Goal: Task Accomplishment & Management: Use online tool/utility

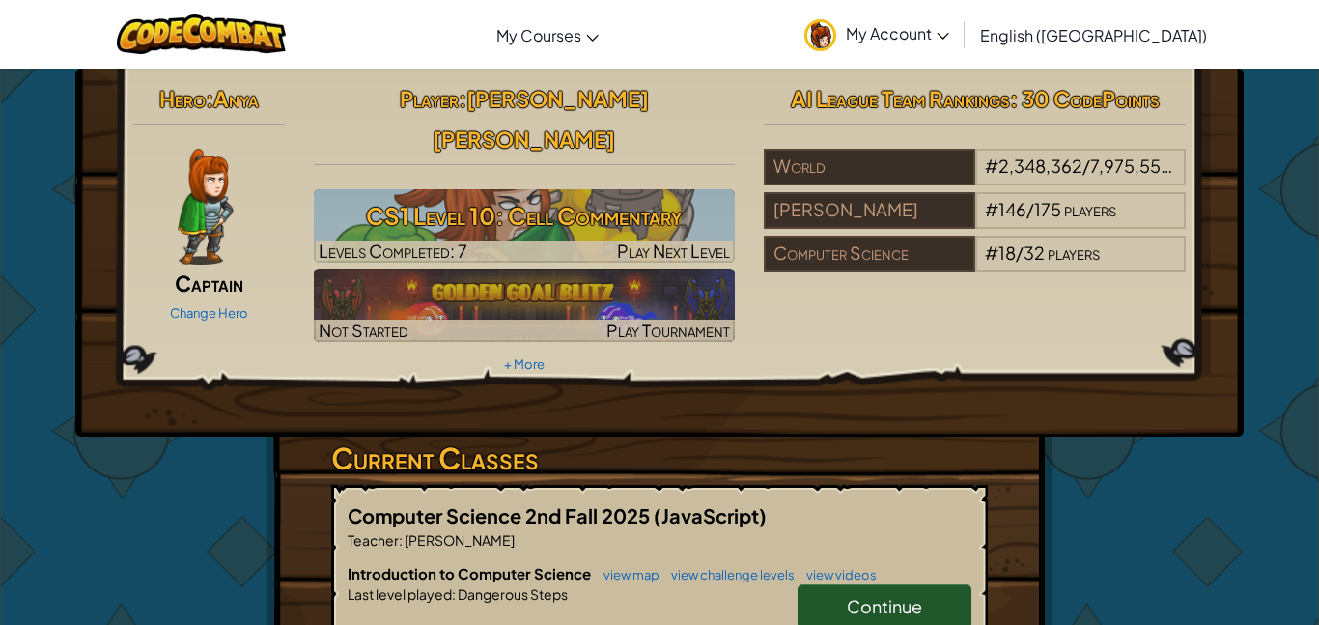
click at [881, 595] on span "Continue" at bounding box center [884, 606] width 75 height 22
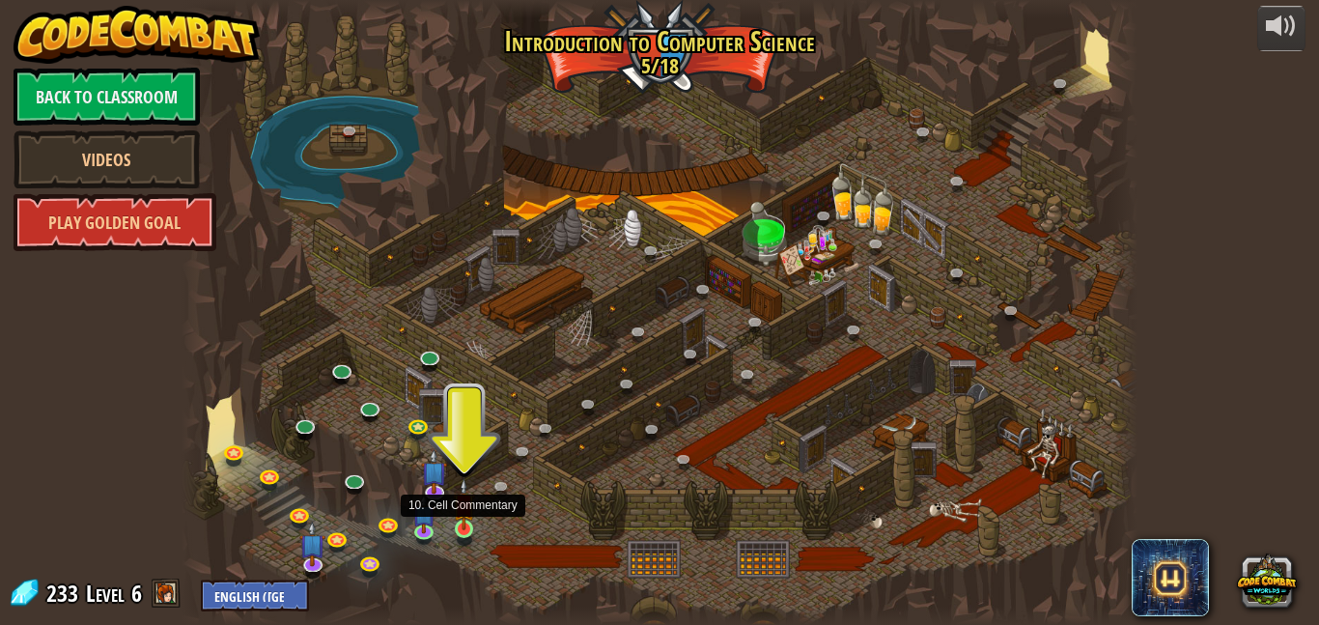
click at [469, 520] on img at bounding box center [464, 504] width 22 height 52
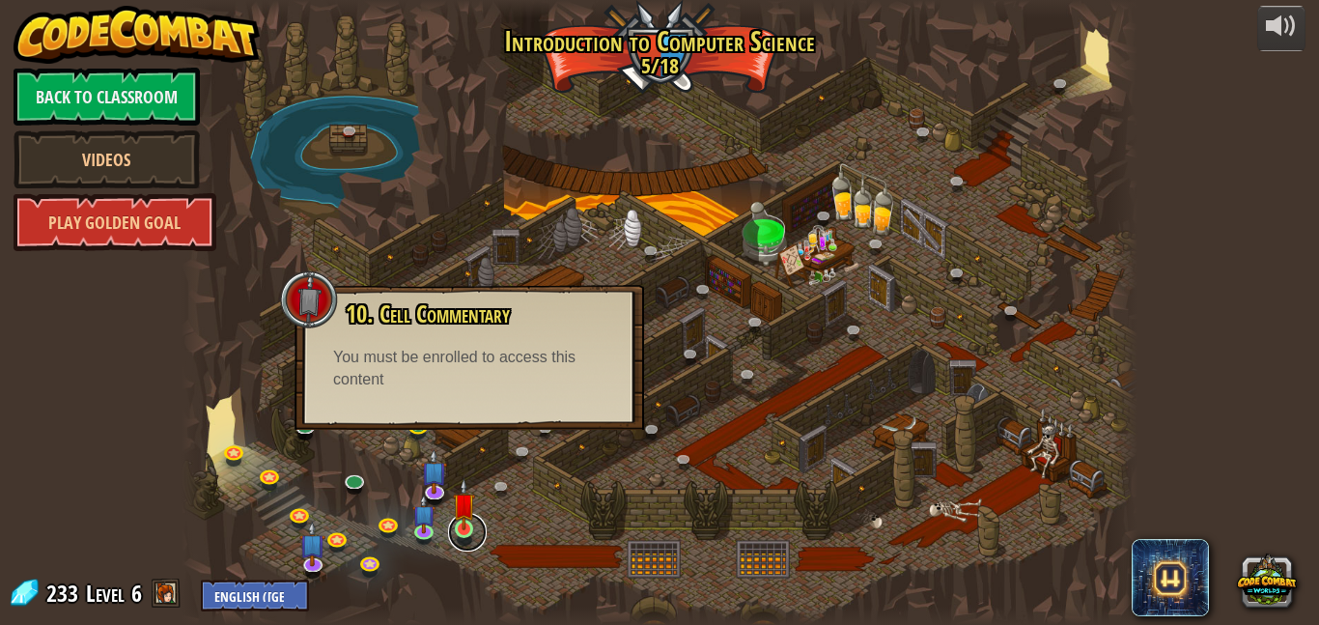
click at [465, 537] on link at bounding box center [467, 532] width 39 height 39
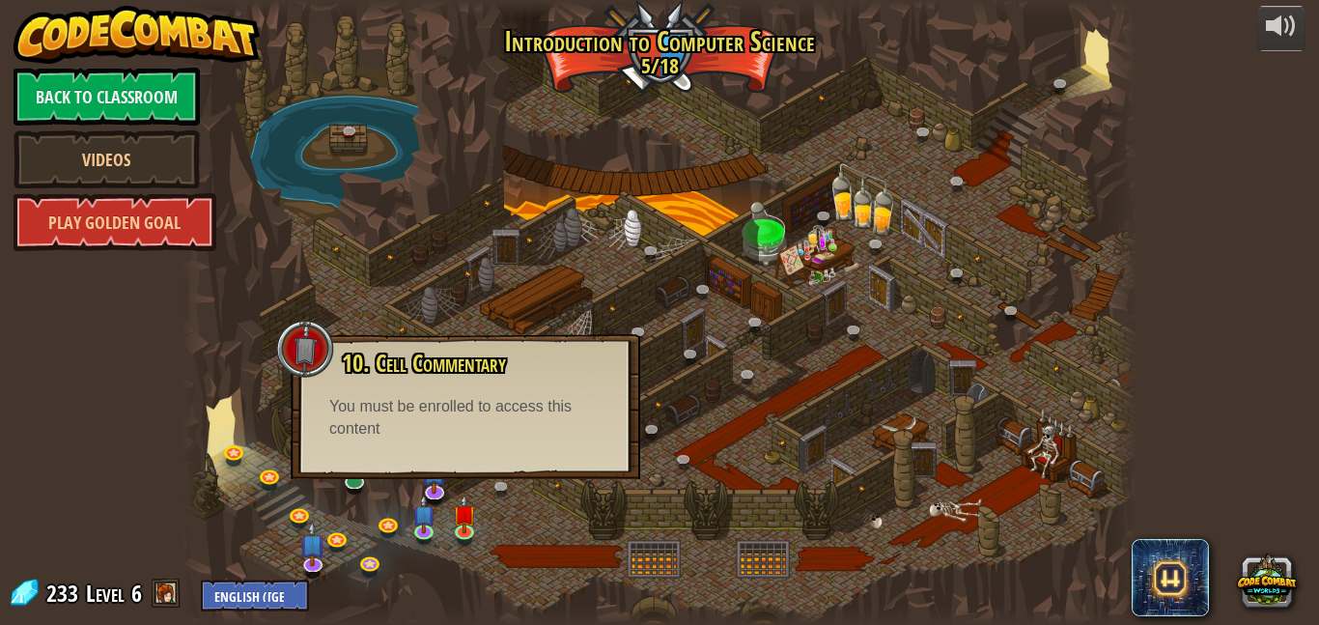
click at [421, 429] on div "You must be enrolled to access this content" at bounding box center [465, 418] width 272 height 44
click at [1041, 312] on div at bounding box center [660, 312] width 956 height 625
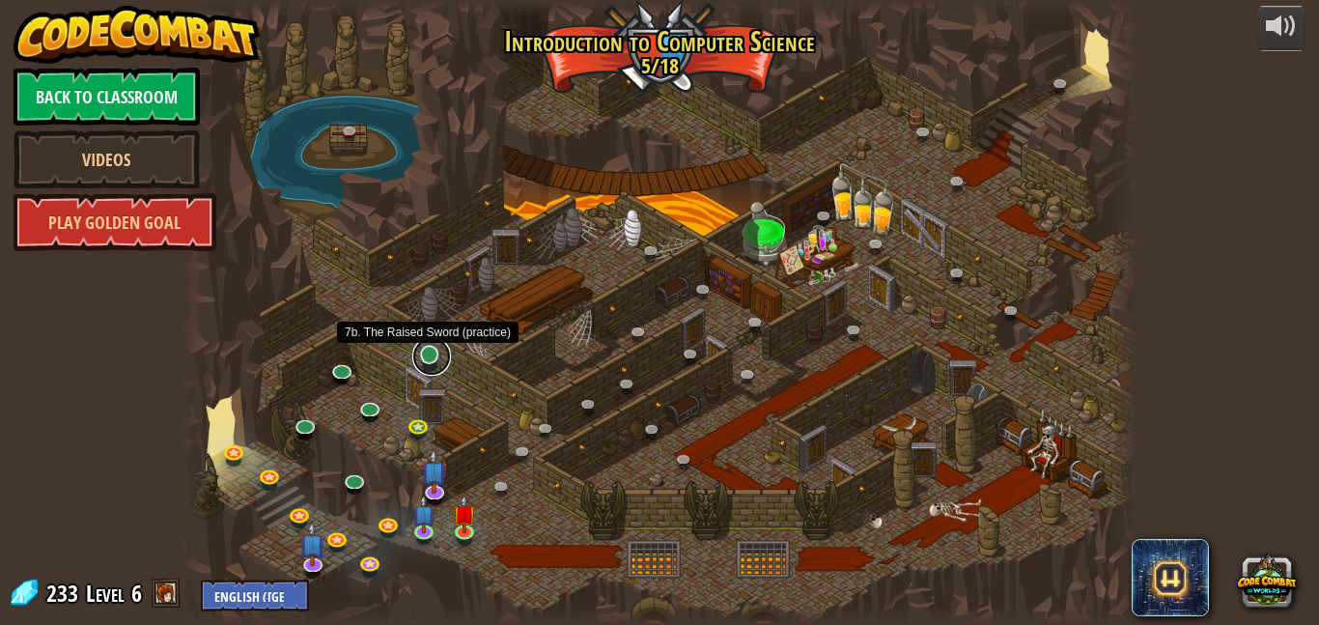
click at [432, 358] on link at bounding box center [431, 356] width 39 height 39
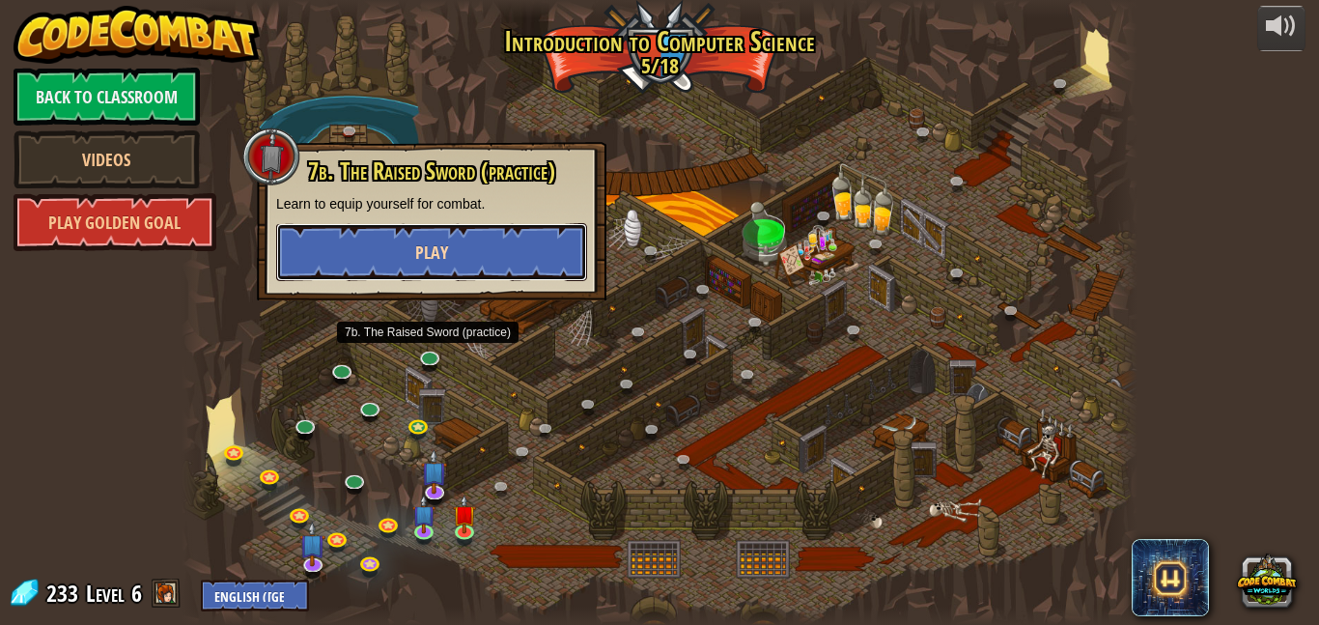
click at [377, 244] on button "Play" at bounding box center [431, 252] width 311 height 58
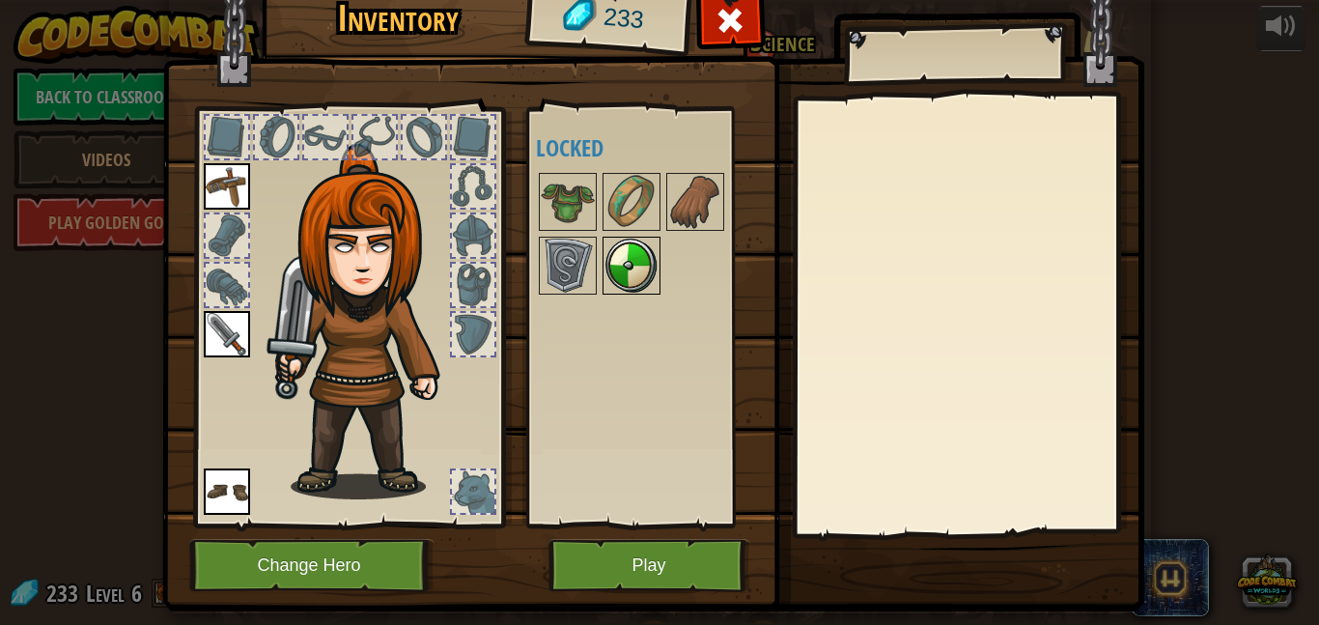
click at [615, 261] on img at bounding box center [631, 265] width 54 height 54
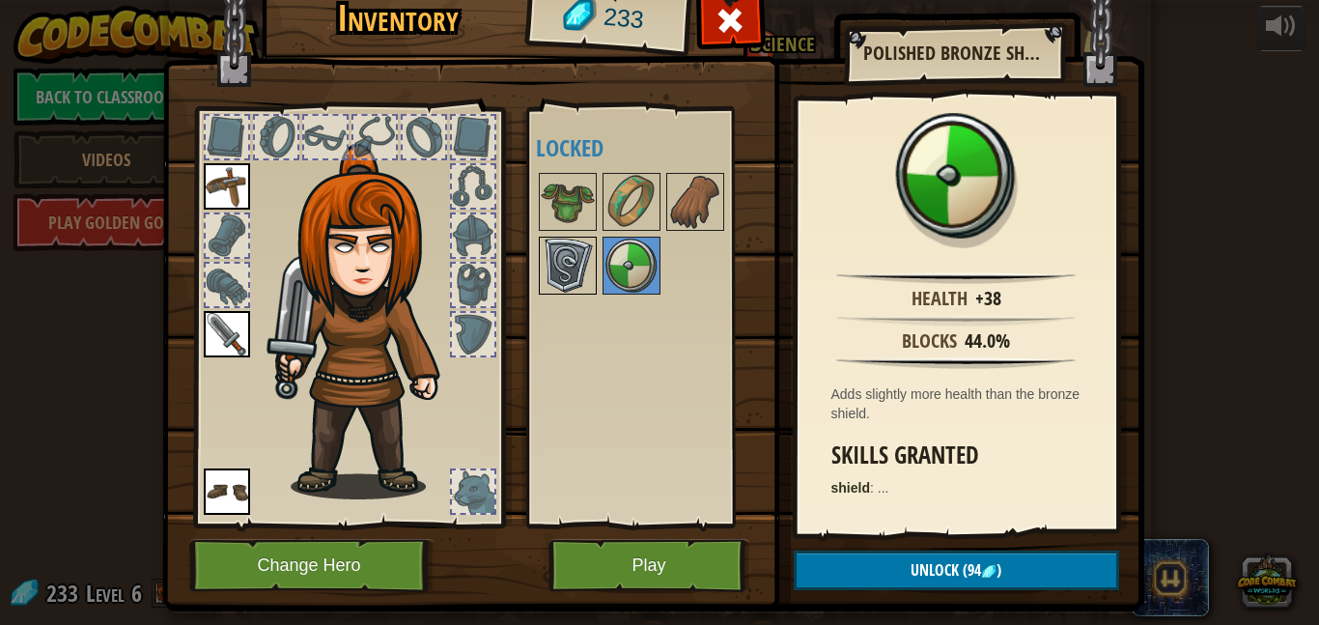
click at [592, 264] on img at bounding box center [568, 265] width 54 height 54
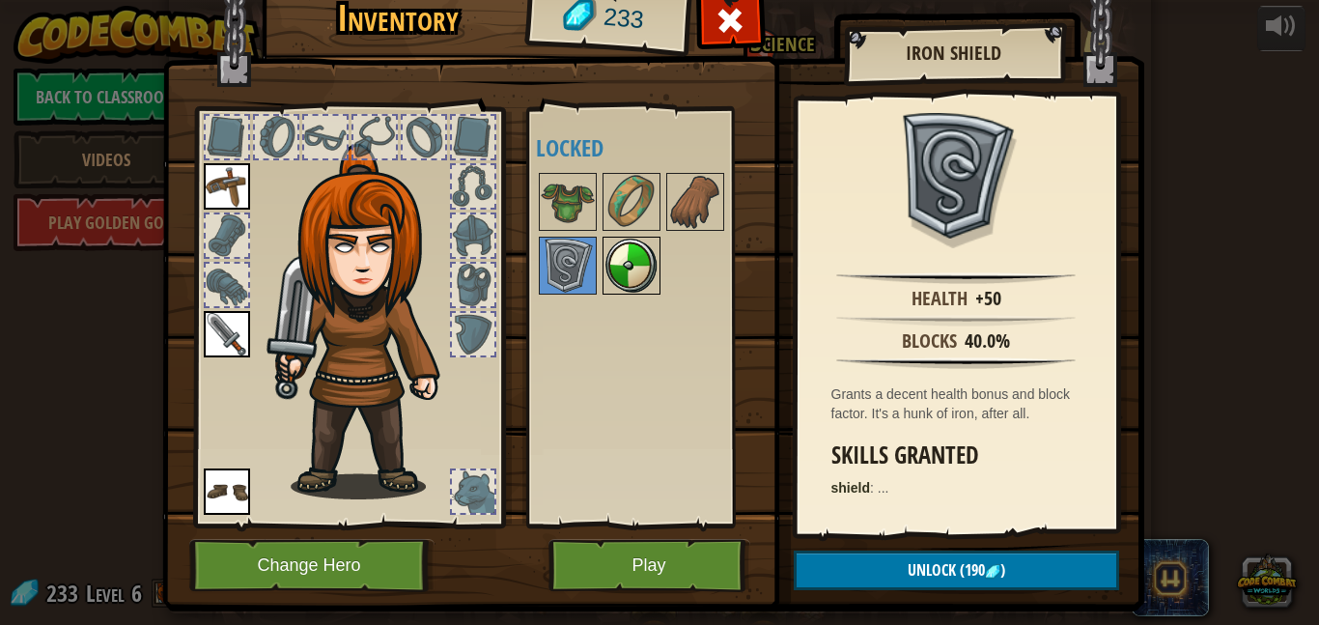
click at [646, 284] on img at bounding box center [631, 265] width 54 height 54
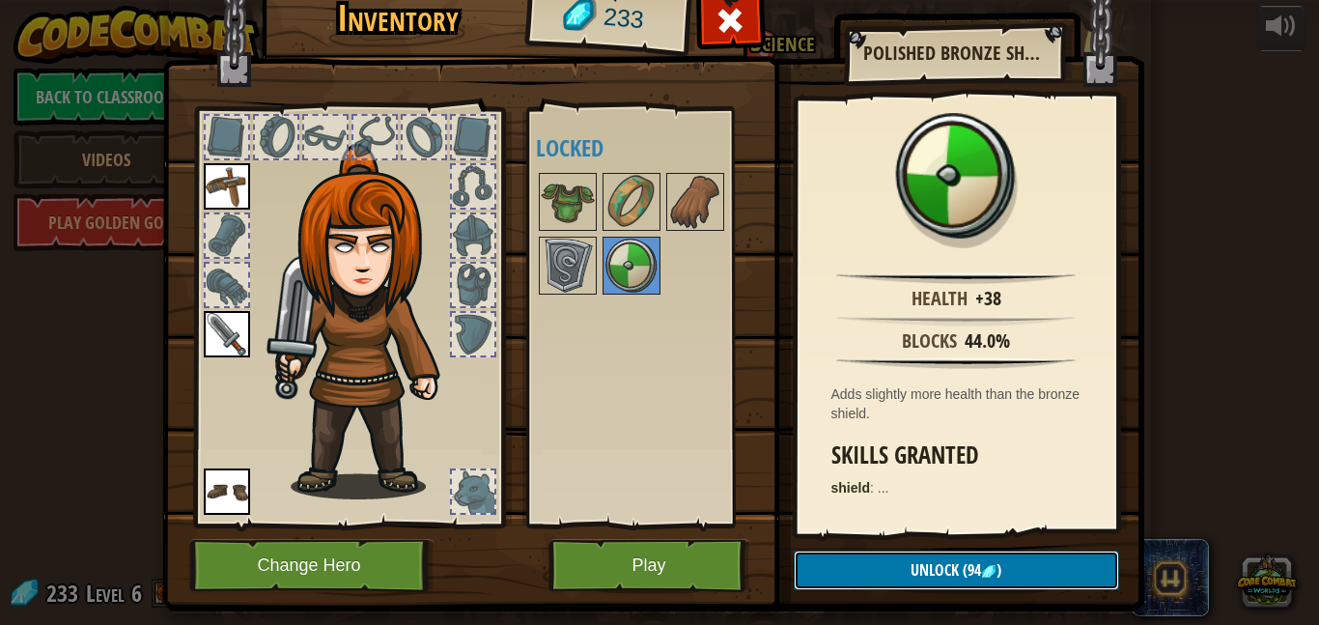
drag, startPoint x: 841, startPoint y: 554, endPoint x: 726, endPoint y: 499, distance: 127.4
click at [726, 499] on div "Inventory 233 Available Equip Equip Equip (double-click to equip) Locked Polish…" at bounding box center [660, 294] width 982 height 637
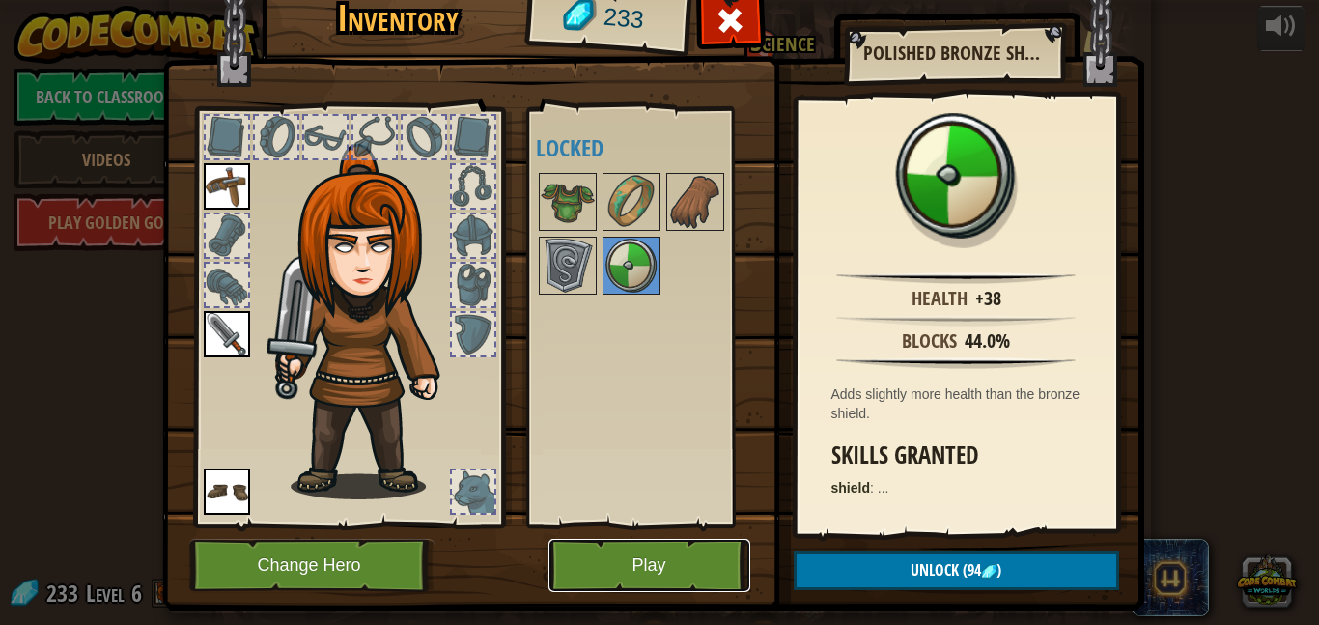
click at [614, 542] on button "Play" at bounding box center [649, 565] width 202 height 53
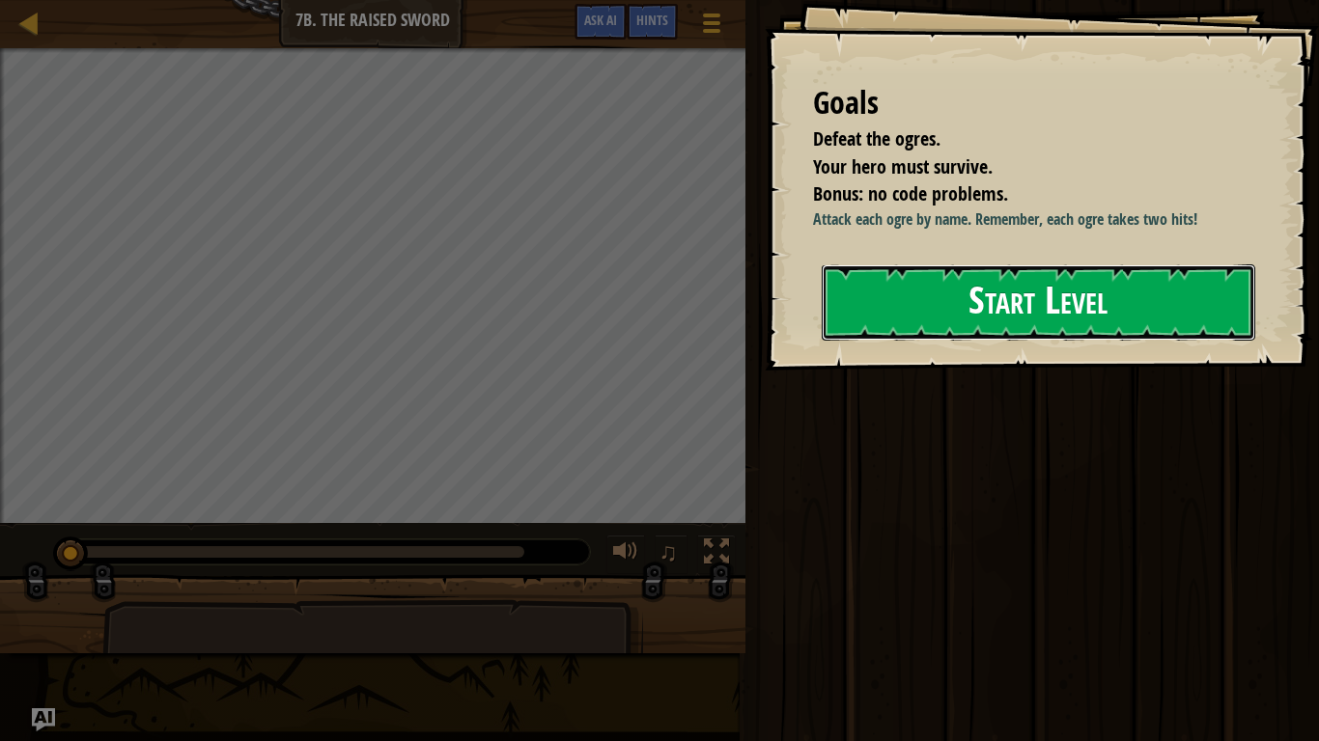
click at [1005, 299] on button "Start Level" at bounding box center [1038, 303] width 433 height 76
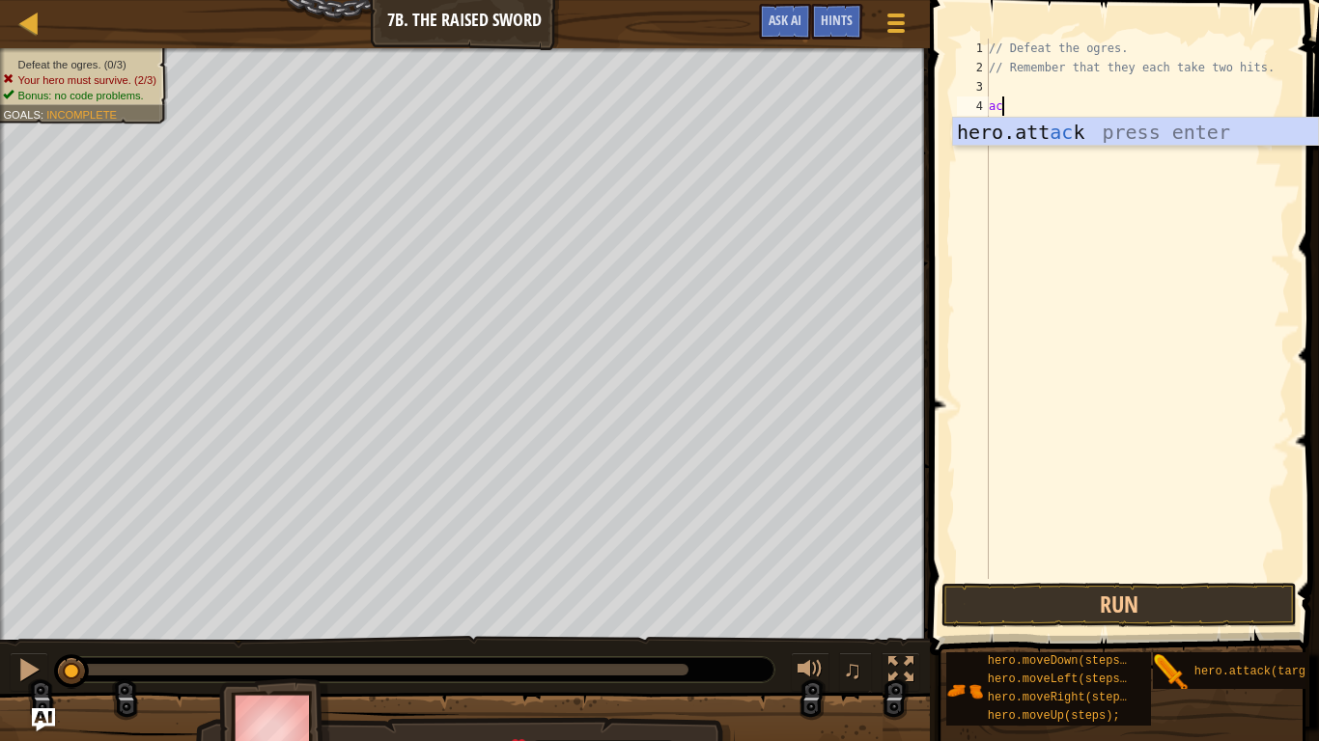
scroll to position [9, 1]
click at [1057, 132] on div "hero.att ac k press enter" at bounding box center [1135, 161] width 365 height 87
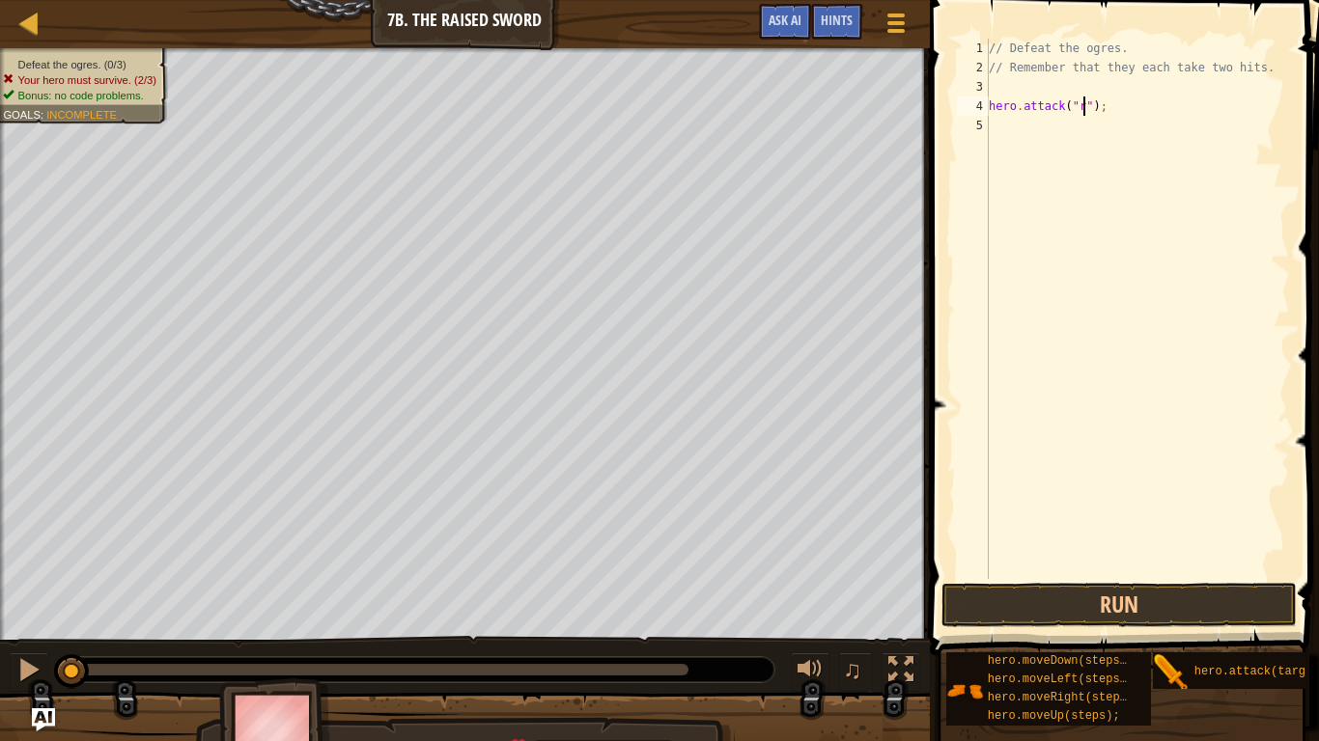
scroll to position [9, 14]
type textarea "hero.attack("Rig");"
click at [1131, 133] on div "// Defeat the ogres. // Remember that they each take two hits. hero . attack ( …" at bounding box center [1137, 328] width 305 height 579
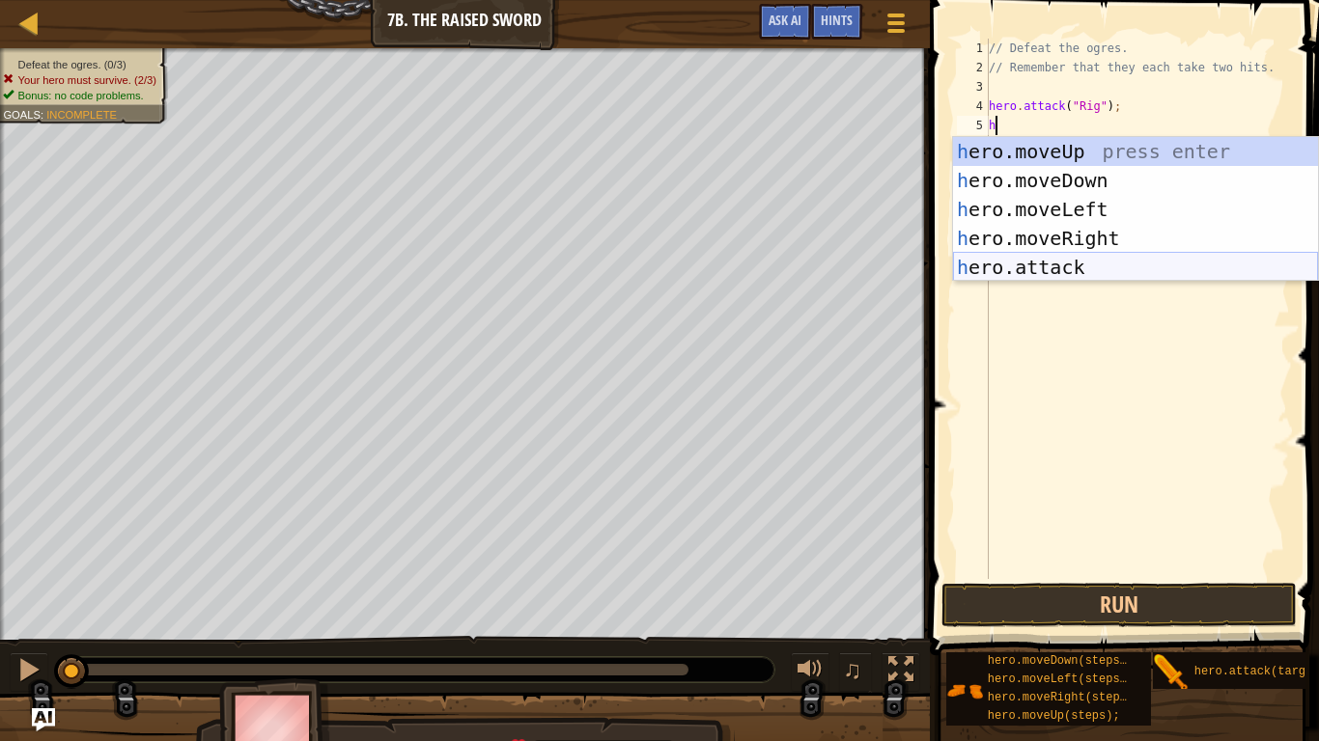
click at [1101, 261] on div "h ero.moveUp press enter h ero.moveDown press enter h ero.moveLeft press enter …" at bounding box center [1135, 238] width 365 height 203
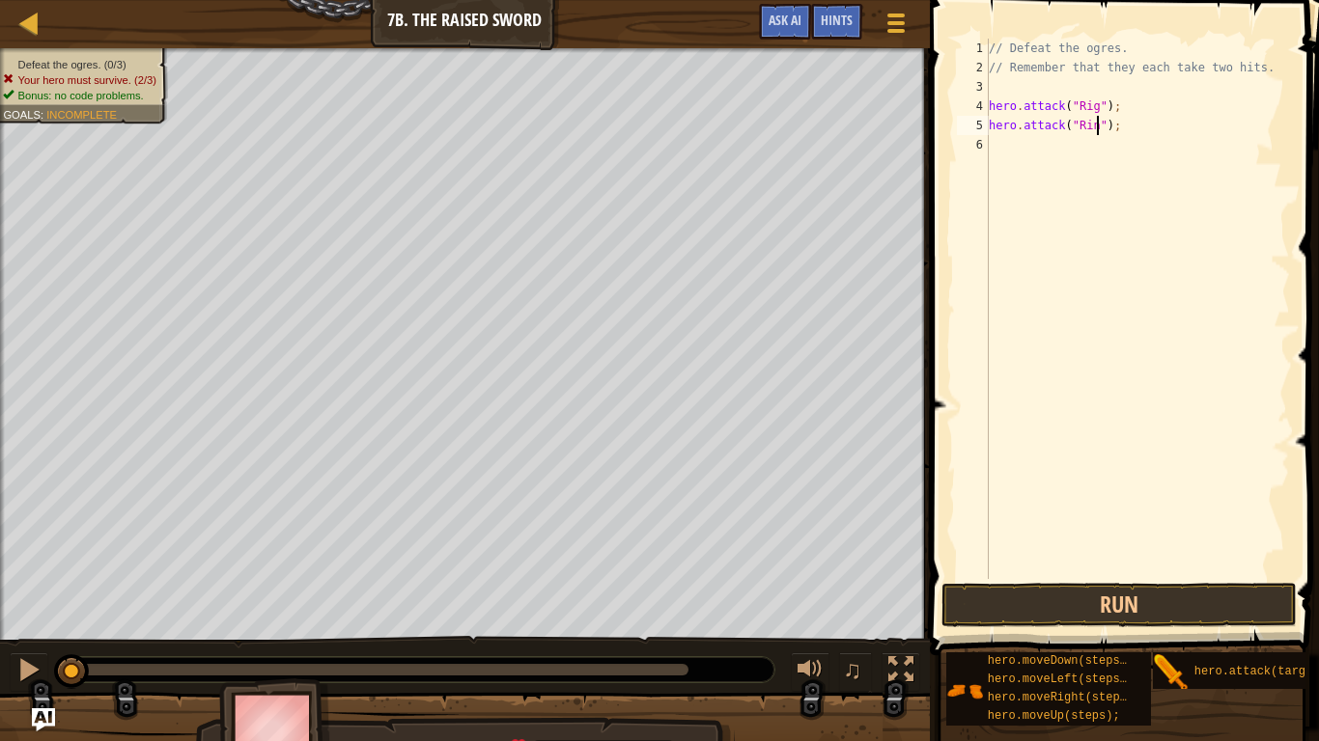
scroll to position [9, 16]
click at [993, 619] on button "Run" at bounding box center [1118, 605] width 355 height 44
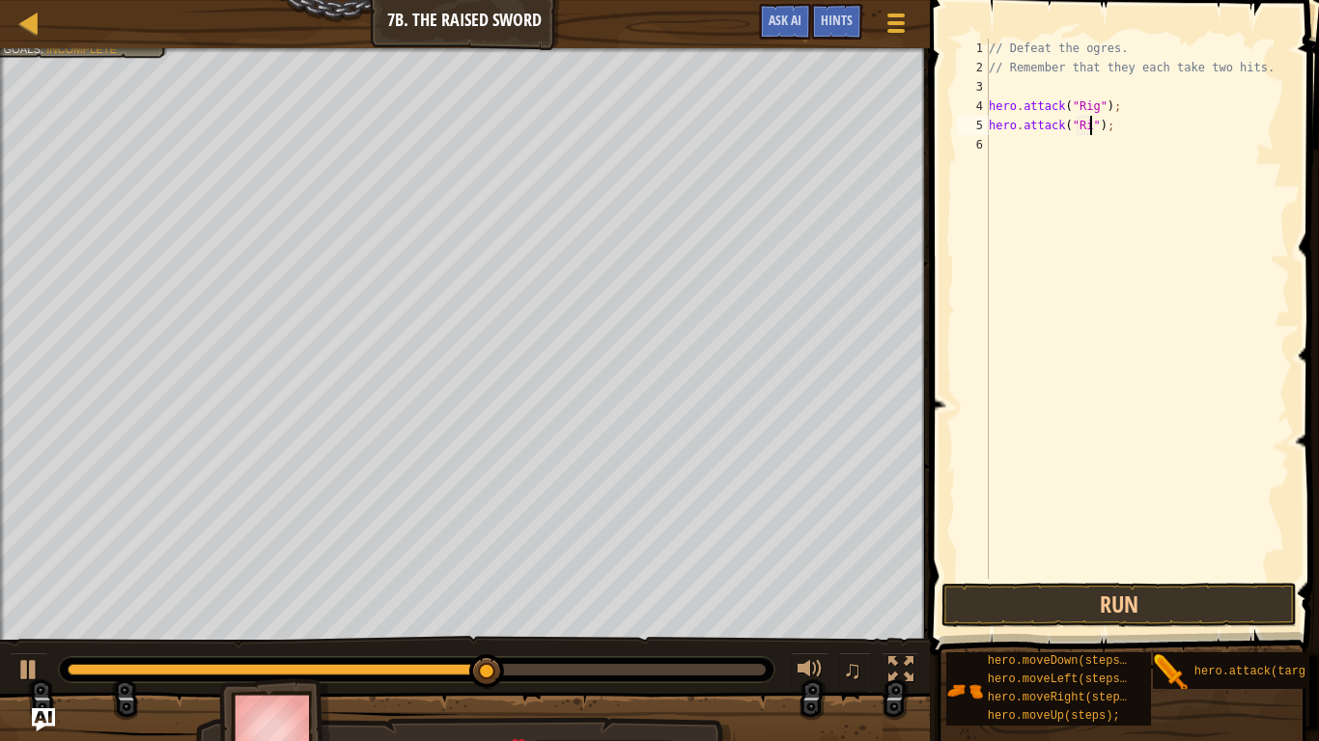
type textarea "hero.attack("Rig");"
click at [1060, 615] on button "Run" at bounding box center [1118, 605] width 355 height 44
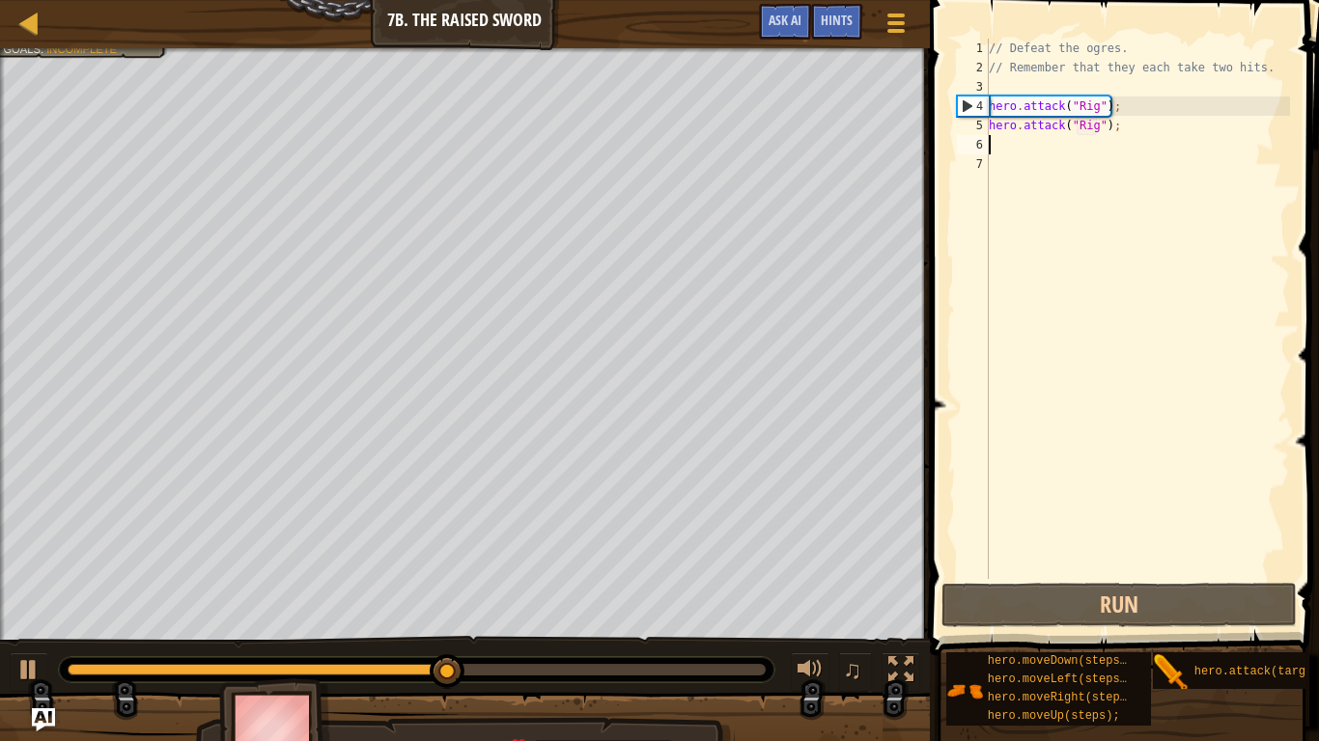
click at [1009, 153] on div "// Defeat the ogres. // Remember that they each take two hits. hero . attack ( …" at bounding box center [1137, 328] width 305 height 579
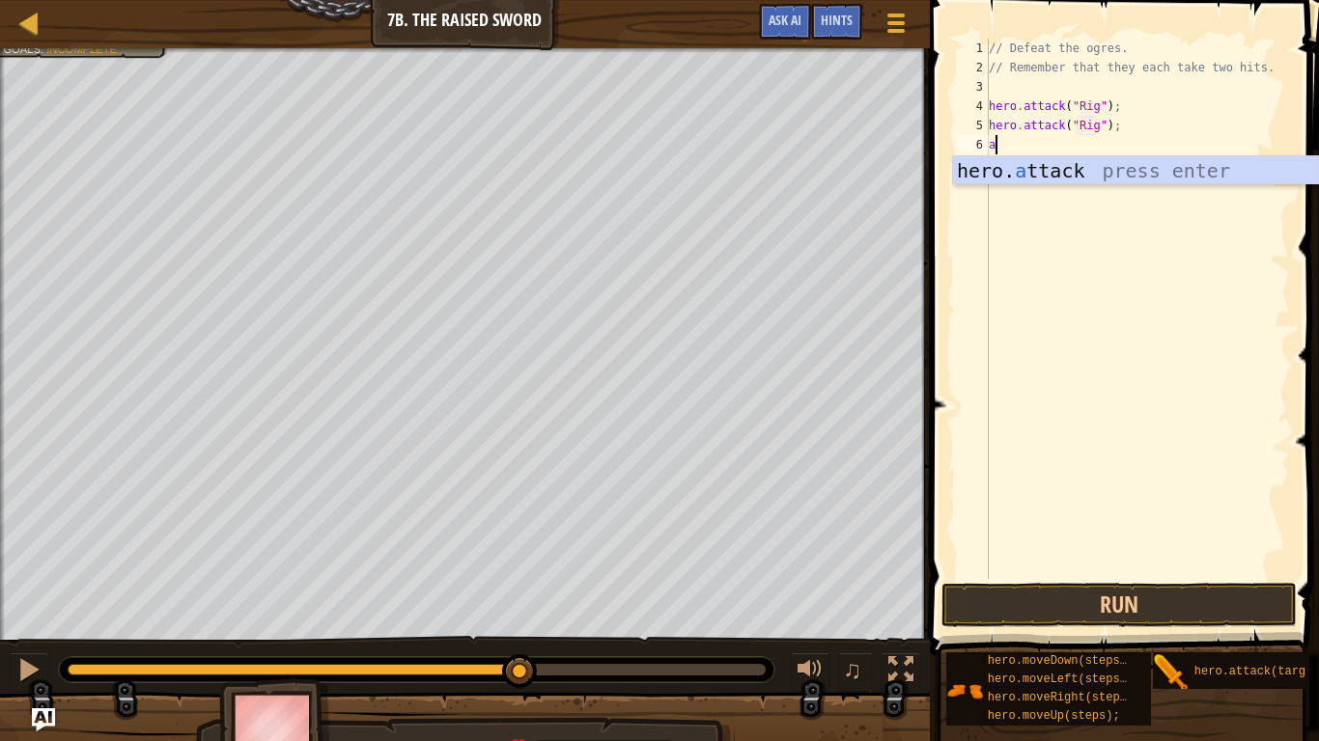
click at [1255, 182] on div "hero. a ttack press enter" at bounding box center [1135, 199] width 365 height 87
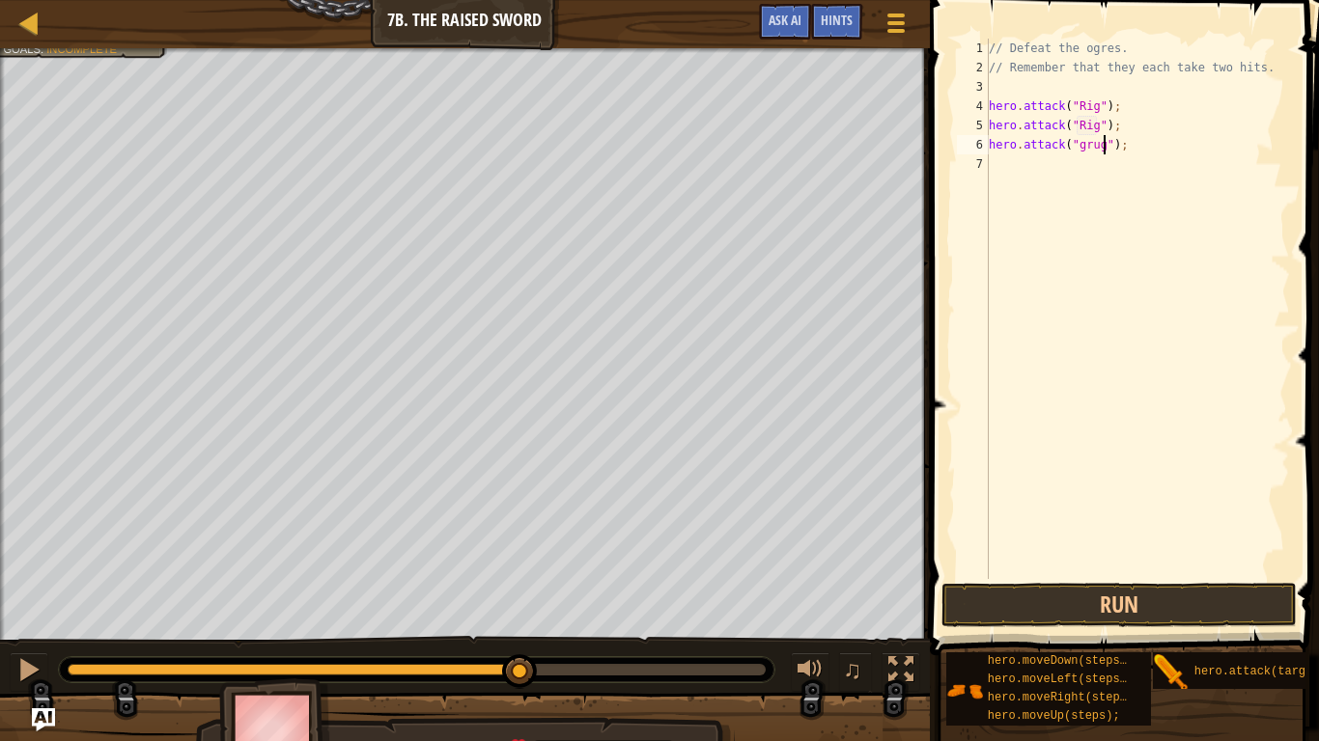
scroll to position [9, 16]
type textarea "hero.attack("gurt");"
click at [1062, 165] on div "// Defeat the ogres. // Remember that they each take two hits. hero . attack ( …" at bounding box center [1137, 328] width 305 height 579
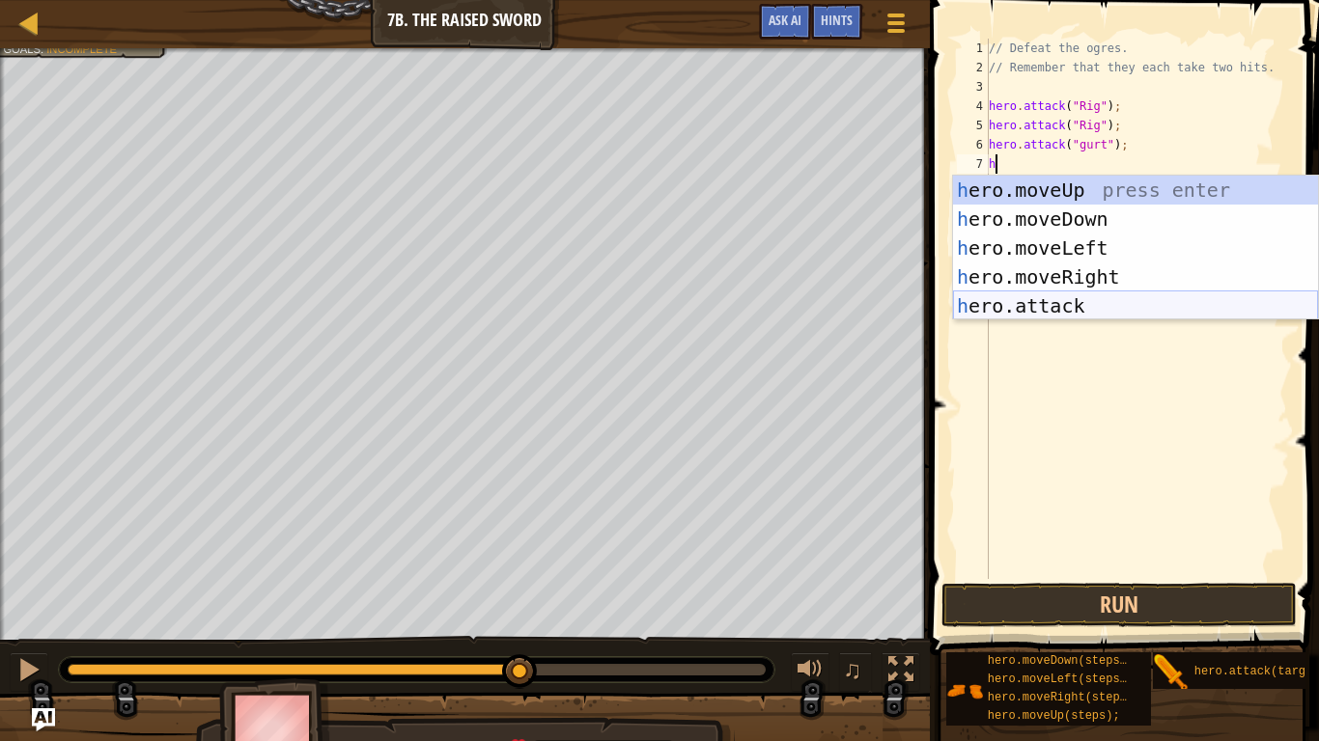
click at [1052, 311] on div "h ero.moveUp press enter h ero.moveDown press enter h ero.moveLeft press enter …" at bounding box center [1135, 277] width 365 height 203
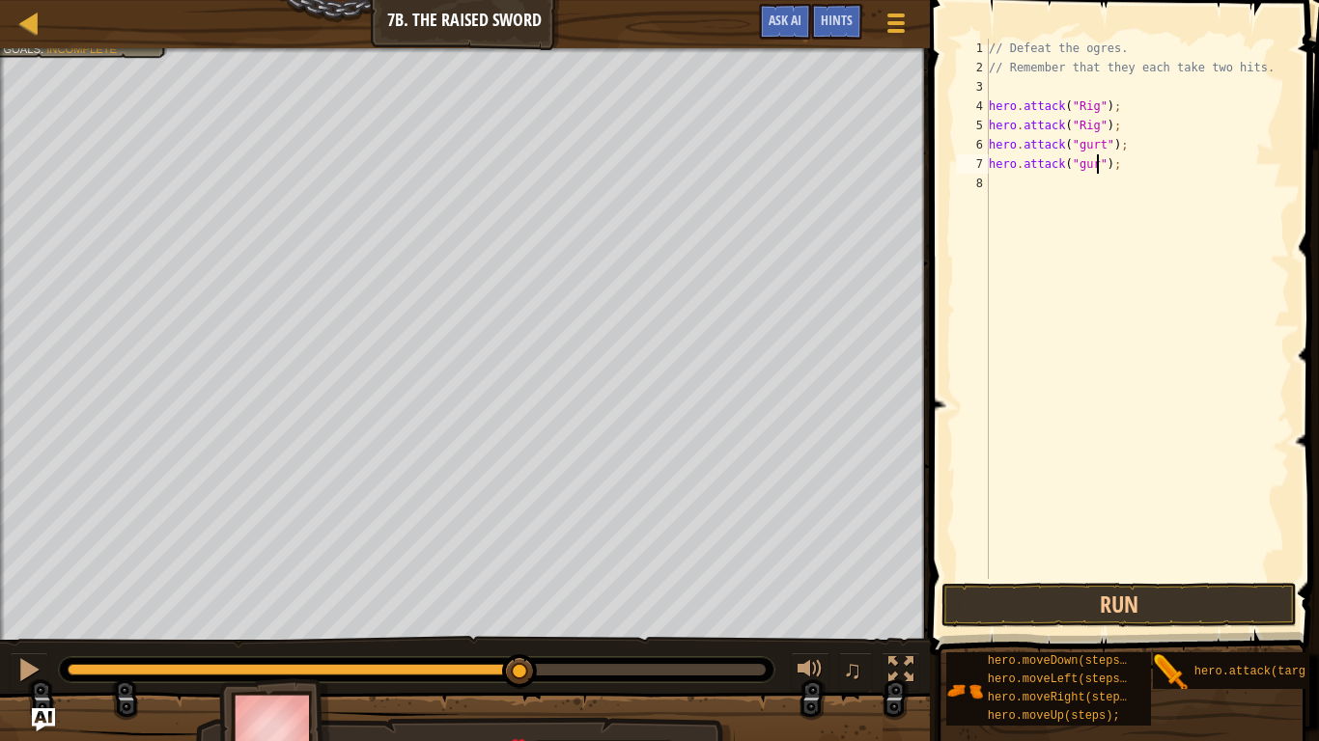
type textarea "hero.attack("gurt");"
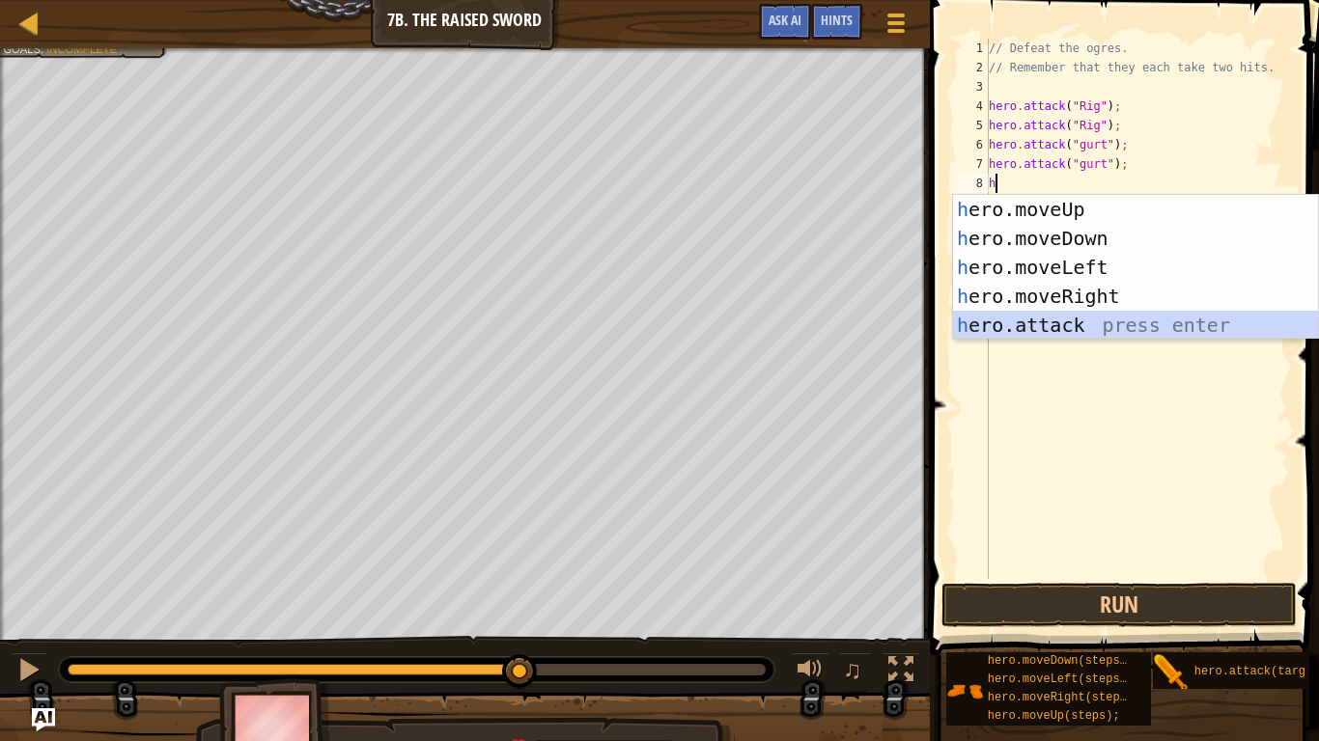
click at [1046, 330] on div "h ero.moveUp press enter h ero.moveDown press enter h ero.moveLeft press enter …" at bounding box center [1135, 296] width 365 height 203
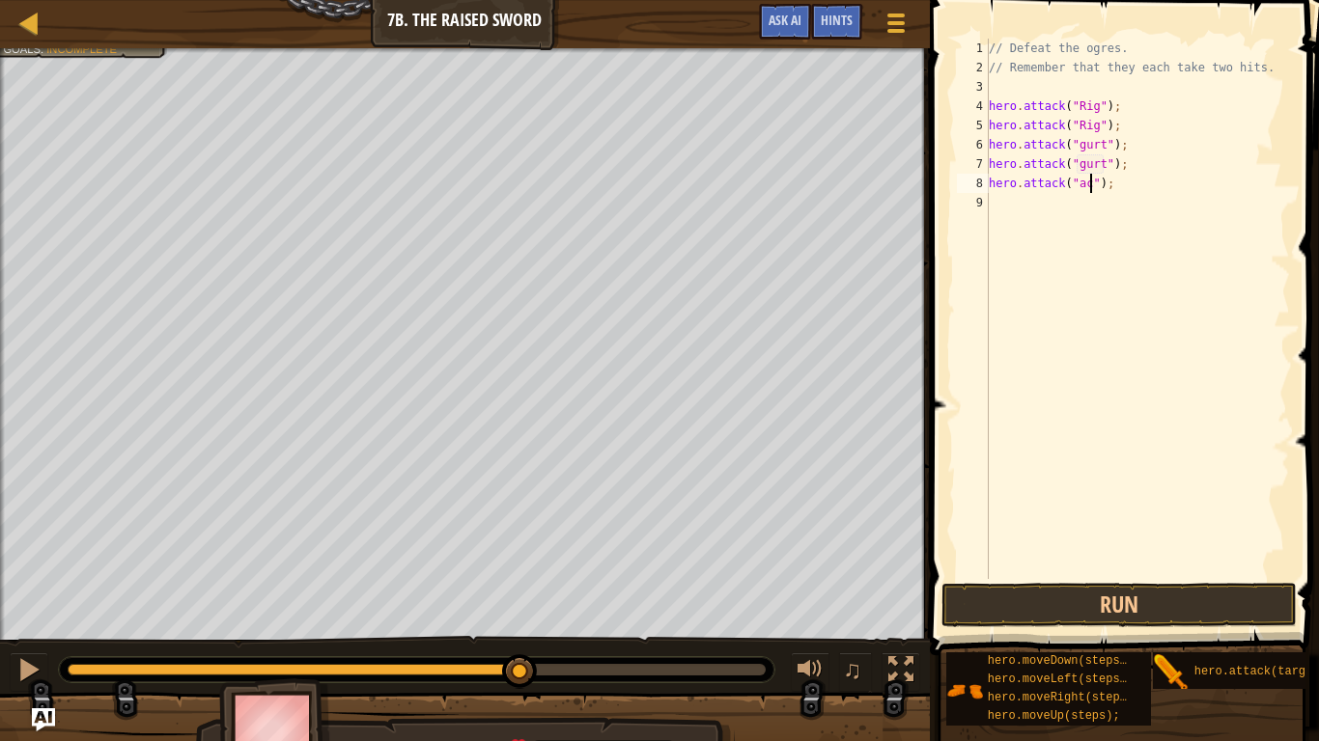
scroll to position [9, 15]
type textarea "hero.attack("Ack");"
type textarea "a"
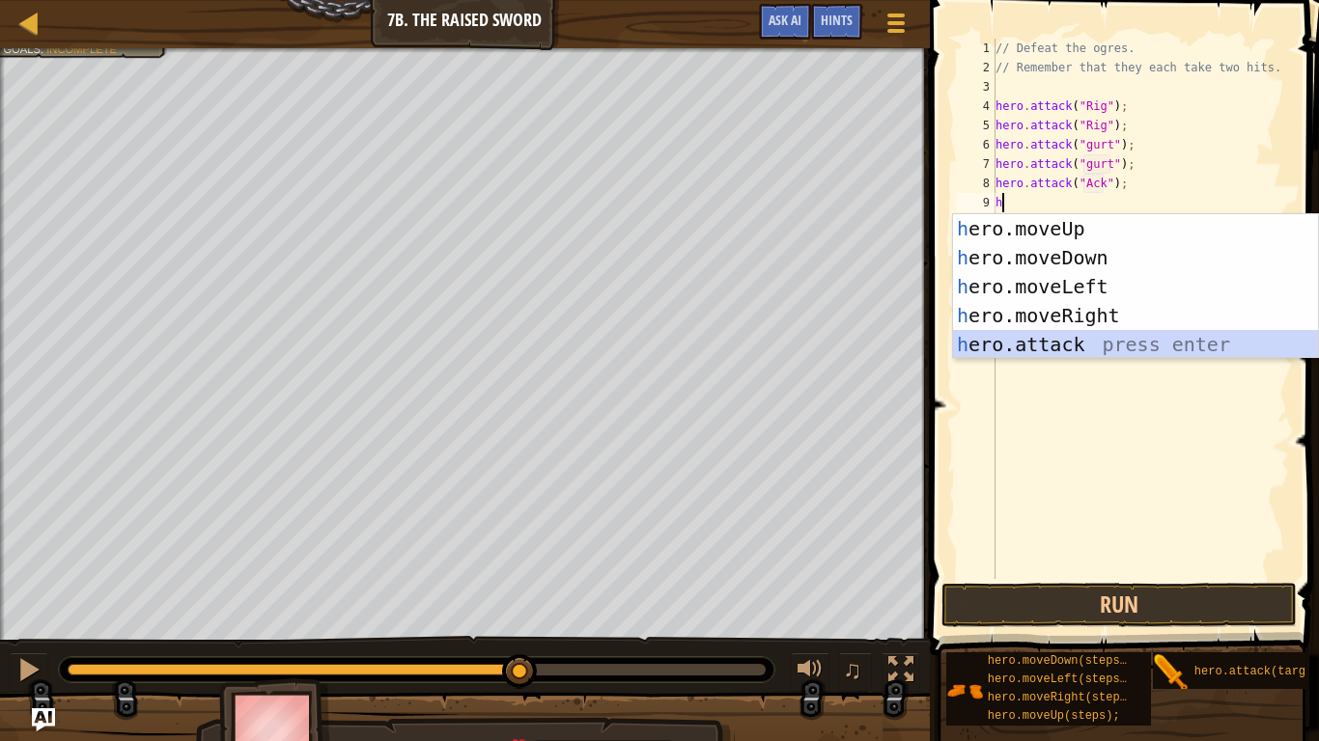
click at [1061, 345] on div "h ero.moveUp press enter h ero.moveDown press enter h ero.moveLeft press enter …" at bounding box center [1135, 315] width 365 height 203
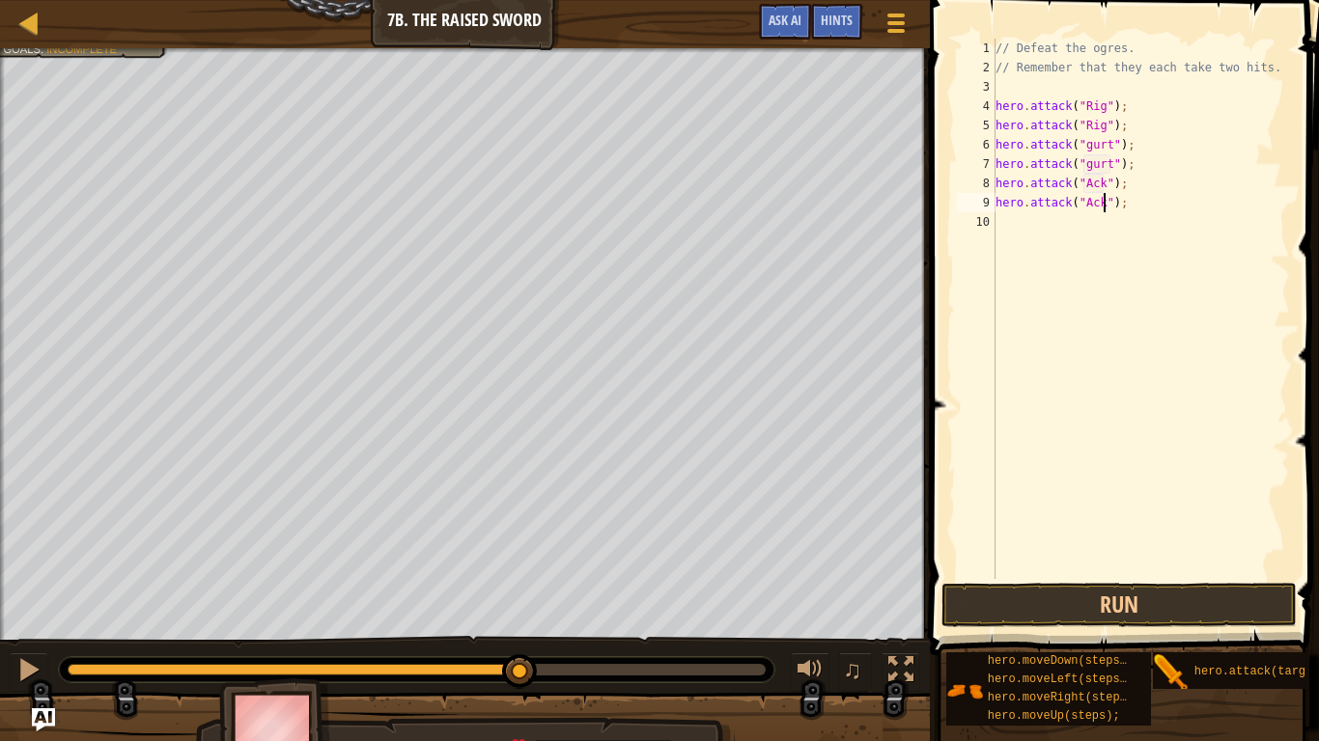
scroll to position [9, 15]
click at [1090, 163] on div "// Defeat the ogres. // Remember that they each take two hits. hero . attack ( …" at bounding box center [1141, 328] width 298 height 579
click at [1089, 142] on div "// Defeat the ogres. // Remember that they each take two hits. hero . attack ( …" at bounding box center [1141, 328] width 298 height 579
type textarea "hero.attack("Gurt");"
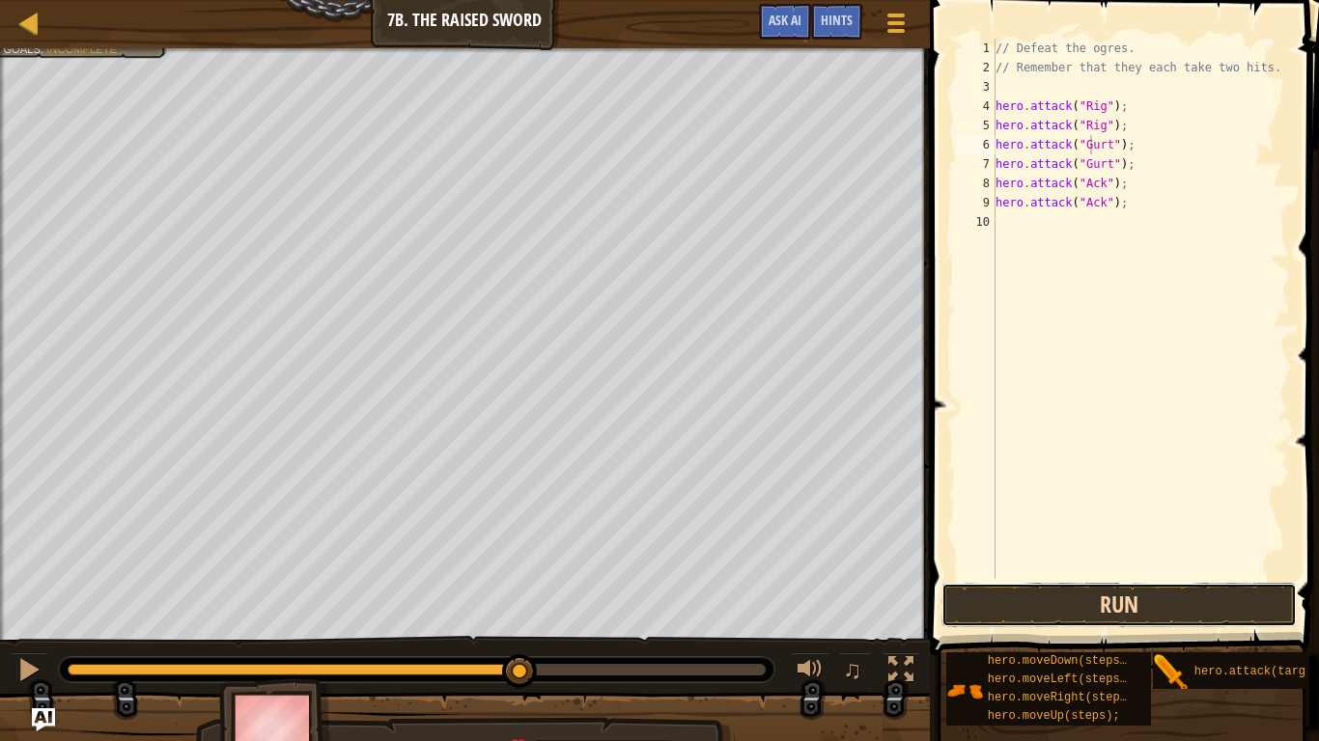
click at [1032, 611] on button "Run" at bounding box center [1118, 605] width 355 height 44
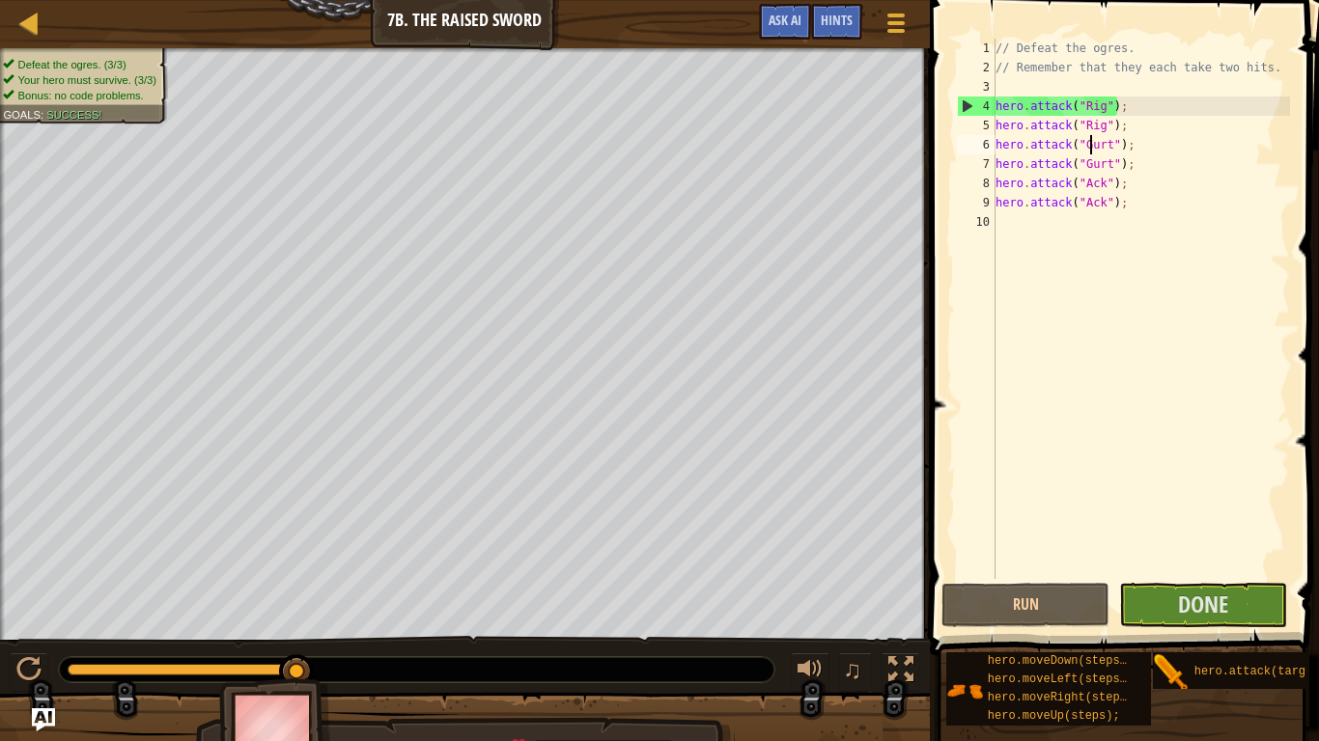
click at [1008, 216] on div "// Defeat the ogres. // Remember that they each take two hits. hero . attack ( …" at bounding box center [1141, 328] width 298 height 579
type textarea "h"
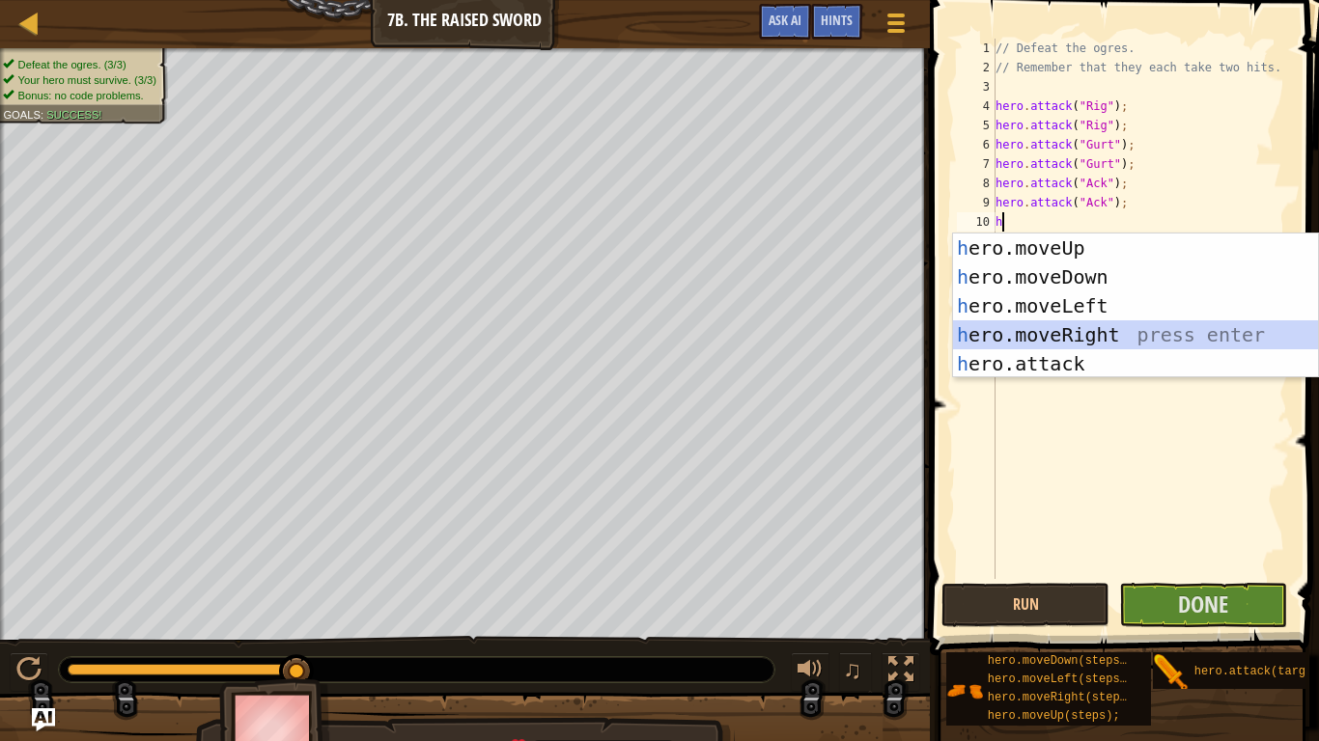
click at [1057, 327] on div "h ero.moveUp press enter h ero.moveDown press enter h ero.moveLeft press enter …" at bounding box center [1135, 335] width 365 height 203
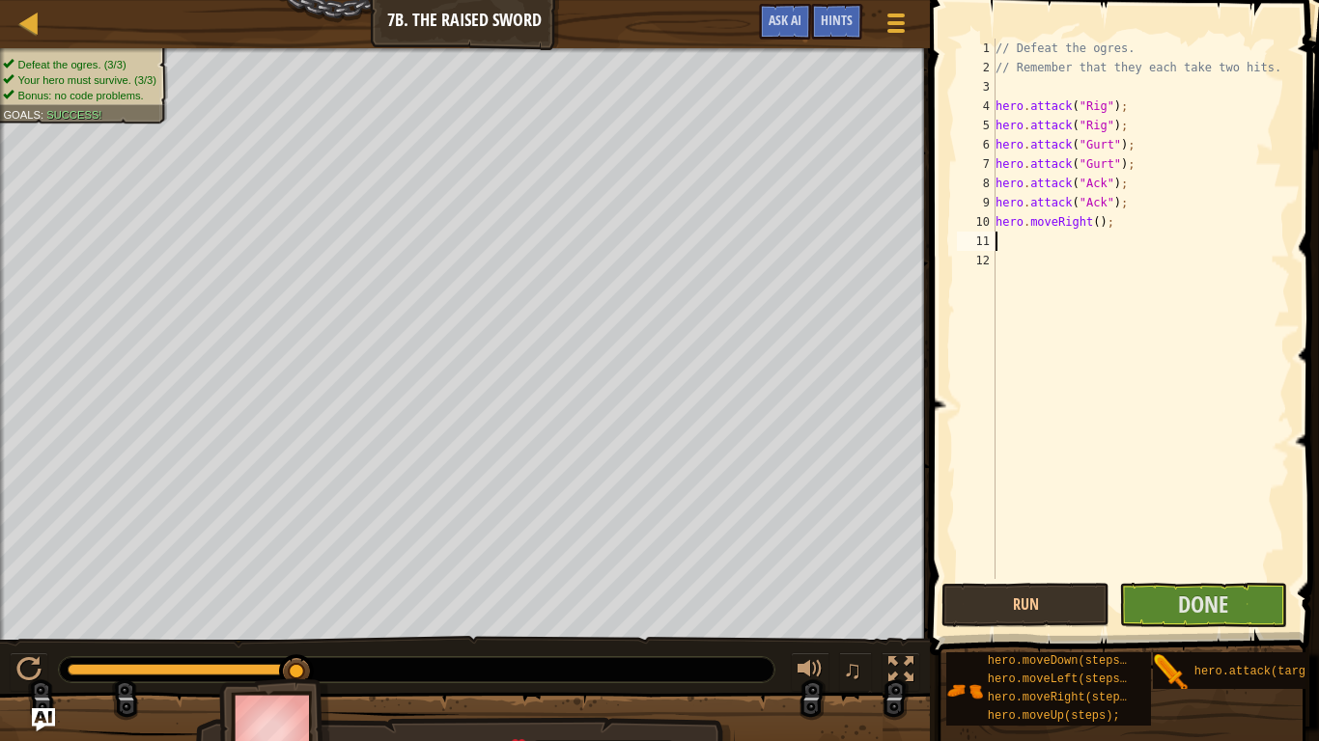
click at [1096, 227] on div "// Defeat the ogres. // Remember that they each take two hits. hero . attack ( …" at bounding box center [1141, 328] width 298 height 579
type textarea "hero.moveRight(2);"
click at [1173, 619] on button "Done" at bounding box center [1203, 605] width 168 height 44
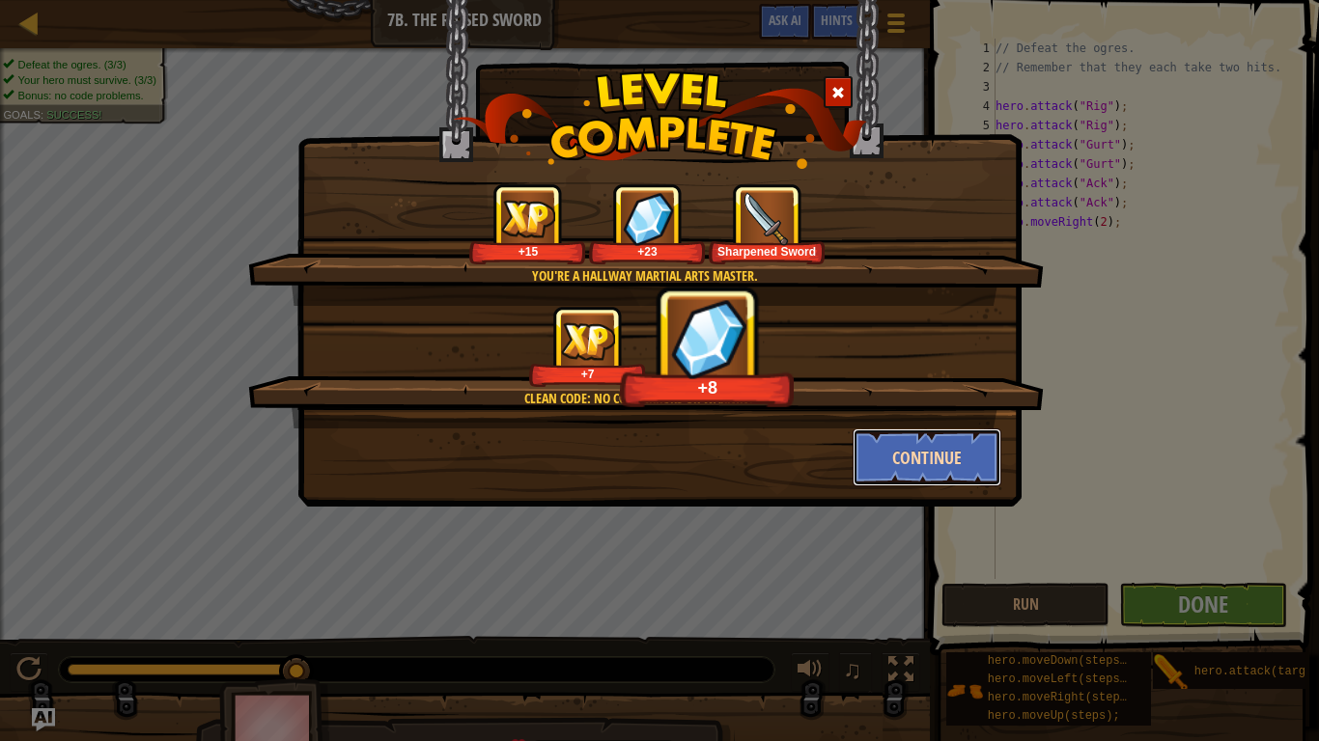
click at [920, 448] on button "Continue" at bounding box center [928, 458] width 150 height 58
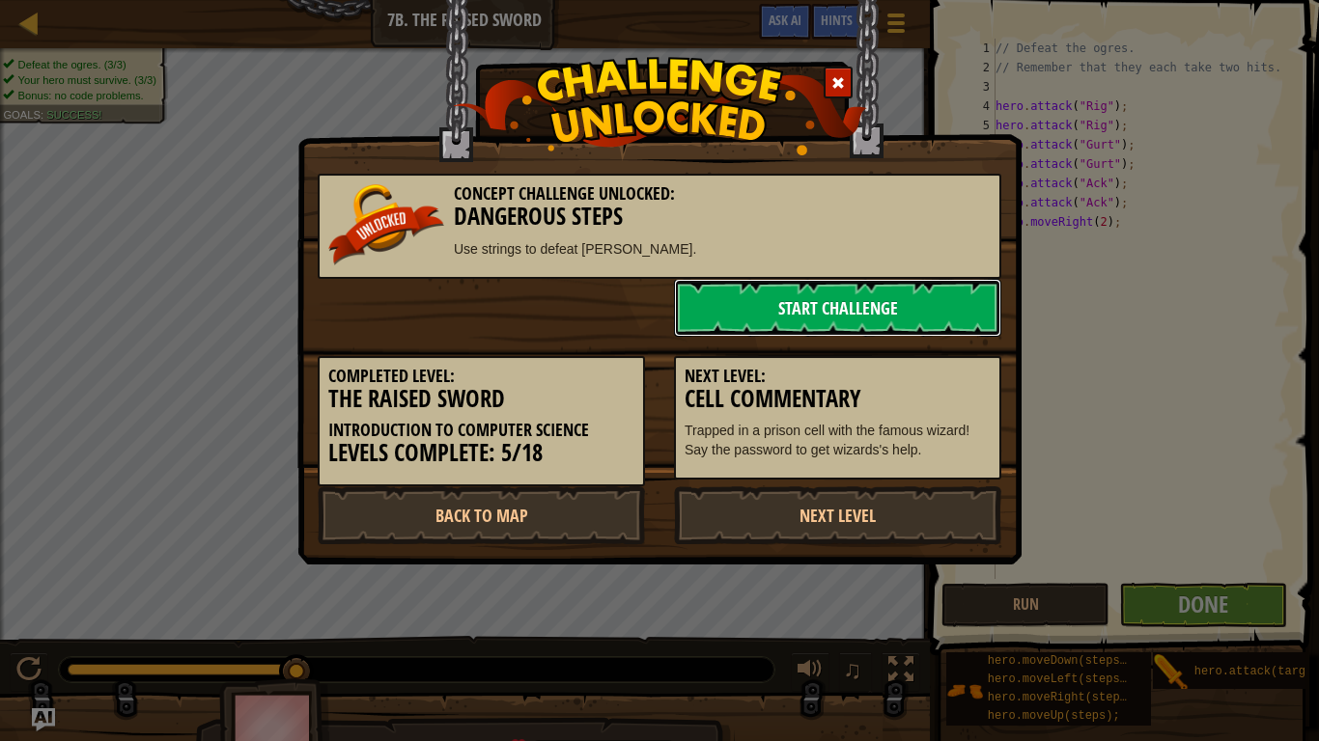
click at [817, 309] on link "Start Challenge" at bounding box center [837, 308] width 327 height 58
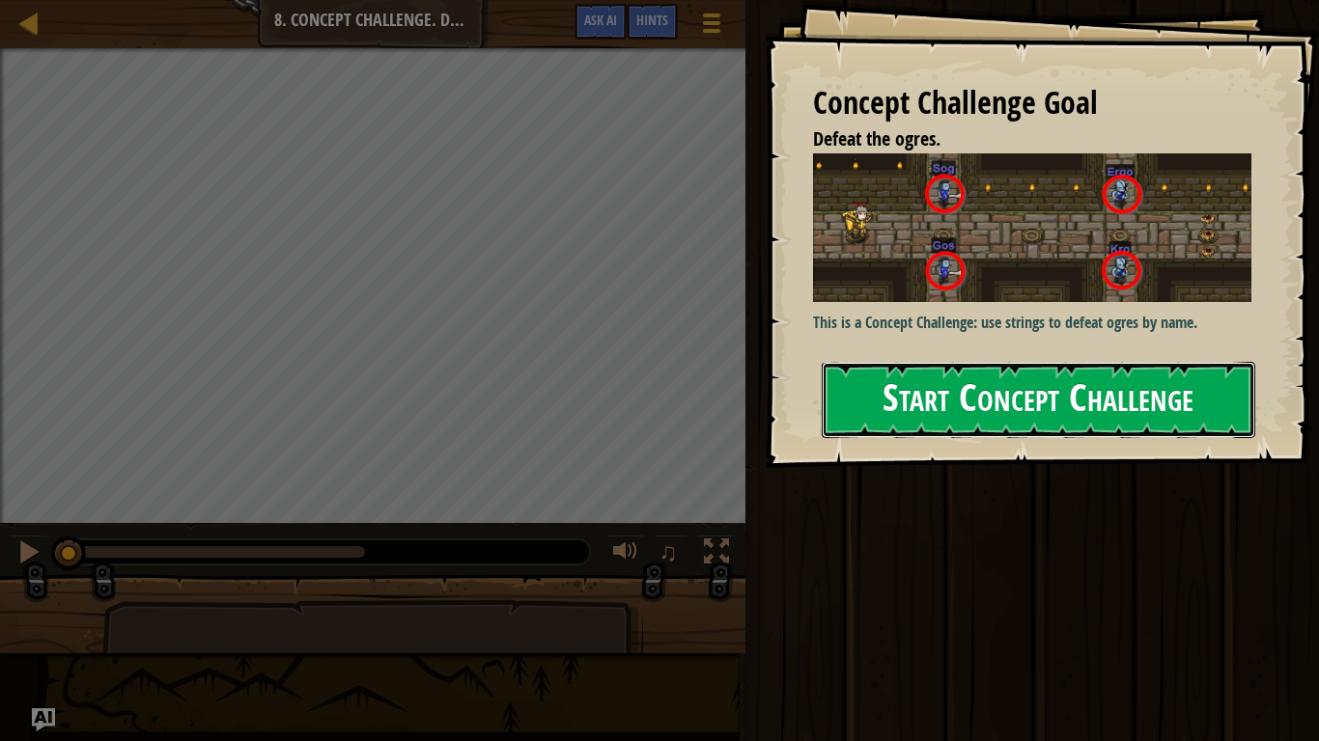
click at [903, 419] on button "Start Concept Challenge" at bounding box center [1038, 400] width 433 height 76
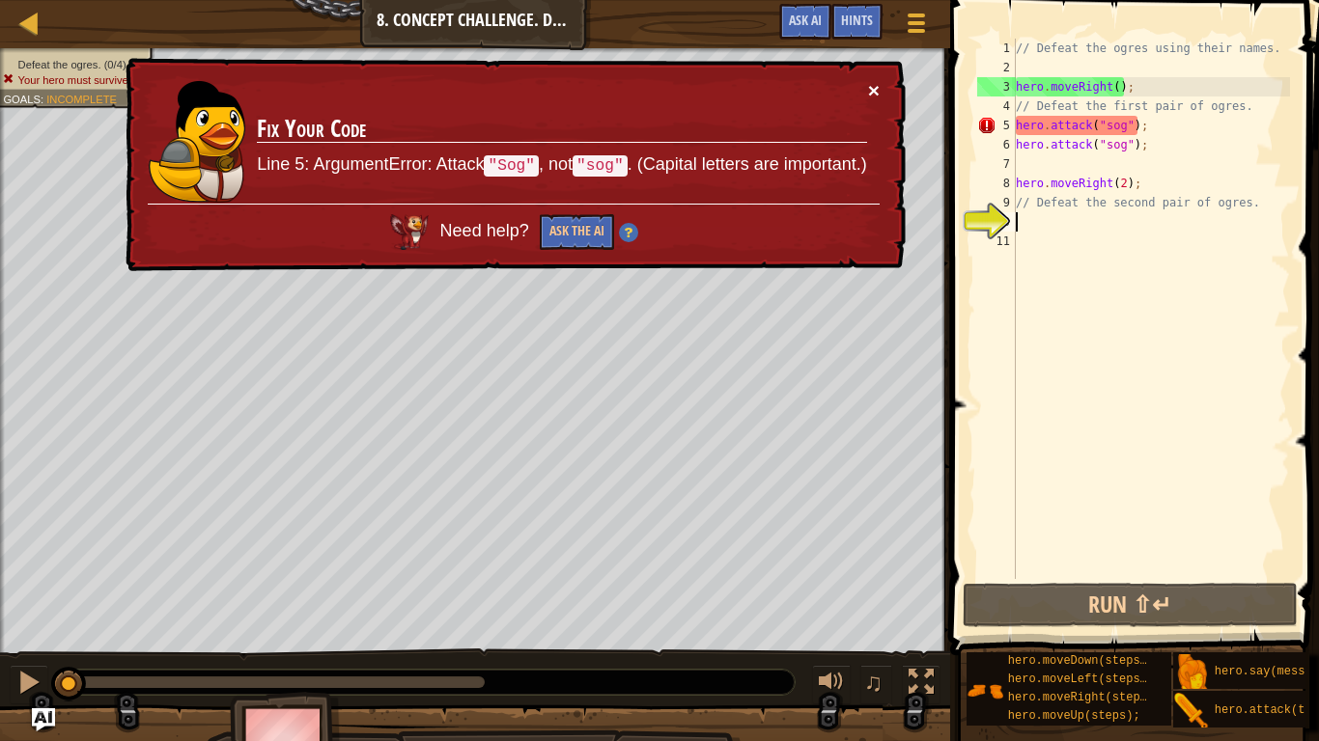
click at [875, 86] on button "×" at bounding box center [874, 90] width 12 height 20
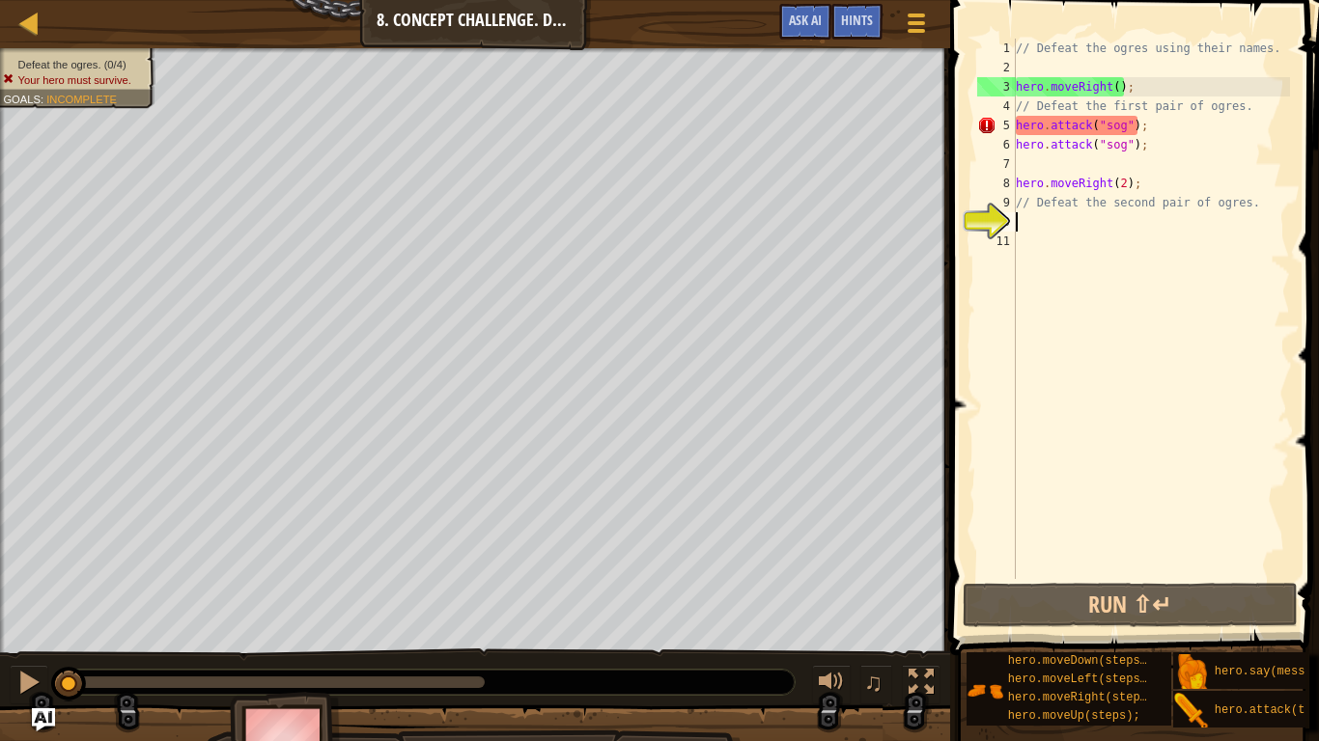
click at [1109, 126] on div "// Defeat the ogres using their names. hero . moveRight ( ) ; // Defeat the fir…" at bounding box center [1151, 328] width 278 height 579
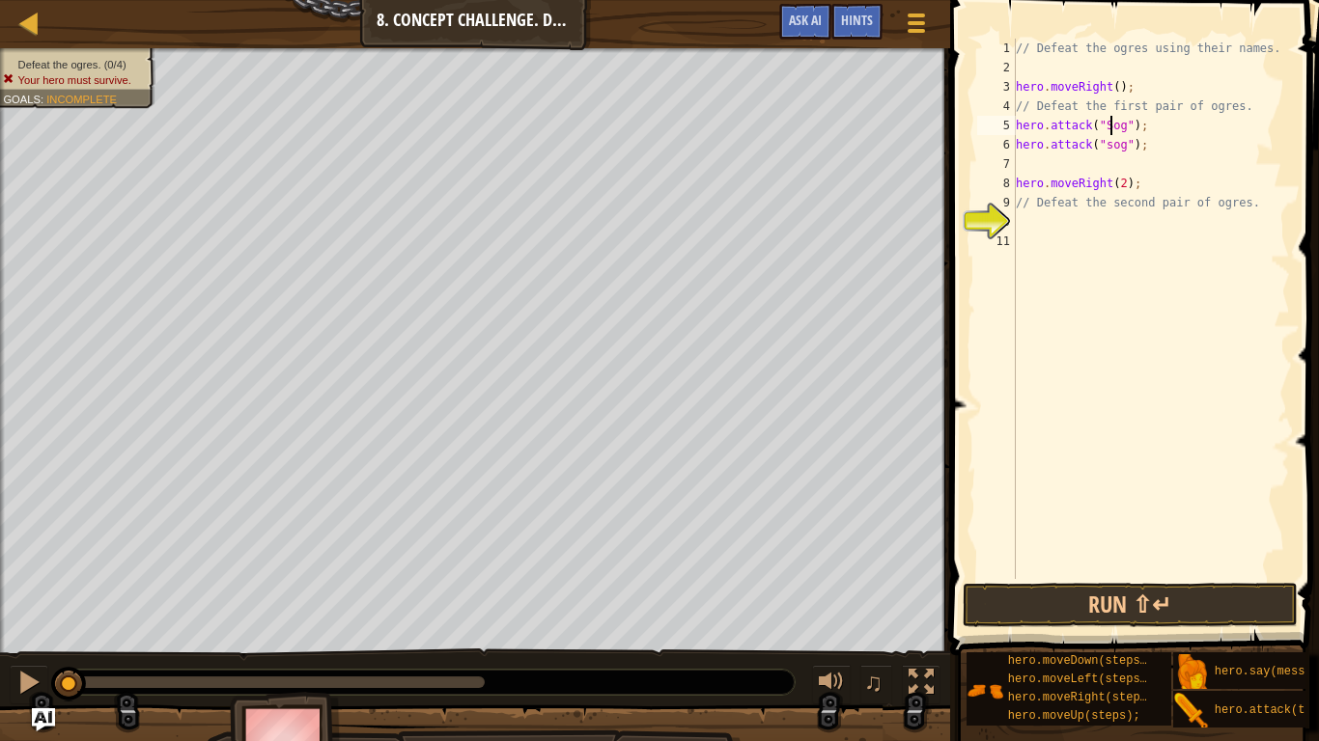
scroll to position [9, 14]
click at [1109, 144] on div "// Defeat the ogres using their names. hero . moveRight ( ) ; // Defeat the fir…" at bounding box center [1151, 328] width 278 height 579
type textarea "hero.attack("Sog");"
click at [1011, 611] on button "Run ⇧↵" at bounding box center [1130, 605] width 335 height 44
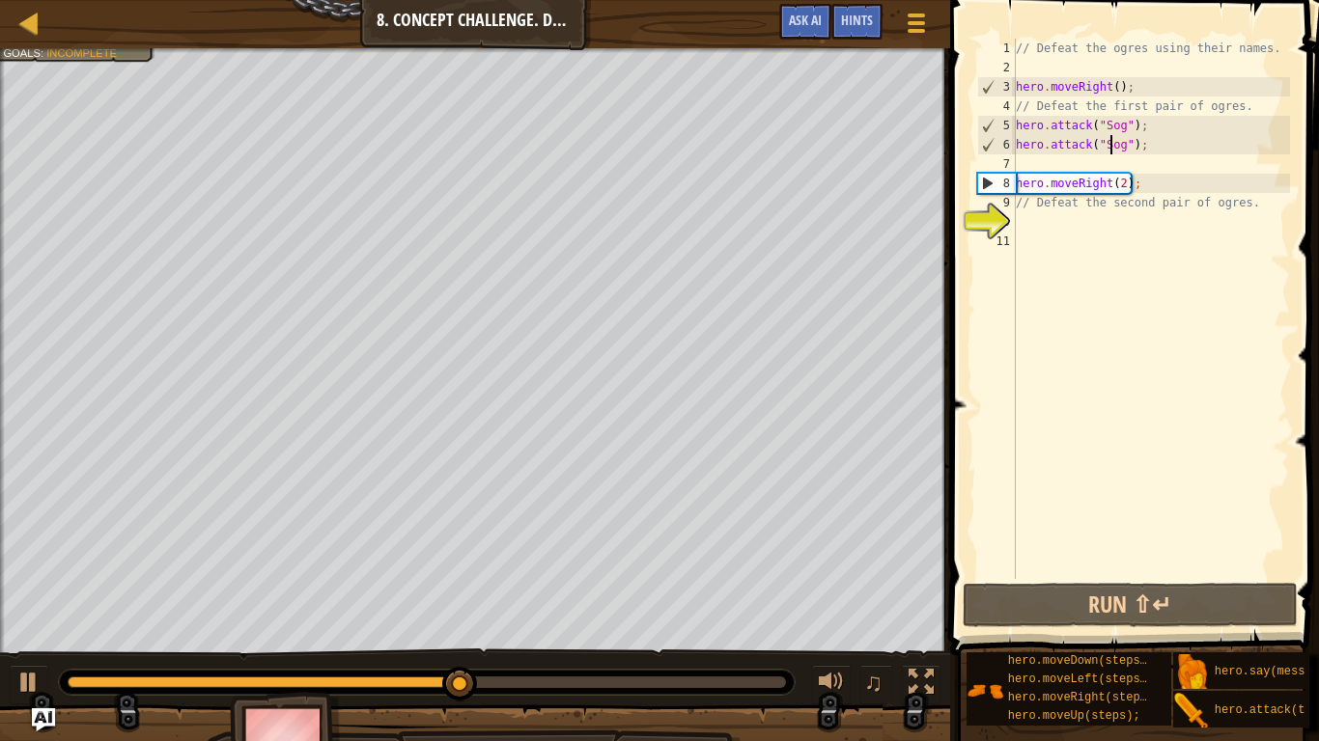
click at [1085, 163] on div "// Defeat the ogres using their names. hero . moveRight ( ) ; // Defeat the fir…" at bounding box center [1151, 328] width 278 height 579
click at [1136, 191] on div "// Defeat the ogres using their names. hero . moveRight ( ) ; // Defeat the fir…" at bounding box center [1151, 328] width 278 height 579
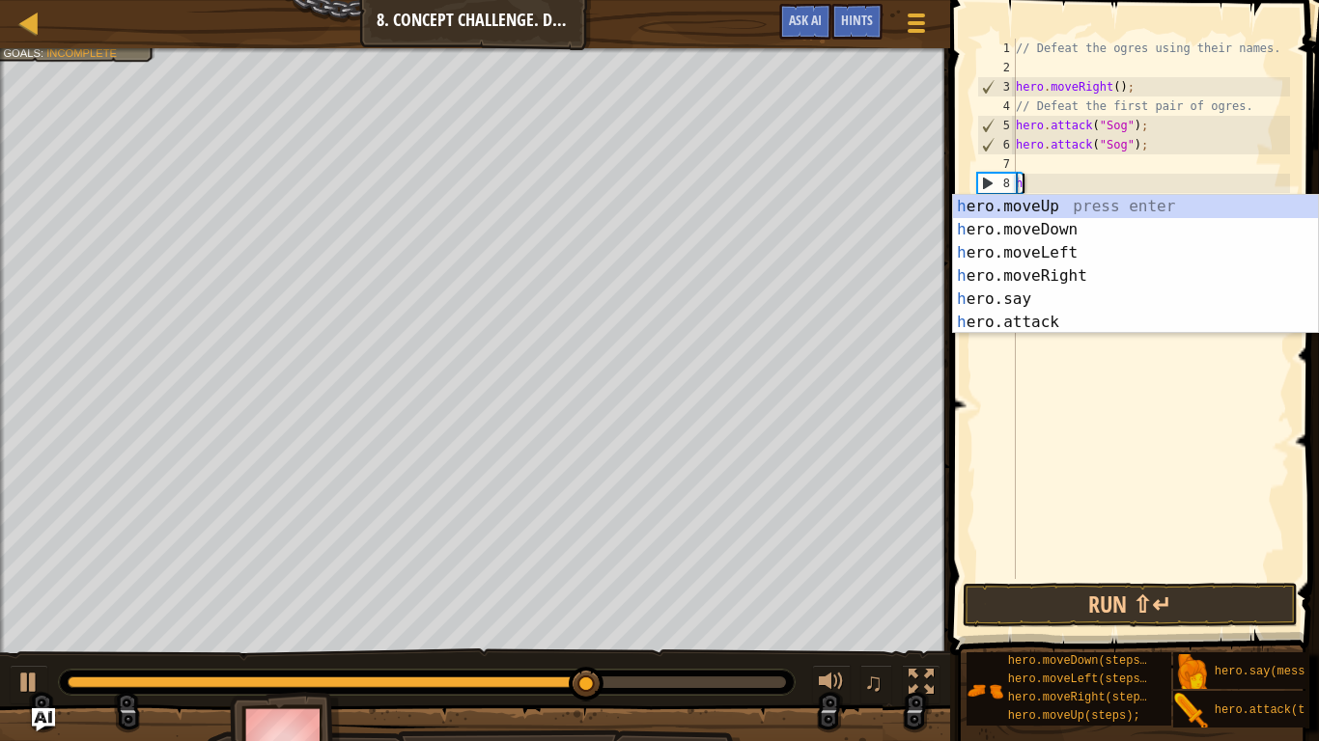
type textarea "h"
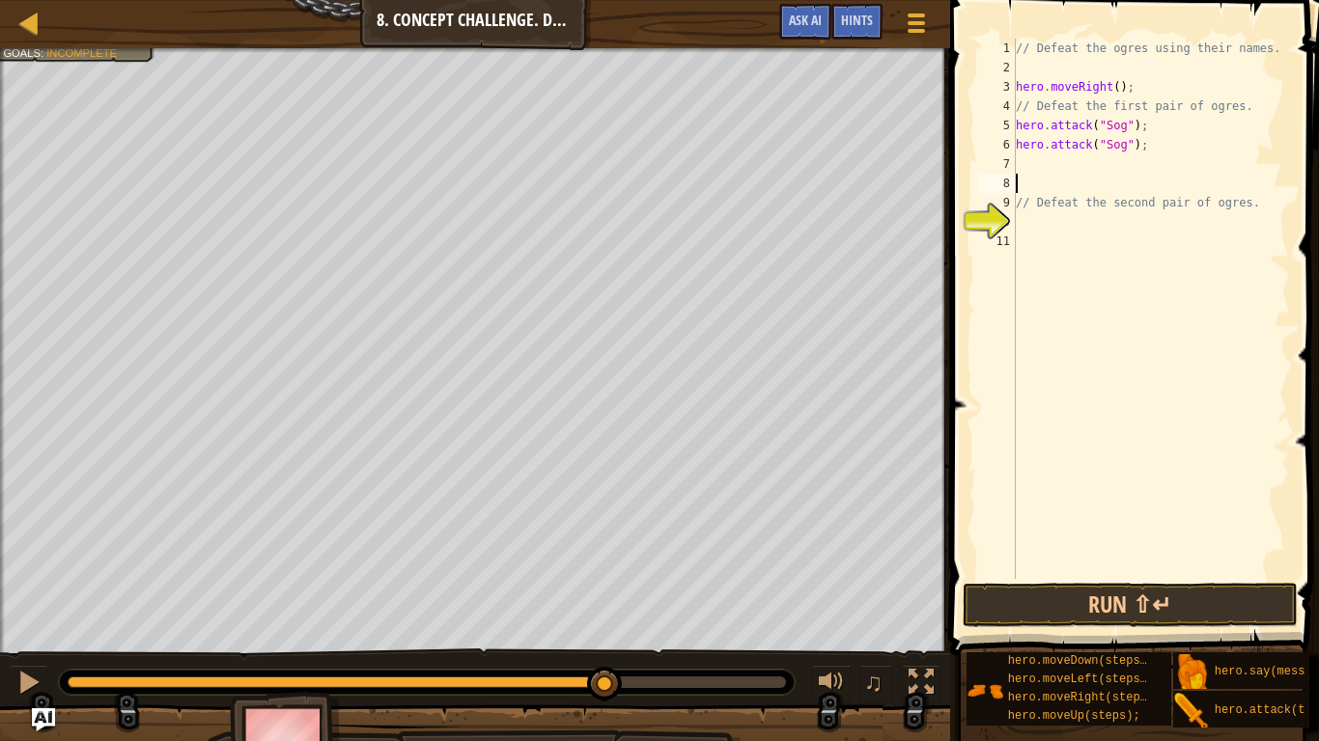
click at [1132, 157] on div "// Defeat the ogres using their names. hero . moveRight ( ) ; // Defeat the fir…" at bounding box center [1151, 328] width 278 height 579
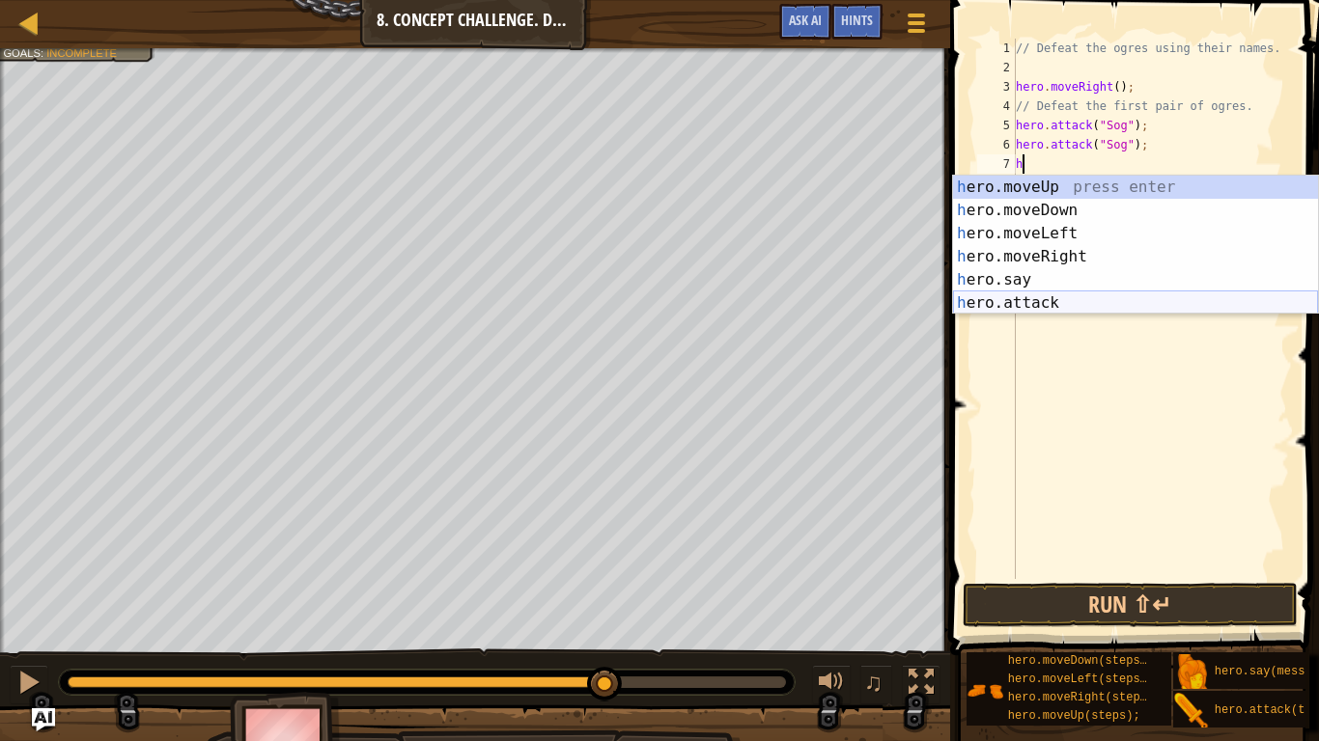
click at [1054, 300] on div "h ero.moveUp press enter h ero.moveDown press enter h ero.moveLeft press enter …" at bounding box center [1135, 268] width 365 height 185
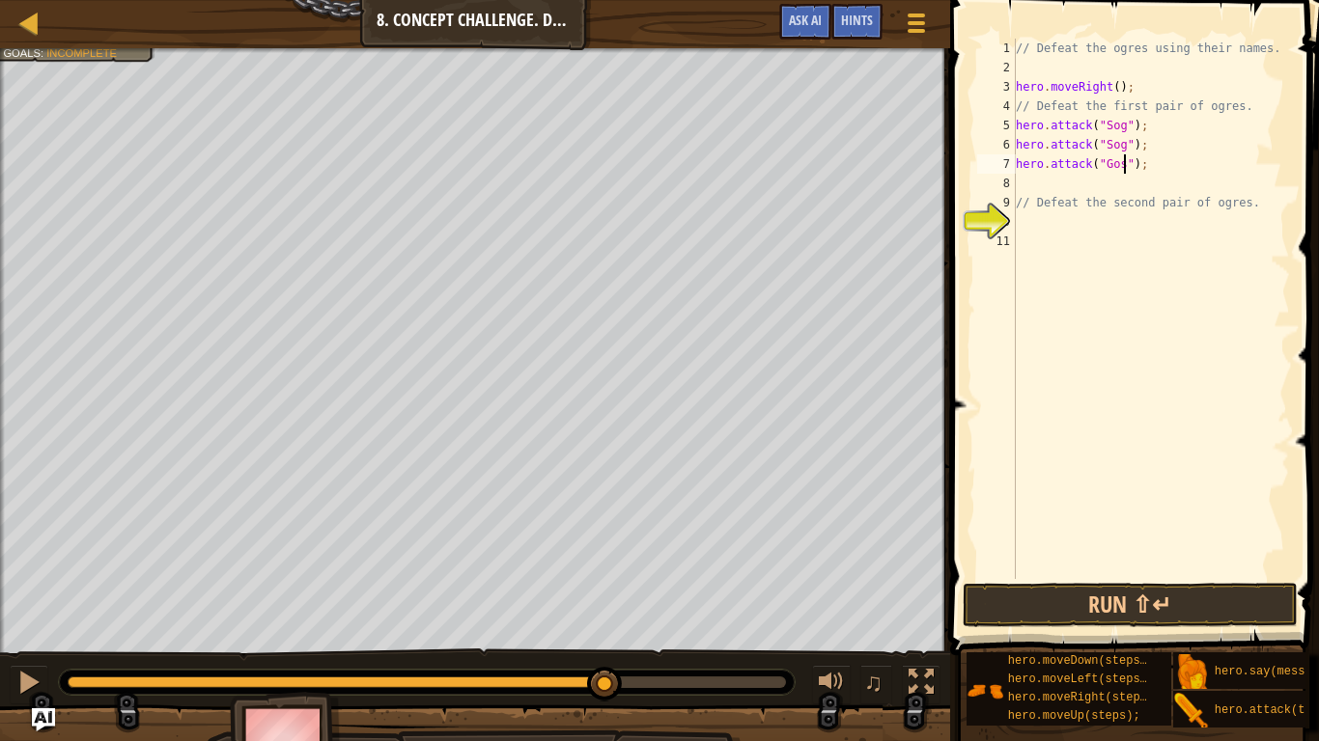
scroll to position [9, 16]
type textarea "hero.attack("Gos ");"
click at [1125, 169] on div "// Defeat the ogres using their names. hero . moveRight ( ) ; // Defeat the fir…" at bounding box center [1151, 328] width 278 height 579
click at [1130, 159] on div "// Defeat the ogres using their names. hero . moveRight ( ) ; // Defeat the fir…" at bounding box center [1151, 328] width 278 height 579
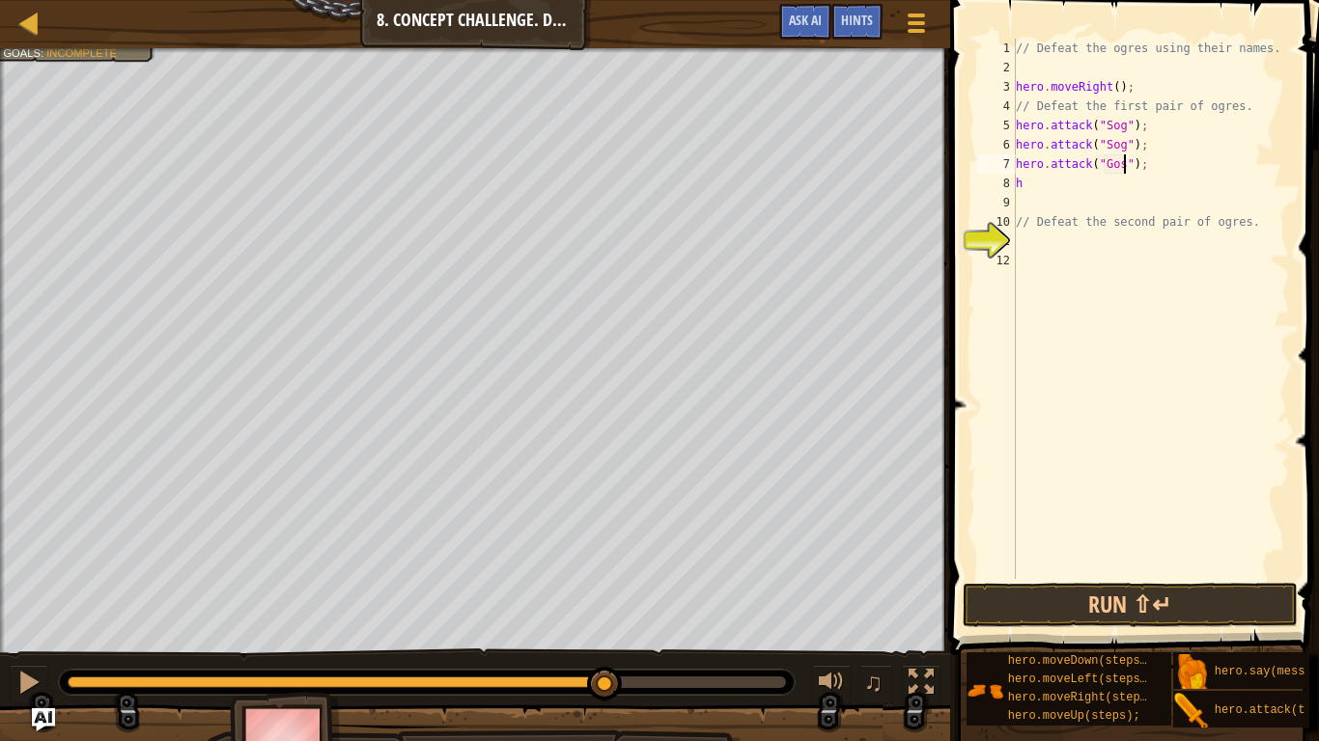
click at [1062, 190] on div "// Defeat the ogres using their names. hero . moveRight ( ) ; // Defeat the fir…" at bounding box center [1151, 328] width 278 height 579
type textarea "h"
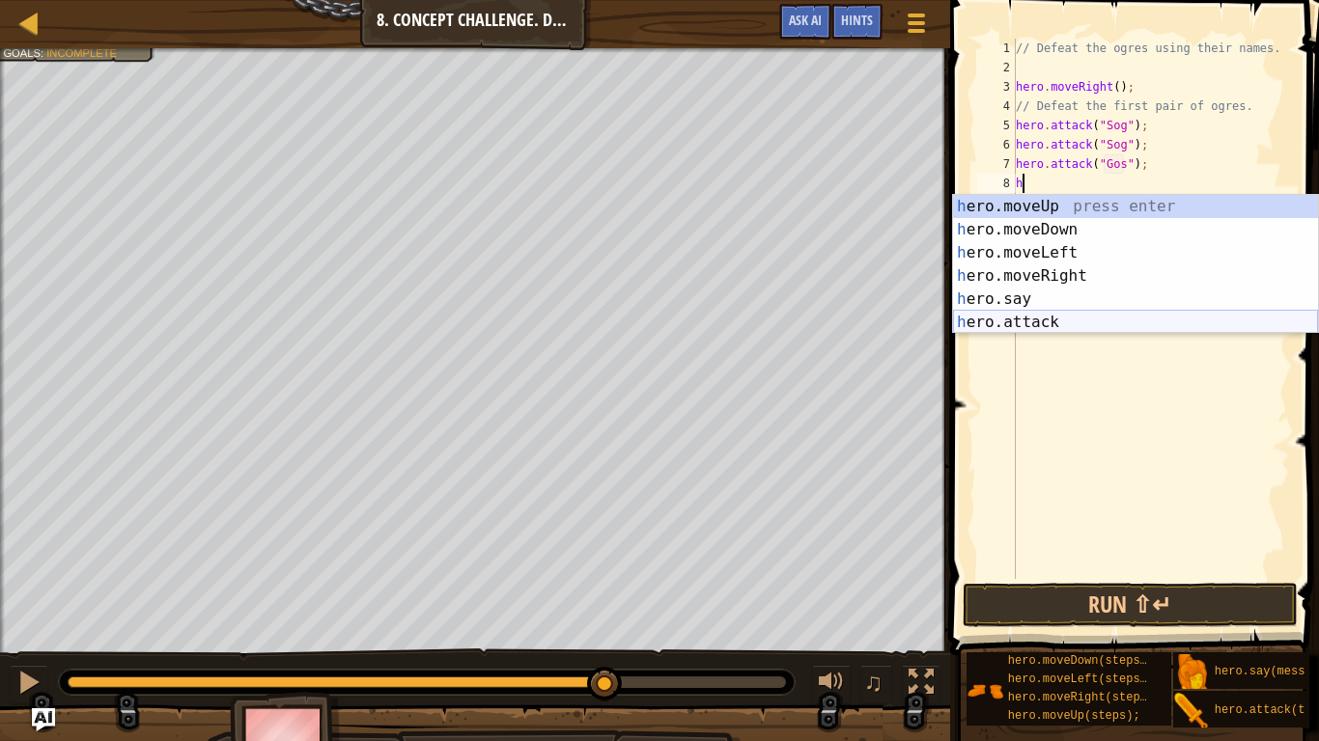
click at [989, 327] on div "h ero.moveUp press enter h ero.moveDown press enter h ero.moveLeft press enter …" at bounding box center [1135, 287] width 365 height 185
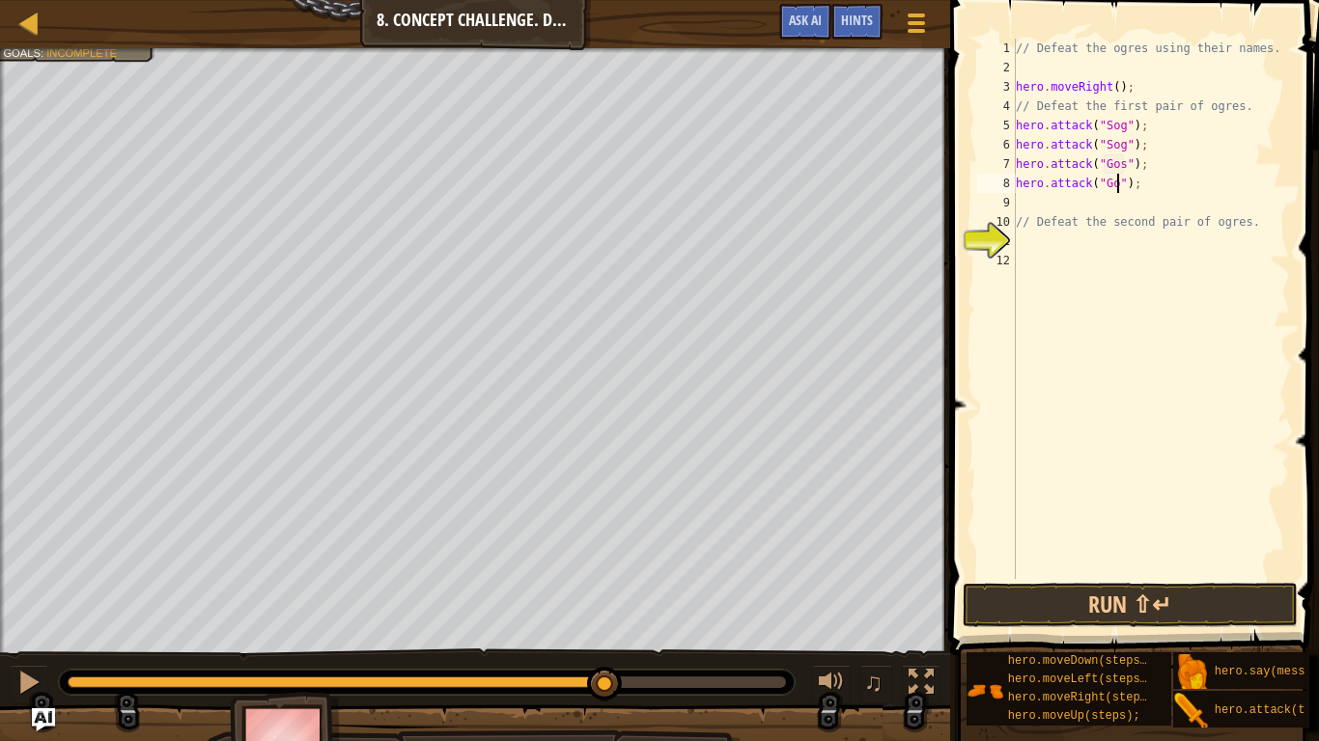
scroll to position [9, 16]
type textarea "hero.attack("Gos");"
click at [1009, 611] on button "Run ⇧↵" at bounding box center [1130, 605] width 335 height 44
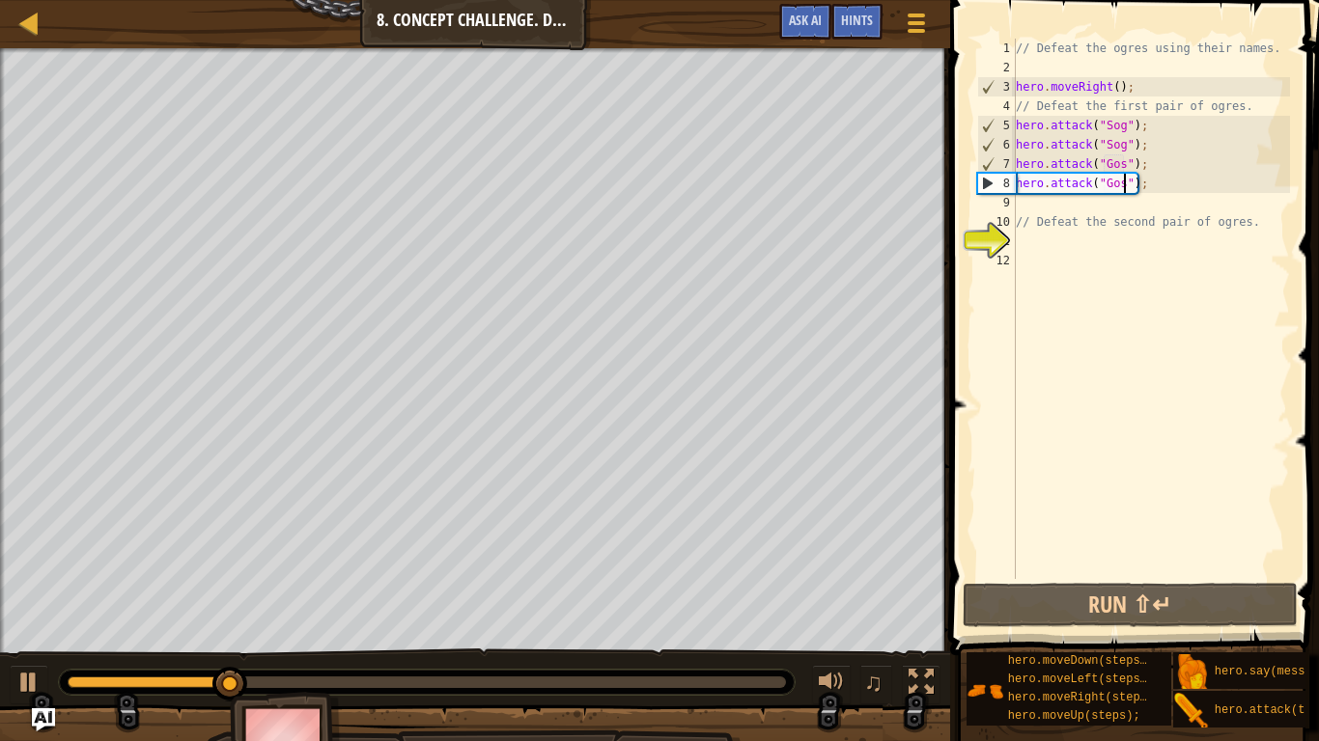
click at [1020, 192] on div "// Defeat the ogres using their names. hero . moveRight ( ) ; // Defeat the fir…" at bounding box center [1151, 328] width 278 height 579
click at [1021, 211] on div "// Defeat the ogres using their names. hero . moveRight ( ) ; // Defeat the fir…" at bounding box center [1151, 328] width 278 height 579
type textarea "h"
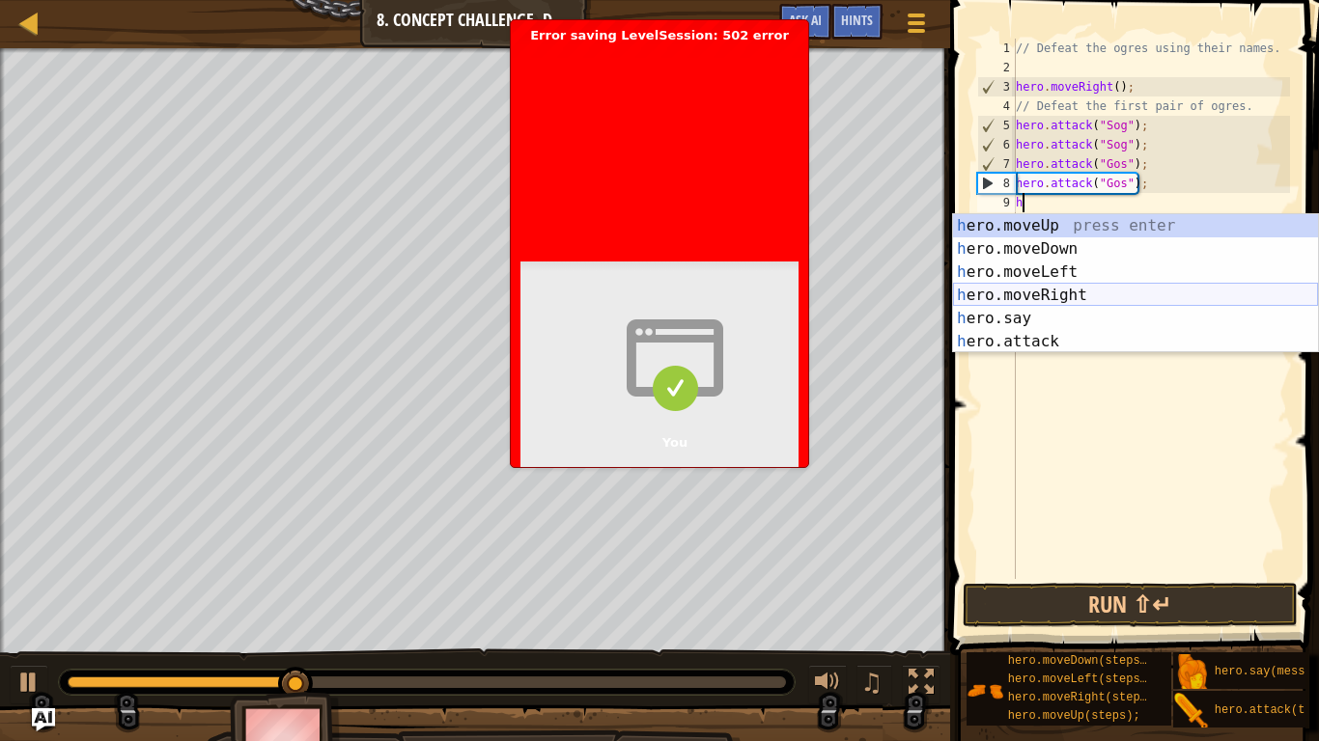
click at [1019, 287] on div "h ero.moveUp press enter h ero.moveDown press enter h ero.moveLeft press enter …" at bounding box center [1135, 306] width 365 height 185
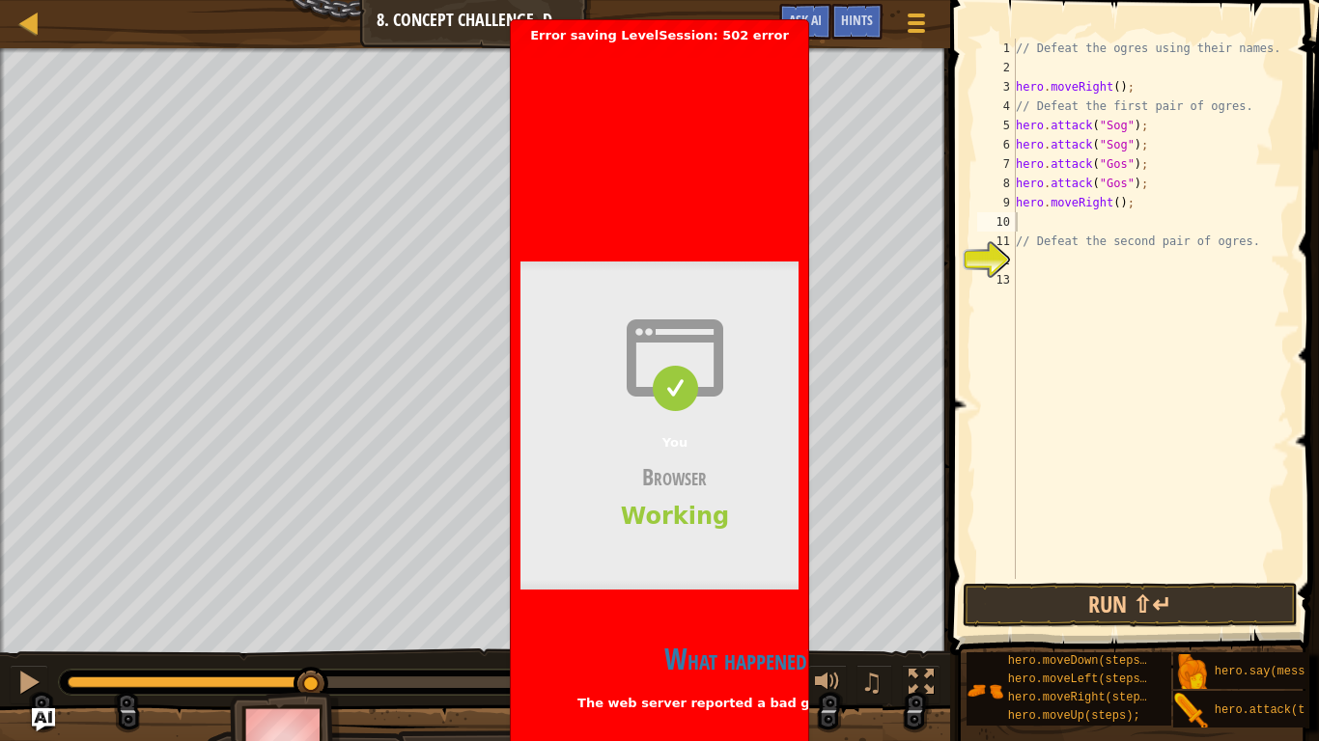
drag, startPoint x: 688, startPoint y: 400, endPoint x: 571, endPoint y: 196, distance: 235.3
click at [571, 196] on div "Bad gateway Error code 502 Visit [DOMAIN_NAME] for more information. [DATE] 17:…" at bounding box center [659, 456] width 278 height 827
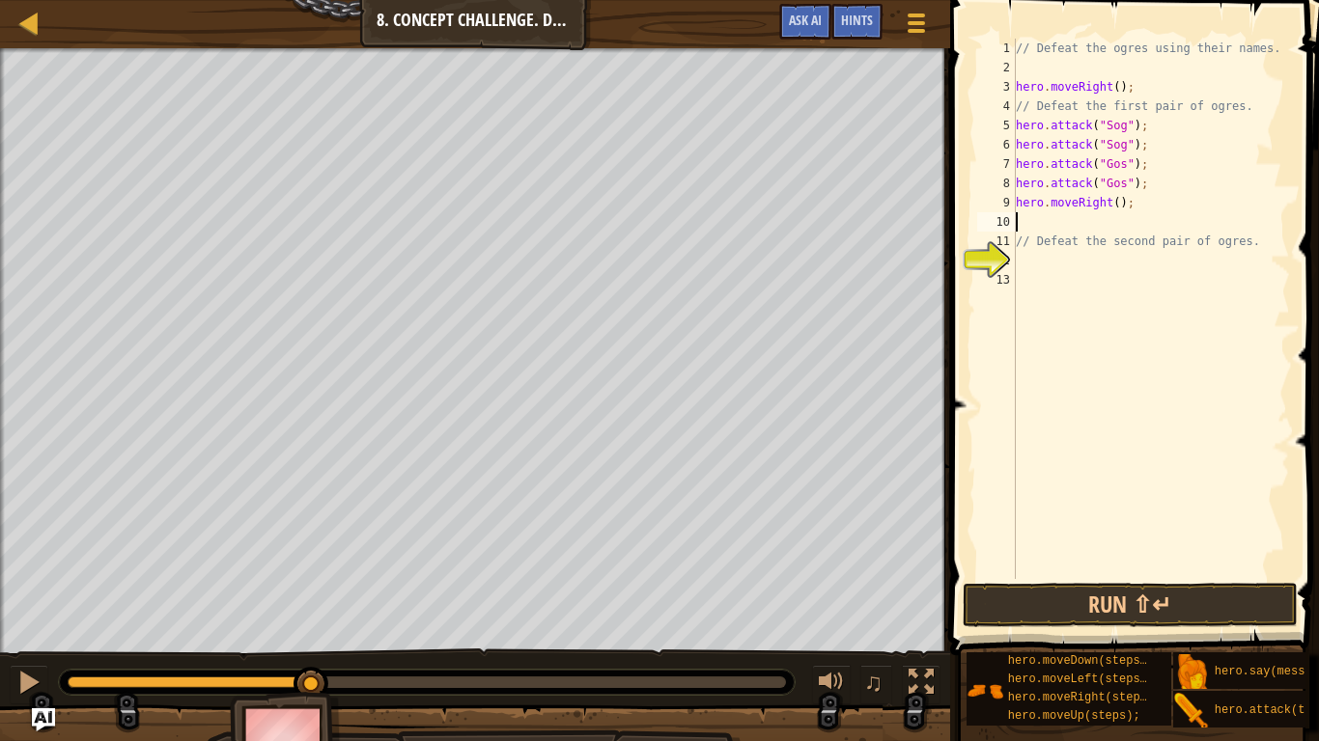
click at [987, 621] on button "Run ⇧↵" at bounding box center [1130, 605] width 335 height 44
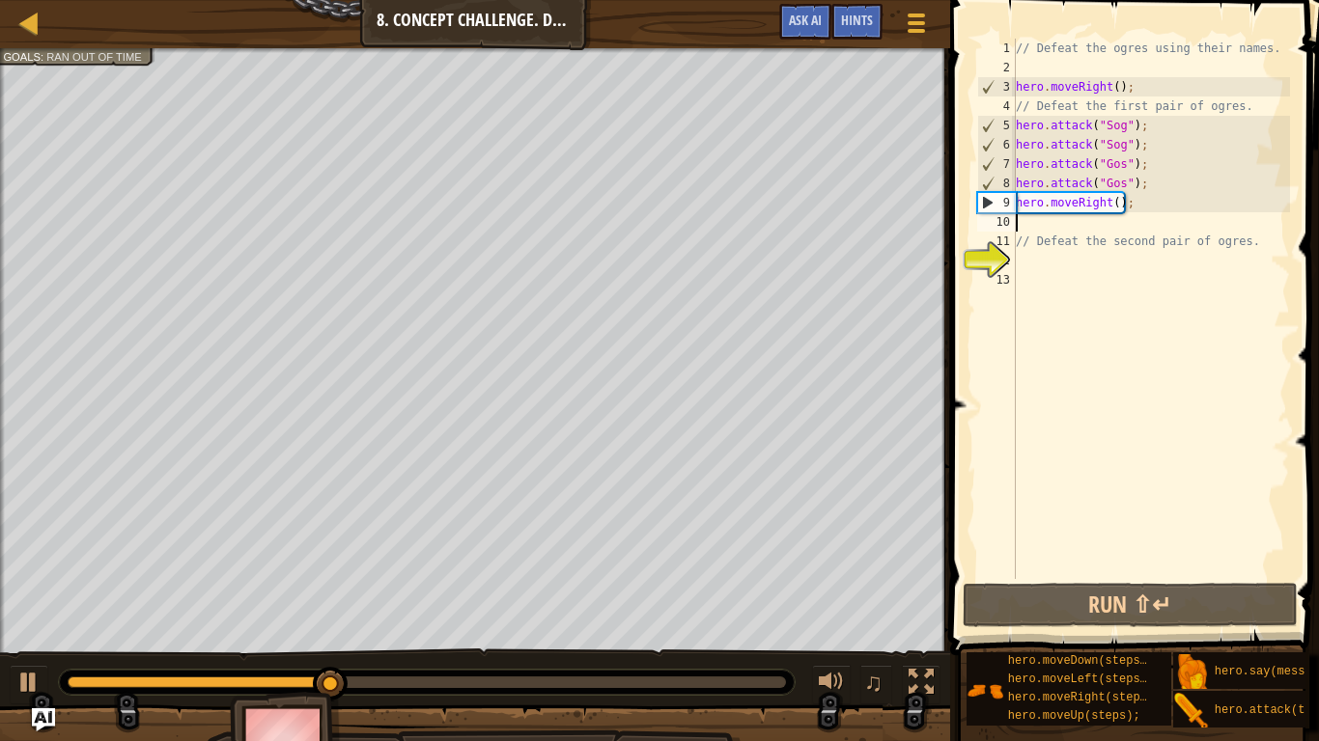
click at [1116, 207] on div "// Defeat the ogres using their names. hero . moveRight ( ) ; // Defeat the fir…" at bounding box center [1151, 328] width 278 height 579
type textarea "hero.moveRight(2);"
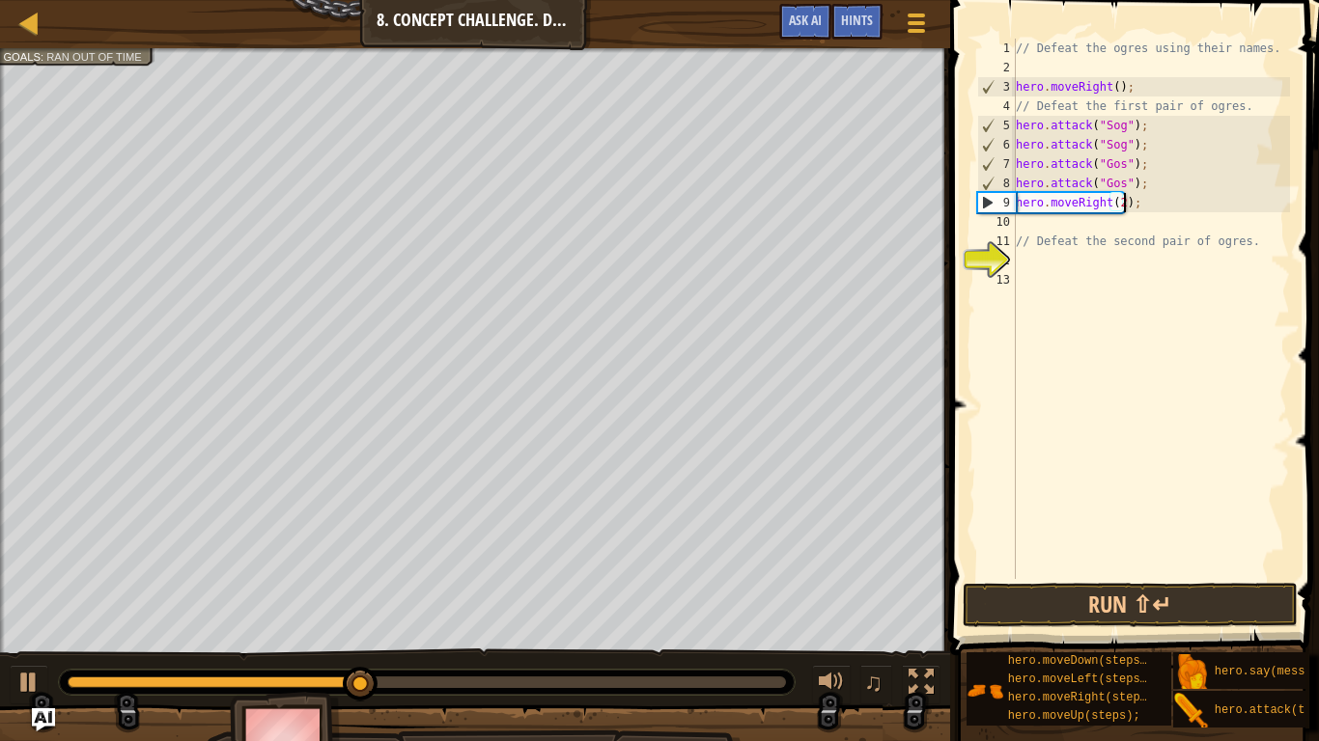
scroll to position [9, 16]
click at [1023, 229] on div "// Defeat the ogres using their names. hero . moveRight ( ) ; // Defeat the fir…" at bounding box center [1151, 328] width 278 height 579
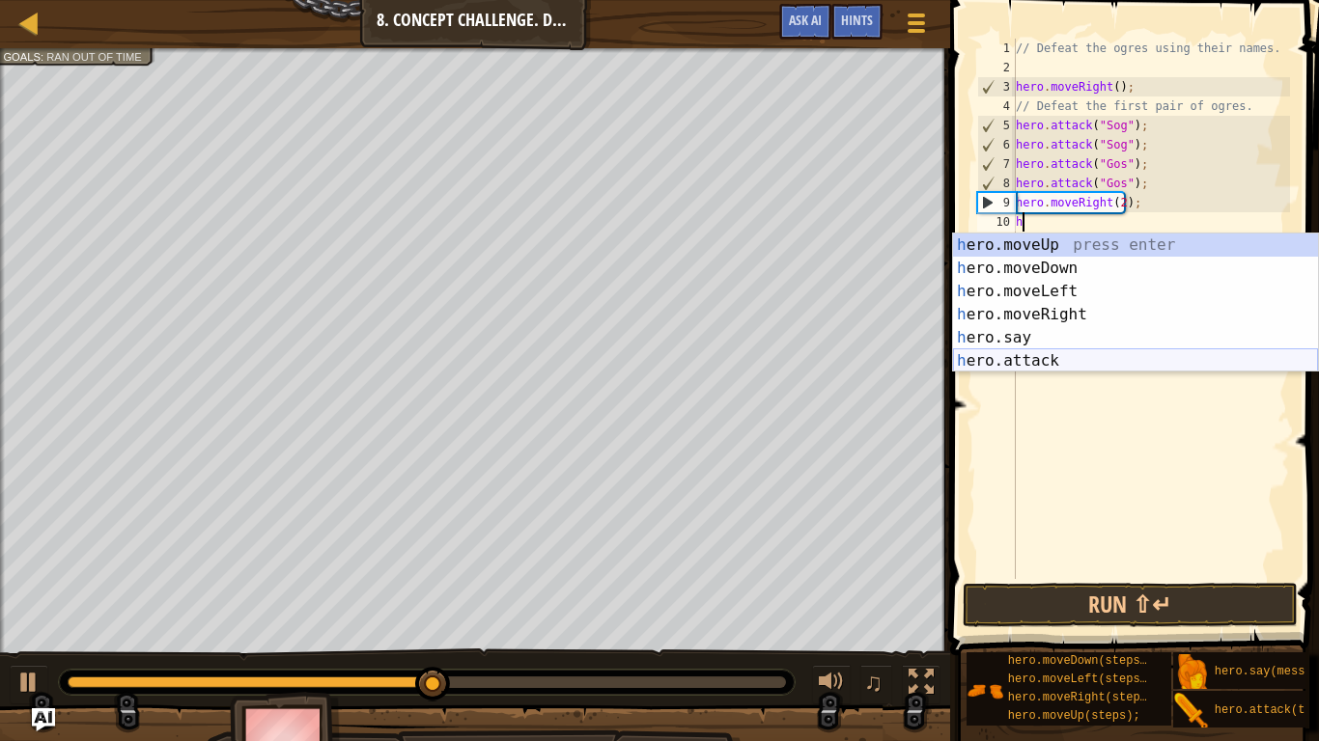
click at [1008, 370] on div "h ero.moveUp press enter h ero.moveDown press enter h ero.moveLeft press enter …" at bounding box center [1135, 326] width 365 height 185
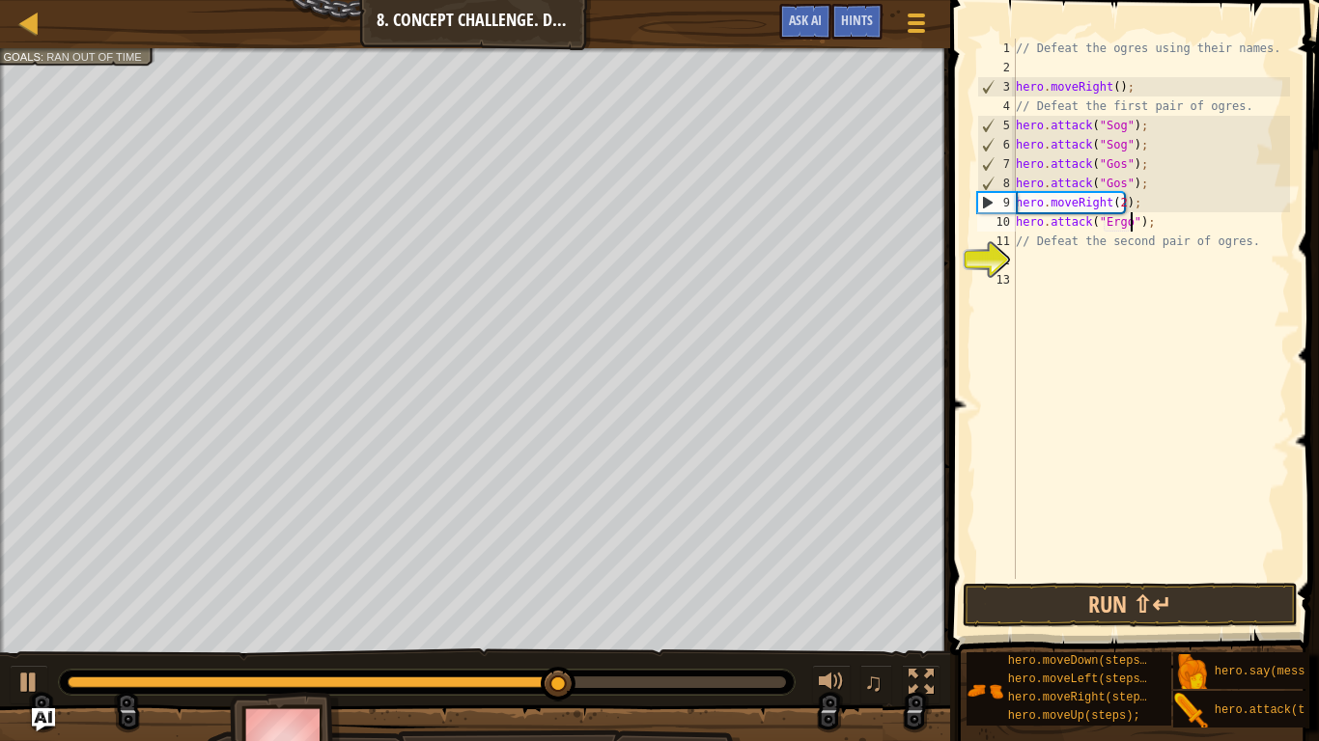
scroll to position [9, 17]
type textarea "hero.attack("Ergo");"
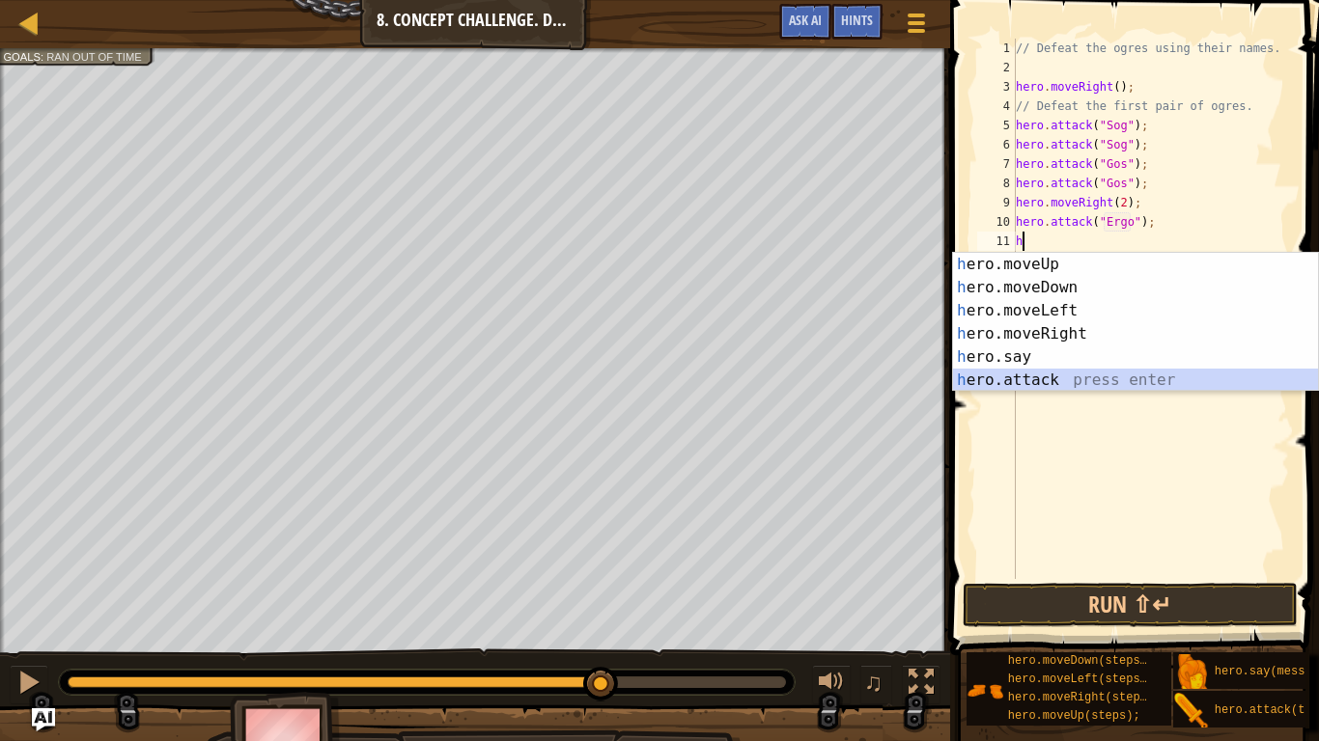
click at [1092, 377] on div "h ero.moveUp press enter h ero.moveDown press enter h ero.moveLeft press enter …" at bounding box center [1135, 345] width 365 height 185
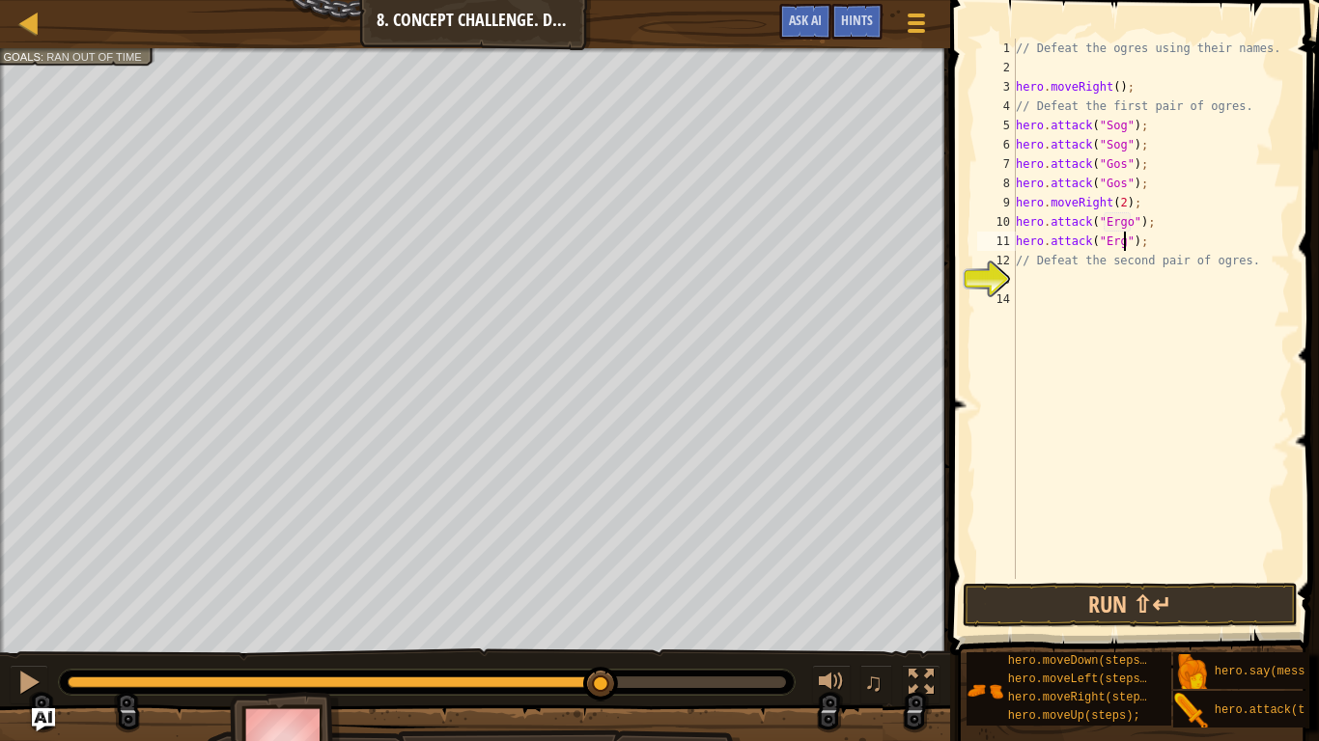
scroll to position [9, 17]
click at [1054, 263] on div "// Defeat the ogres using their names. hero . moveRight ( ) ; // Defeat the fir…" at bounding box center [1151, 328] width 278 height 579
click at [1231, 249] on div "// Defeat the ogres using their names. hero . moveRight ( ) ; // Defeat the fir…" at bounding box center [1151, 328] width 278 height 579
click at [1242, 268] on div "// Defeat the ogres using their names. hero . moveRight ( ) ; // Defeat the fir…" at bounding box center [1151, 328] width 278 height 579
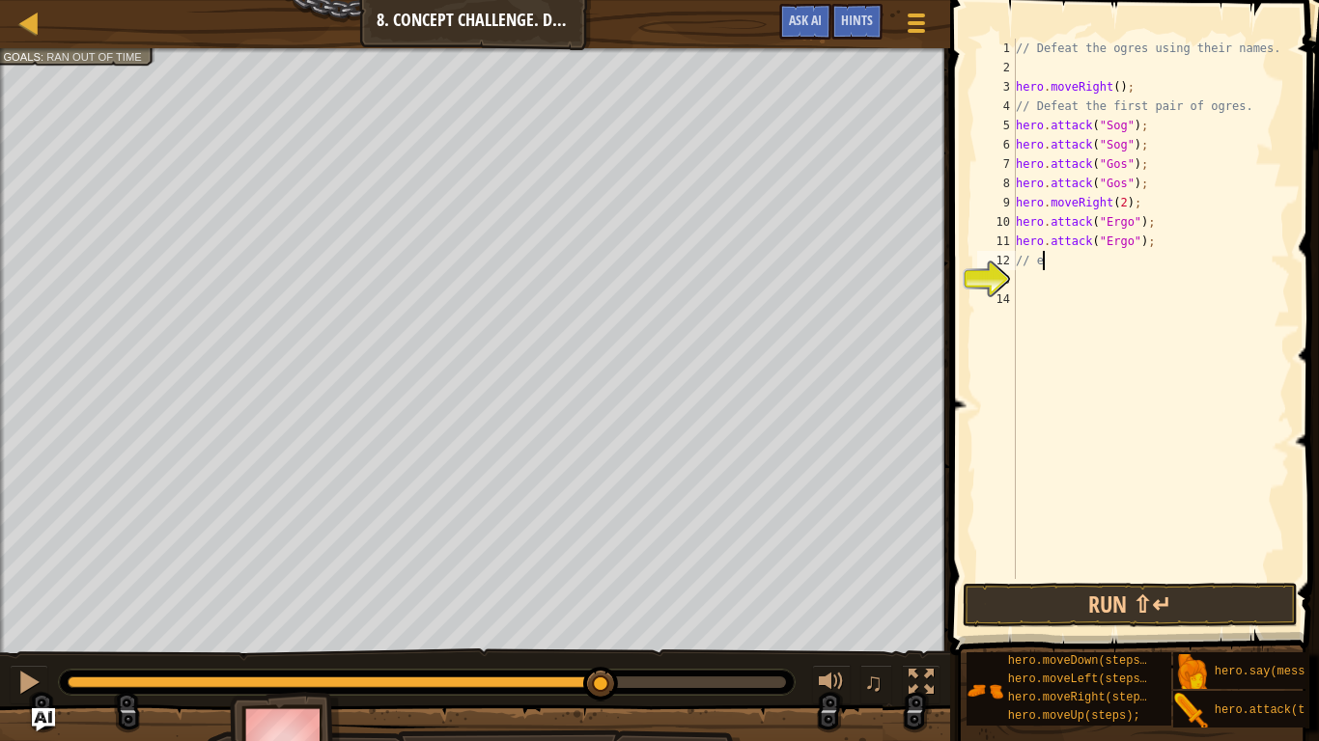
scroll to position [9, 1]
type textarea "/"
type textarea "hero.attack("Ergo");"
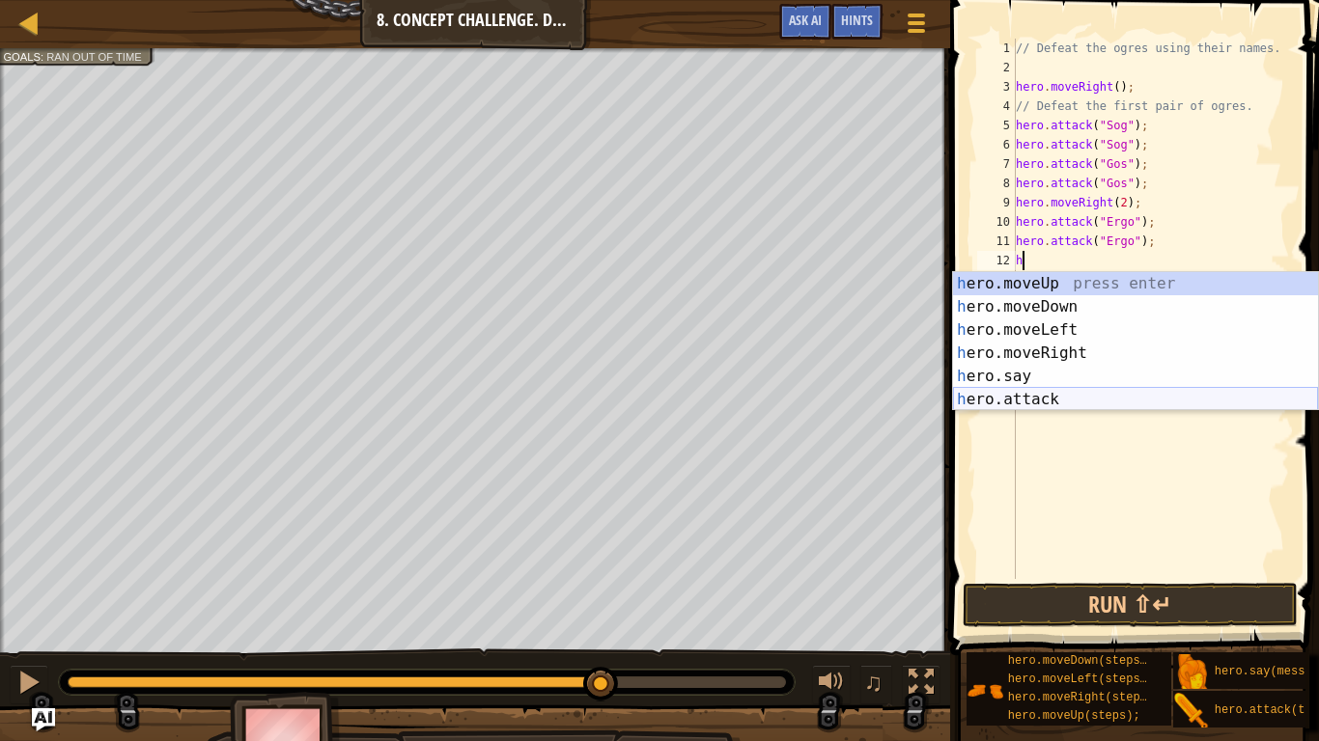
click at [1131, 399] on div "h ero.moveUp press enter h ero.moveDown press enter h ero.moveLeft press enter …" at bounding box center [1135, 364] width 365 height 185
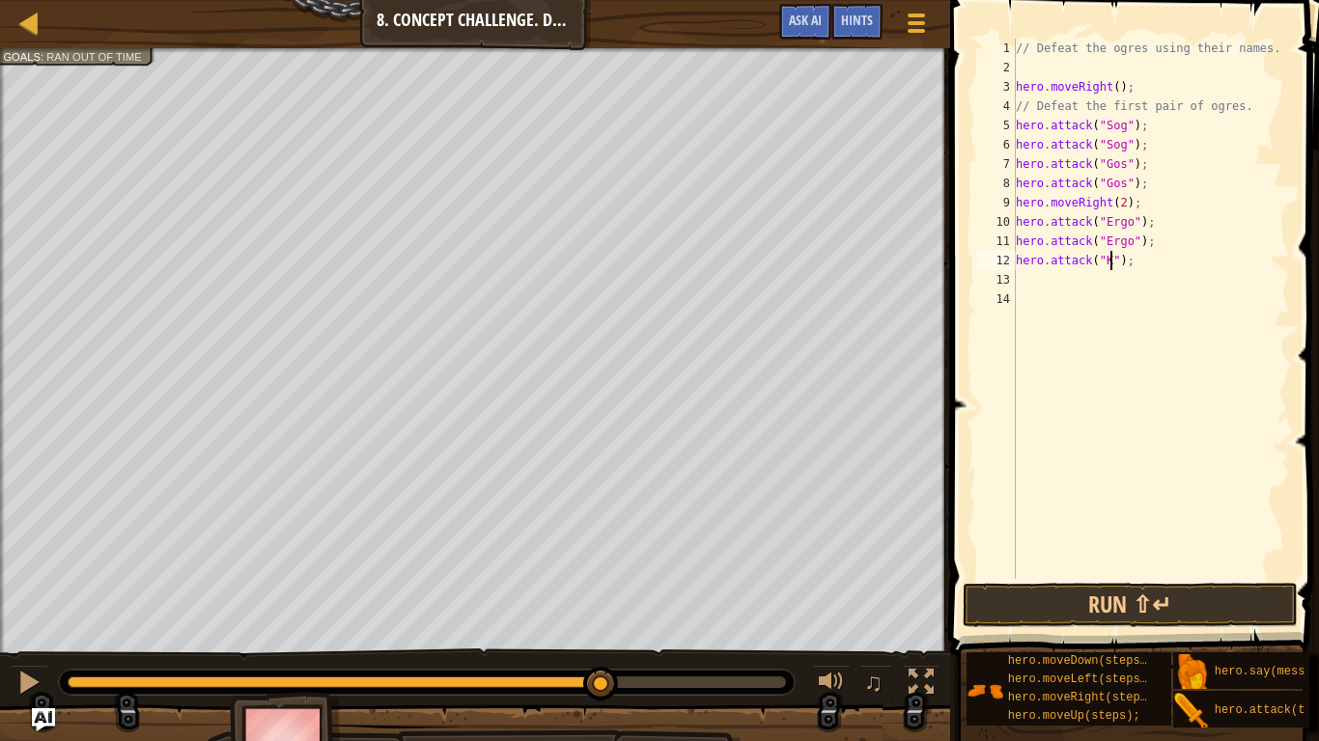
scroll to position [9, 15]
type textarea "hero.attack("Kro");"
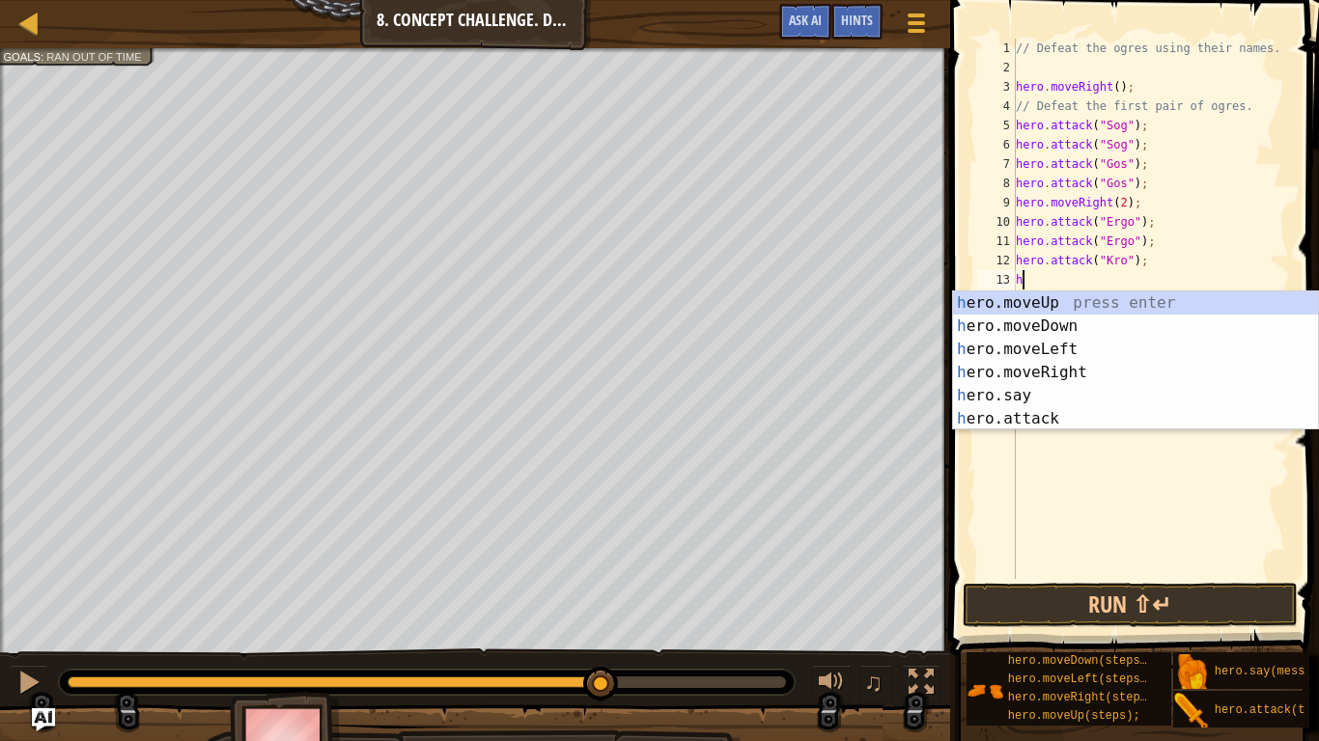
click at [1082, 417] on div "h ero.moveUp press enter h ero.moveDown press enter h ero.moveLeft press enter …" at bounding box center [1135, 384] width 365 height 185
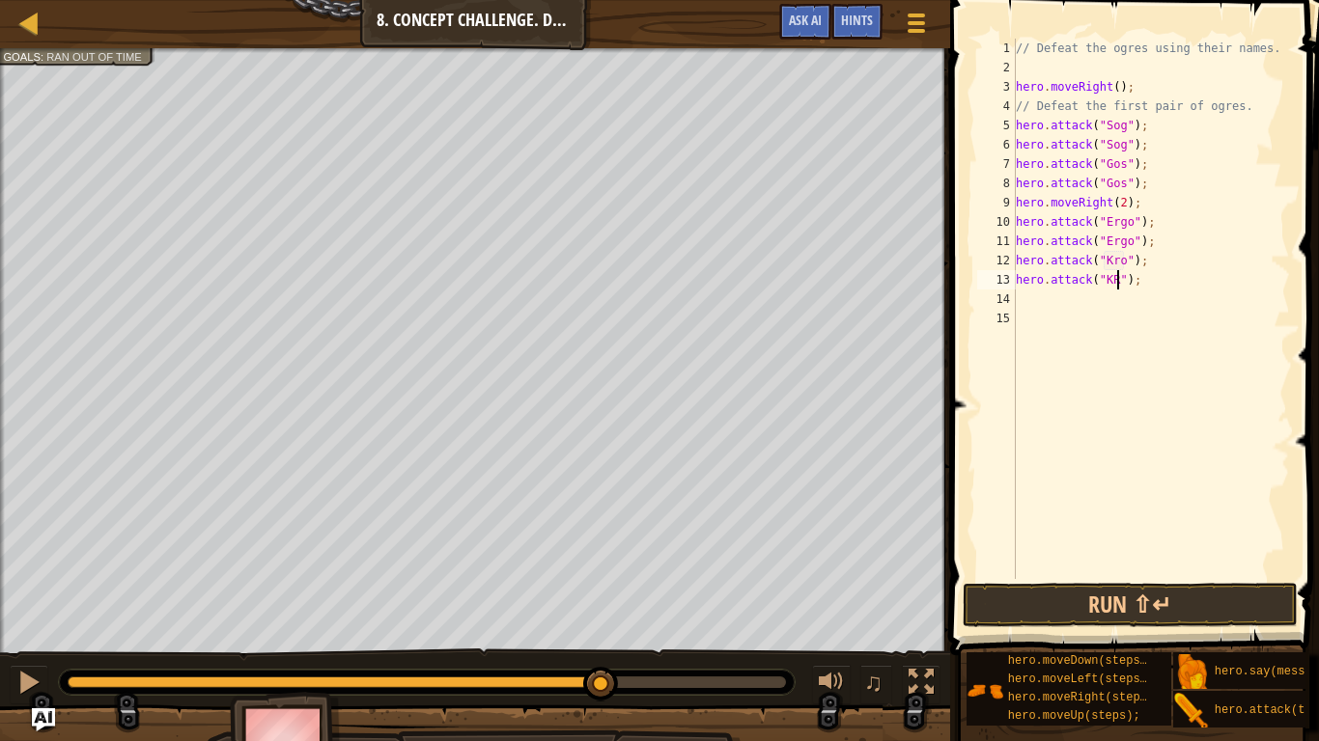
scroll to position [9, 15]
type textarea "hero.attack("Kro");"
click at [1006, 618] on button "Run ⇧↵" at bounding box center [1130, 605] width 335 height 44
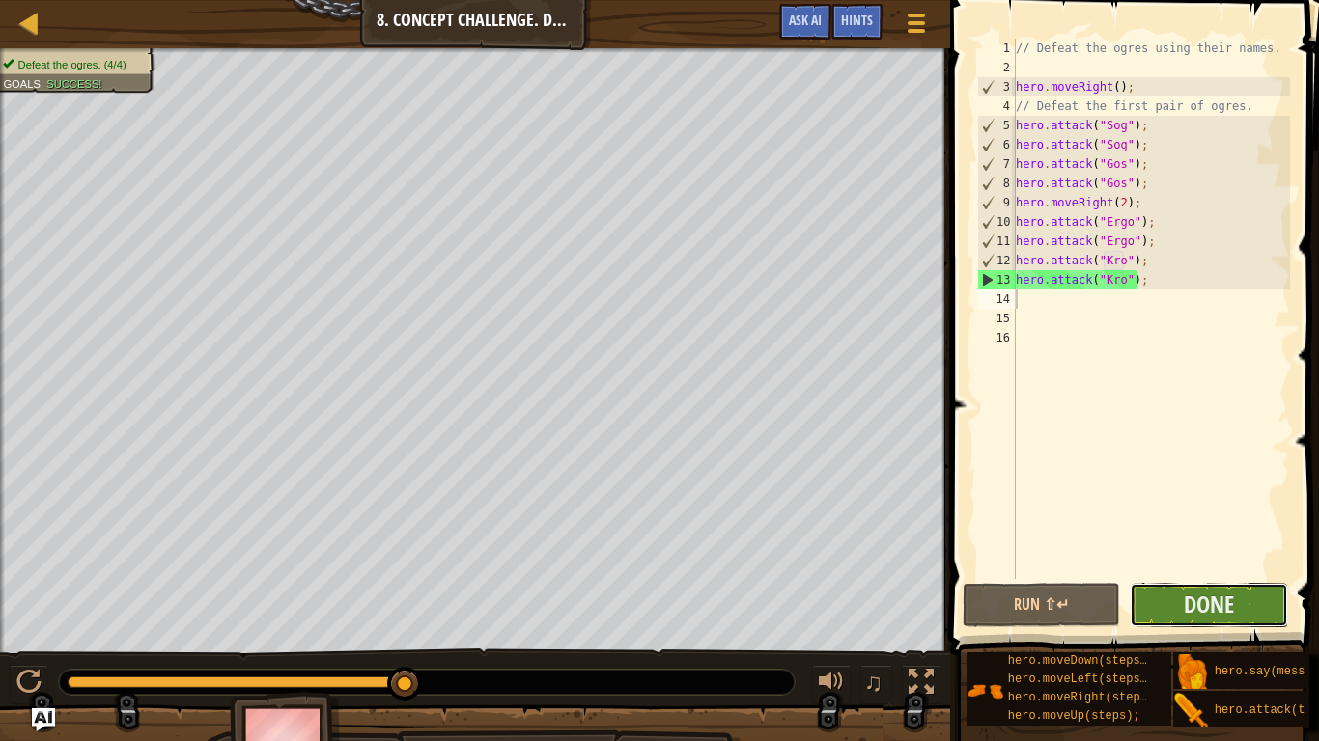
click at [1179, 607] on button "Done" at bounding box center [1209, 605] width 158 height 44
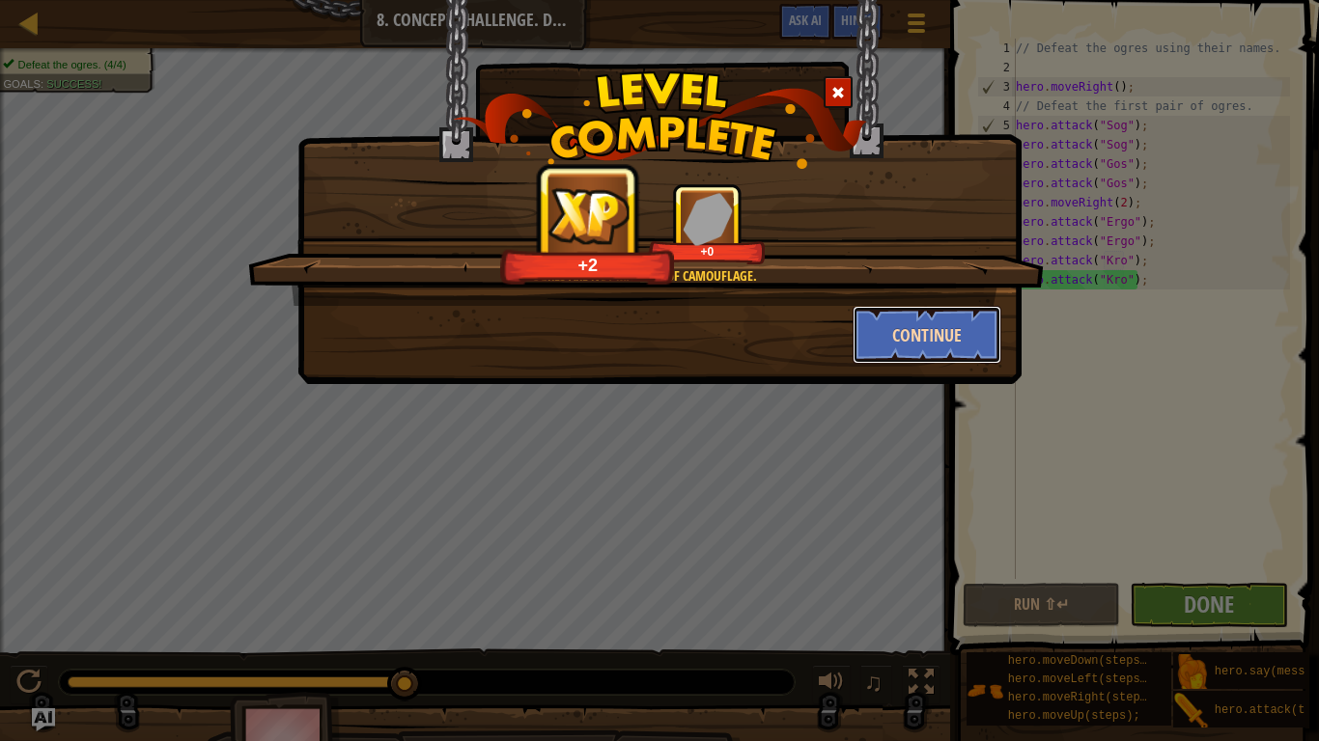
click at [954, 330] on button "Continue" at bounding box center [928, 335] width 150 height 58
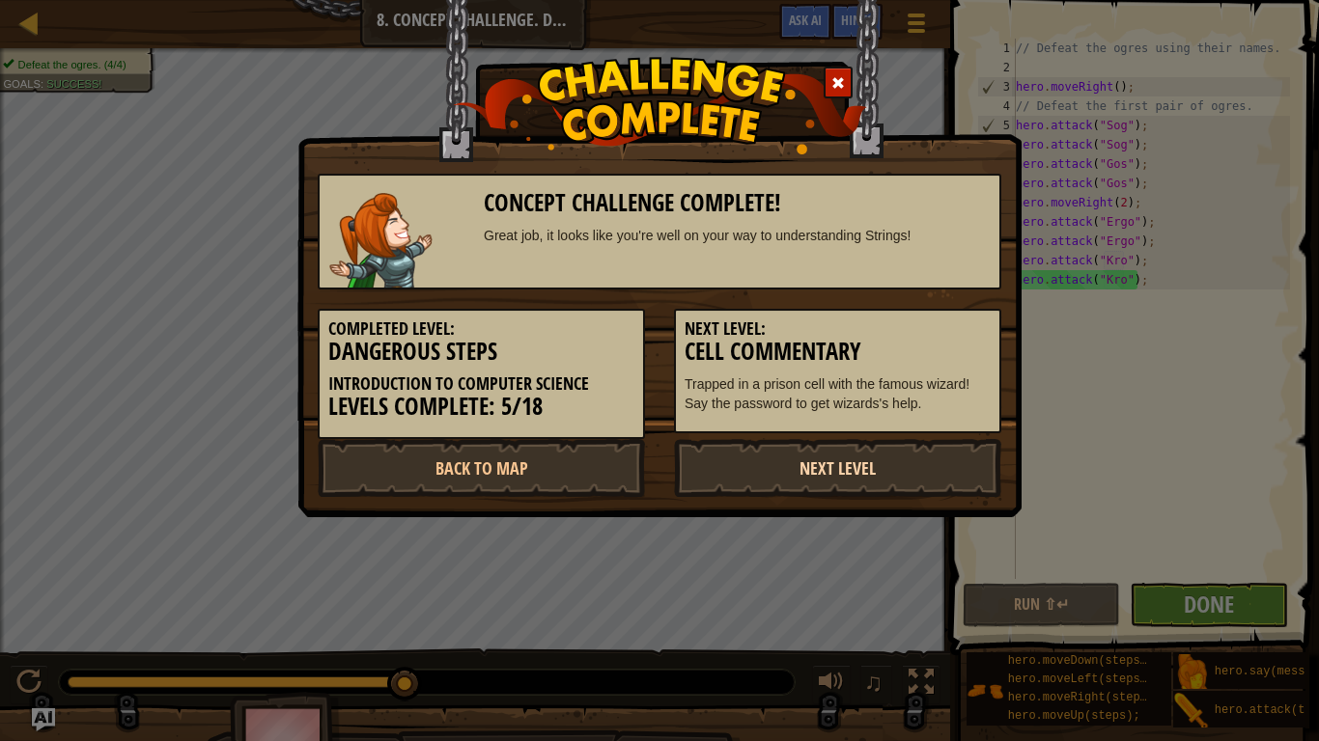
click at [802, 484] on link "Next Level" at bounding box center [837, 468] width 327 height 58
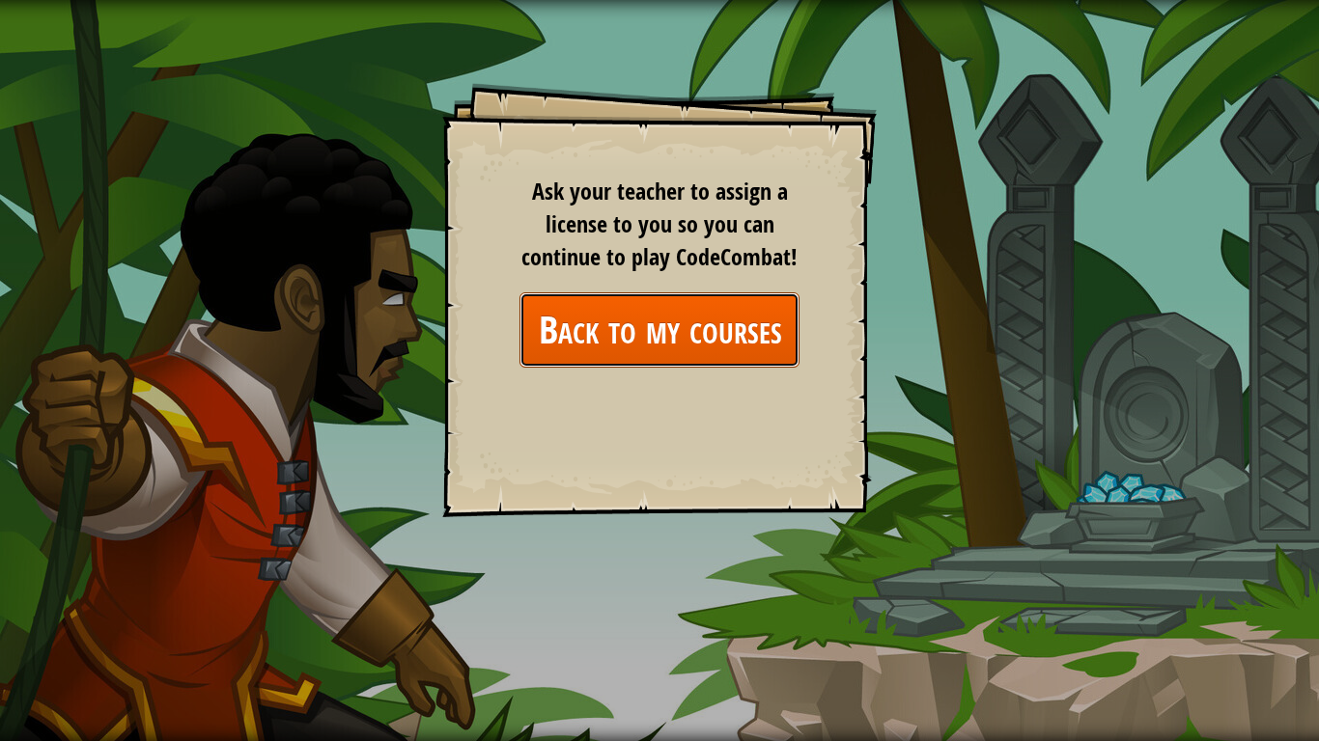
click at [670, 320] on link "Back to my courses" at bounding box center [659, 330] width 280 height 74
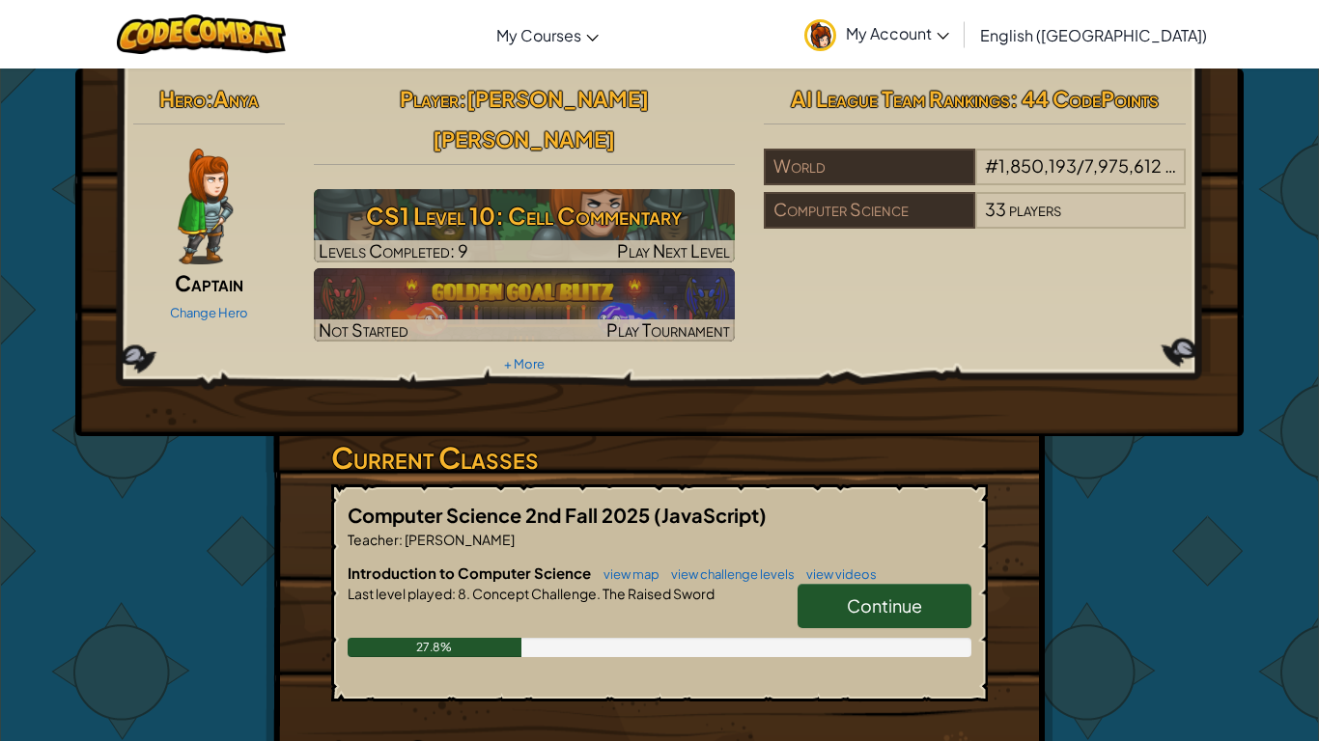
click at [831, 584] on link "Continue" at bounding box center [884, 606] width 174 height 44
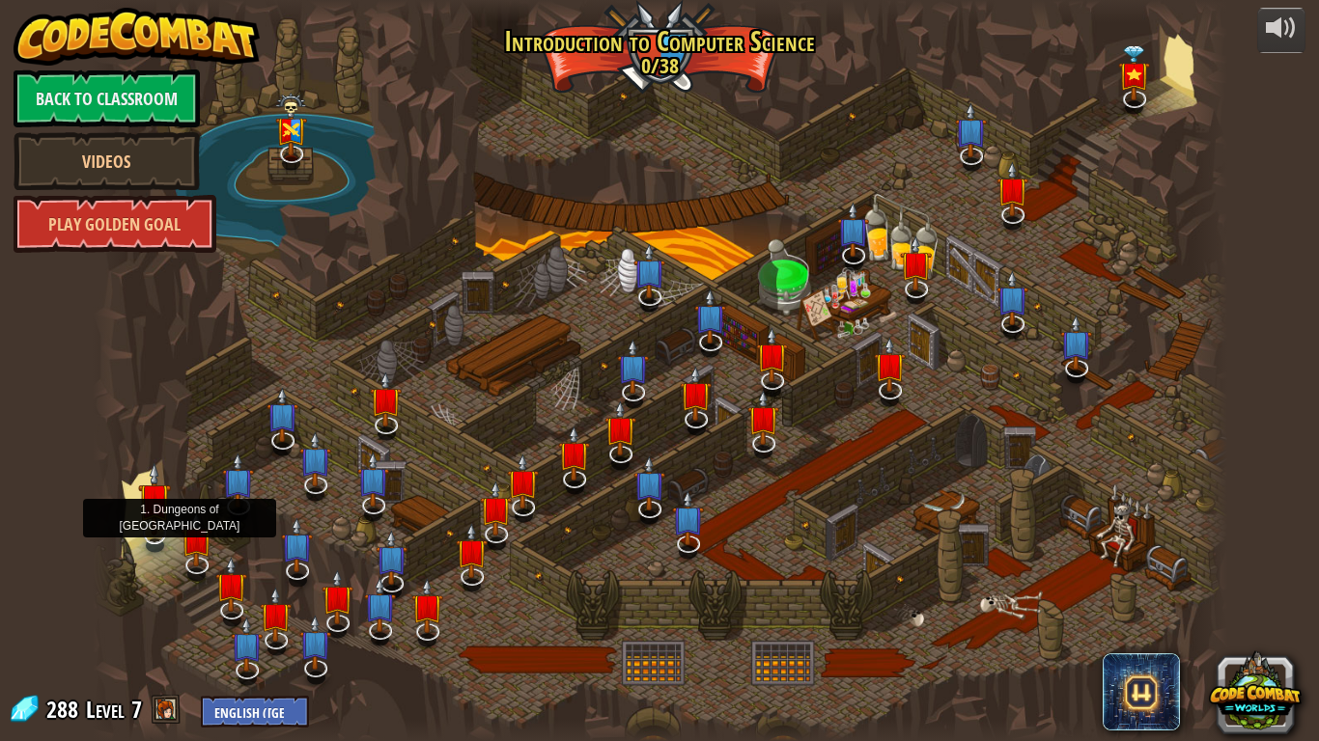
click at [154, 519] on img at bounding box center [154, 498] width 32 height 73
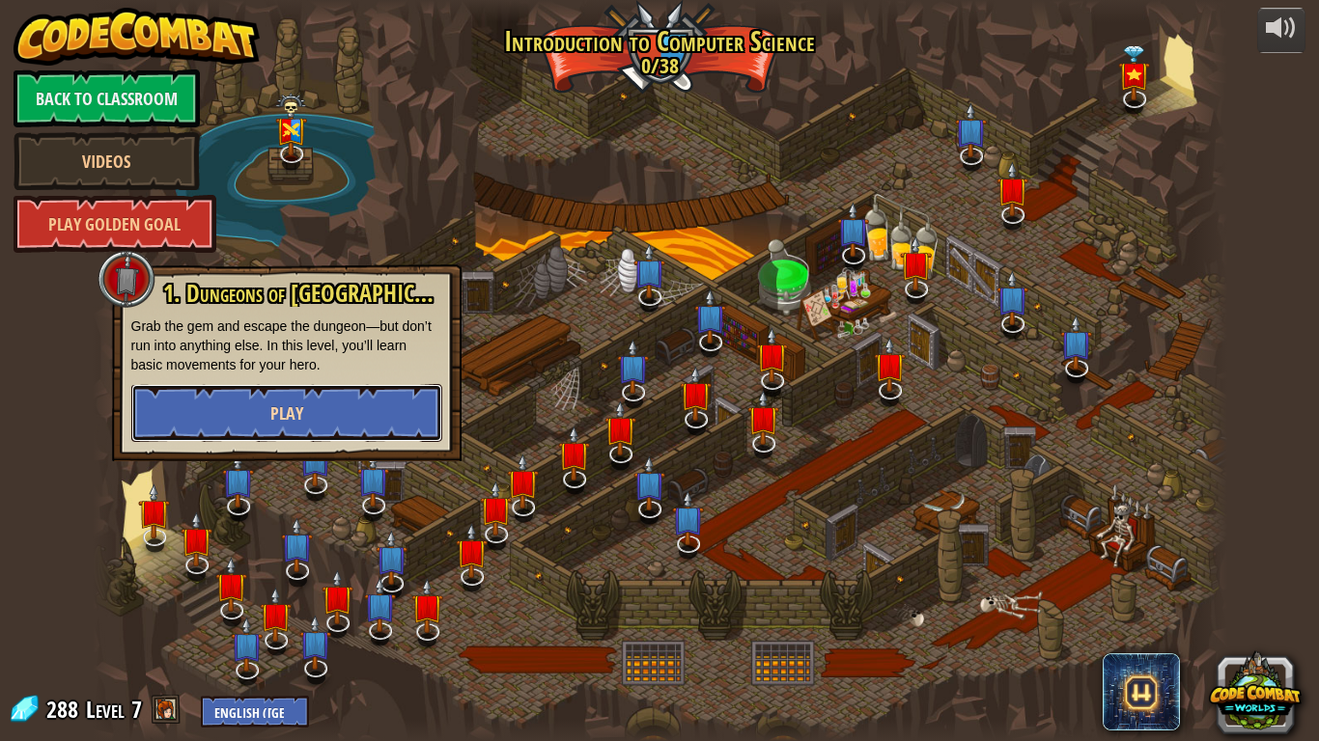
click at [260, 410] on button "Play" at bounding box center [286, 413] width 311 height 58
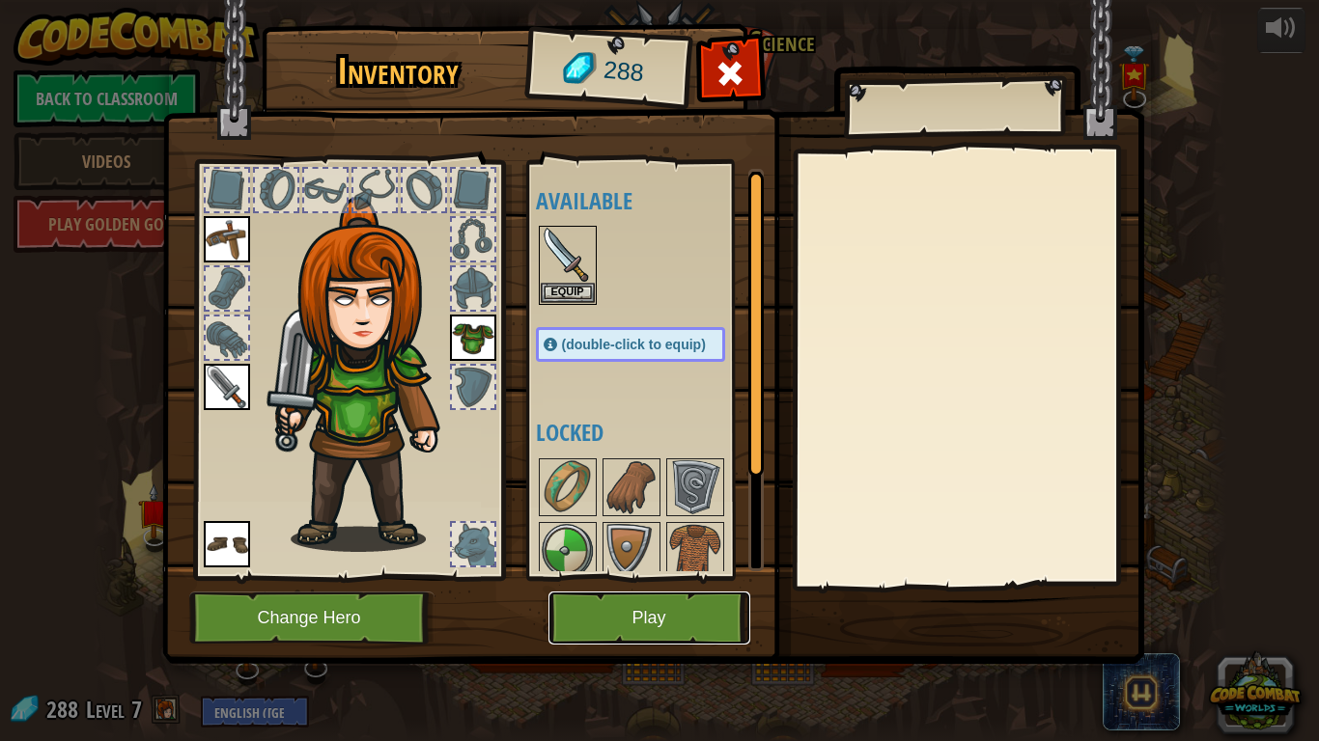
click at [672, 620] on button "Play" at bounding box center [649, 618] width 202 height 53
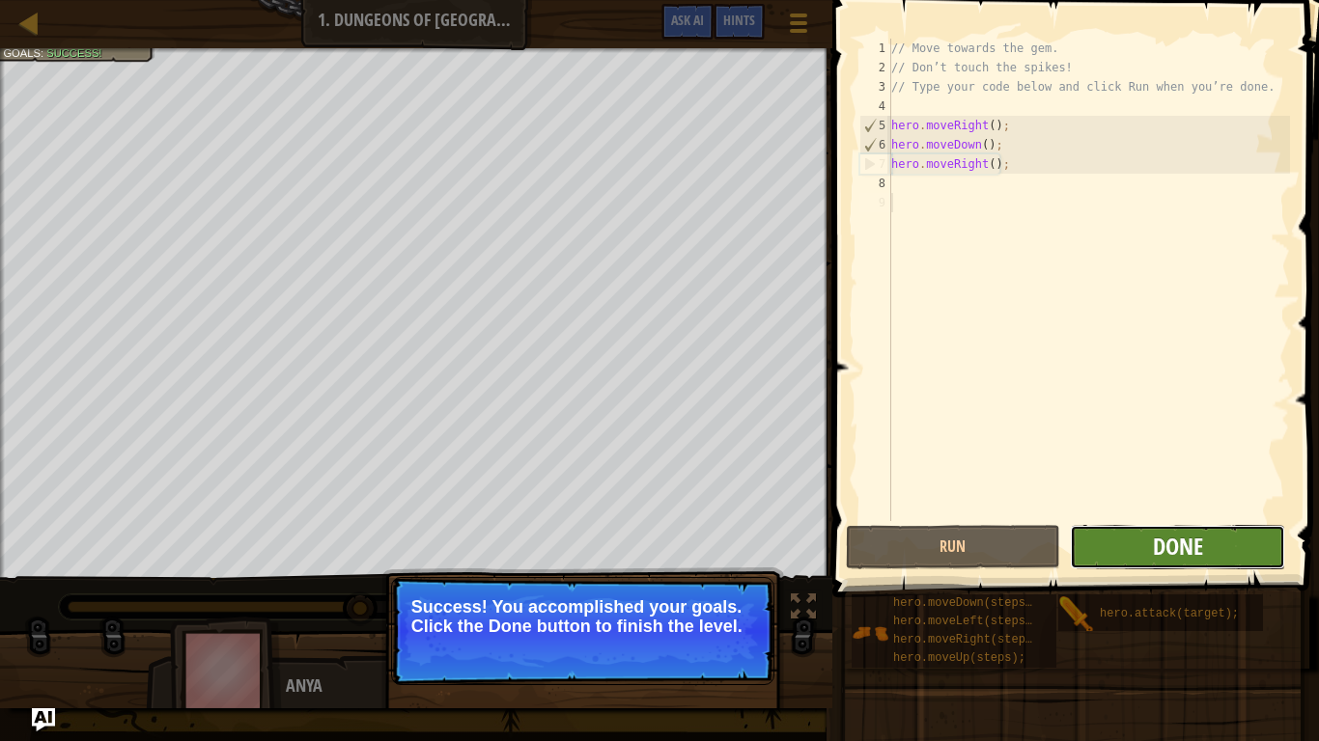
click at [1191, 536] on span "Done" at bounding box center [1178, 546] width 50 height 31
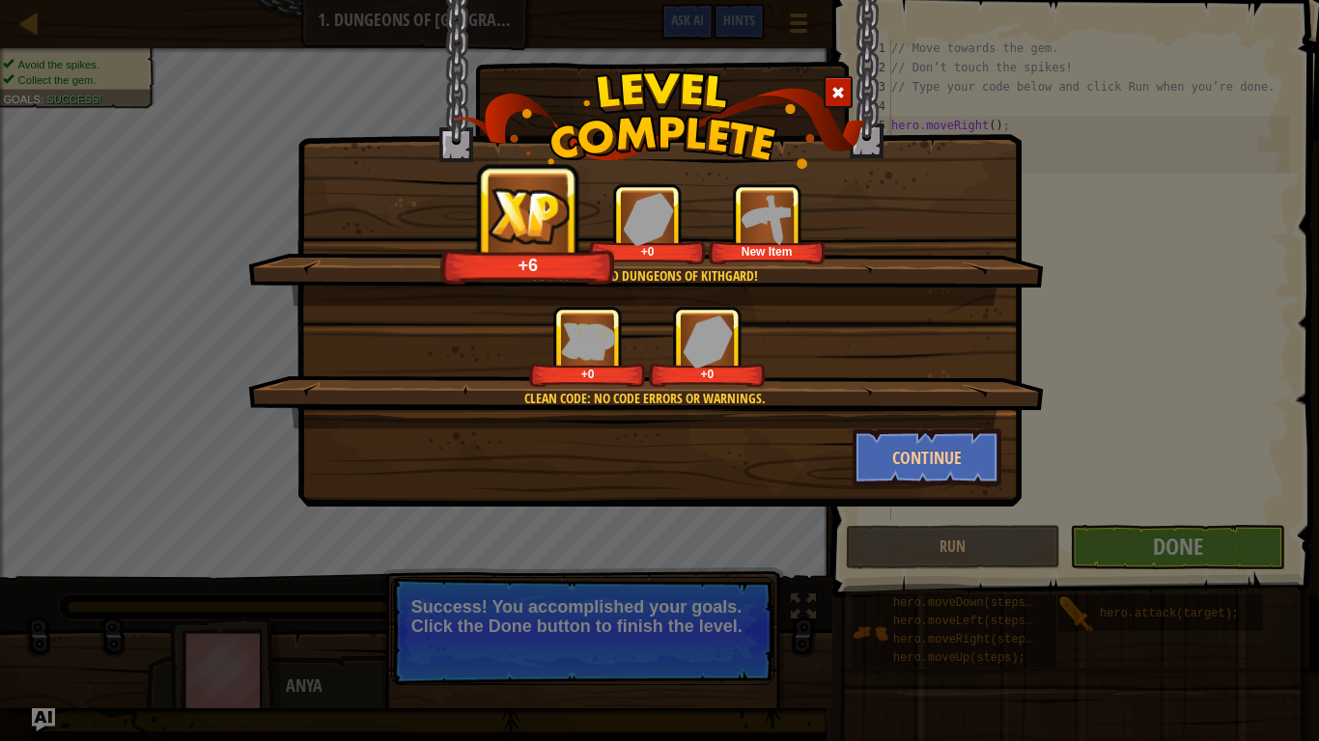
click at [825, 79] on div at bounding box center [838, 92] width 29 height 32
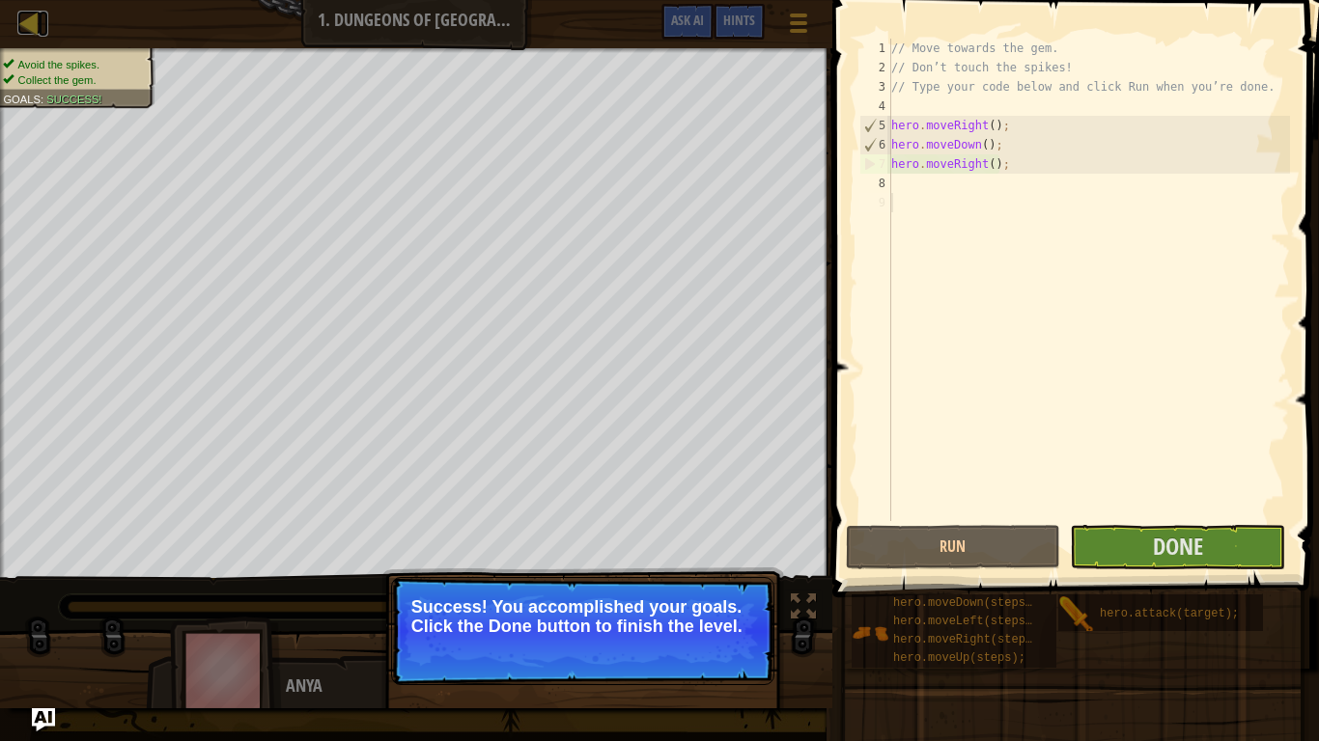
click at [37, 11] on div at bounding box center [29, 23] width 24 height 24
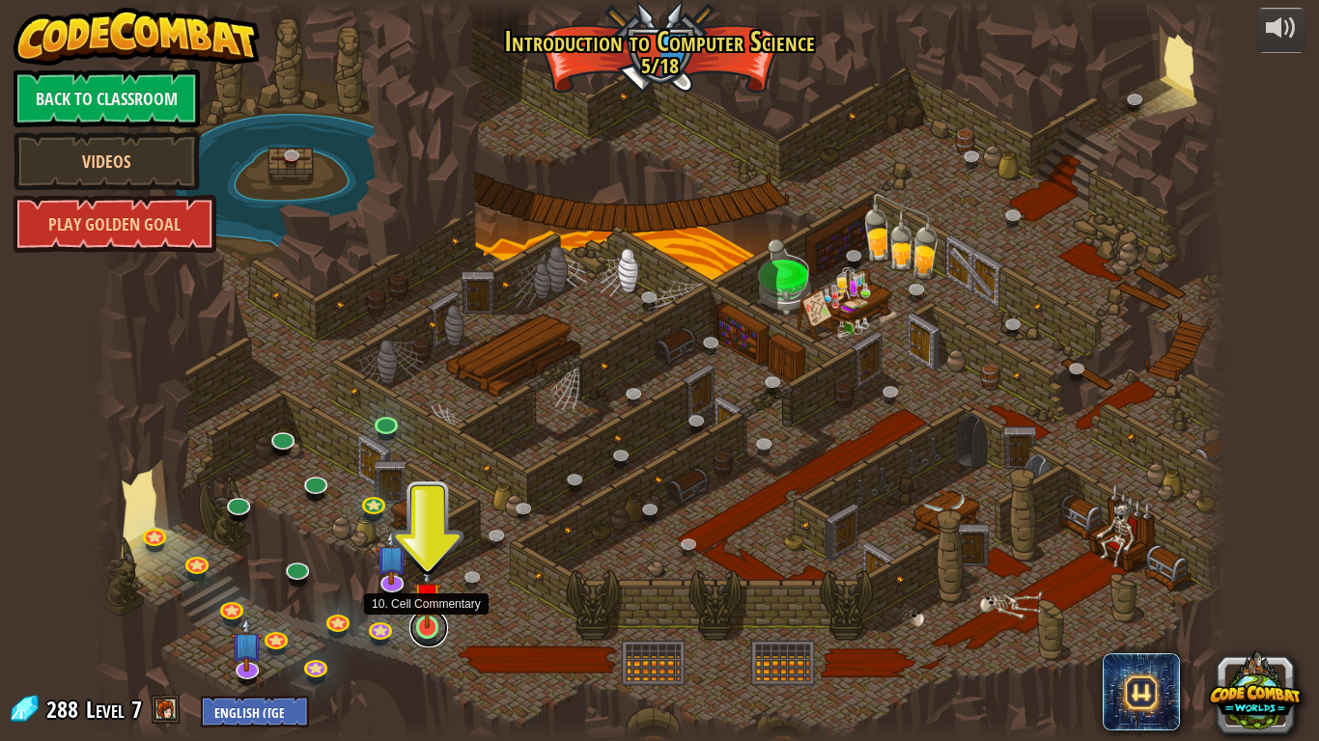
click at [427, 624] on link at bounding box center [428, 628] width 39 height 39
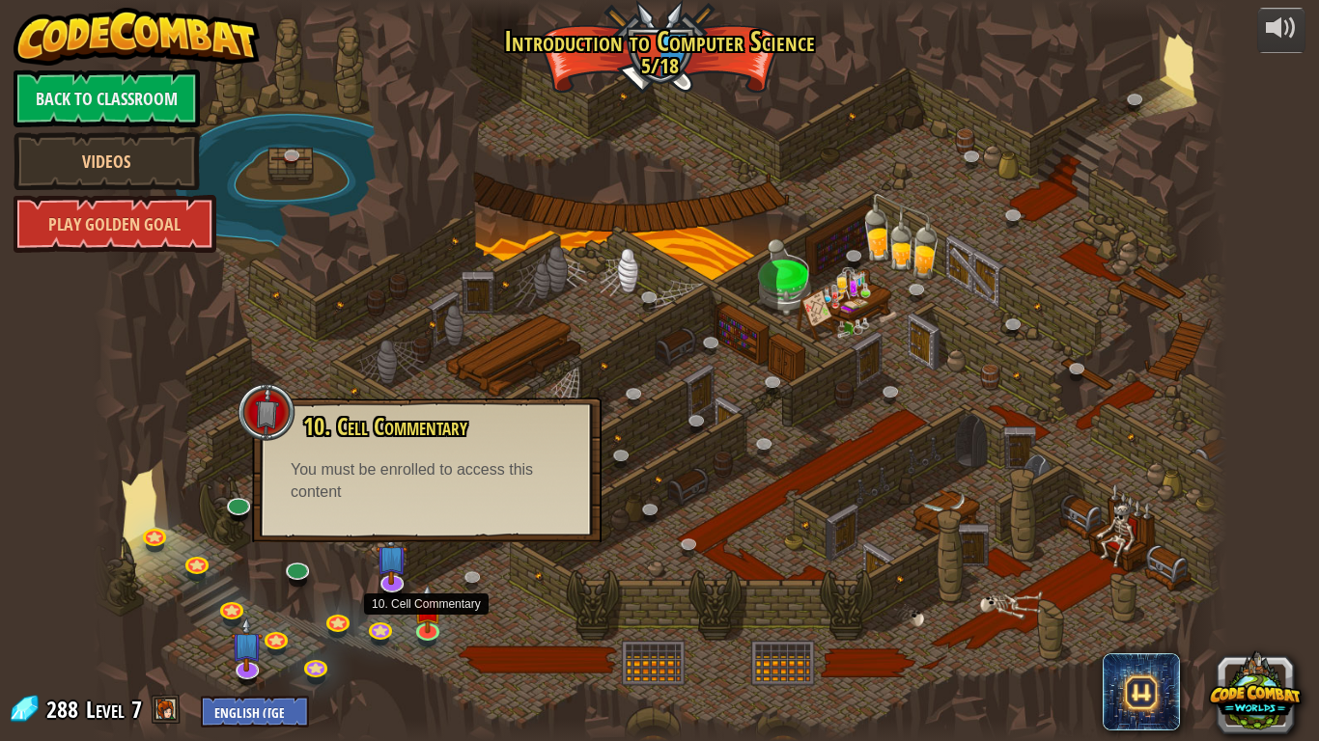
click at [509, 602] on div at bounding box center [660, 370] width 1134 height 741
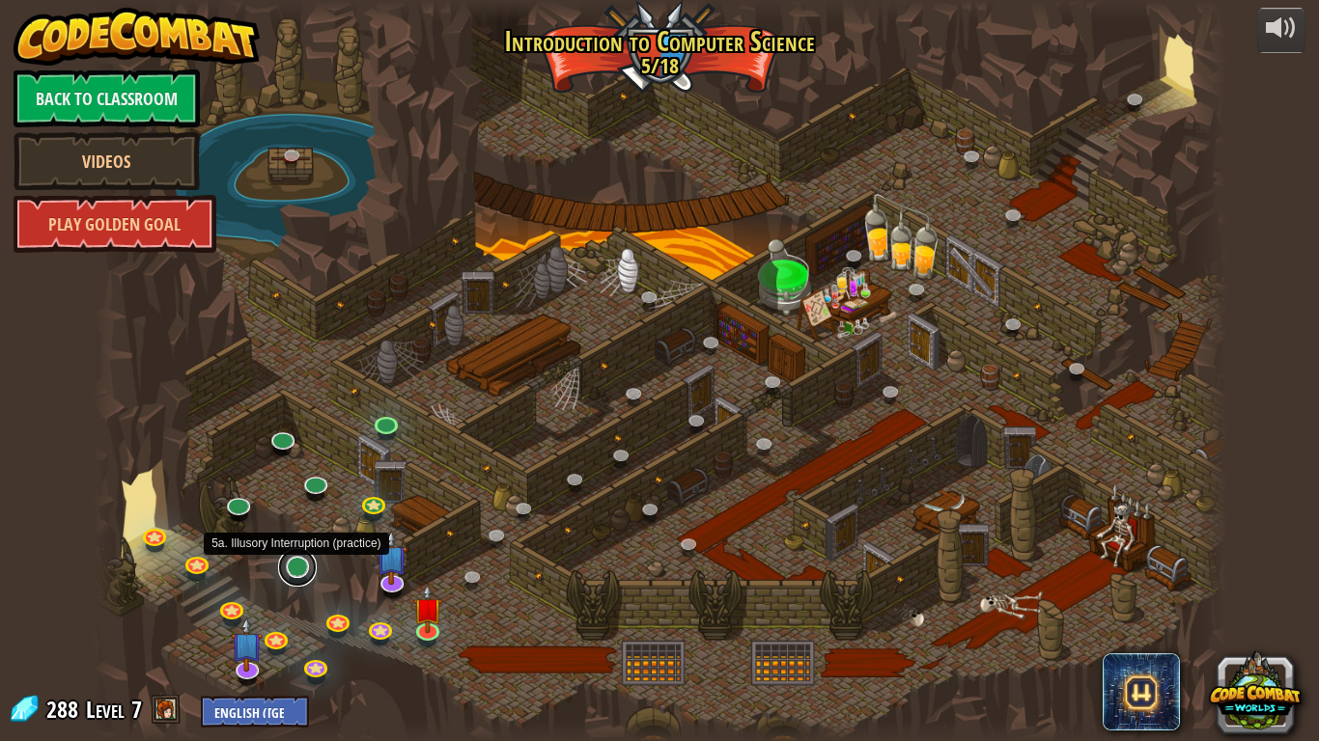
click at [300, 570] on link at bounding box center [297, 567] width 39 height 39
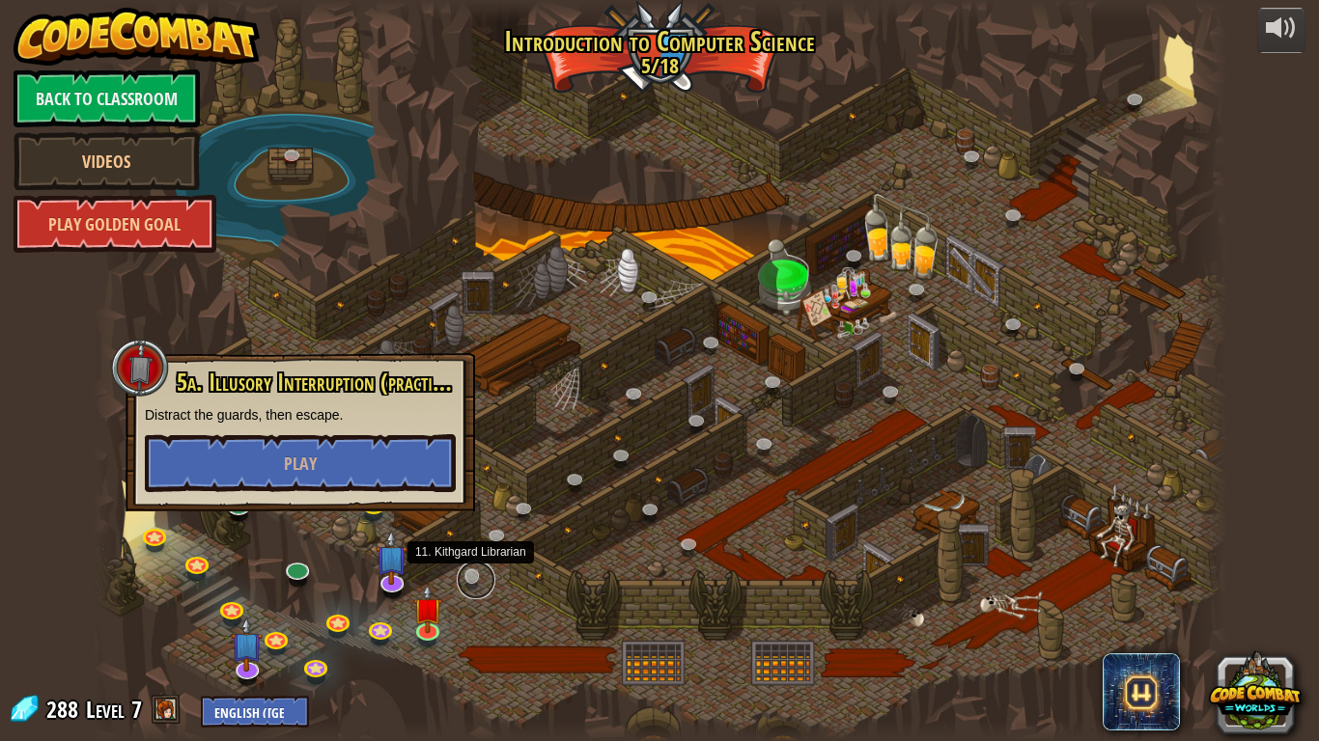
click at [463, 579] on link at bounding box center [476, 580] width 39 height 39
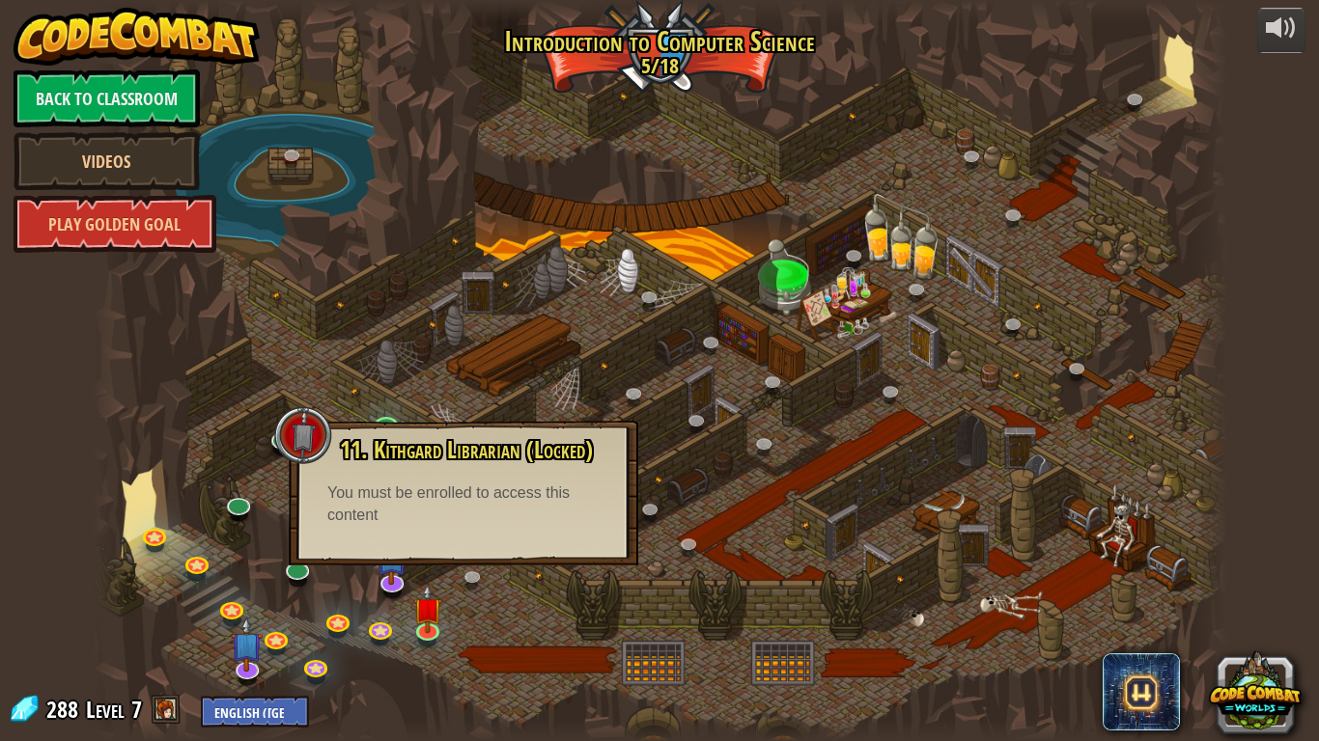
click at [454, 535] on div "11. Kithgard Librarian (Locked) Seek help from a friendly Librarian! You must b…" at bounding box center [463, 493] width 349 height 145
click at [308, 439] on div at bounding box center [303, 435] width 58 height 58
click at [388, 352] on div at bounding box center [660, 370] width 1134 height 741
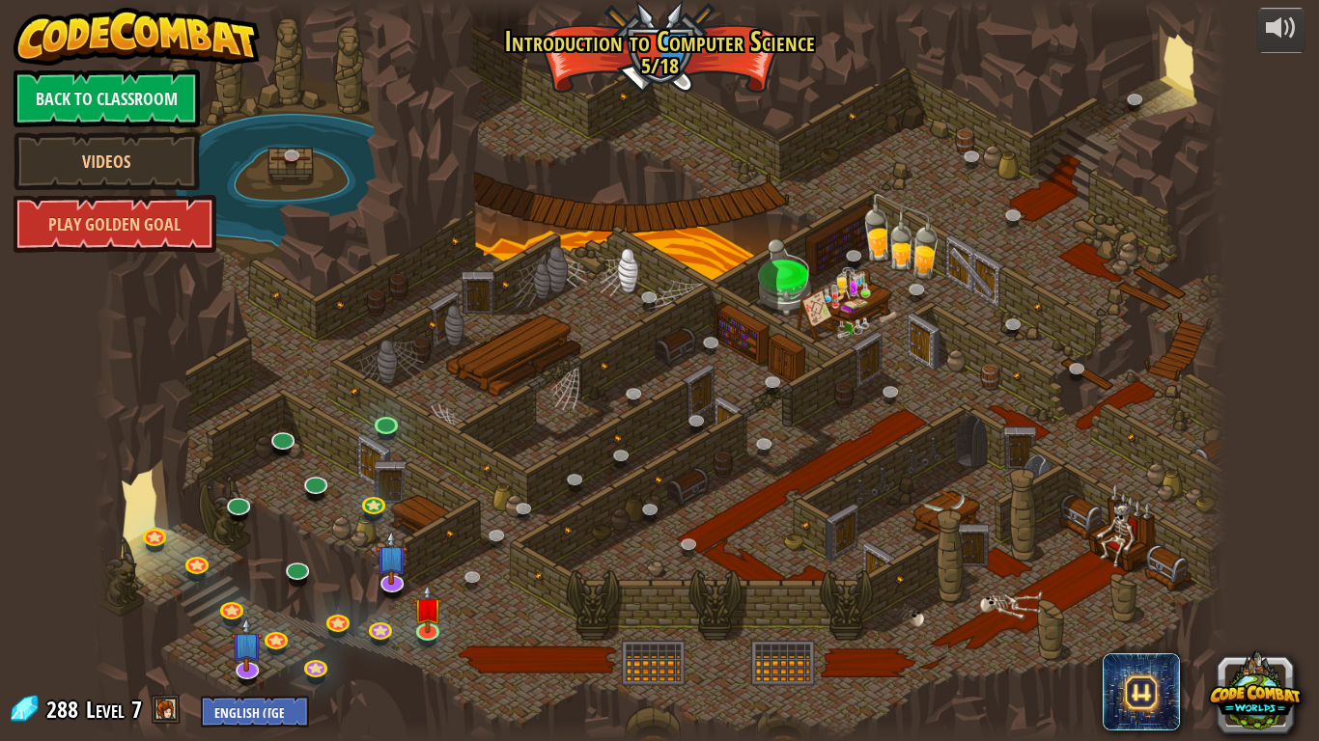
click at [853, 576] on div at bounding box center [660, 370] width 1134 height 741
click at [153, 533] on link at bounding box center [155, 535] width 39 height 39
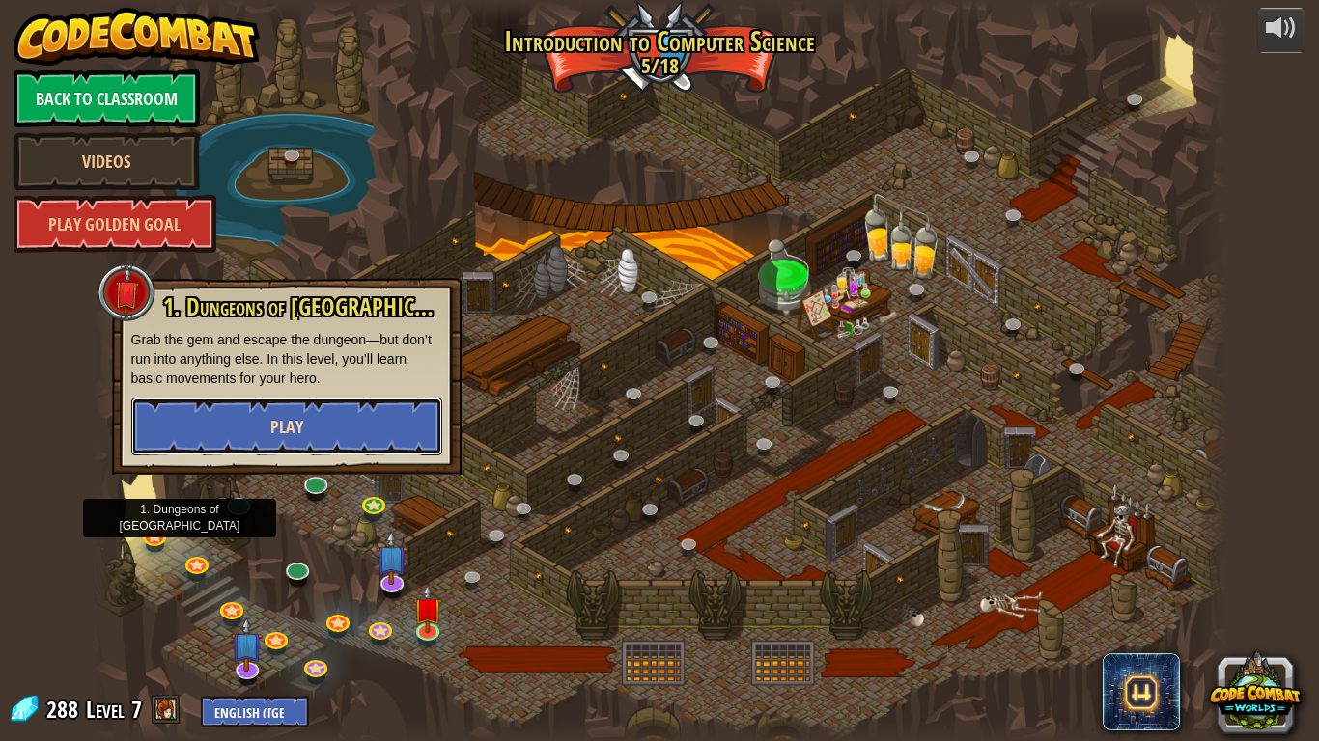
click at [298, 442] on button "Play" at bounding box center [286, 427] width 311 height 58
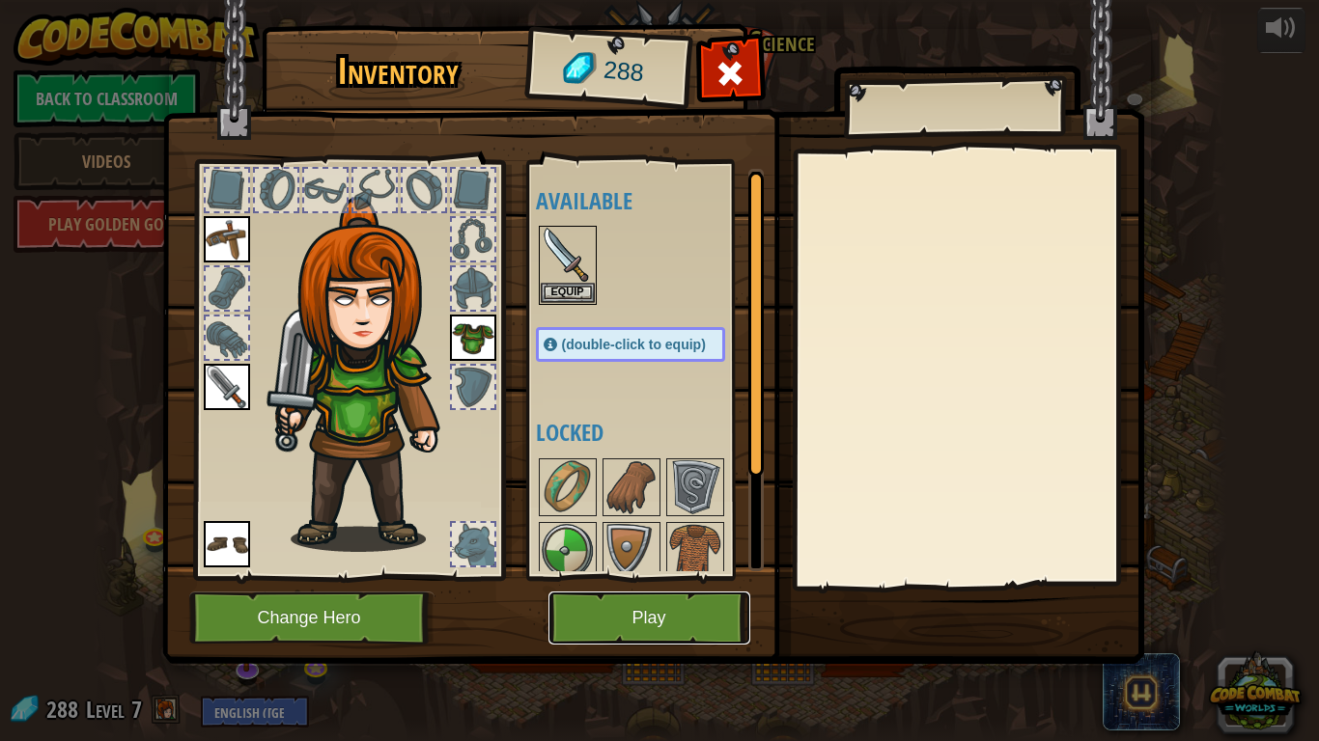
click at [686, 624] on button "Play" at bounding box center [649, 618] width 202 height 53
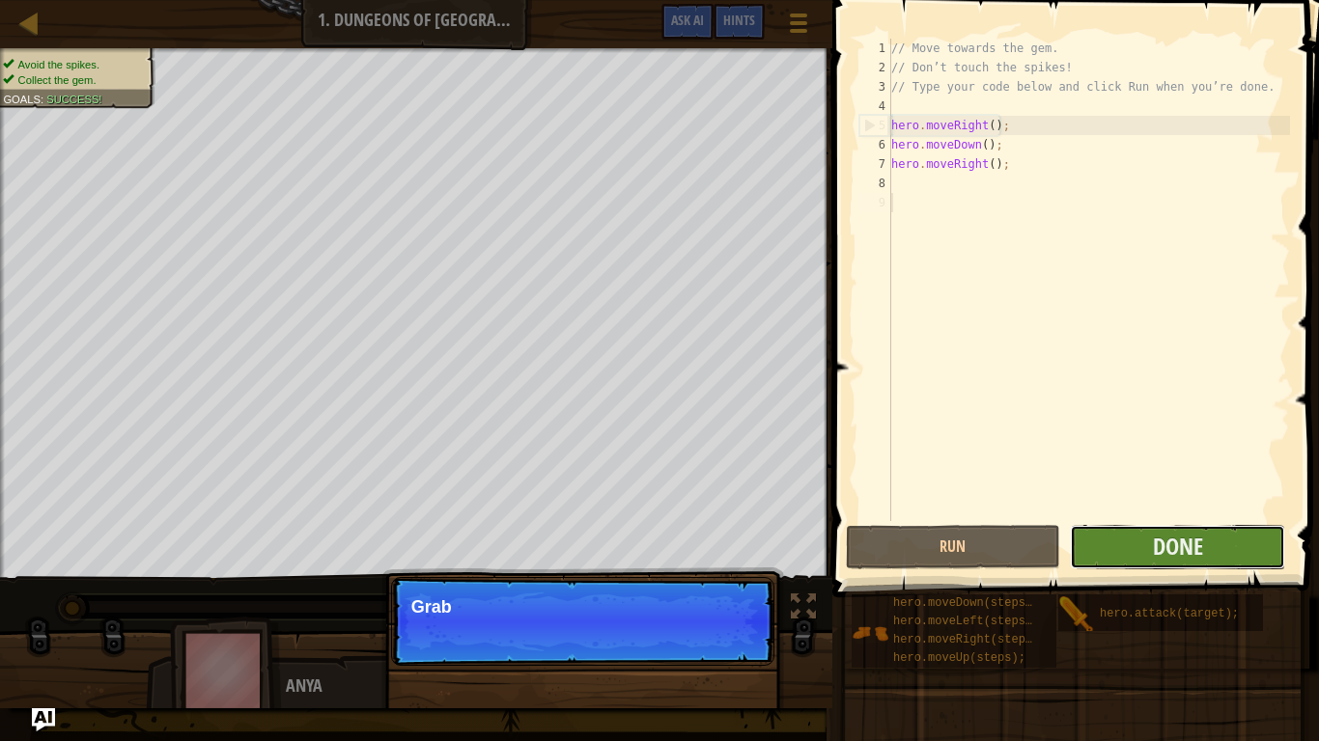
click at [1122, 561] on button "Done" at bounding box center [1177, 547] width 215 height 44
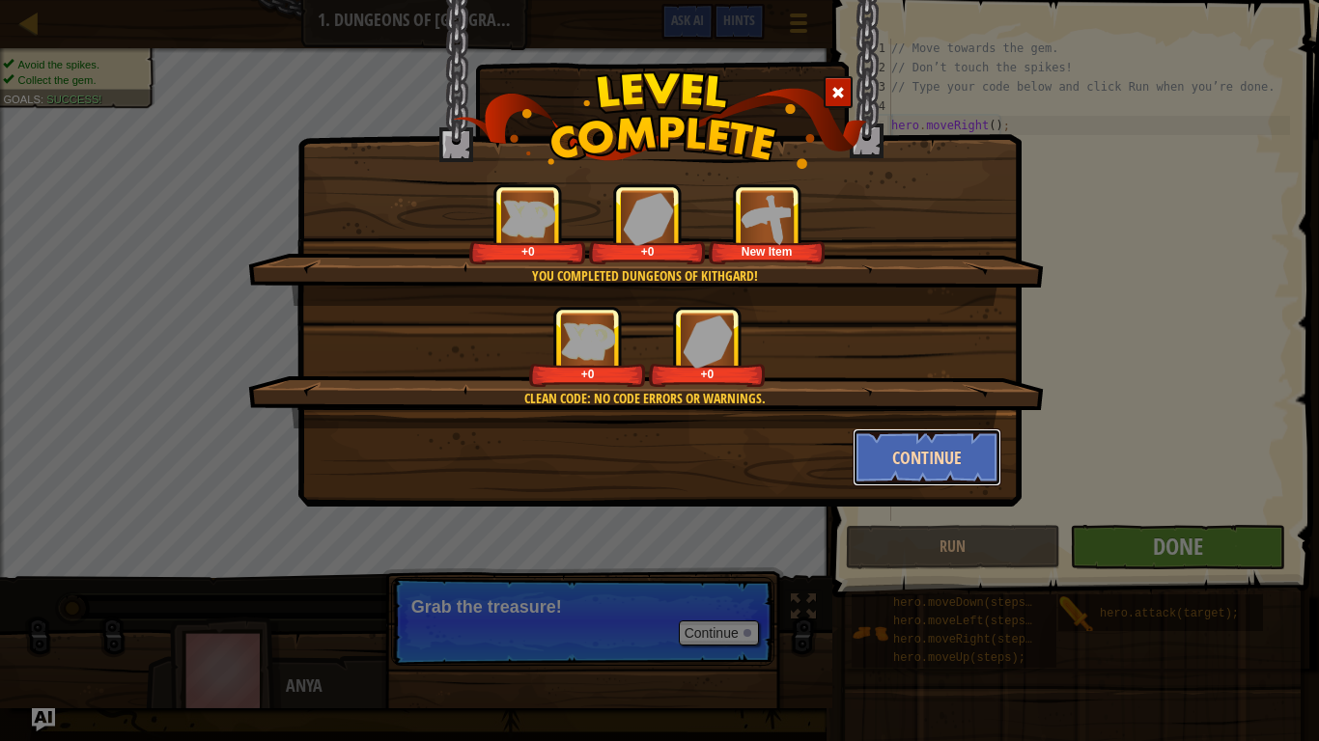
click at [940, 485] on button "Continue" at bounding box center [928, 458] width 150 height 58
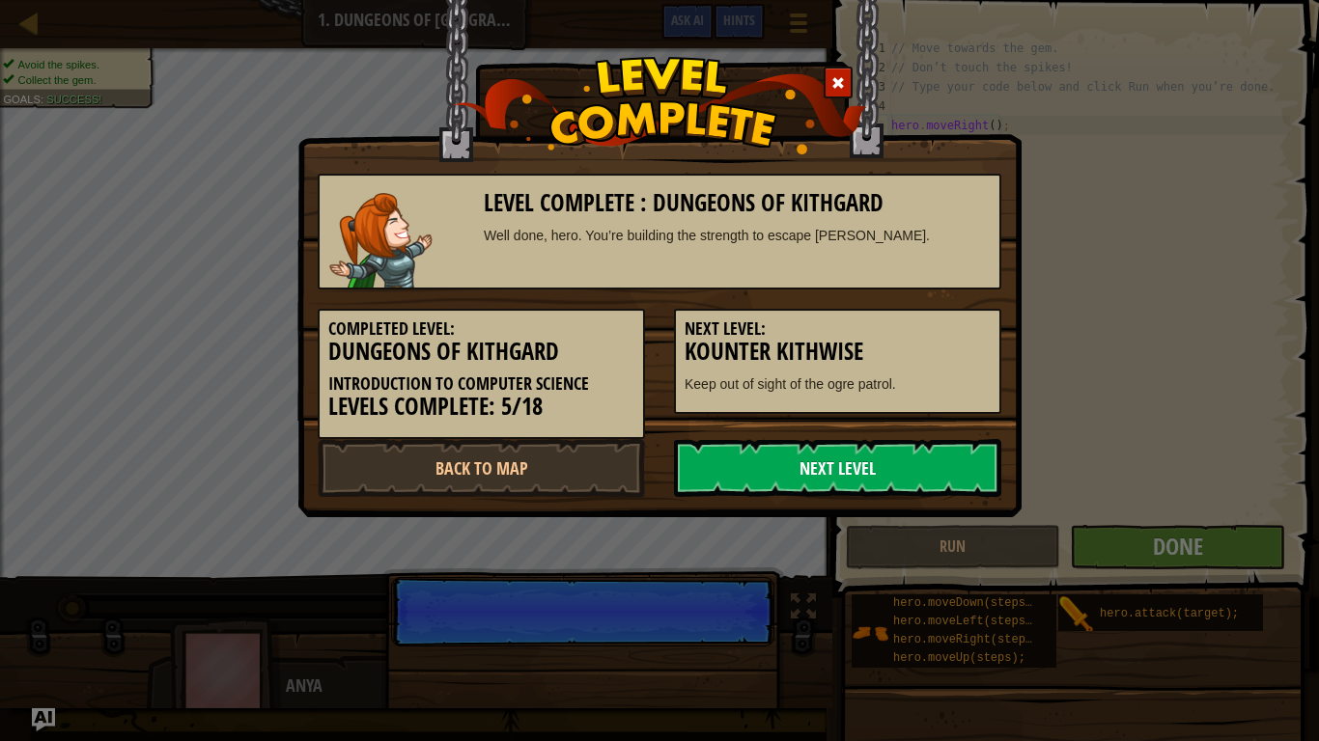
scroll to position [9, 0]
click at [947, 454] on link "Next Level" at bounding box center [837, 468] width 327 height 58
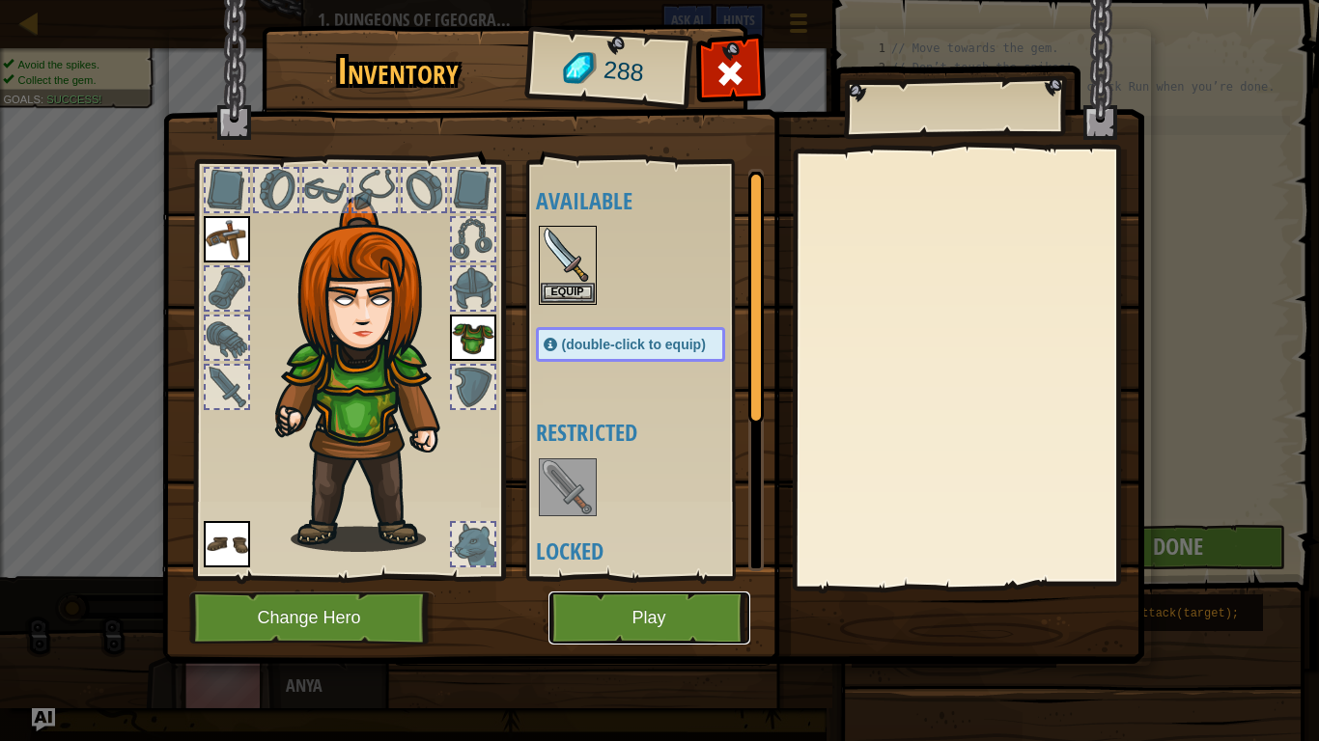
click at [721, 624] on button "Play" at bounding box center [649, 618] width 202 height 53
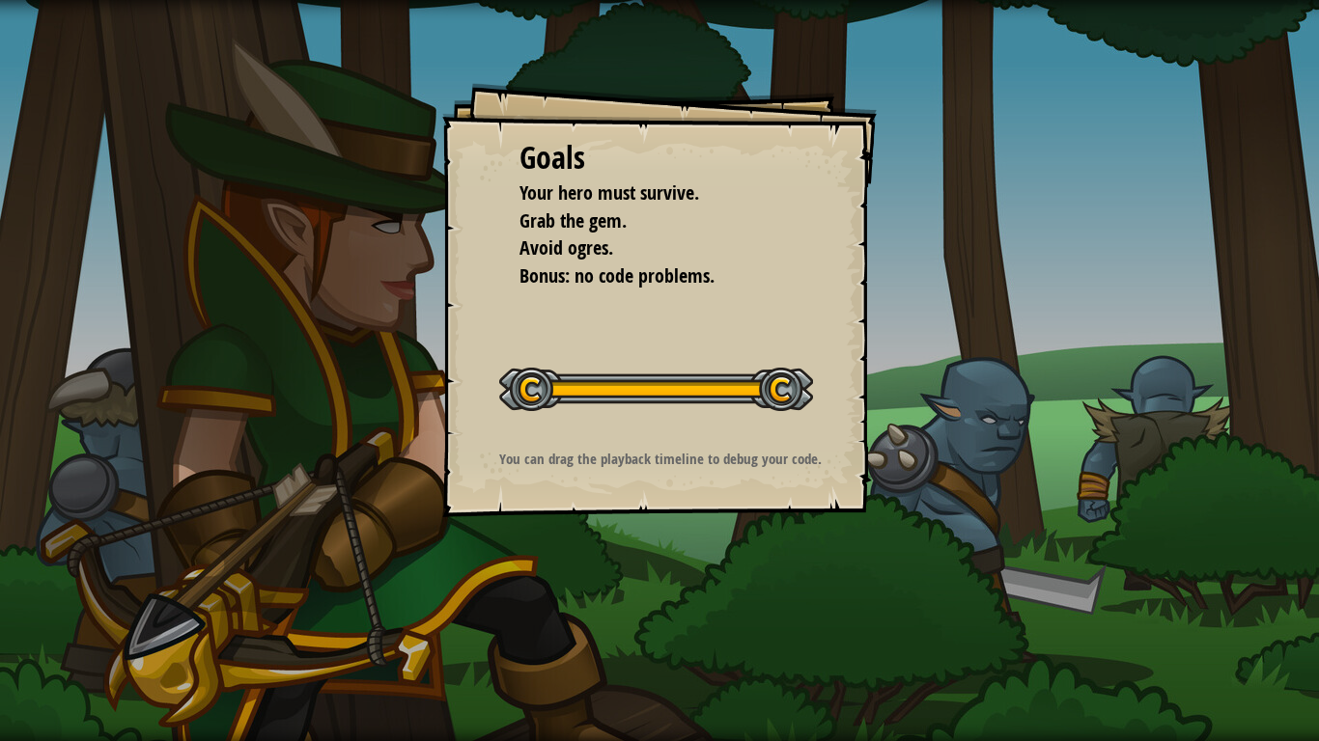
click at [0, 0] on button "Start Level" at bounding box center [0, 0] width 0 height 0
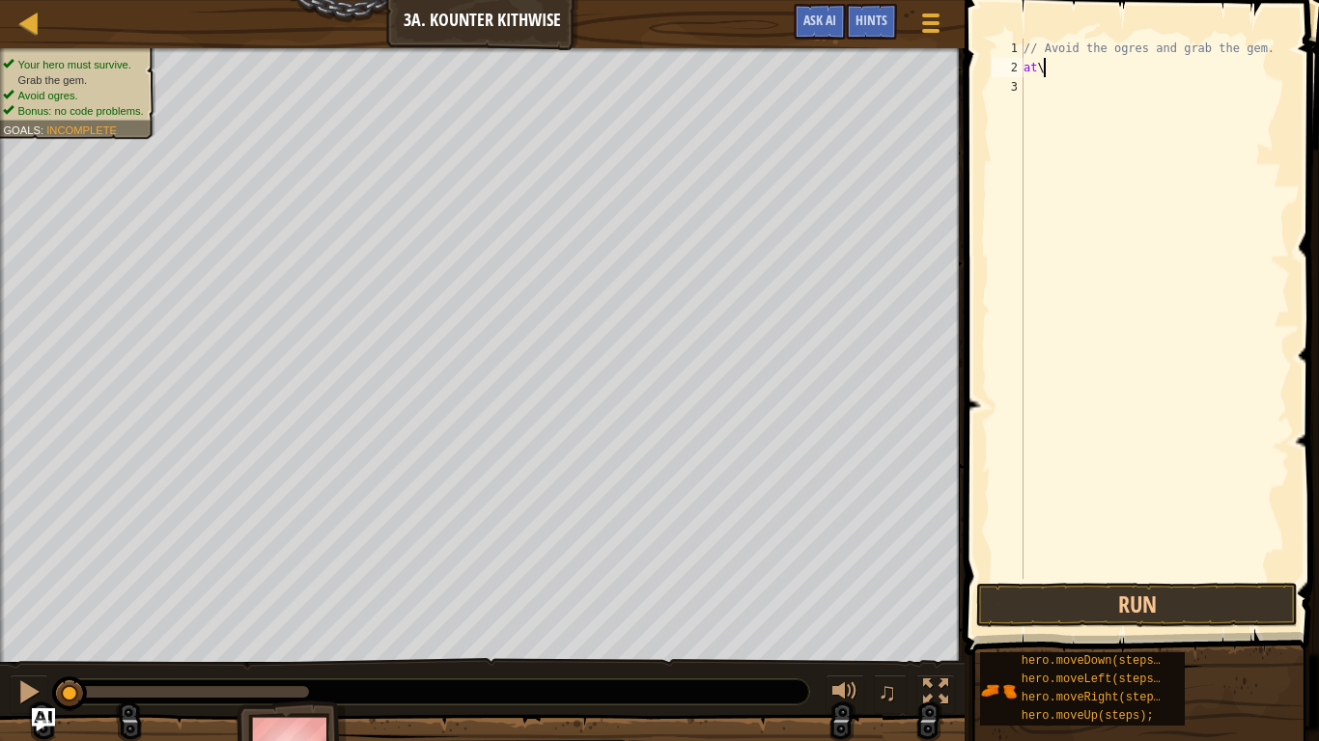
scroll to position [9, 1]
type textarea "a"
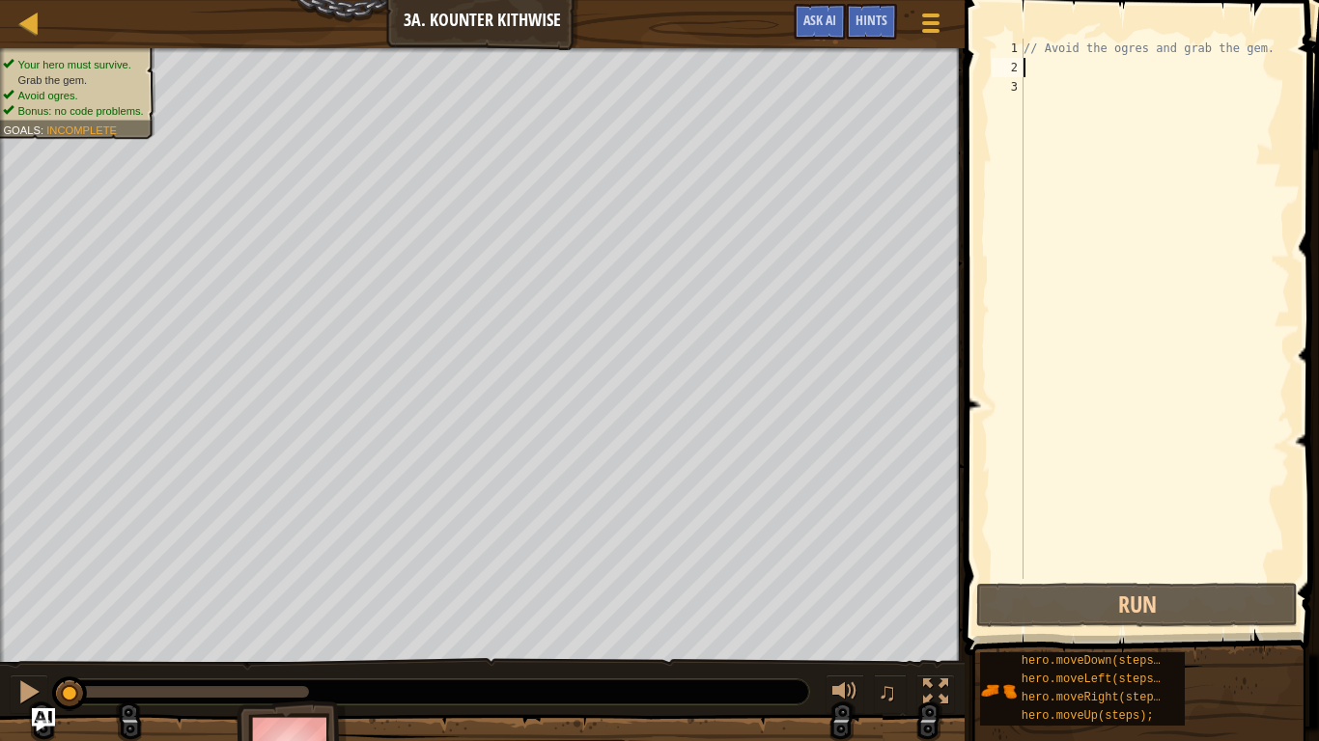
type textarea "h"
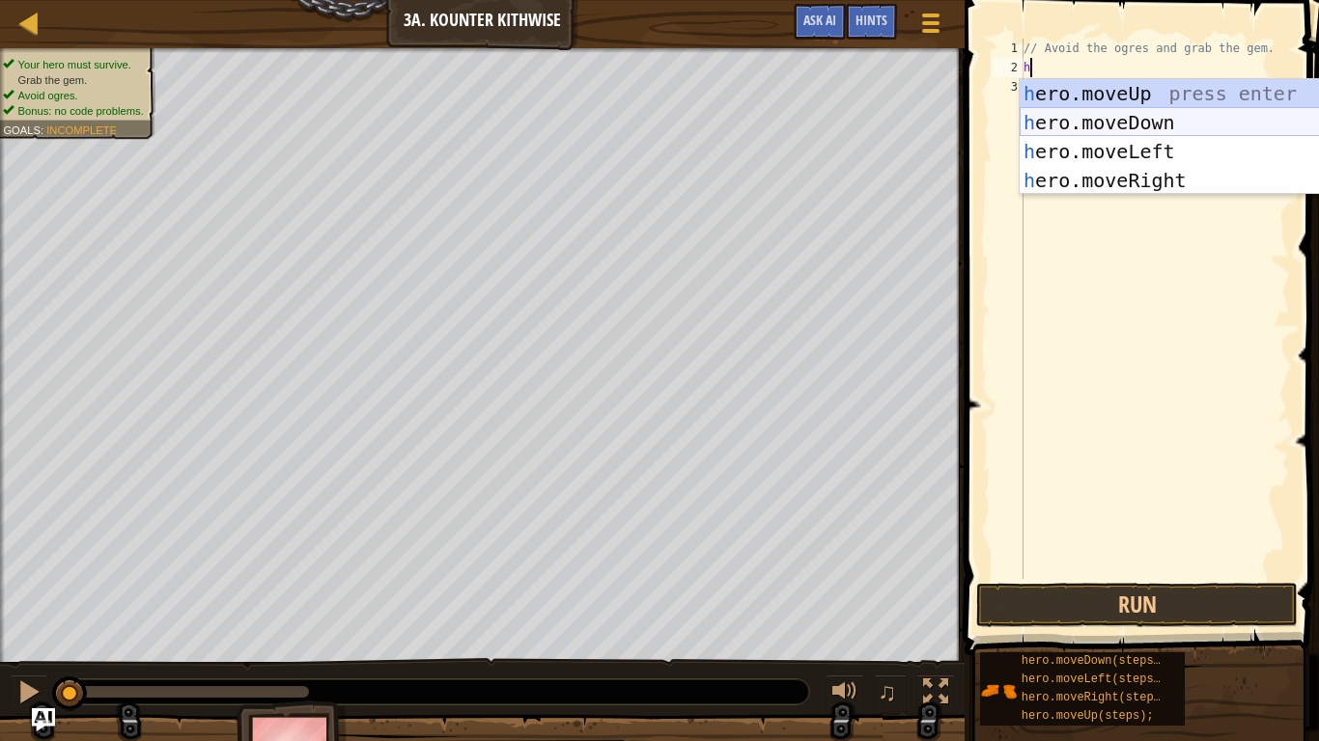
click at [1136, 123] on div "h ero.moveUp press enter h ero.moveDown press enter h ero.moveLeft press enter …" at bounding box center [1202, 166] width 365 height 174
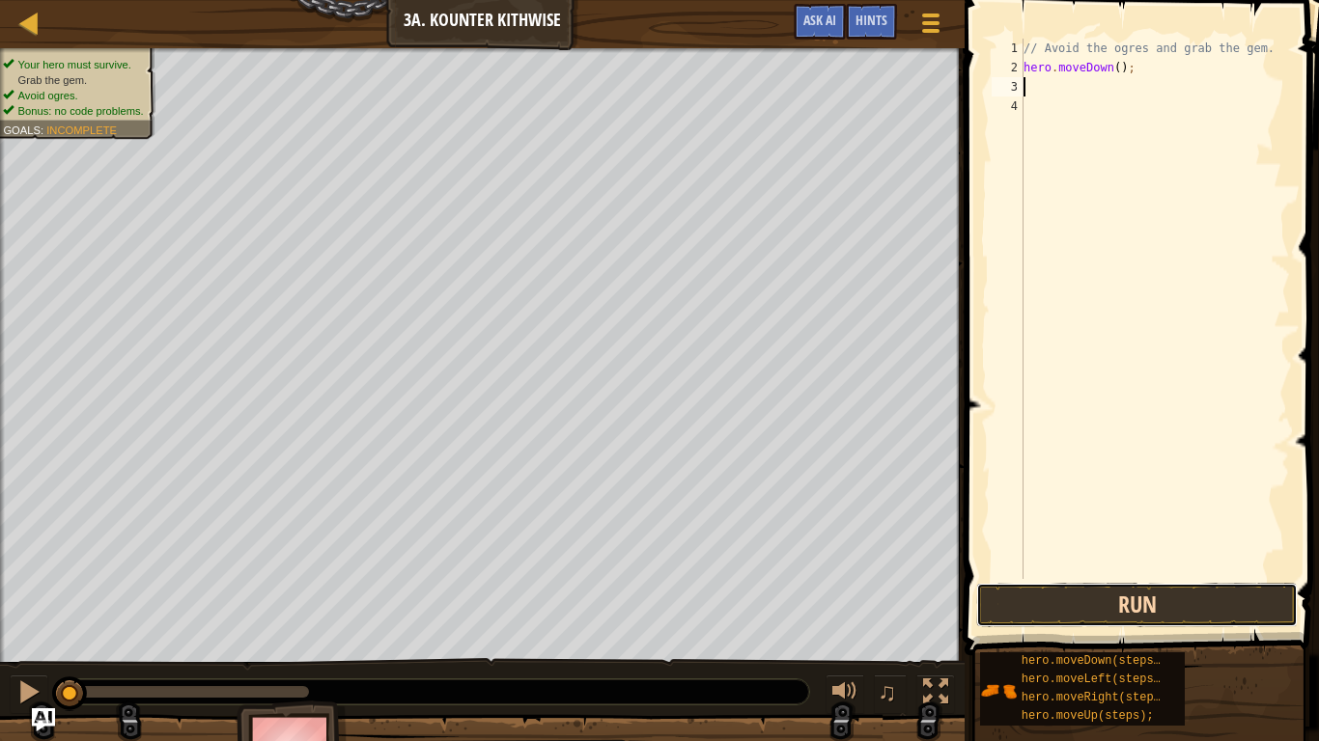
click at [990, 619] on button "Run" at bounding box center [1137, 605] width 322 height 44
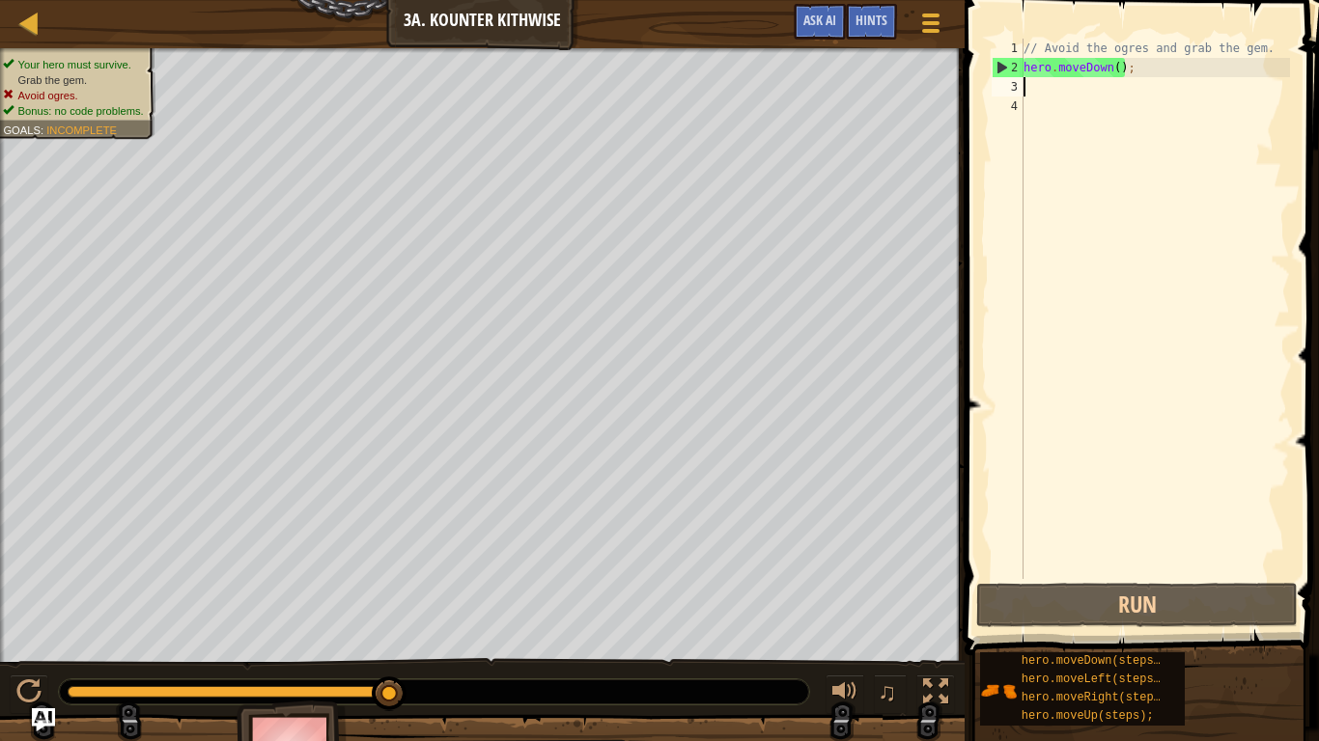
click at [1154, 74] on div "// Avoid the ogres and grab the gem. hero . moveDown ( ) ;" at bounding box center [1155, 328] width 270 height 579
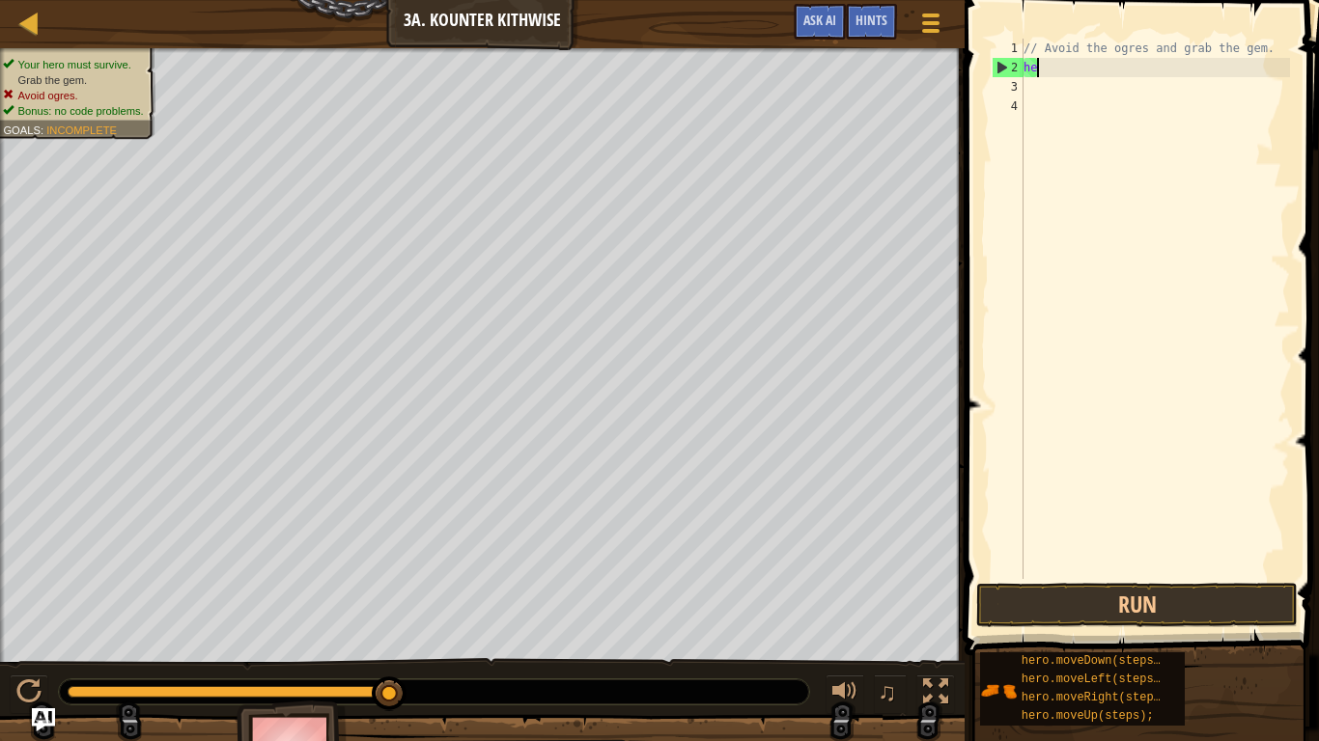
type textarea "h"
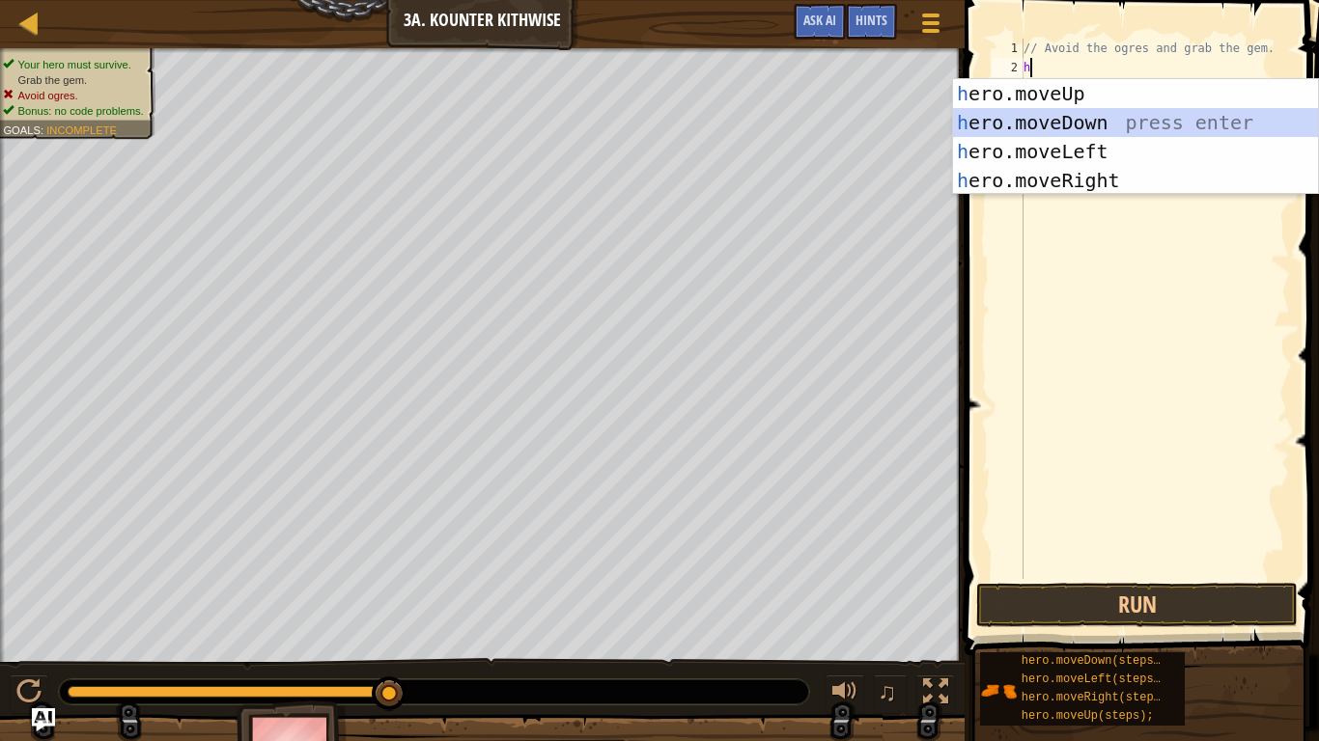
click at [1063, 121] on div "h ero.moveUp press enter h ero.moveDown press enter h ero.moveLeft press enter …" at bounding box center [1135, 166] width 365 height 174
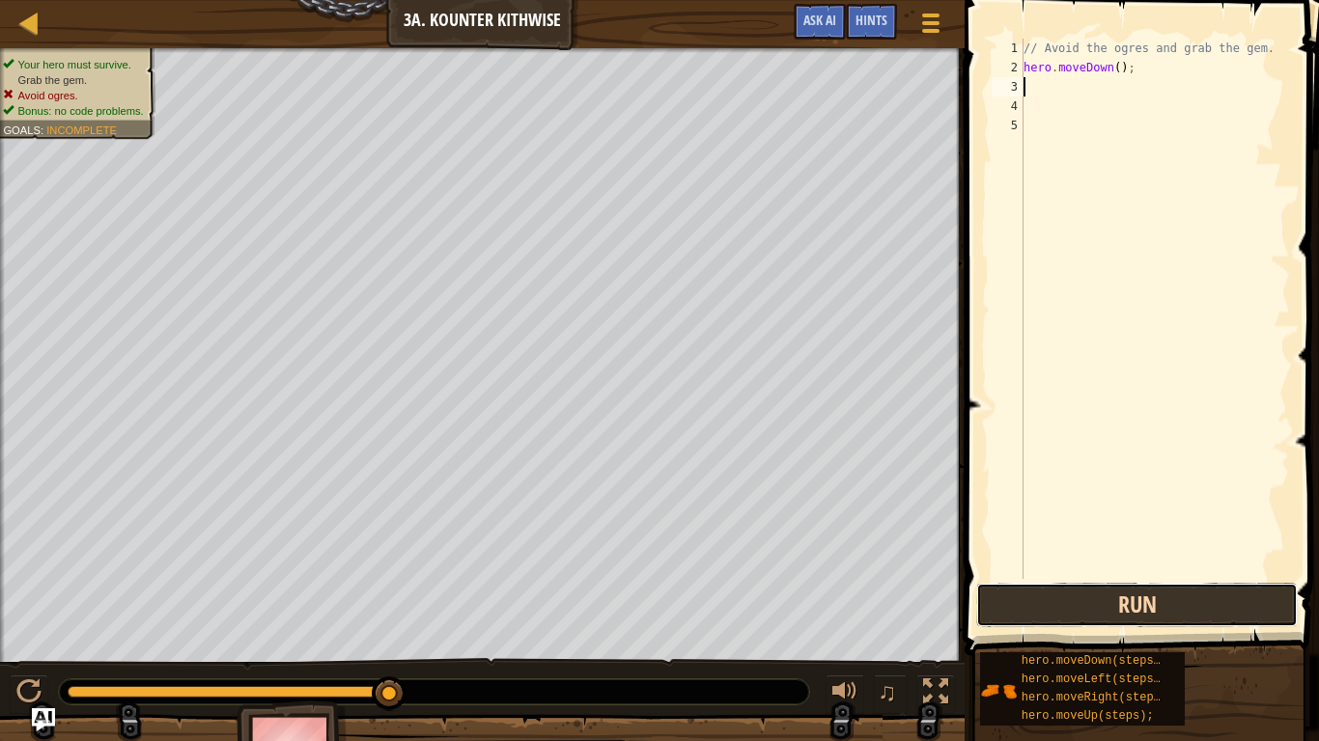
click at [1033, 595] on button "Run" at bounding box center [1137, 605] width 322 height 44
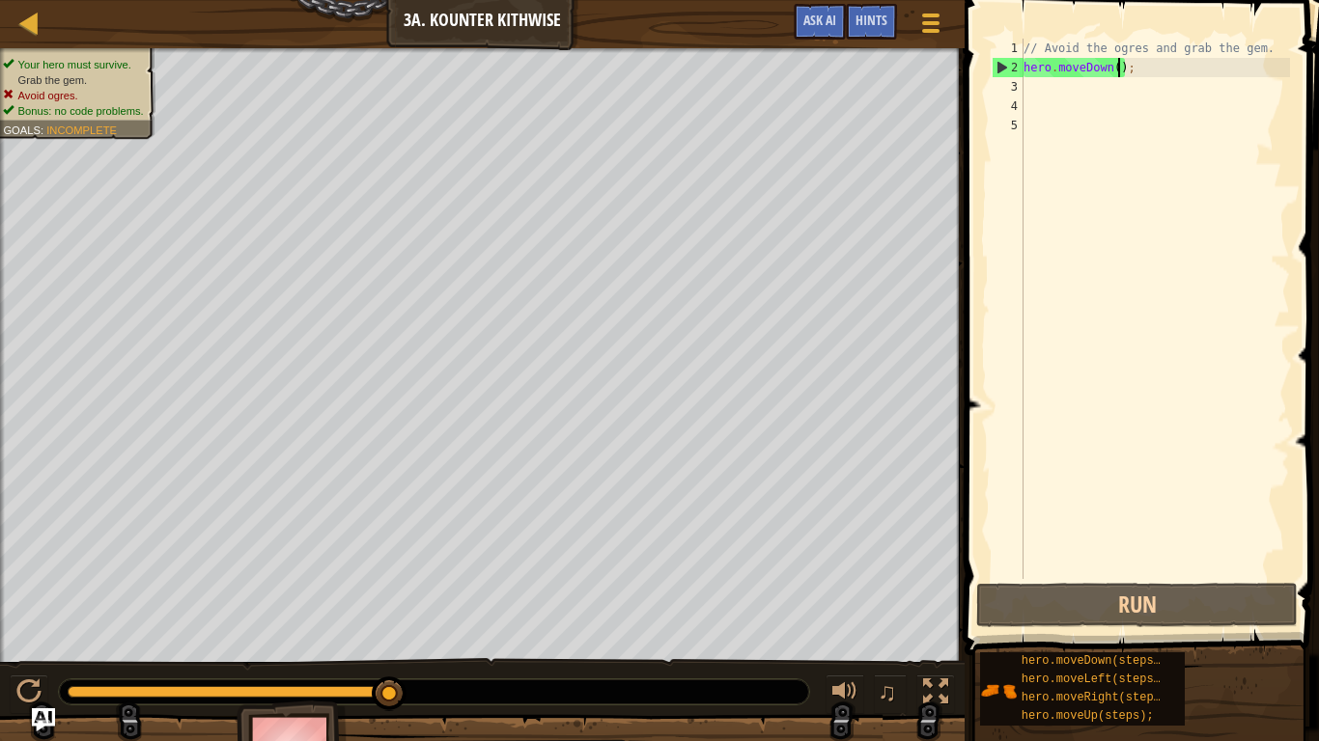
click at [1117, 65] on div "// Avoid the ogres and grab the gem. hero . moveDown ( ) ;" at bounding box center [1155, 328] width 270 height 579
type textarea "hero.moveDown(2);"
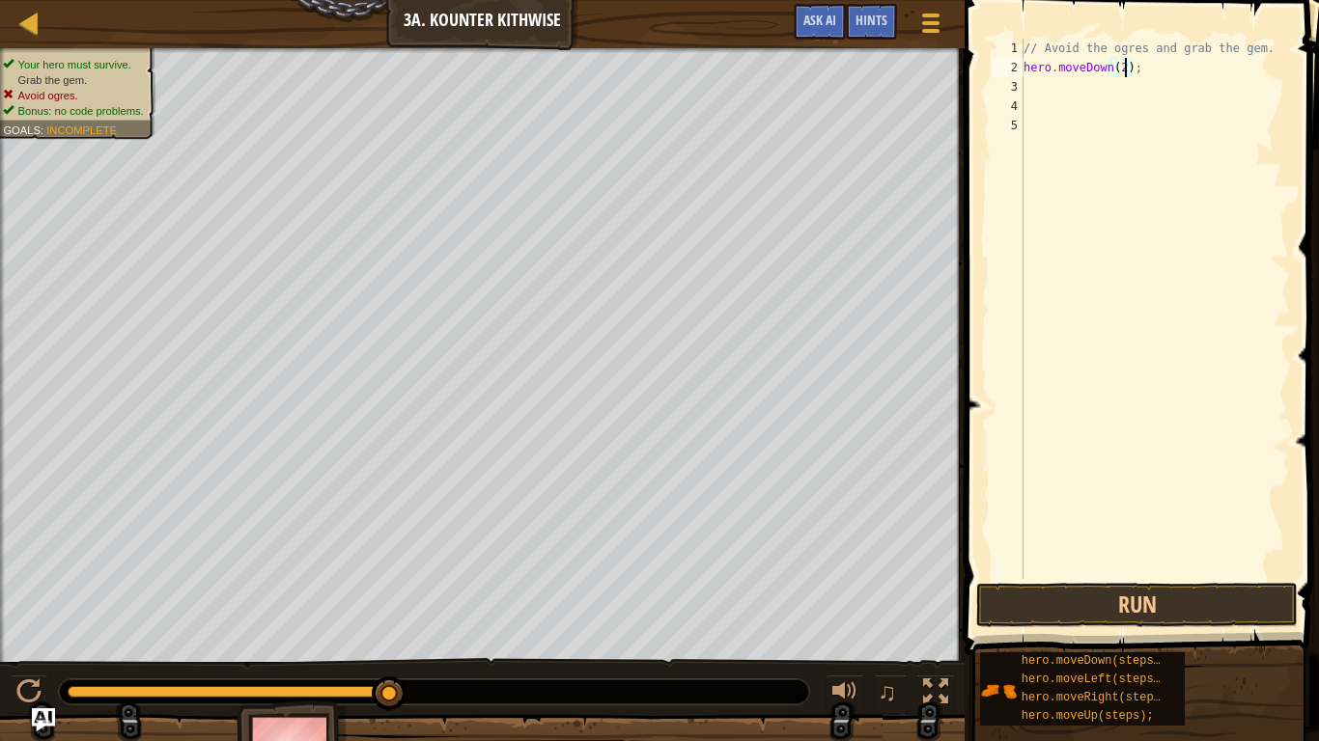
click at [1083, 91] on div "// Avoid the ogres and grab the gem. hero . moveDown ( 2 ) ;" at bounding box center [1155, 328] width 270 height 579
type textarea "h"
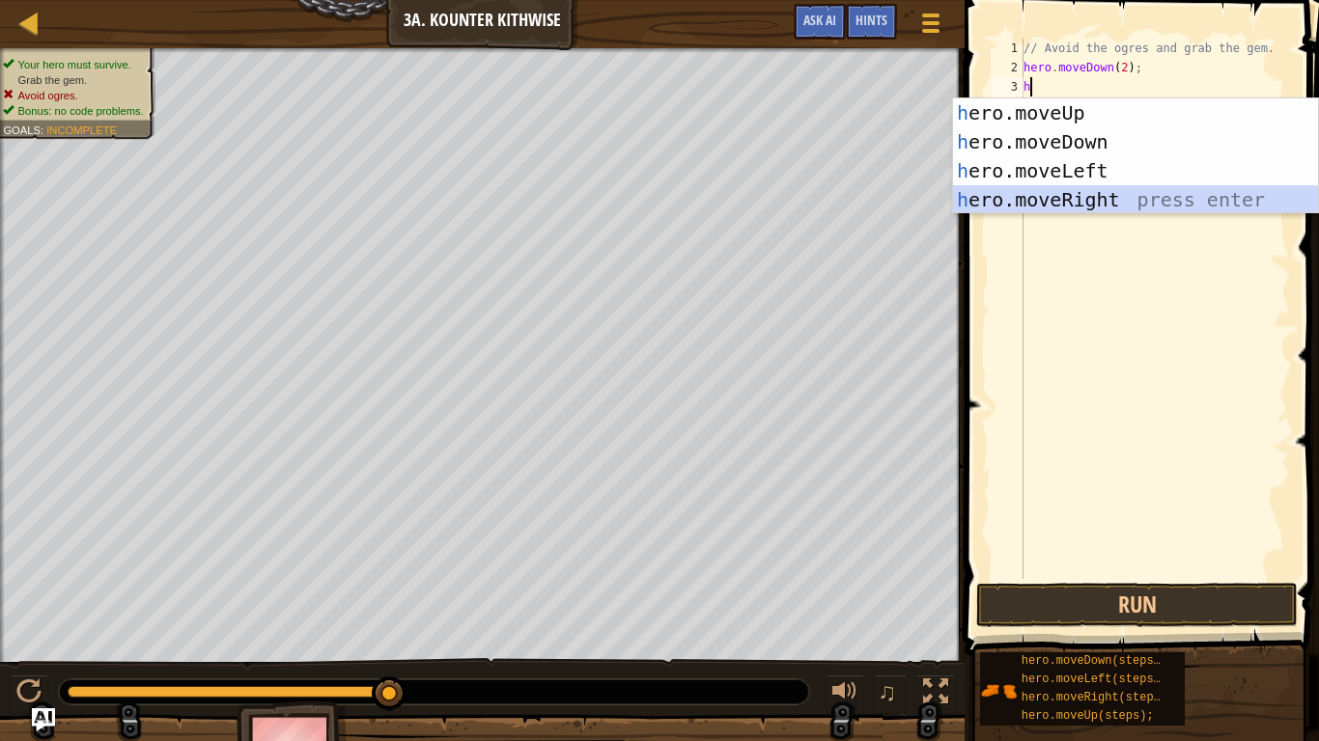
click at [1078, 196] on div "h ero.moveUp press enter h ero.moveDown press enter h ero.moveLeft press enter …" at bounding box center [1135, 185] width 365 height 174
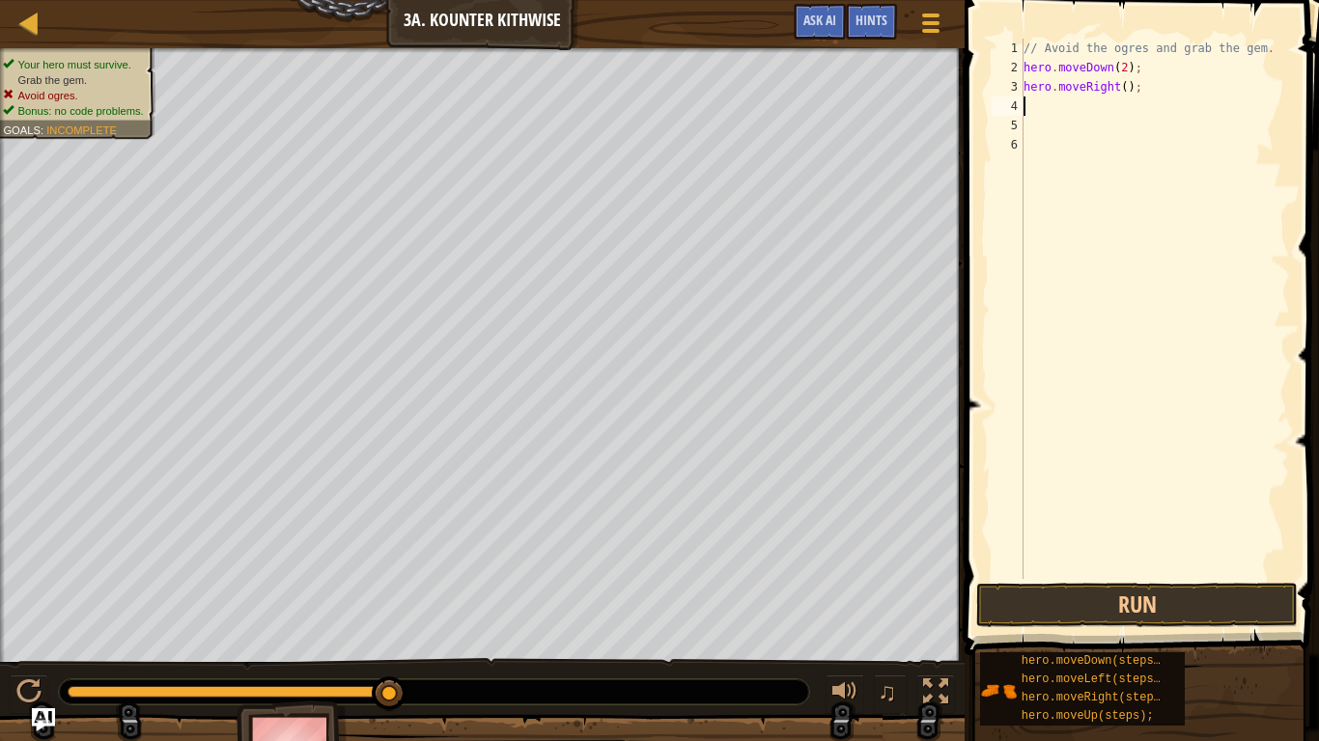
click at [1057, 119] on div "// Avoid the ogres and grab the gem. hero . moveDown ( 2 ) ; hero . moveRight (…" at bounding box center [1155, 328] width 270 height 579
click at [1010, 95] on div "3" at bounding box center [1008, 86] width 32 height 19
type textarea "hero.moveRight();"
click at [1021, 103] on div "4" at bounding box center [1008, 106] width 32 height 19
type textarea "h"
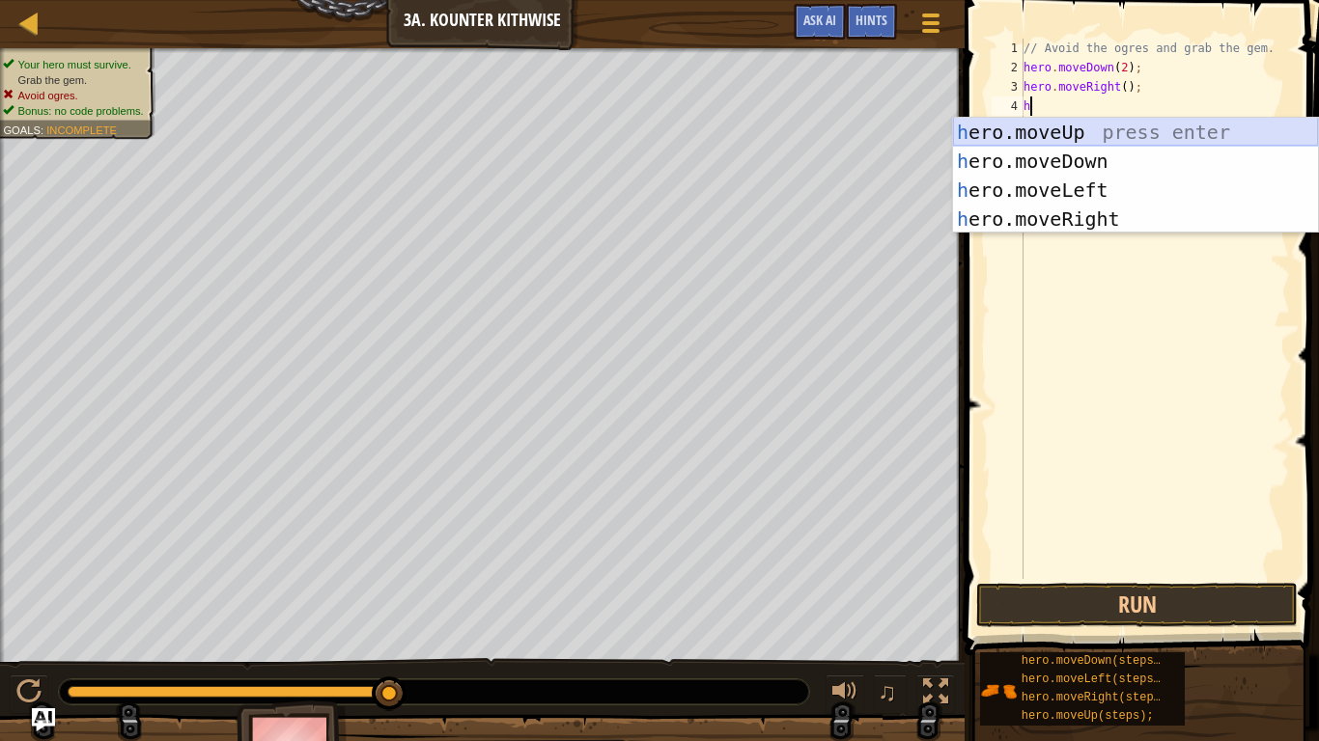
click at [1048, 134] on div "h ero.moveUp press enter h ero.moveDown press enter h ero.moveLeft press enter …" at bounding box center [1135, 205] width 365 height 174
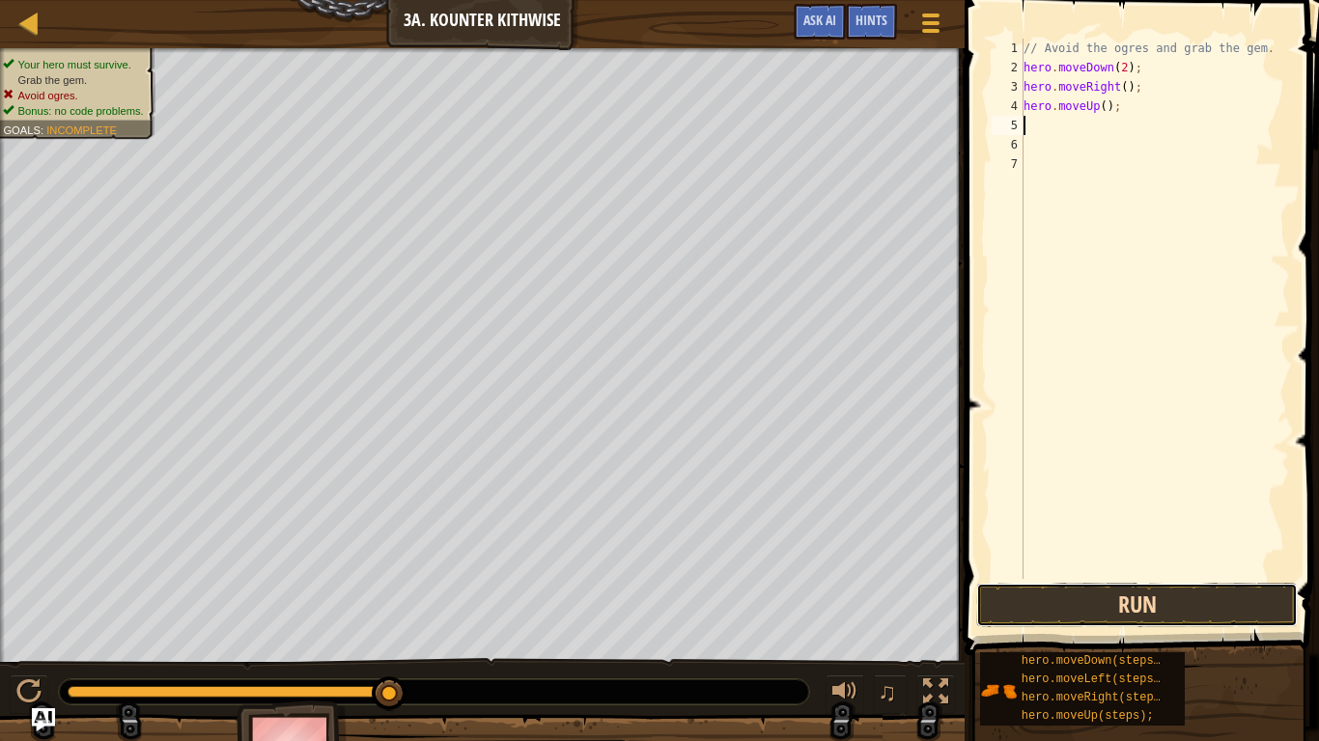
click at [1036, 593] on button "Run" at bounding box center [1137, 605] width 322 height 44
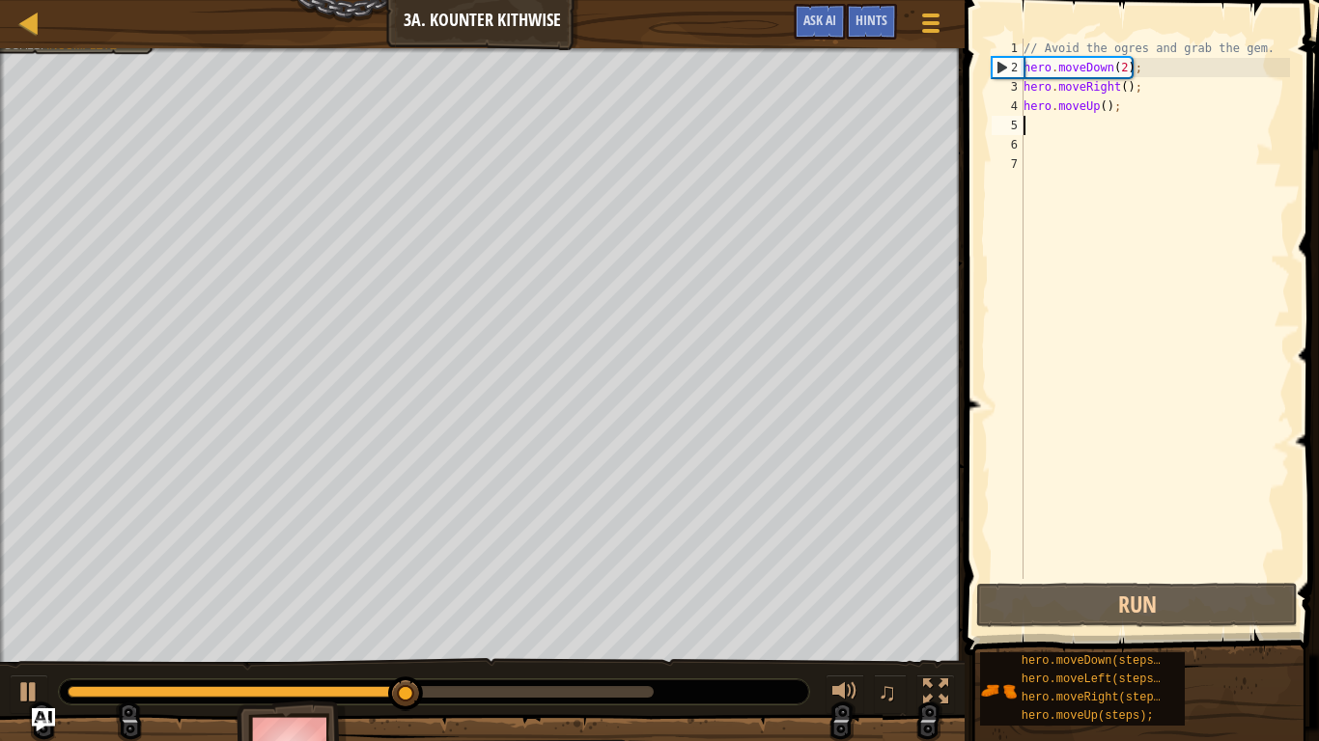
type textarea "h"
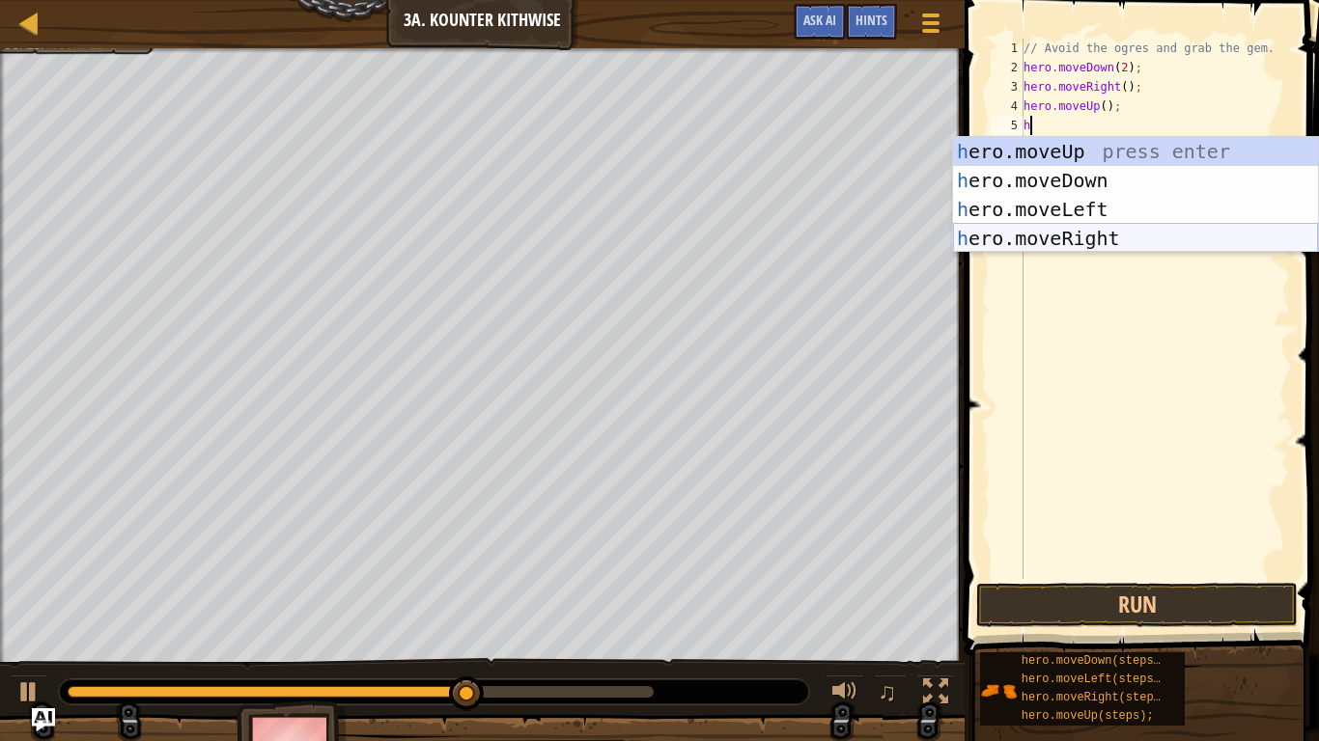
click at [1094, 231] on div "h ero.moveUp press enter h ero.moveDown press enter h ero.moveLeft press enter …" at bounding box center [1135, 224] width 365 height 174
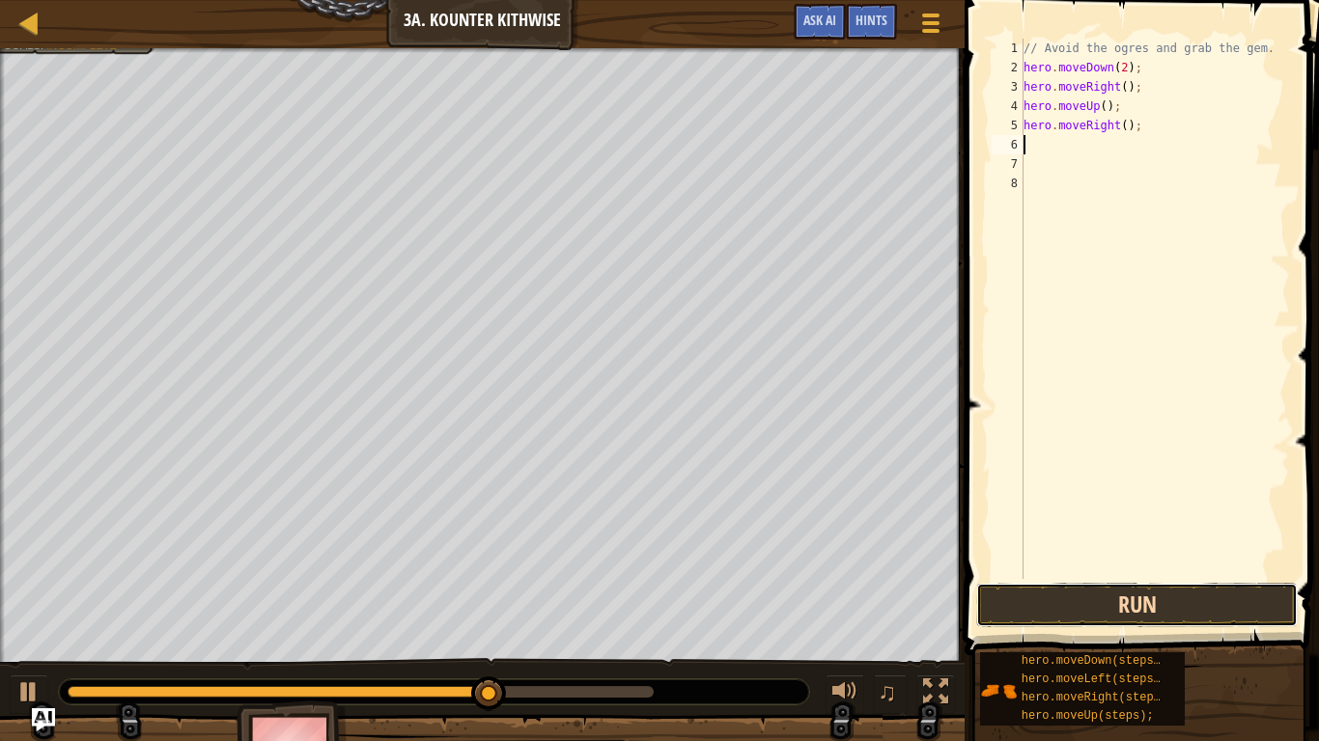
click at [1197, 591] on button "Run" at bounding box center [1137, 605] width 322 height 44
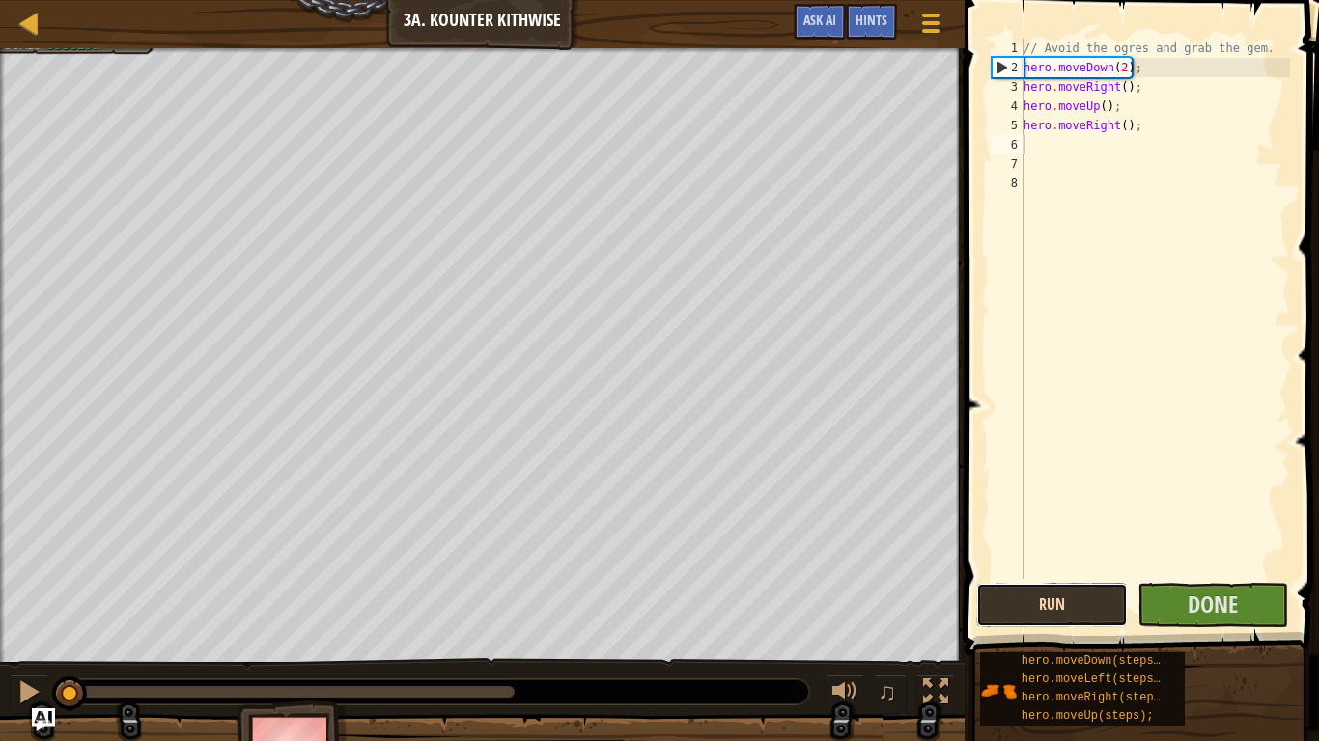
click at [1106, 603] on button "Run" at bounding box center [1052, 605] width 152 height 44
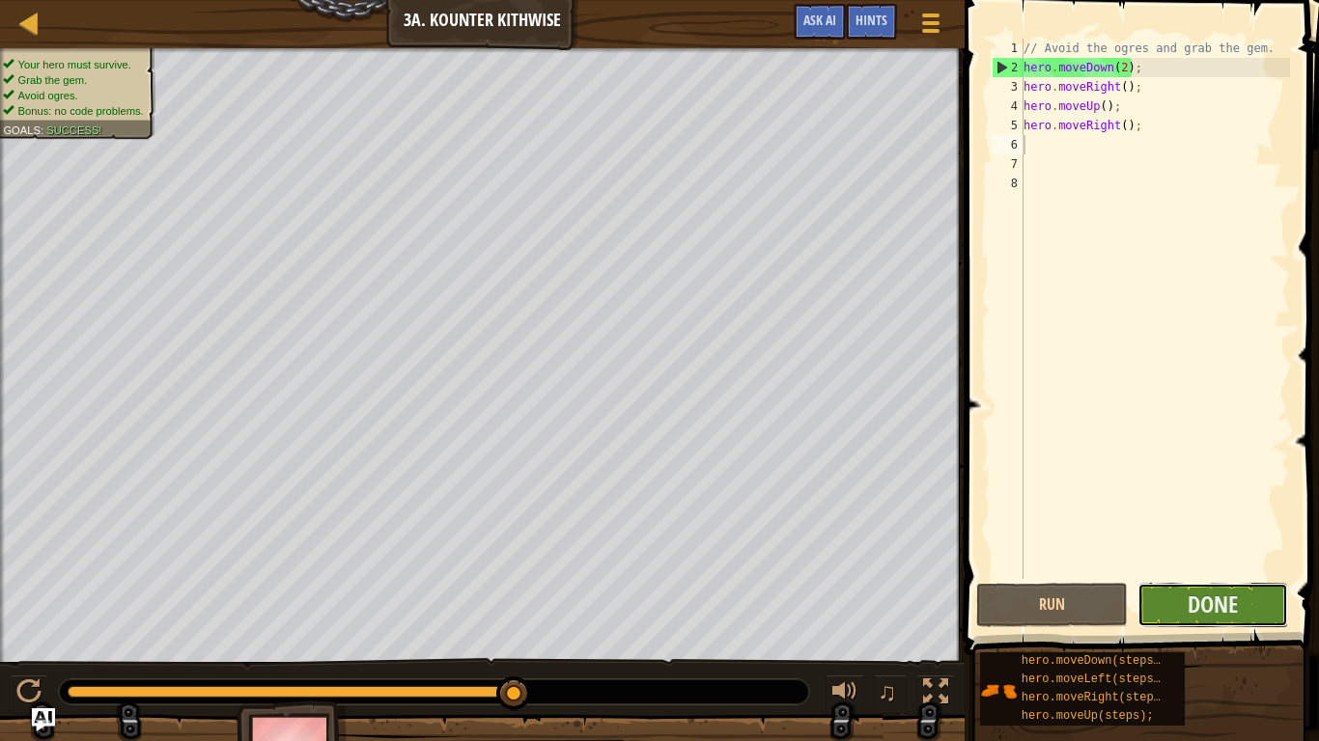
click at [1179, 614] on button "Done" at bounding box center [1213, 605] width 152 height 44
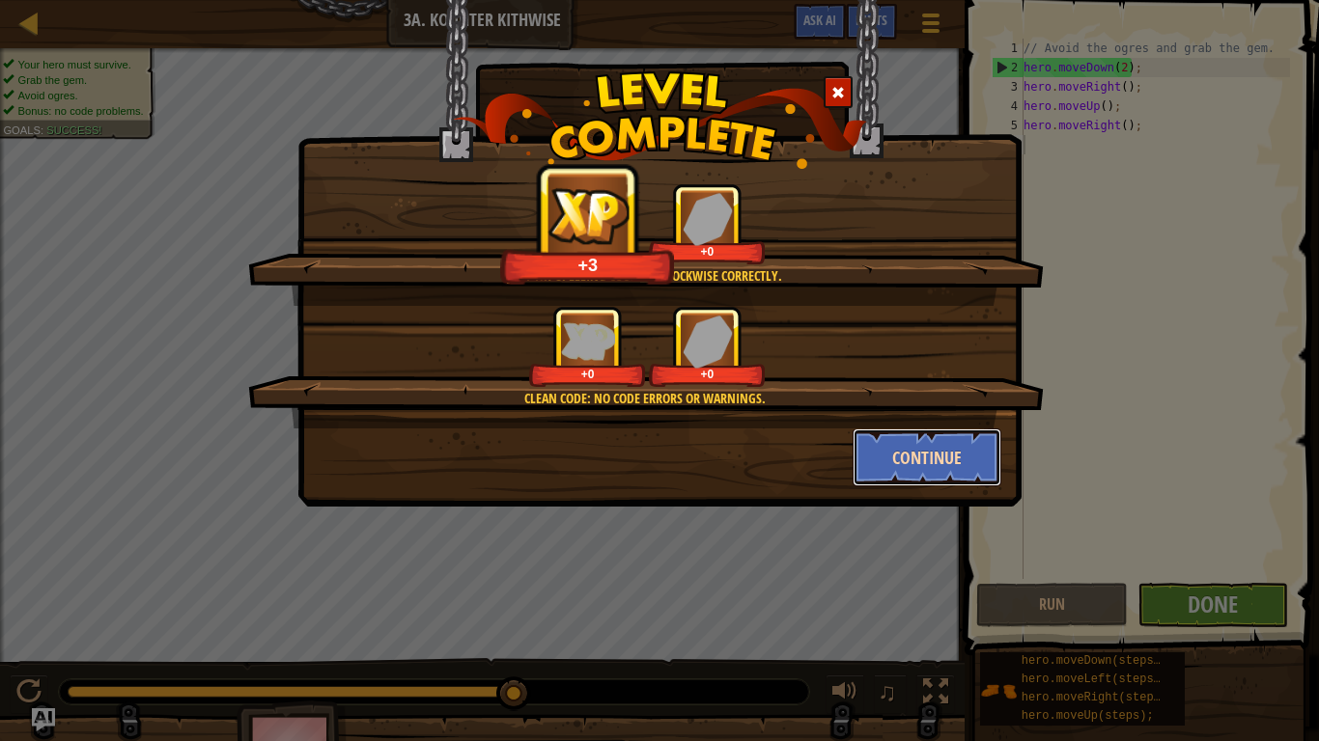
click at [978, 463] on button "Continue" at bounding box center [928, 458] width 150 height 58
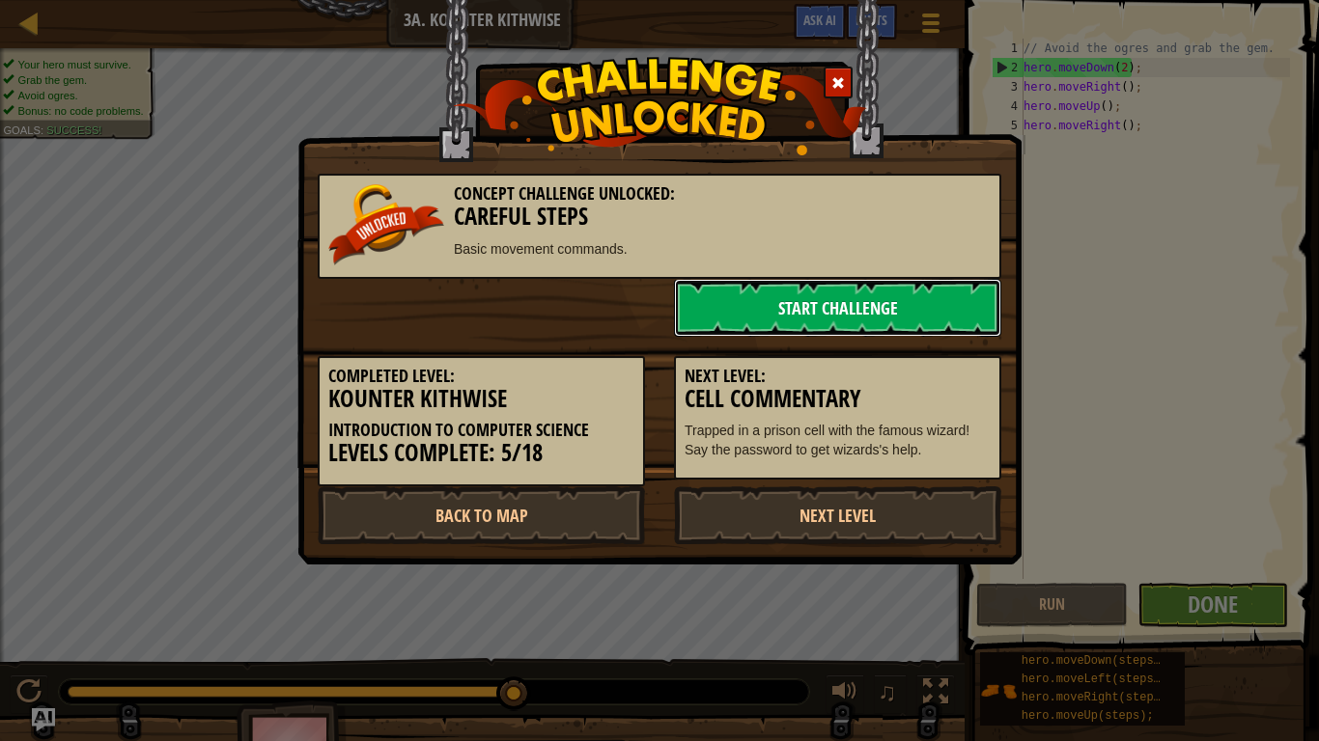
click at [862, 311] on link "Start Challenge" at bounding box center [837, 308] width 327 height 58
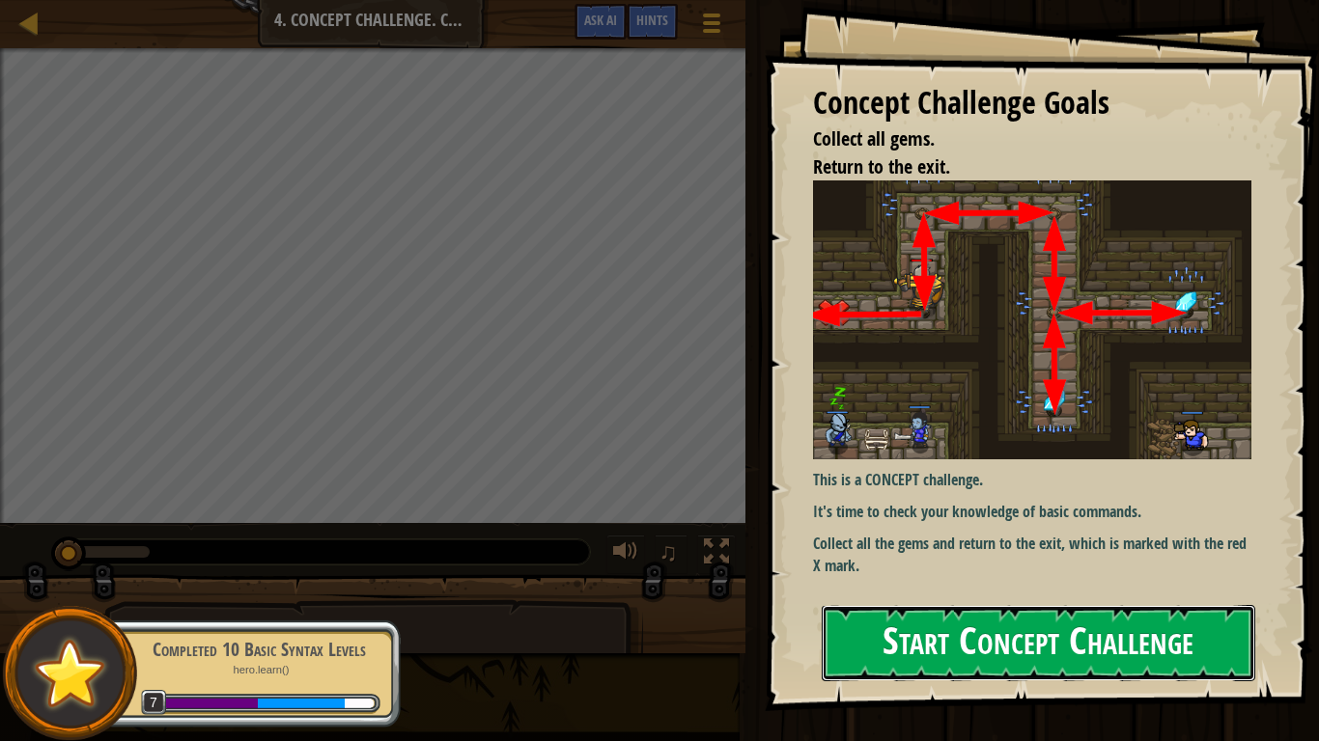
click at [867, 620] on button "Start Concept Challenge" at bounding box center [1038, 643] width 433 height 76
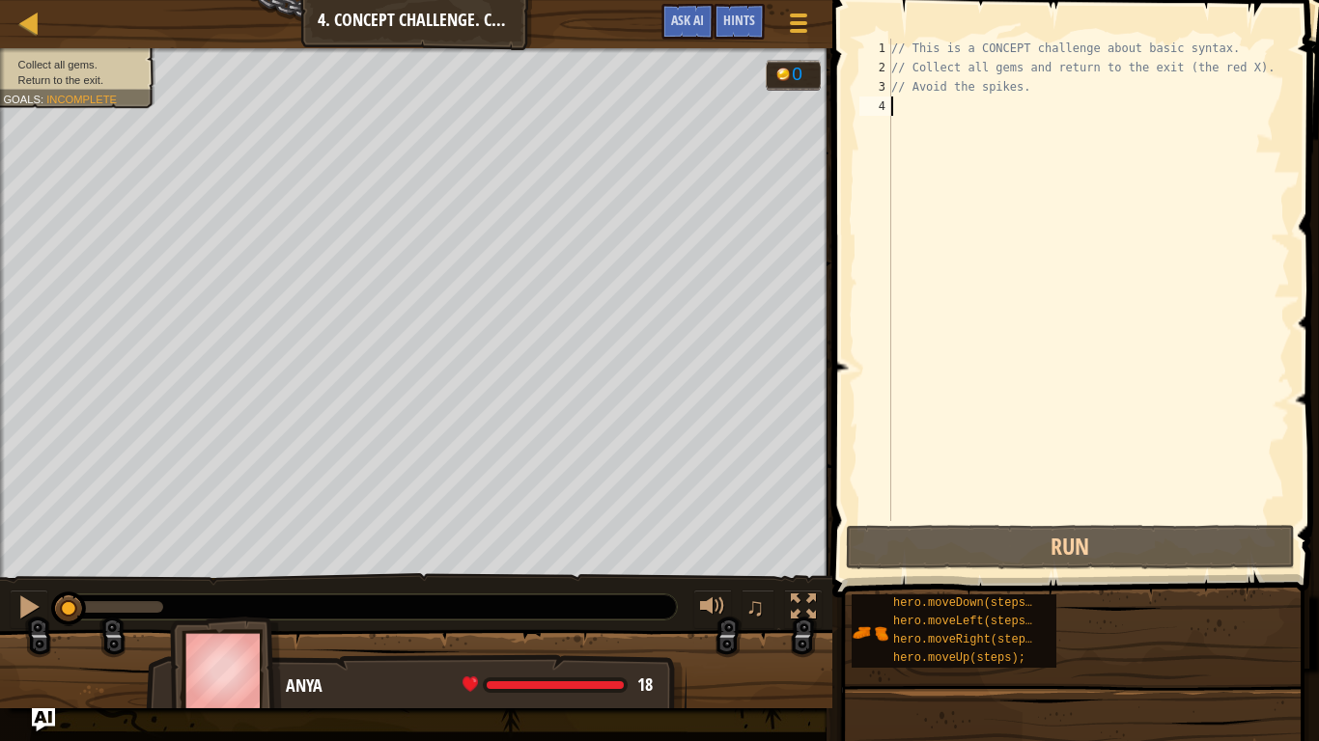
type textarea "h"
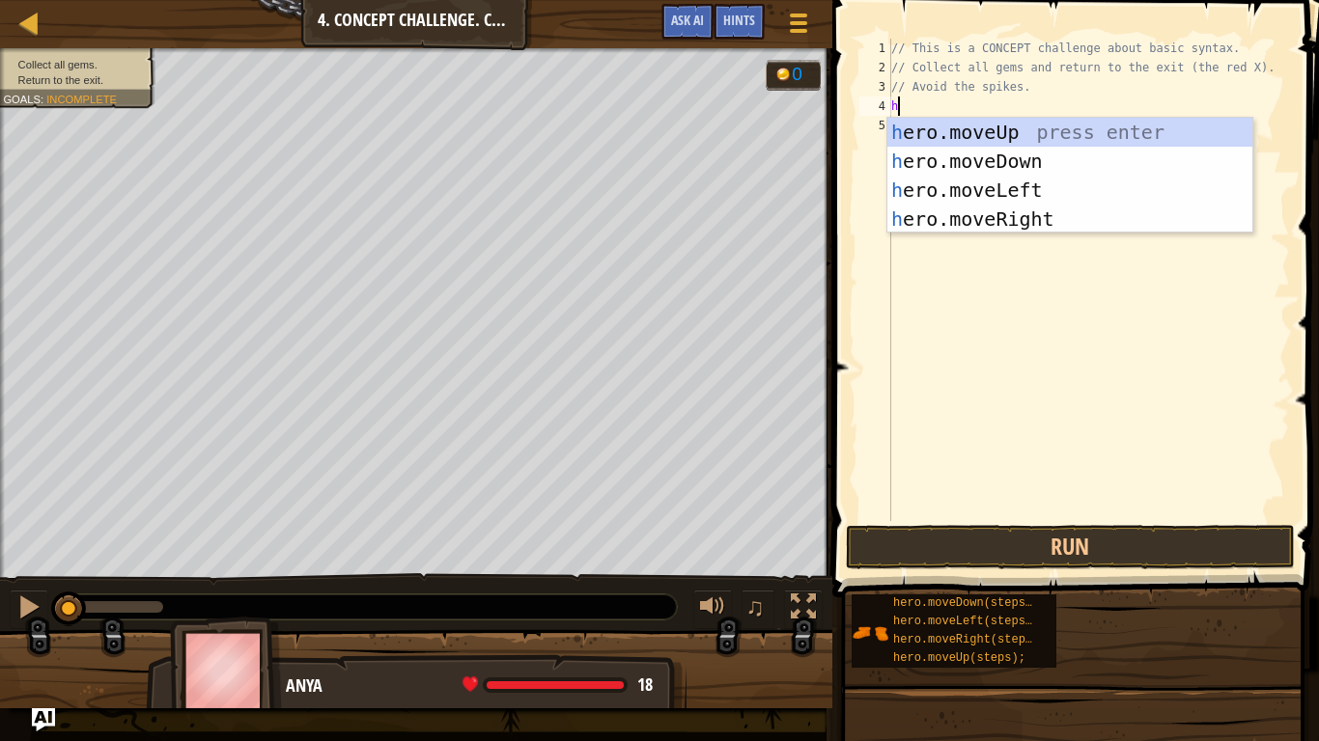
scroll to position [9, 0]
click at [1015, 126] on div "h ero.moveUp press enter h ero.moveDown press enter h ero.moveLeft press enter …" at bounding box center [1069, 205] width 365 height 174
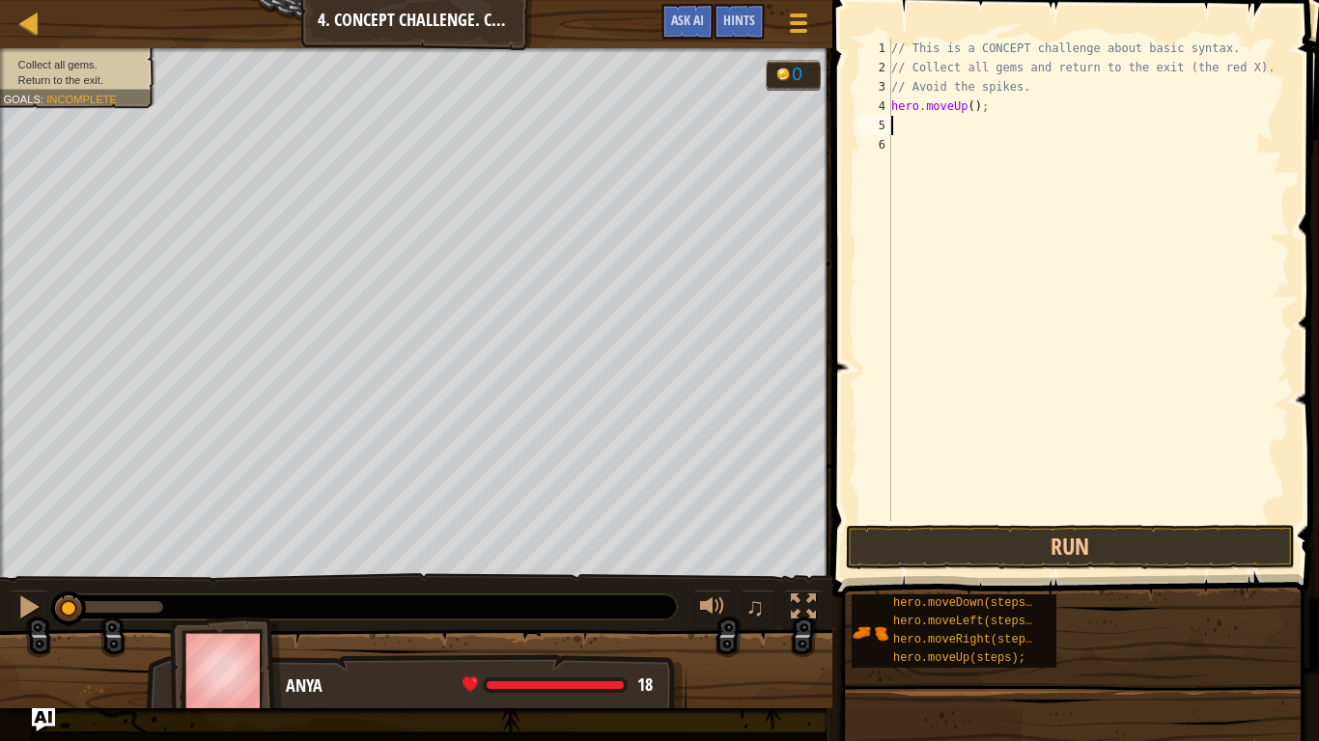
click at [954, 121] on div "// This is a CONCEPT challenge about basic syntax. // Collect all gems and retu…" at bounding box center [1088, 299] width 403 height 521
type textarea "h"
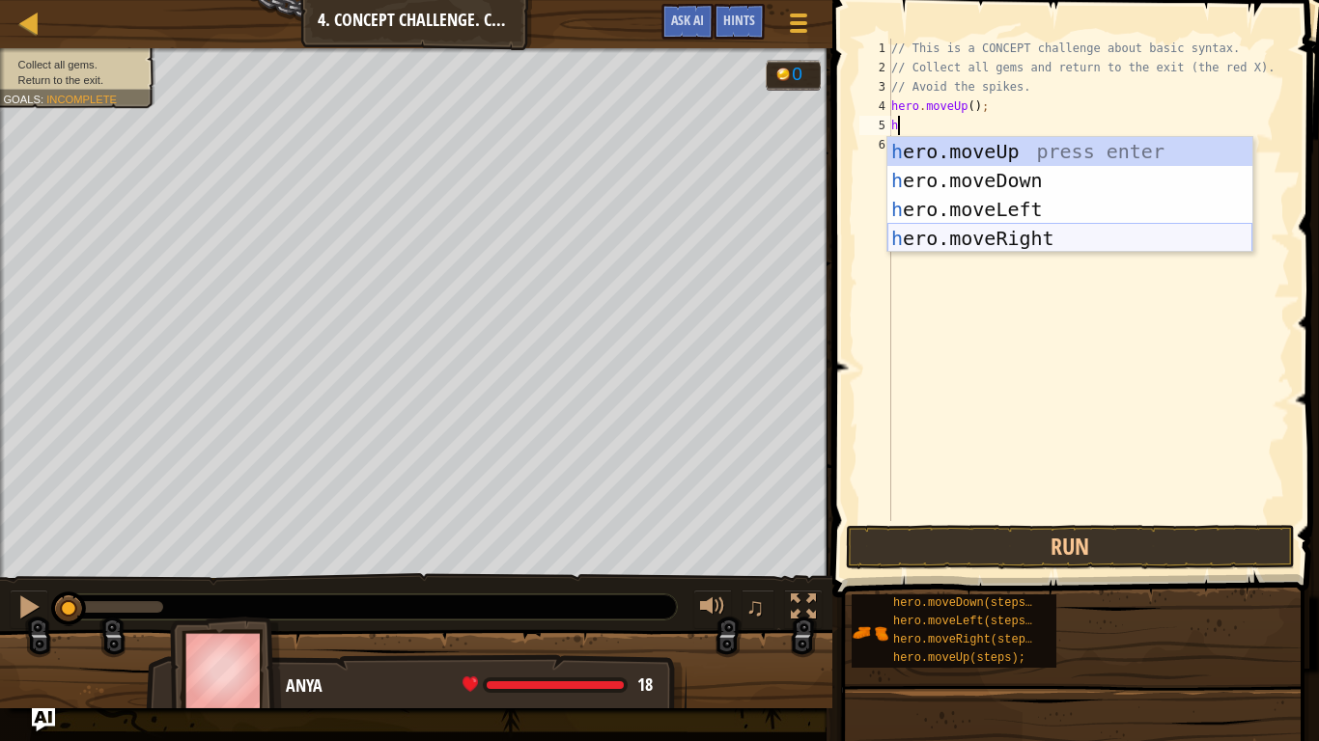
click at [1005, 236] on div "h ero.moveUp press enter h ero.moveDown press enter h ero.moveLeft press enter …" at bounding box center [1069, 224] width 365 height 174
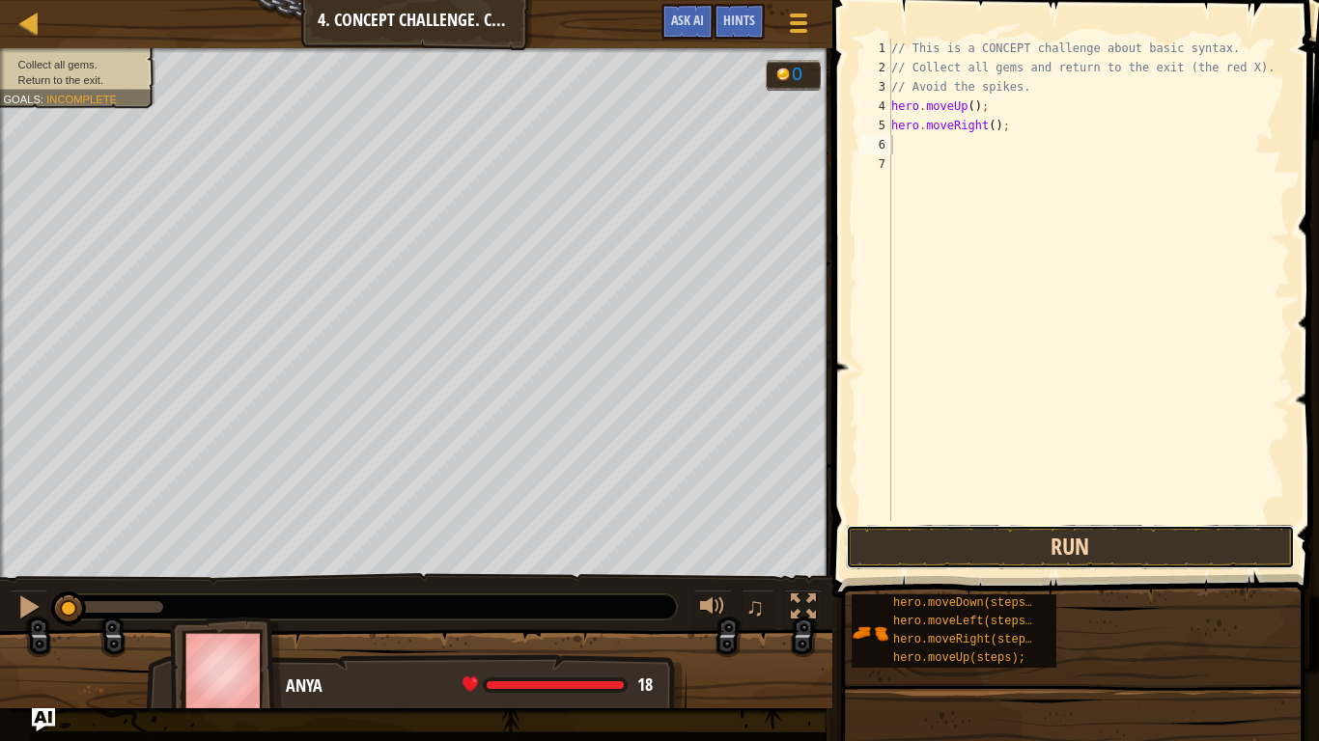
click at [854, 562] on button "Run" at bounding box center [1071, 547] width 450 height 44
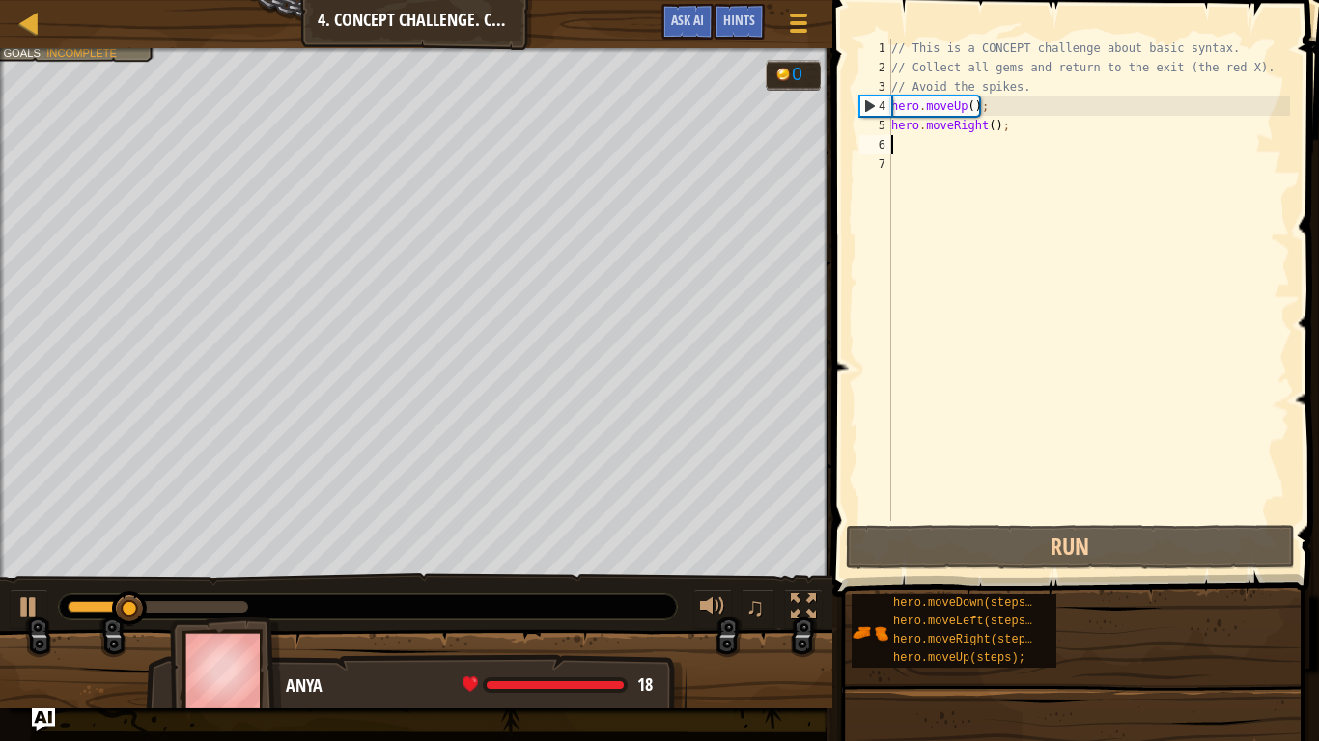
type textarea "h"
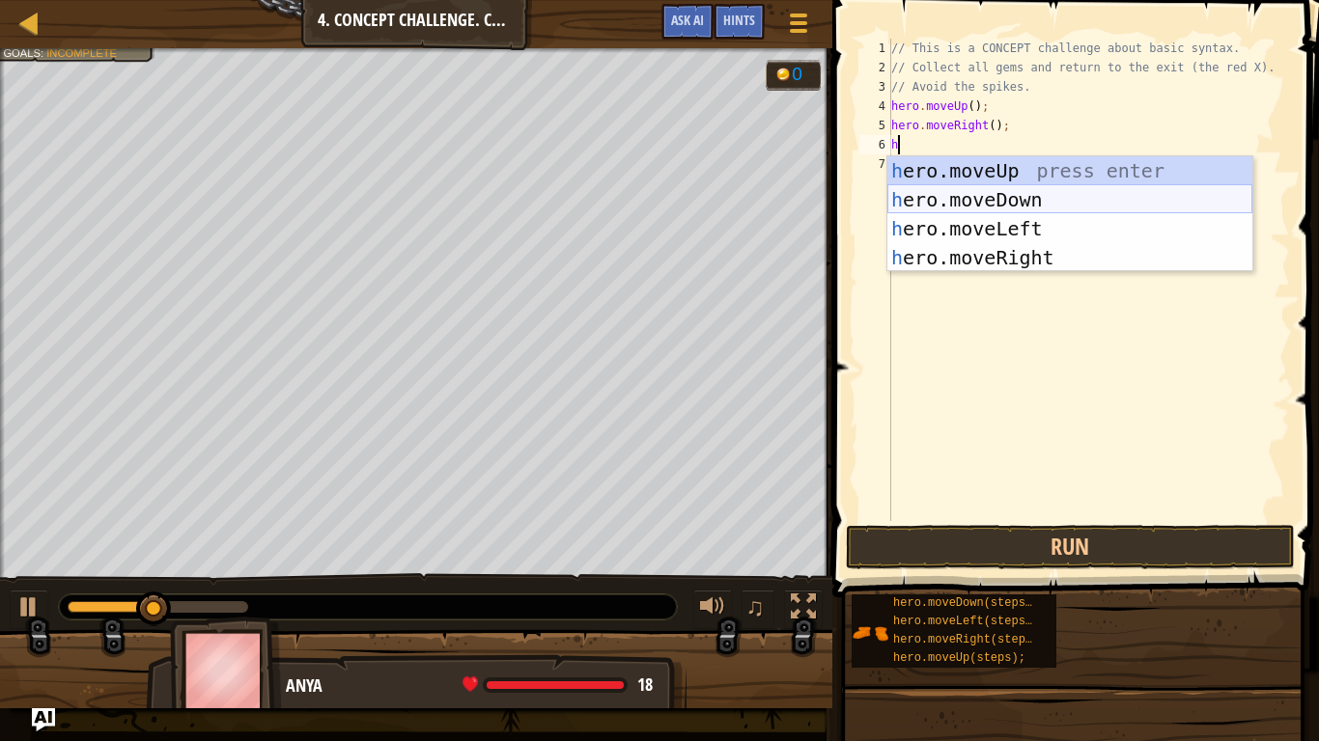
click at [936, 202] on div "h ero.moveUp press enter h ero.moveDown press enter h ero.moveLeft press enter …" at bounding box center [1069, 243] width 365 height 174
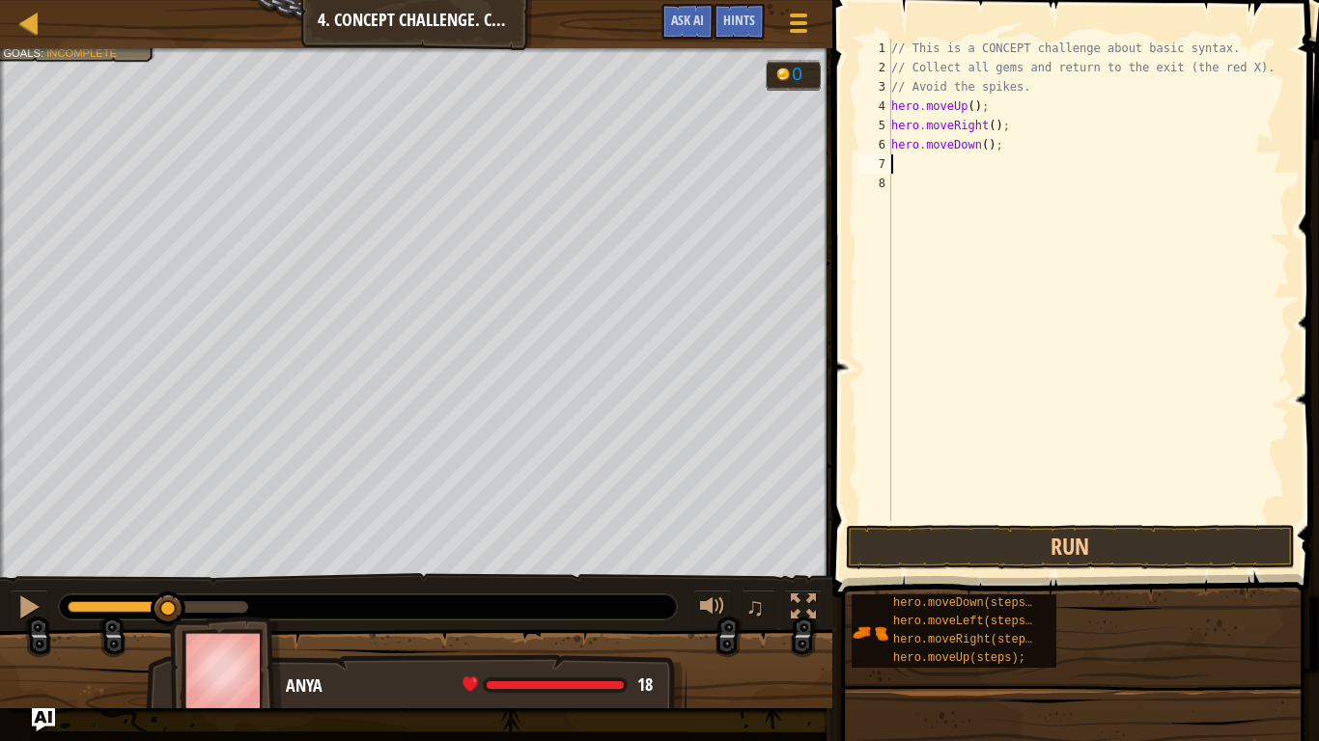
click at [911, 164] on div "// This is a CONCEPT challenge about basic syntax. // Collect all gems and retu…" at bounding box center [1088, 299] width 403 height 521
click at [984, 152] on div "// This is a CONCEPT challenge about basic syntax. // Collect all gems and retu…" at bounding box center [1088, 299] width 403 height 521
type textarea "hero.moveDown(2);"
click at [903, 537] on button "Run" at bounding box center [1071, 547] width 450 height 44
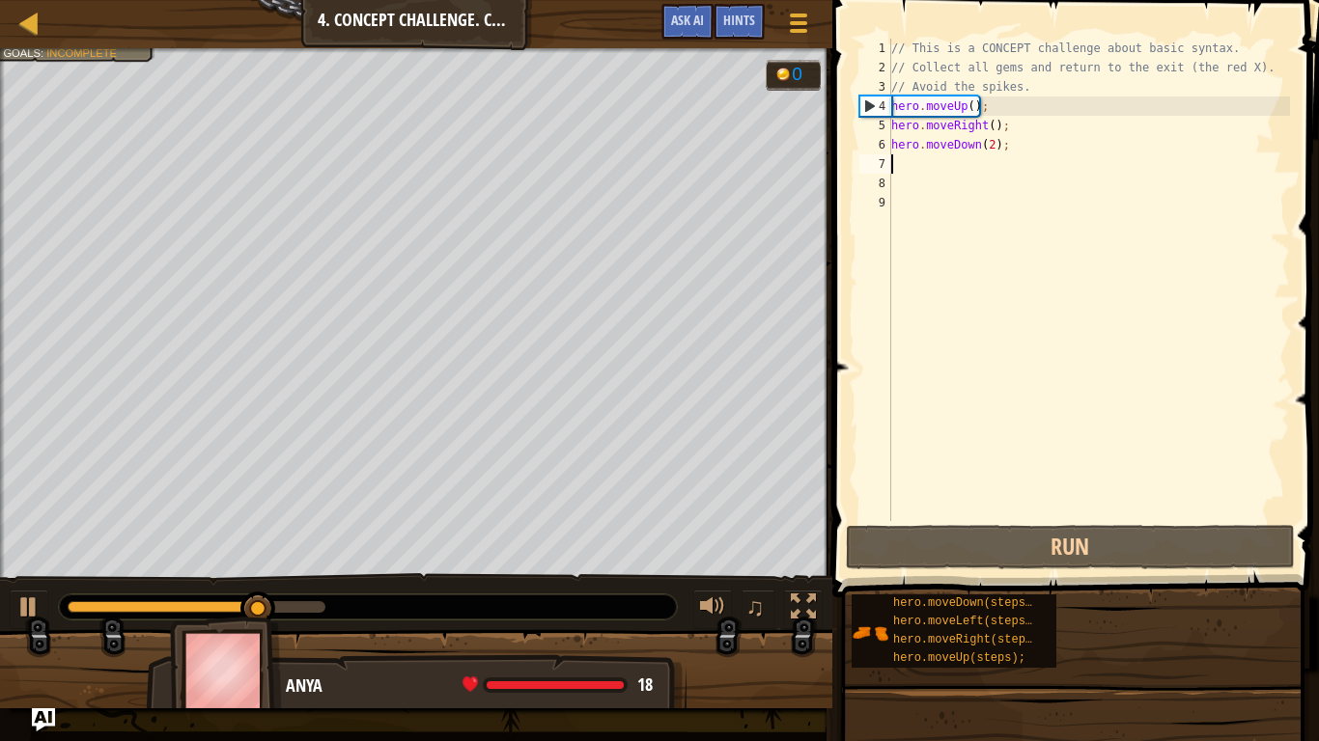
type textarea "h"
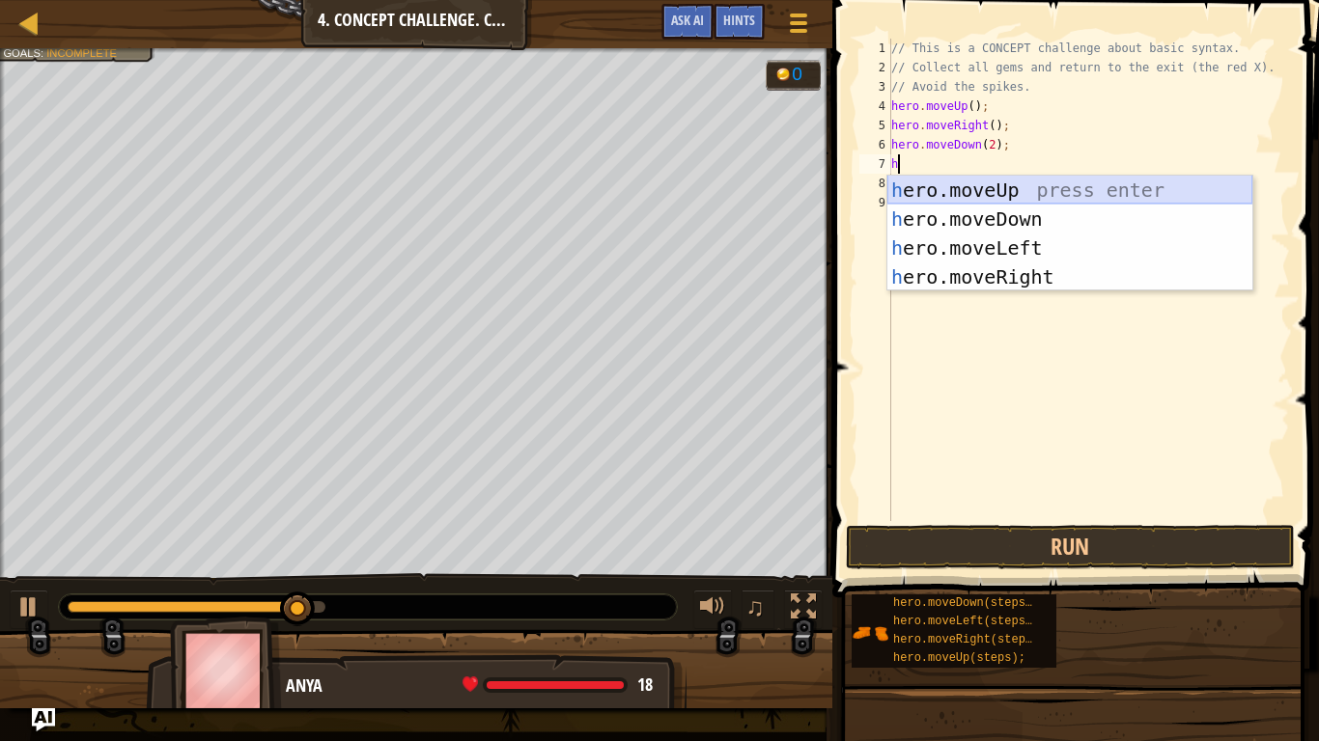
click at [978, 191] on div "h ero.moveUp press enter h ero.moveDown press enter h ero.moveLeft press enter …" at bounding box center [1069, 263] width 365 height 174
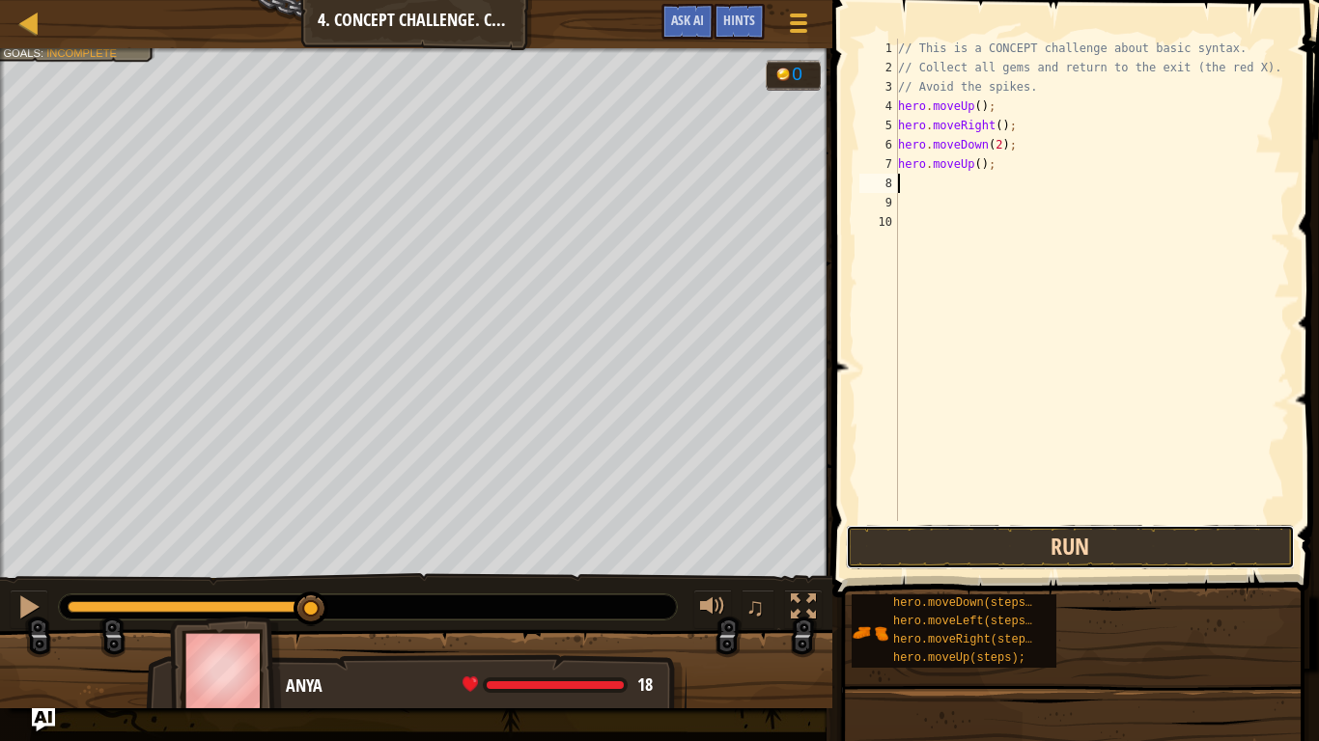
click at [879, 545] on button "Run" at bounding box center [1071, 547] width 450 height 44
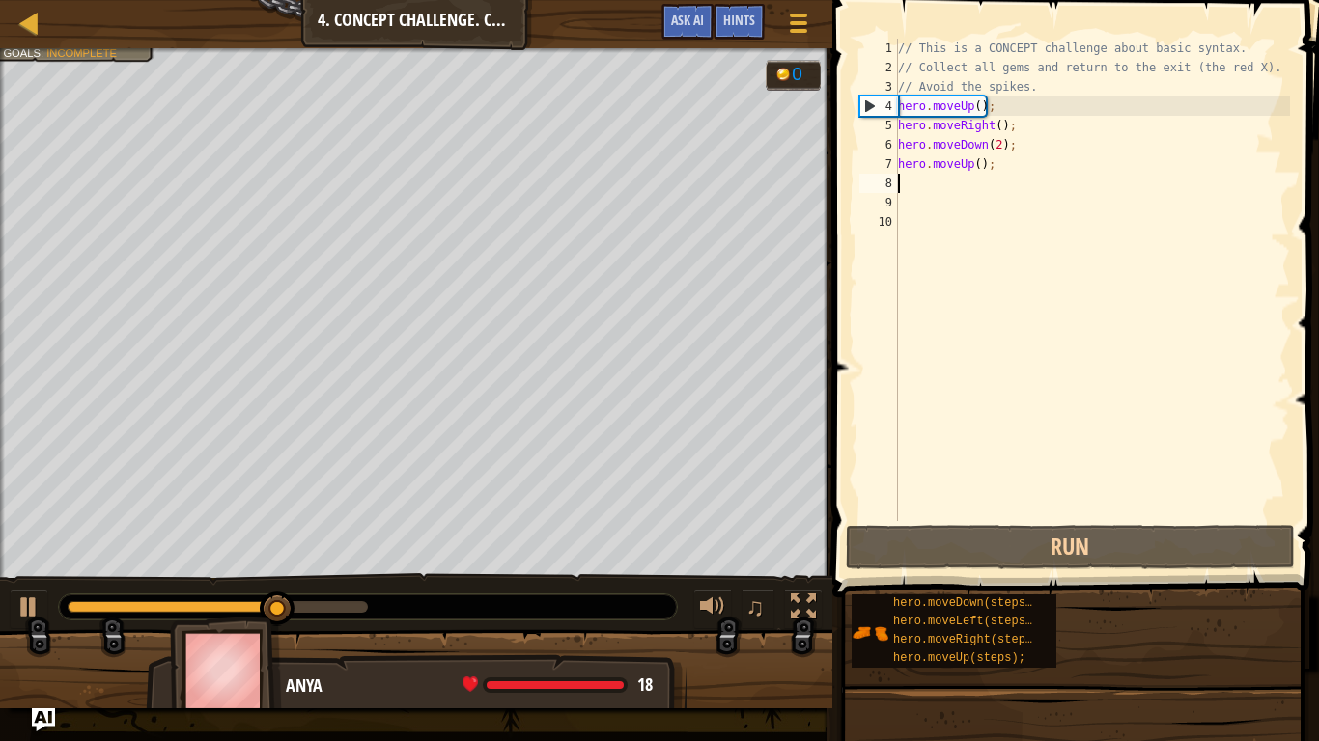
type textarea "h"
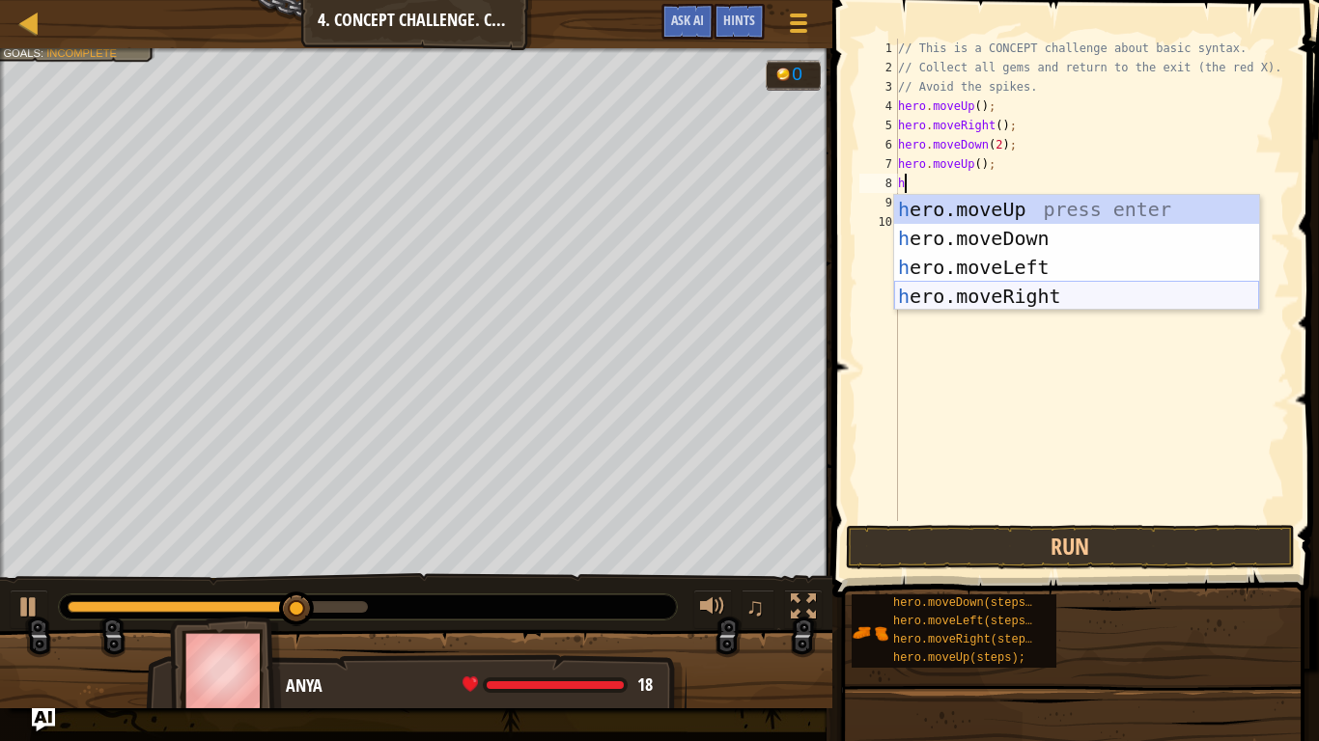
click at [982, 288] on div "h ero.moveUp press enter h ero.moveDown press enter h ero.moveLeft press enter …" at bounding box center [1076, 282] width 365 height 174
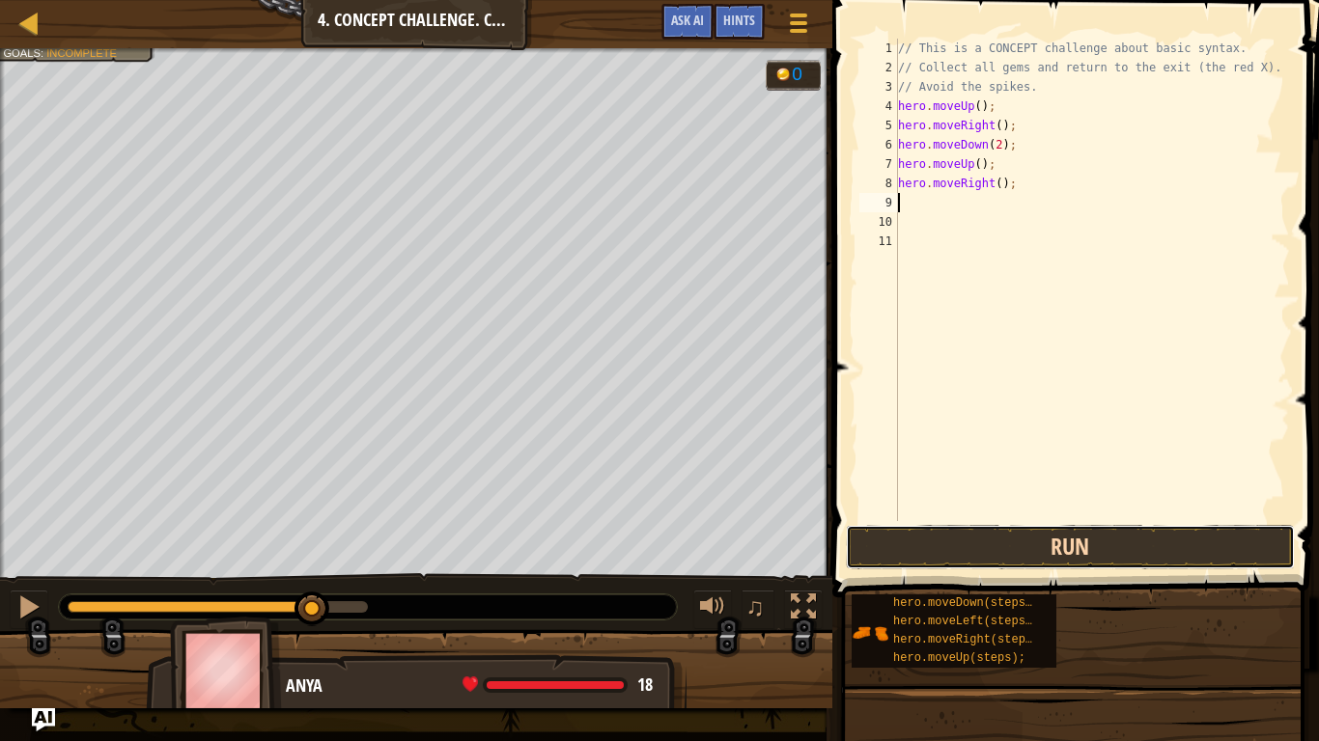
click at [876, 549] on button "Run" at bounding box center [1071, 547] width 450 height 44
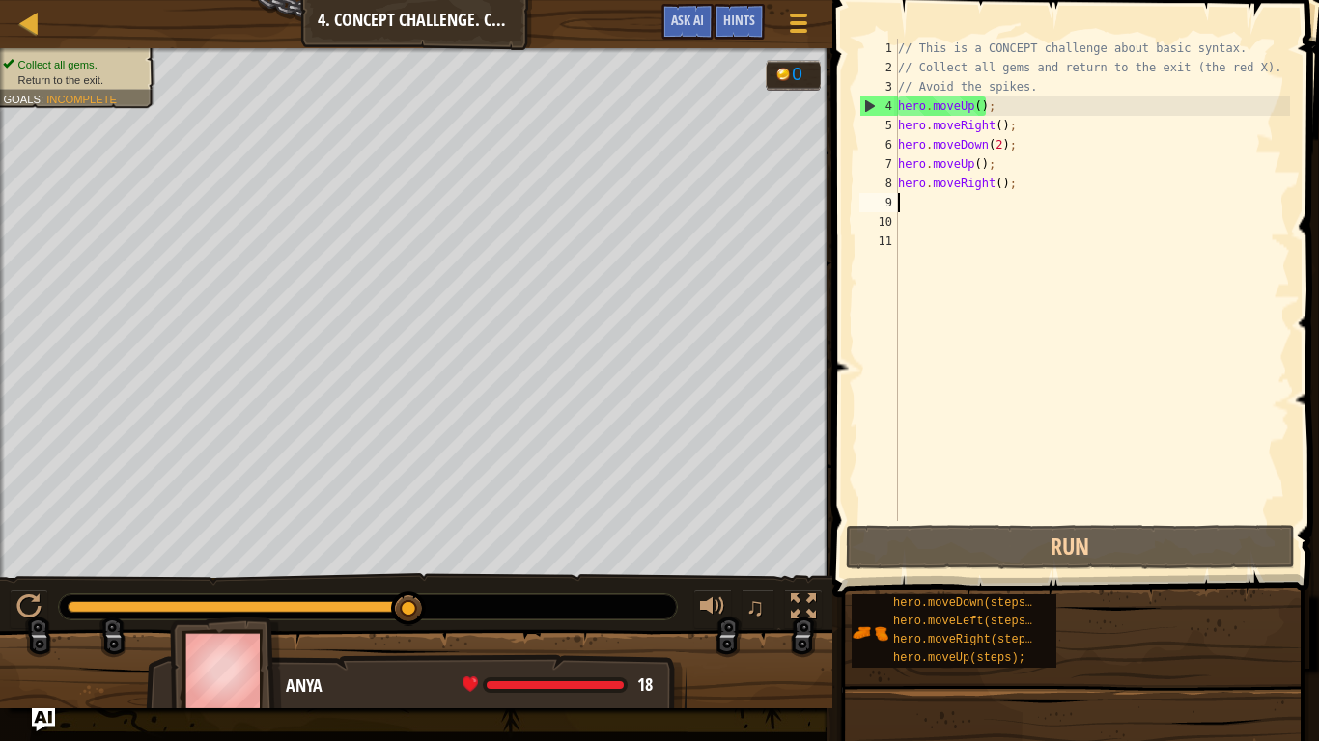
type textarea "h"
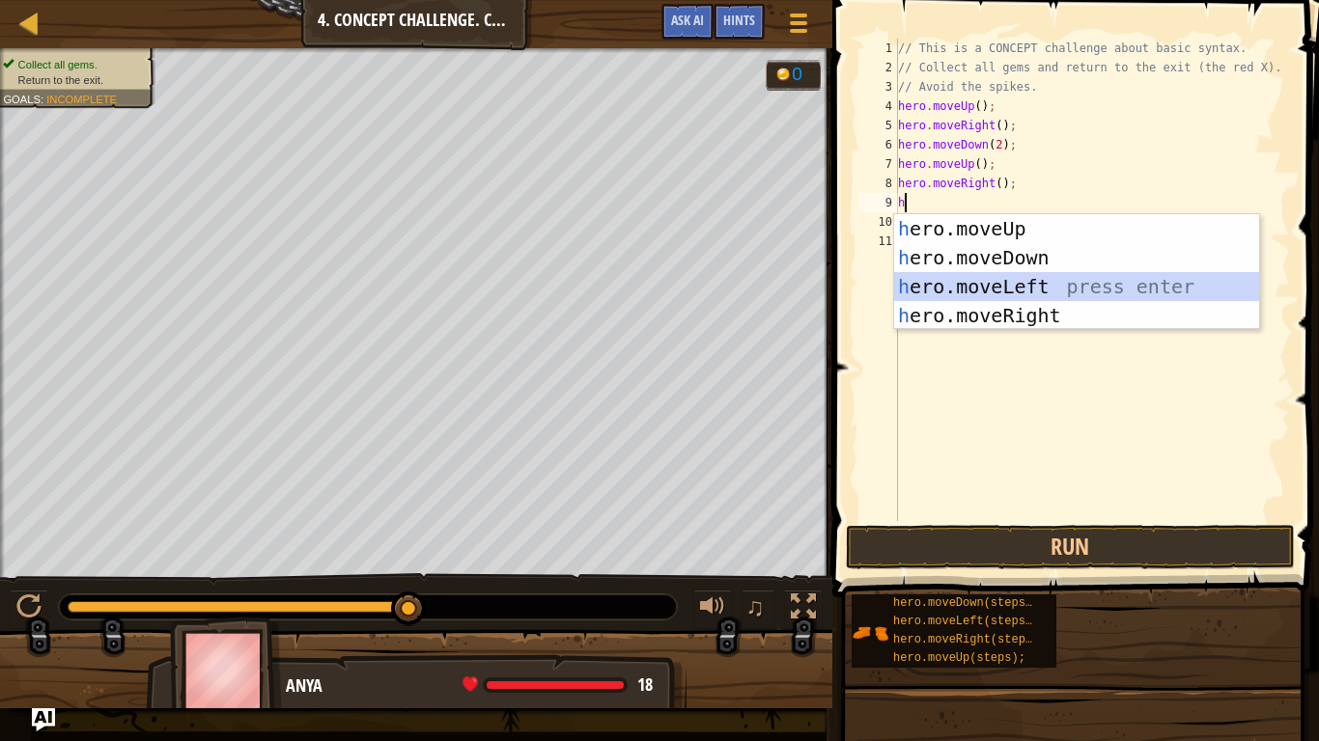
click at [946, 295] on div "h ero.moveUp press enter h ero.moveDown press enter h ero.moveLeft press enter …" at bounding box center [1076, 301] width 365 height 174
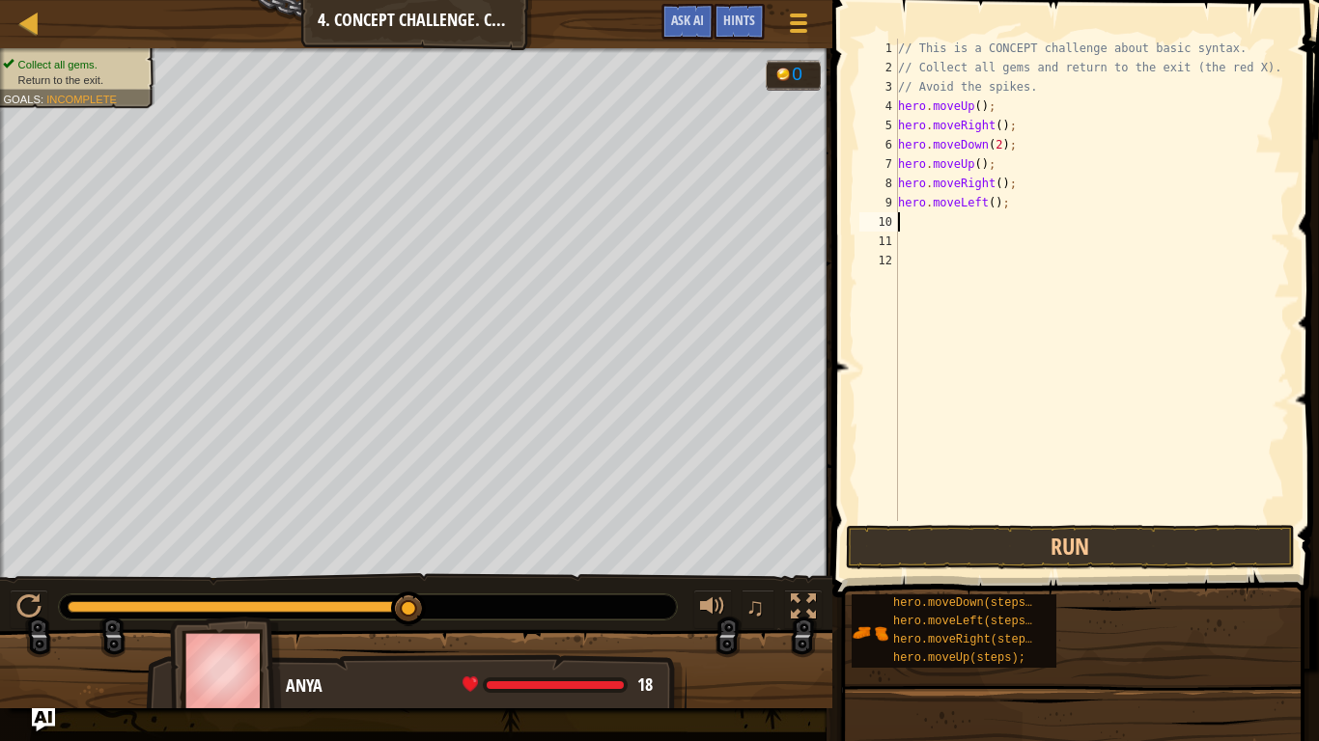
type textarea "h"
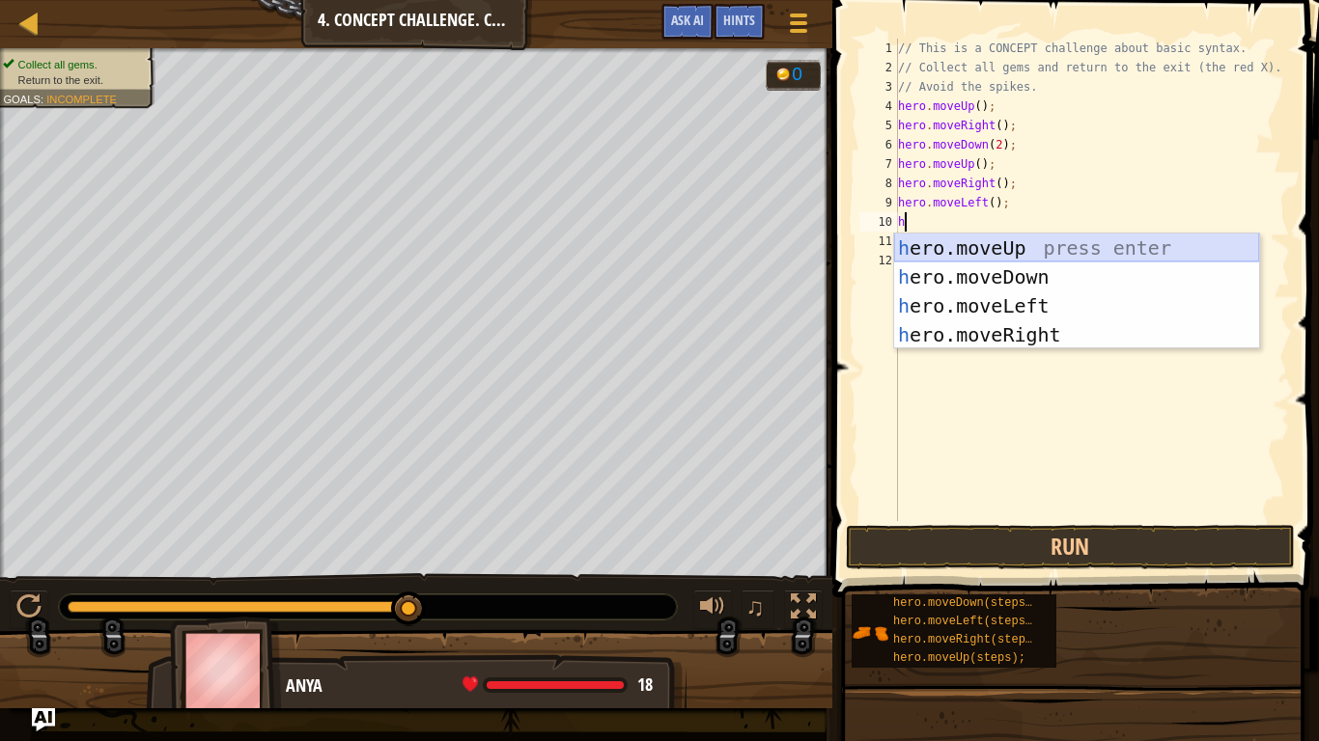
click at [917, 249] on div "h ero.moveUp press enter h ero.moveDown press enter h ero.moveLeft press enter …" at bounding box center [1076, 321] width 365 height 174
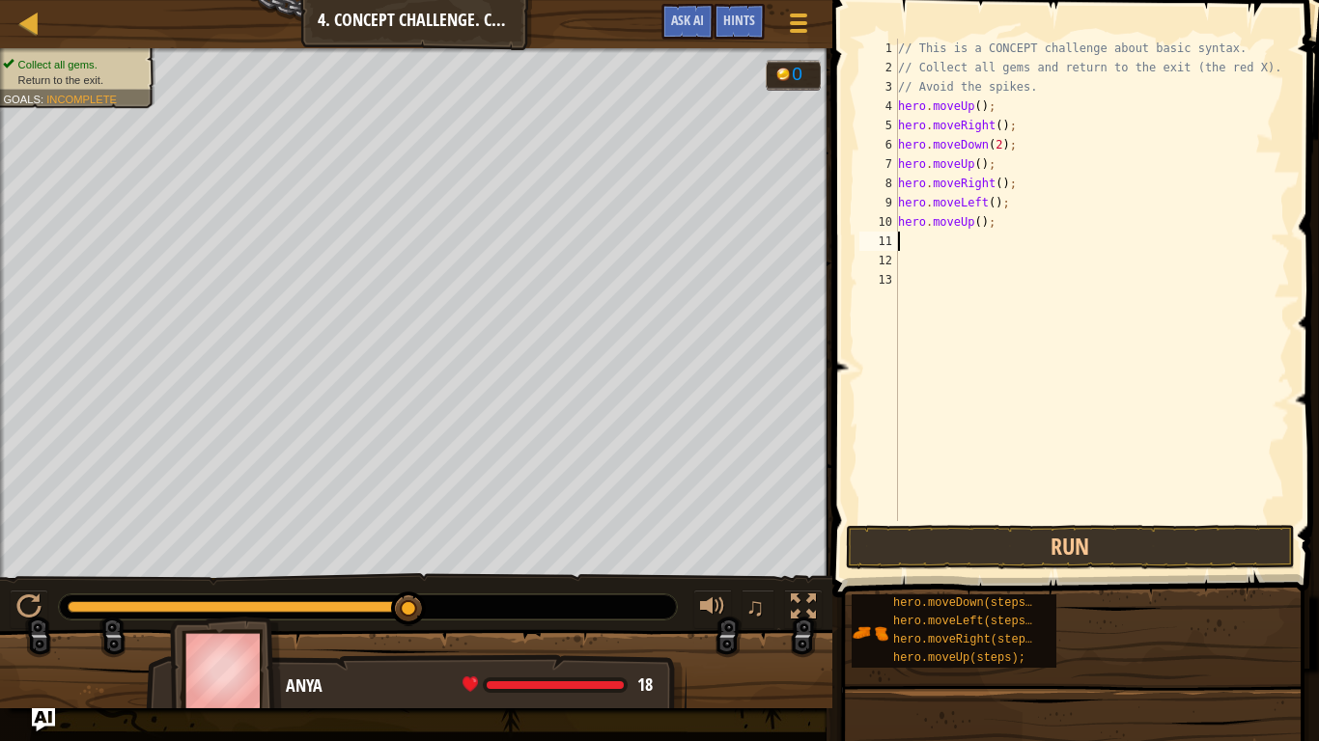
type textarea "h"
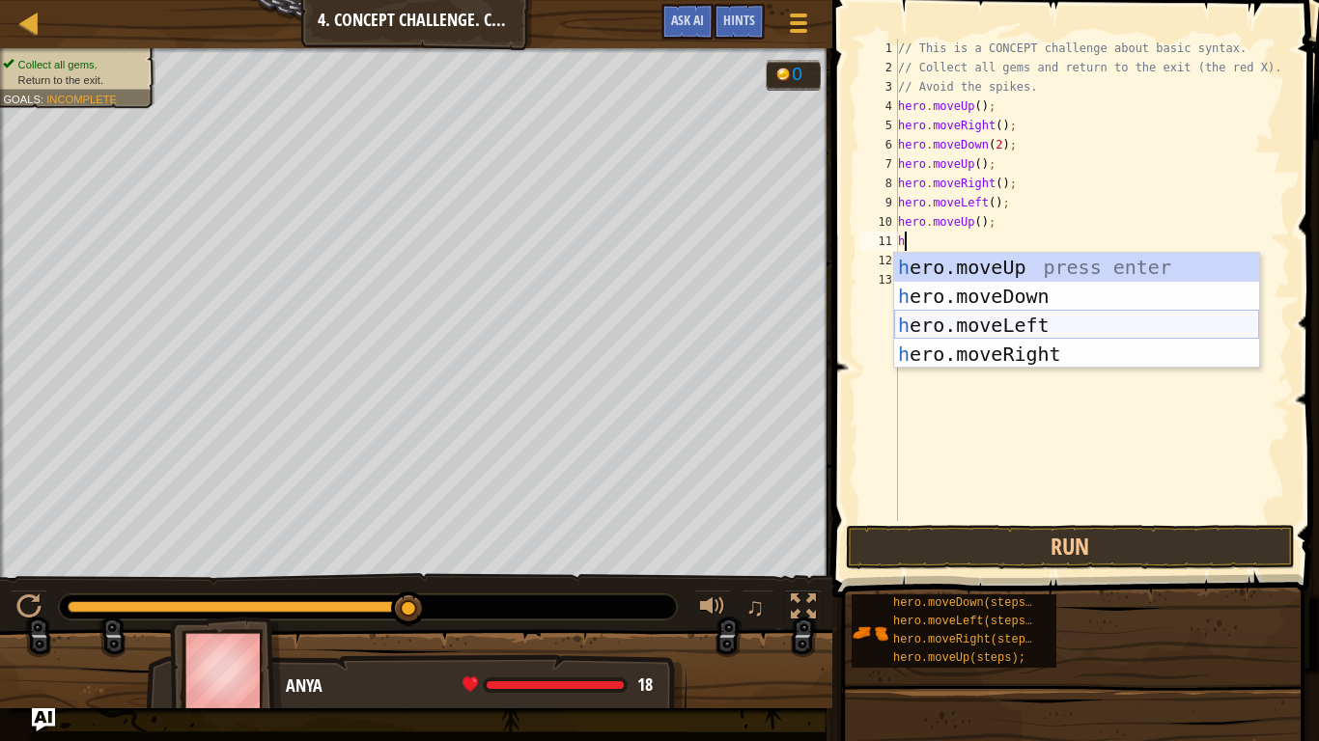
click at [926, 323] on div "h ero.moveUp press enter h ero.moveDown press enter h ero.moveLeft press enter …" at bounding box center [1076, 340] width 365 height 174
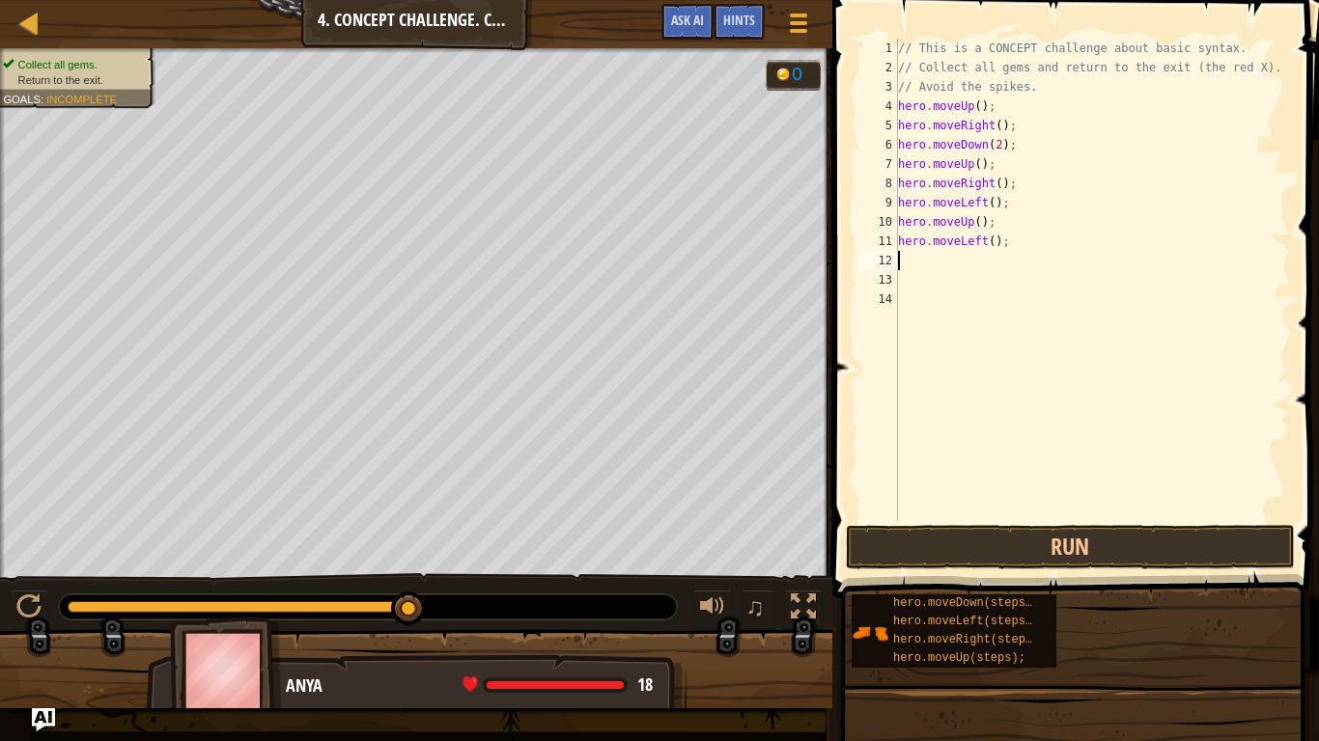
click at [911, 261] on div "// This is a CONCEPT challenge about basic syntax. // Collect all gems and retu…" at bounding box center [1092, 299] width 396 height 521
type textarea "h"
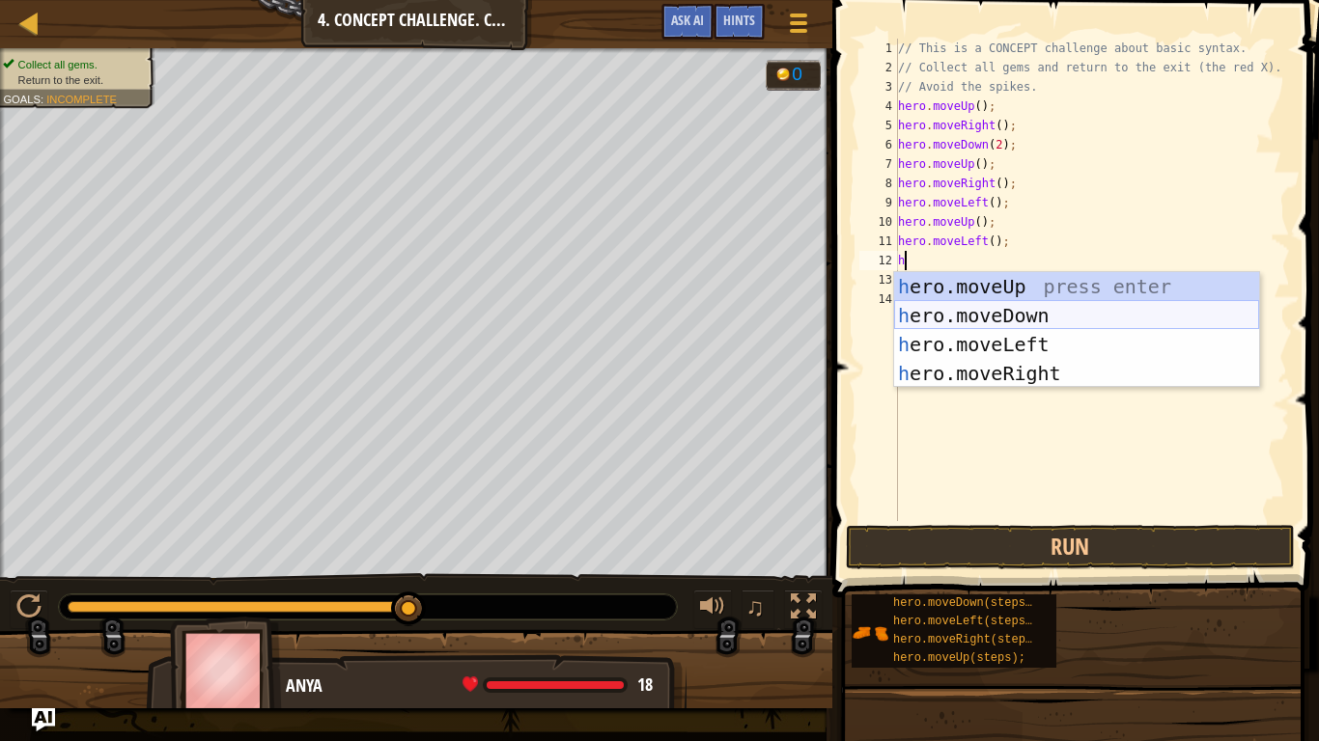
click at [943, 311] on div "h ero.moveUp press enter h ero.moveDown press enter h ero.moveLeft press enter …" at bounding box center [1076, 359] width 365 height 174
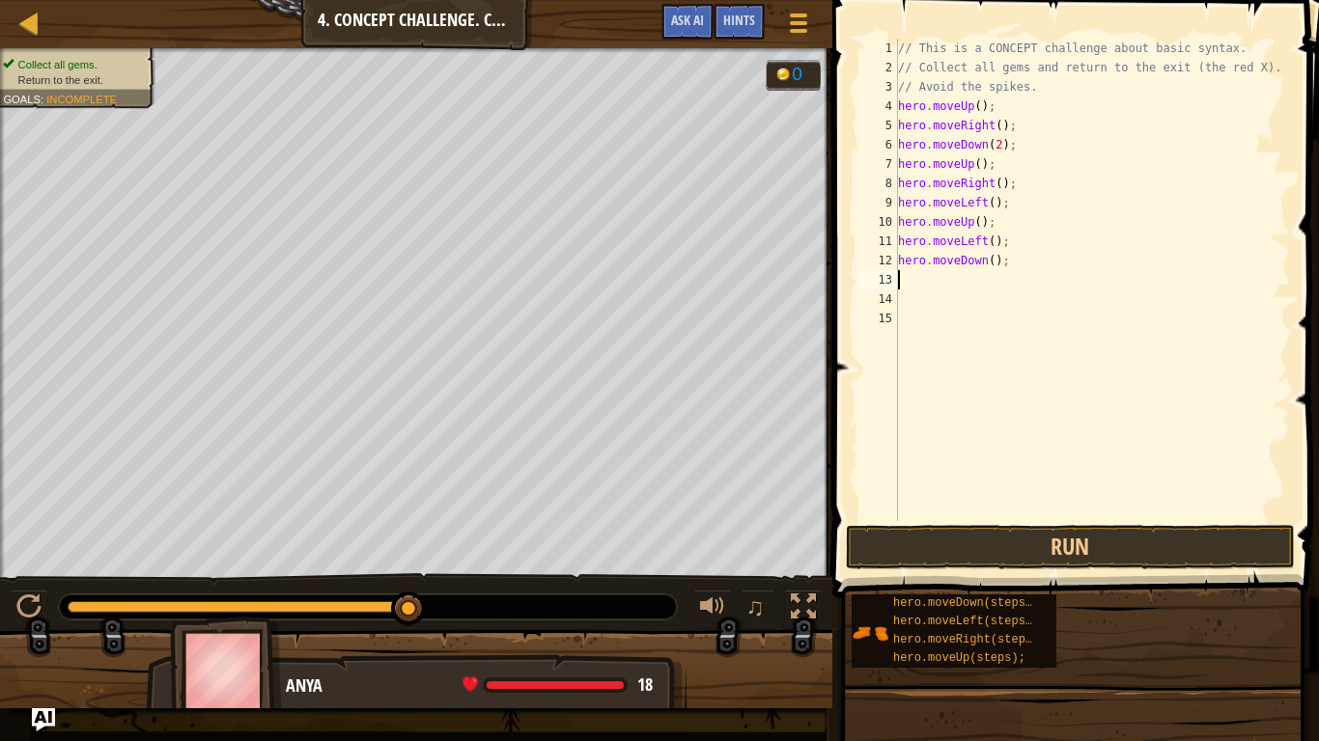
type textarea "h"
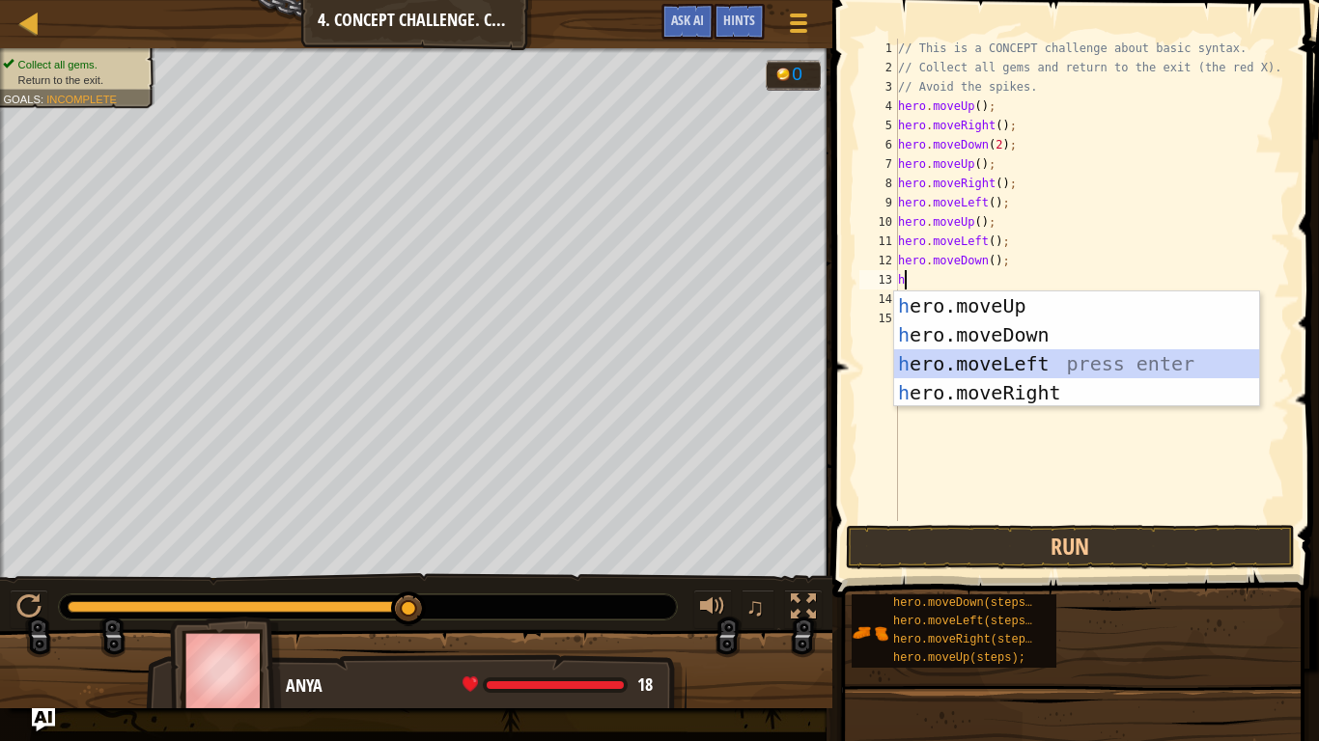
click at [949, 360] on div "h ero.moveUp press enter h ero.moveDown press enter h ero.moveLeft press enter …" at bounding box center [1076, 379] width 365 height 174
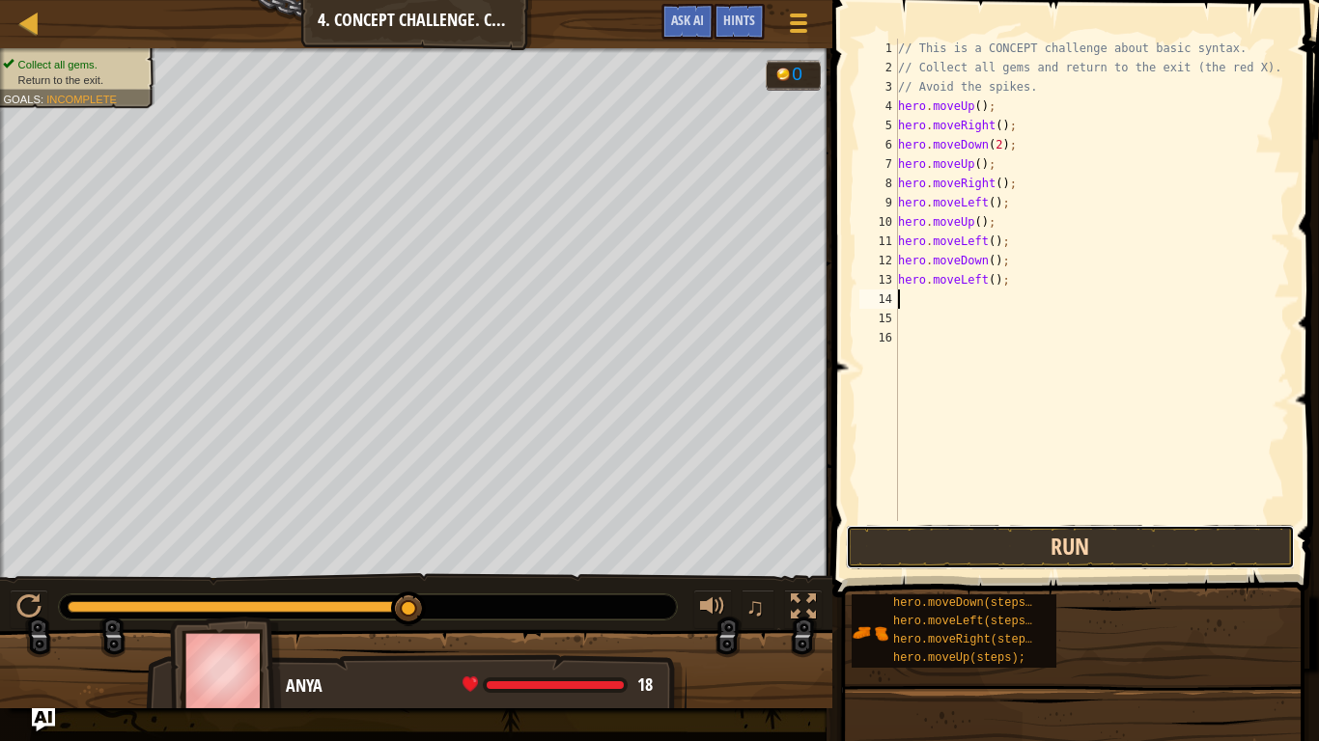
click at [877, 545] on button "Run" at bounding box center [1071, 547] width 450 height 44
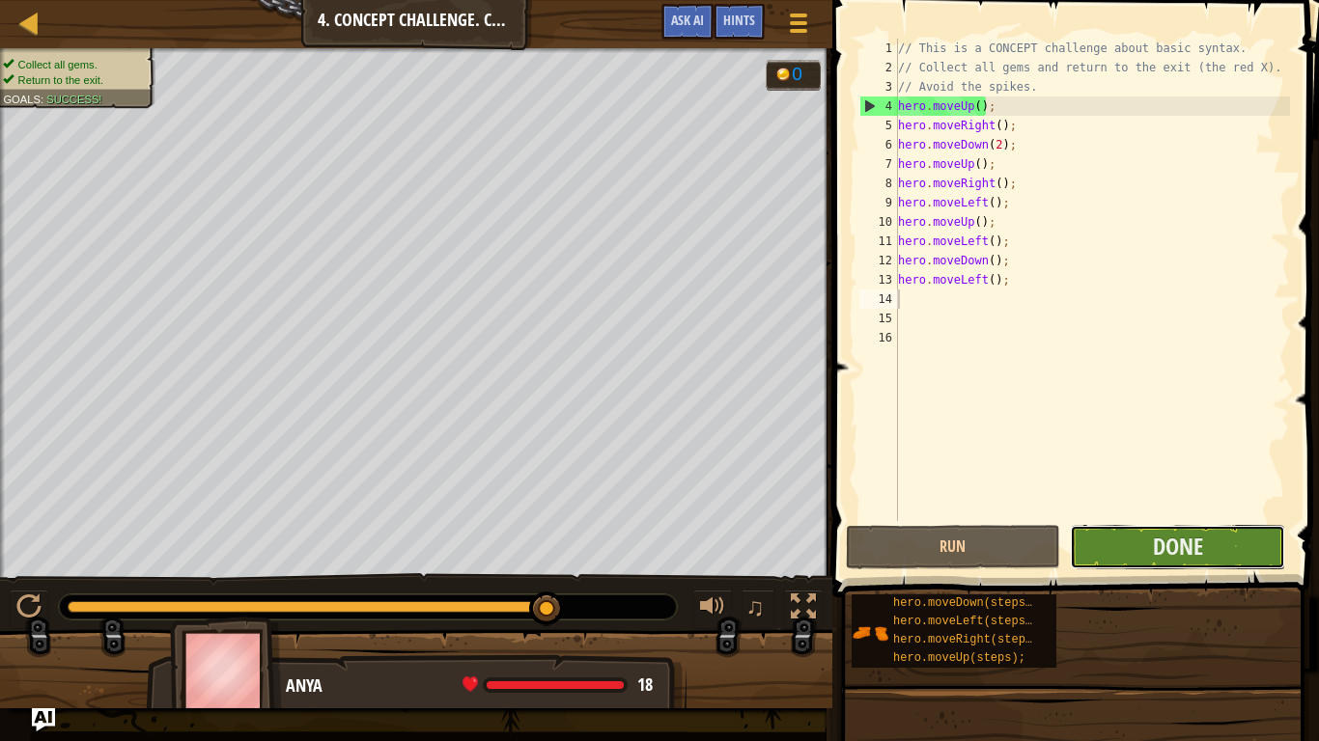
click at [1126, 567] on button "Done" at bounding box center [1177, 547] width 215 height 44
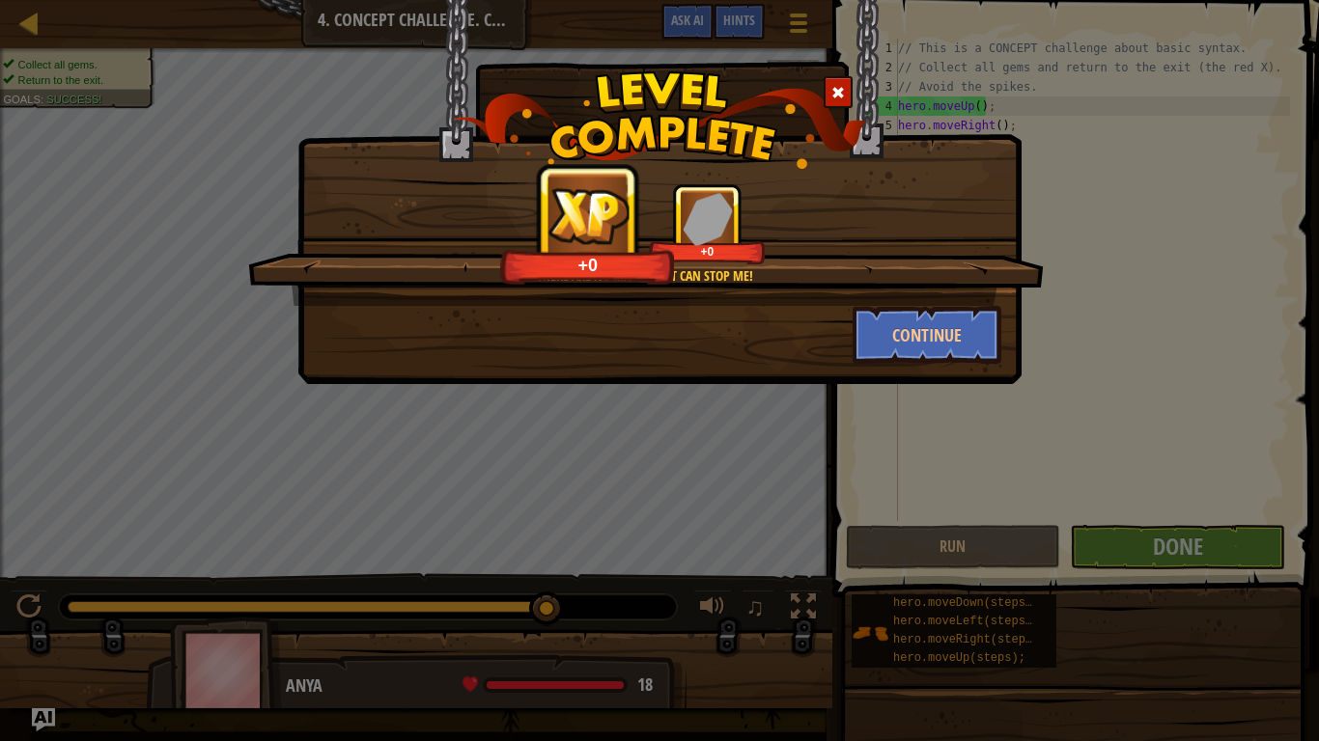
click at [732, 603] on div "There are no mazes that can stop me! +0 +0 Continue" at bounding box center [659, 370] width 1319 height 741
click at [732, 603] on div "There are no mazes that can stop me! +10 +0 Continue" at bounding box center [659, 370] width 1319 height 741
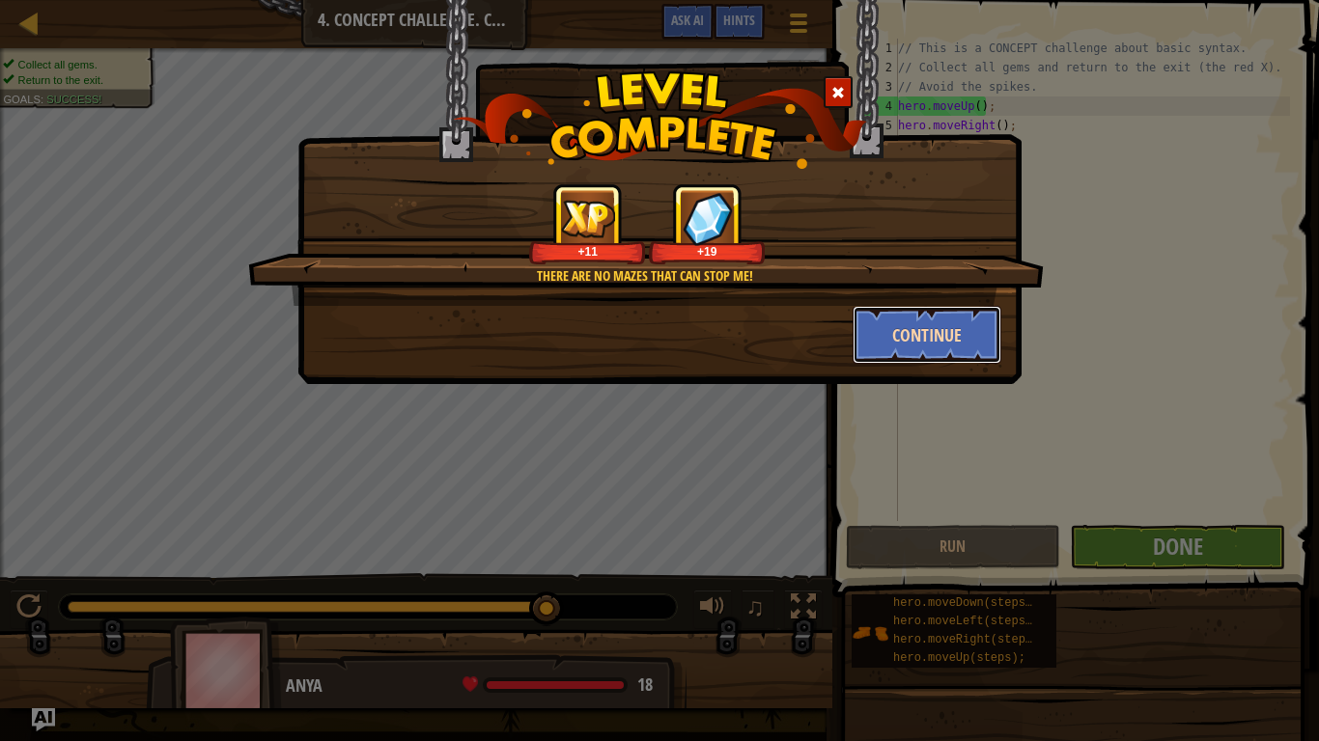
click at [893, 351] on button "Continue" at bounding box center [928, 335] width 150 height 58
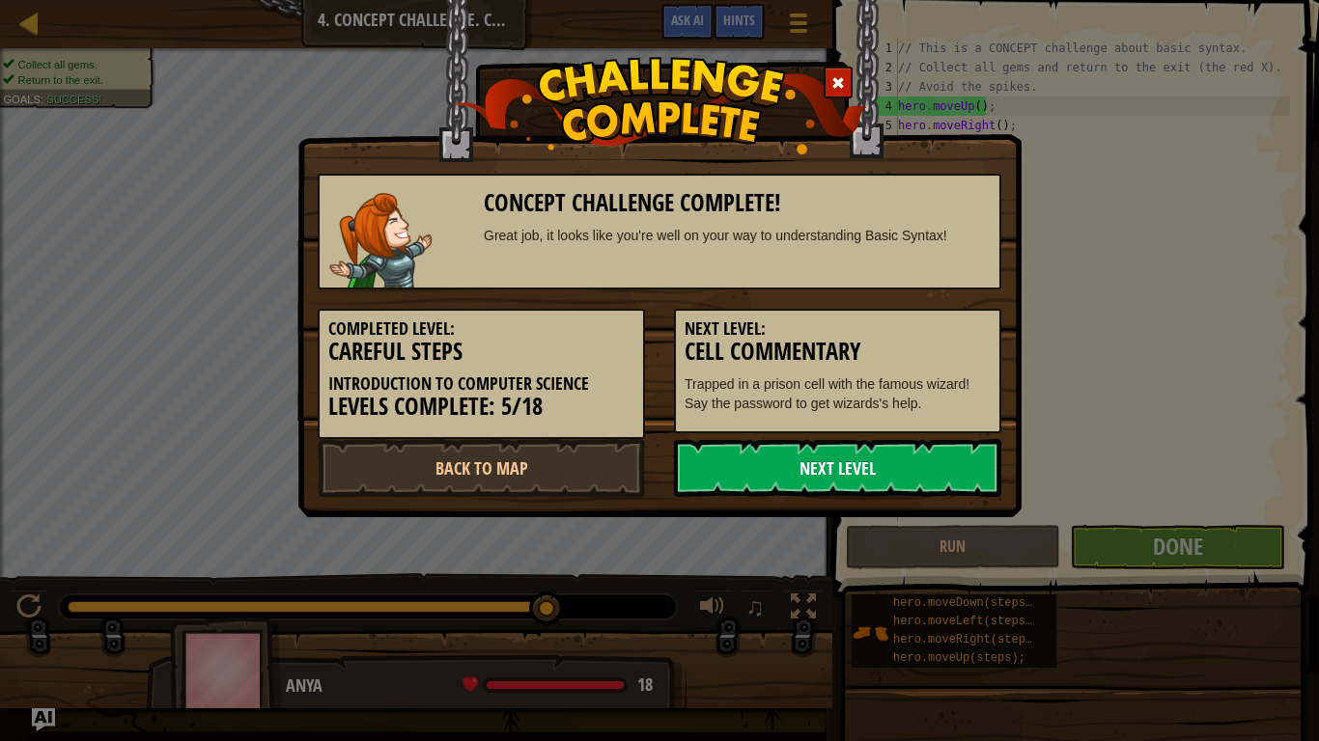
click at [788, 461] on link "Next Level" at bounding box center [837, 468] width 327 height 58
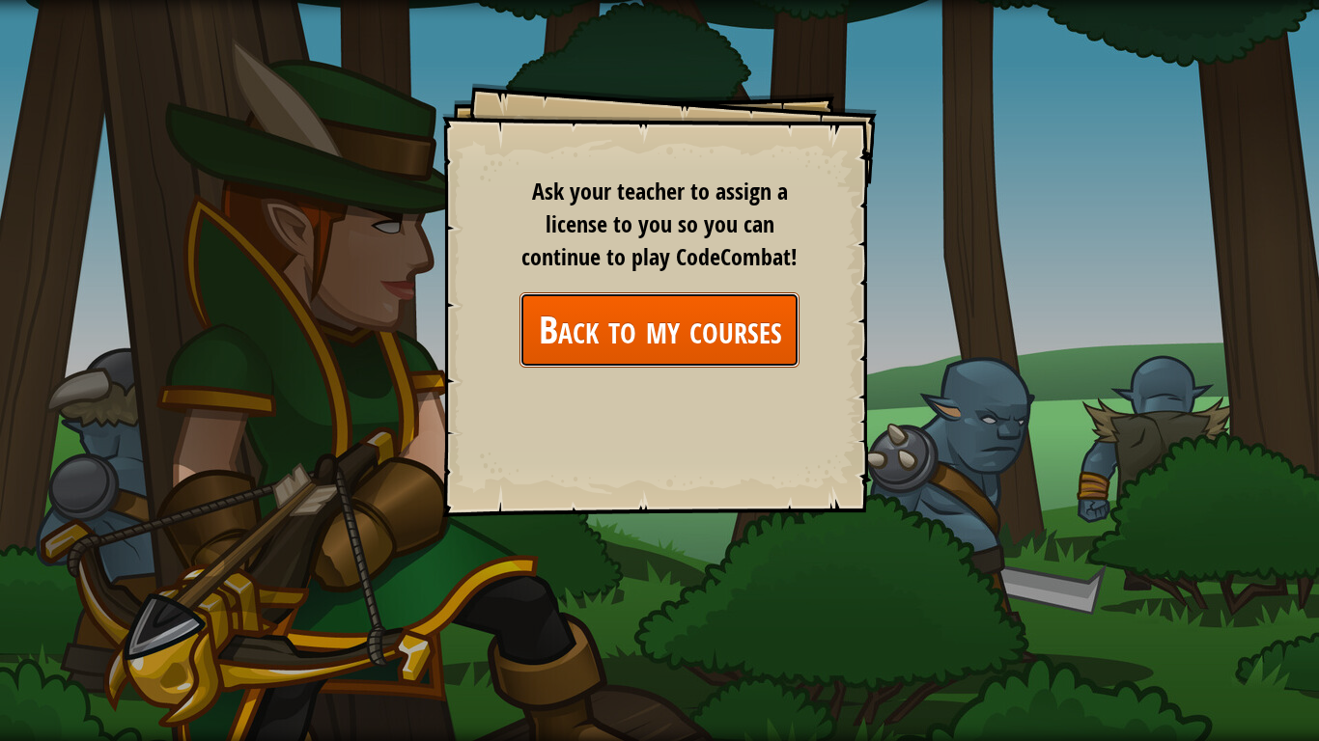
click at [707, 344] on link "Back to my courses" at bounding box center [659, 330] width 280 height 74
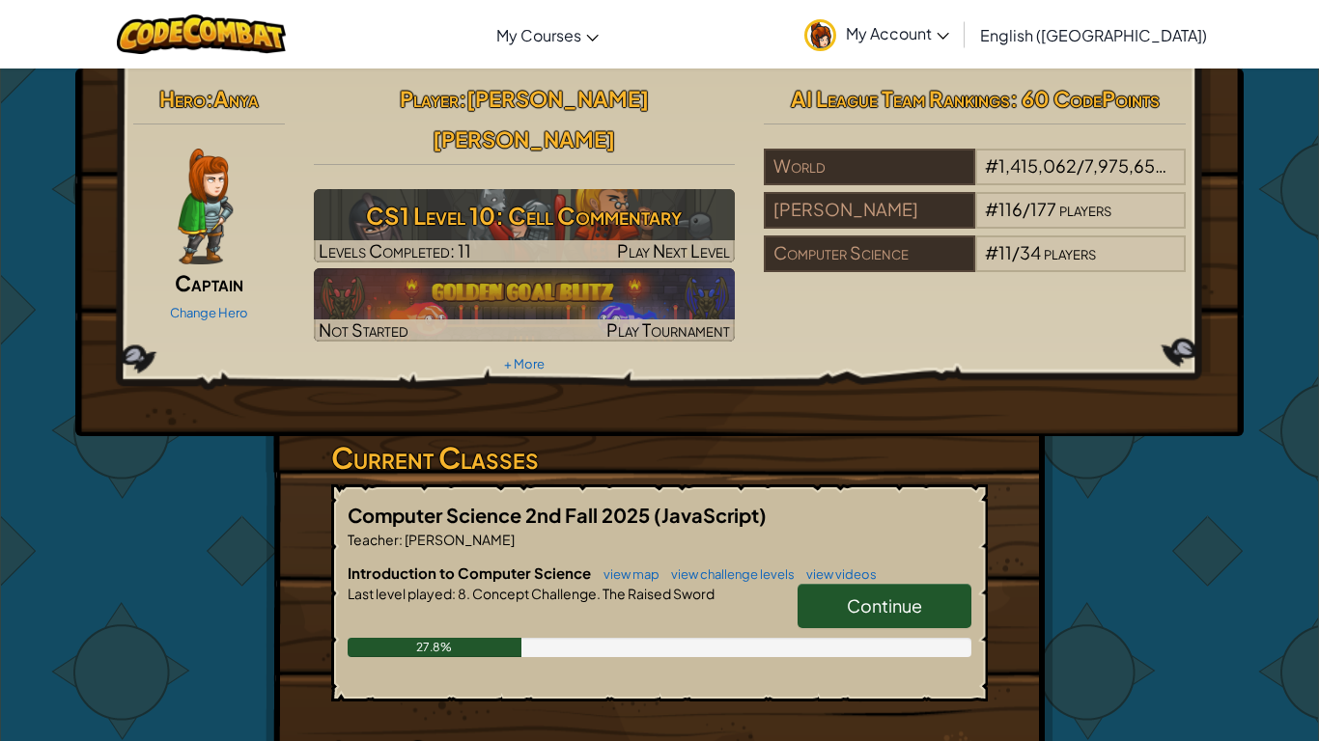
click at [812, 584] on link "Continue" at bounding box center [884, 606] width 174 height 44
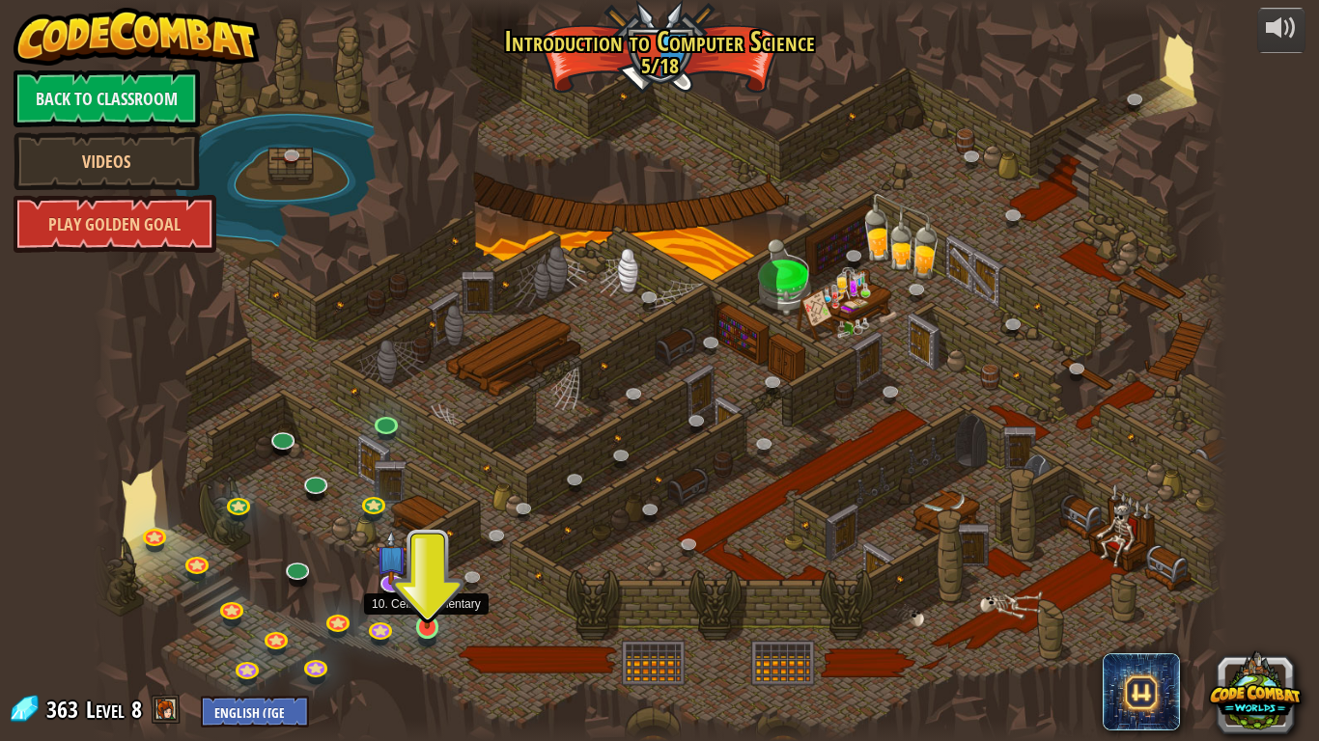
click at [435, 624] on img at bounding box center [427, 597] width 29 height 66
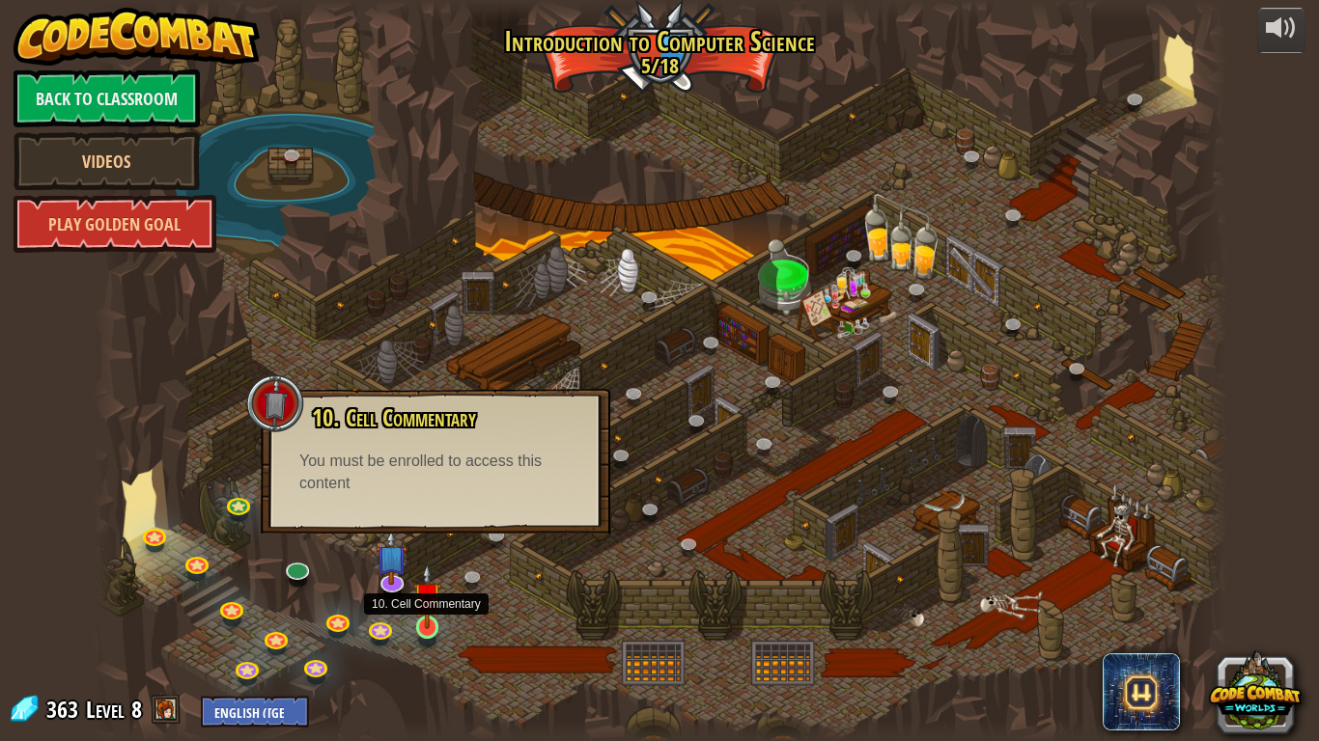
click at [425, 621] on img at bounding box center [427, 597] width 29 height 66
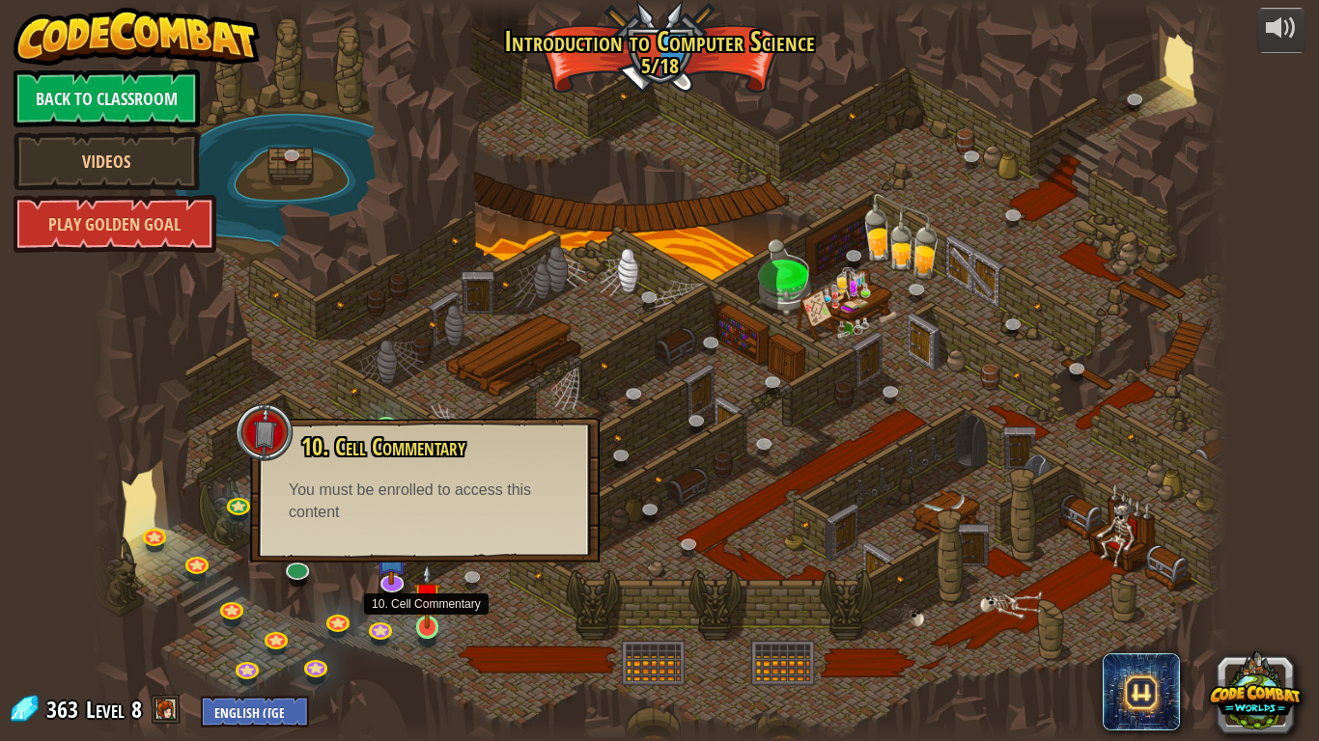
click at [425, 621] on img at bounding box center [427, 597] width 29 height 66
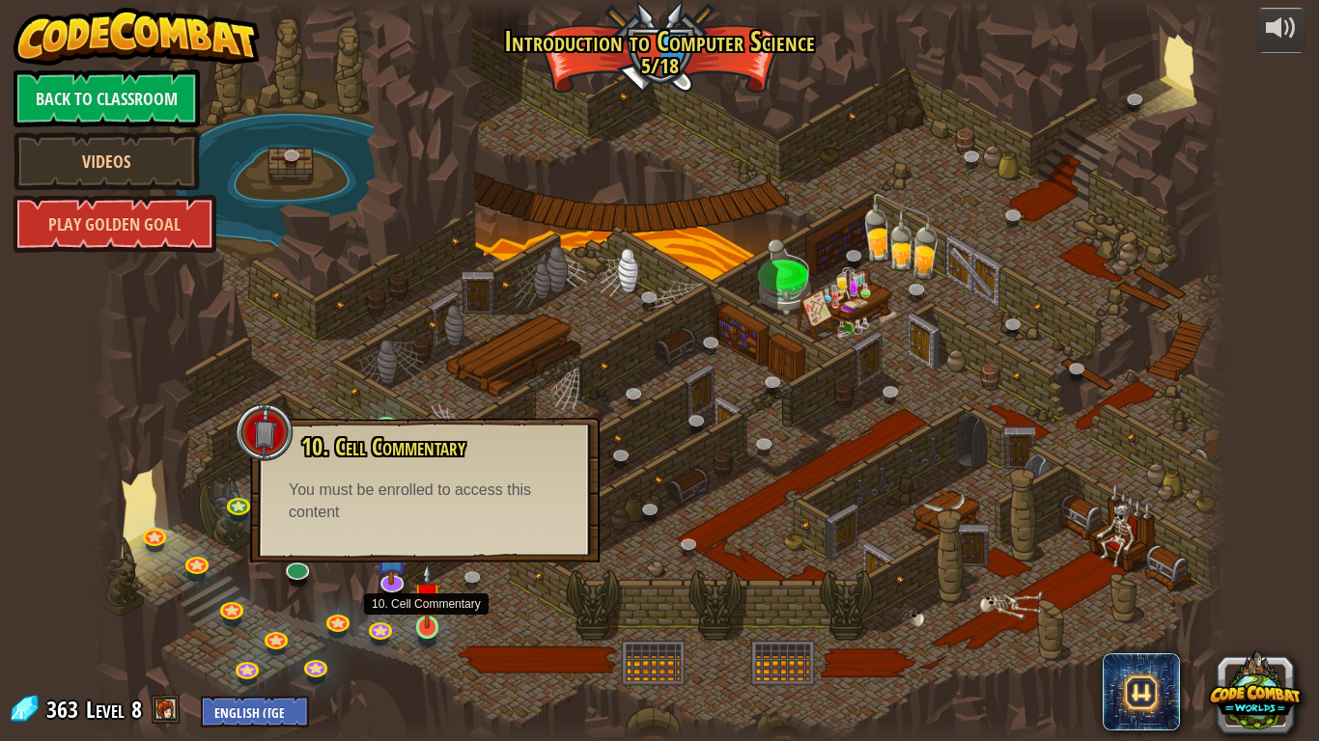
click at [425, 621] on img at bounding box center [427, 597] width 29 height 66
click at [426, 619] on img at bounding box center [427, 597] width 29 height 66
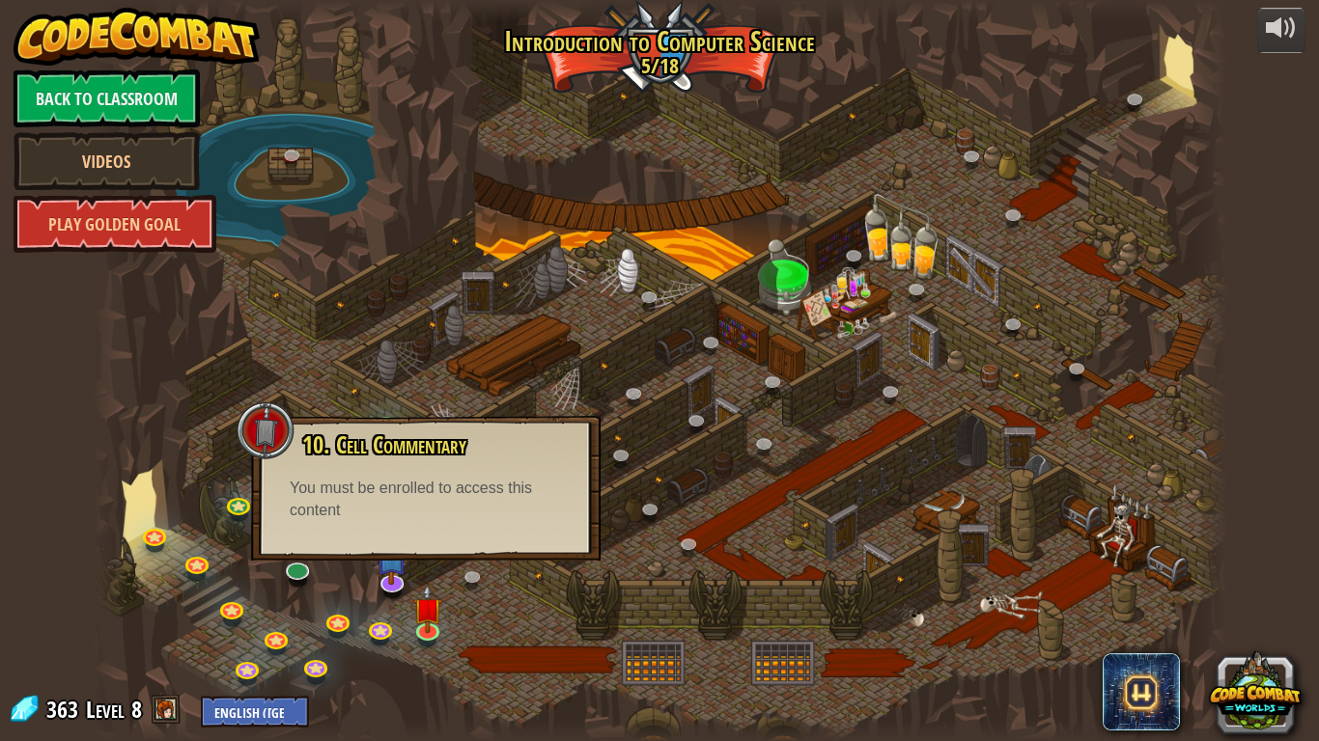
click at [567, 472] on div "10. Cell Commentary Trapped in a prison cell with the famous wizard! Say the pa…" at bounding box center [425, 478] width 311 height 90
click at [889, 360] on div at bounding box center [660, 370] width 1134 height 741
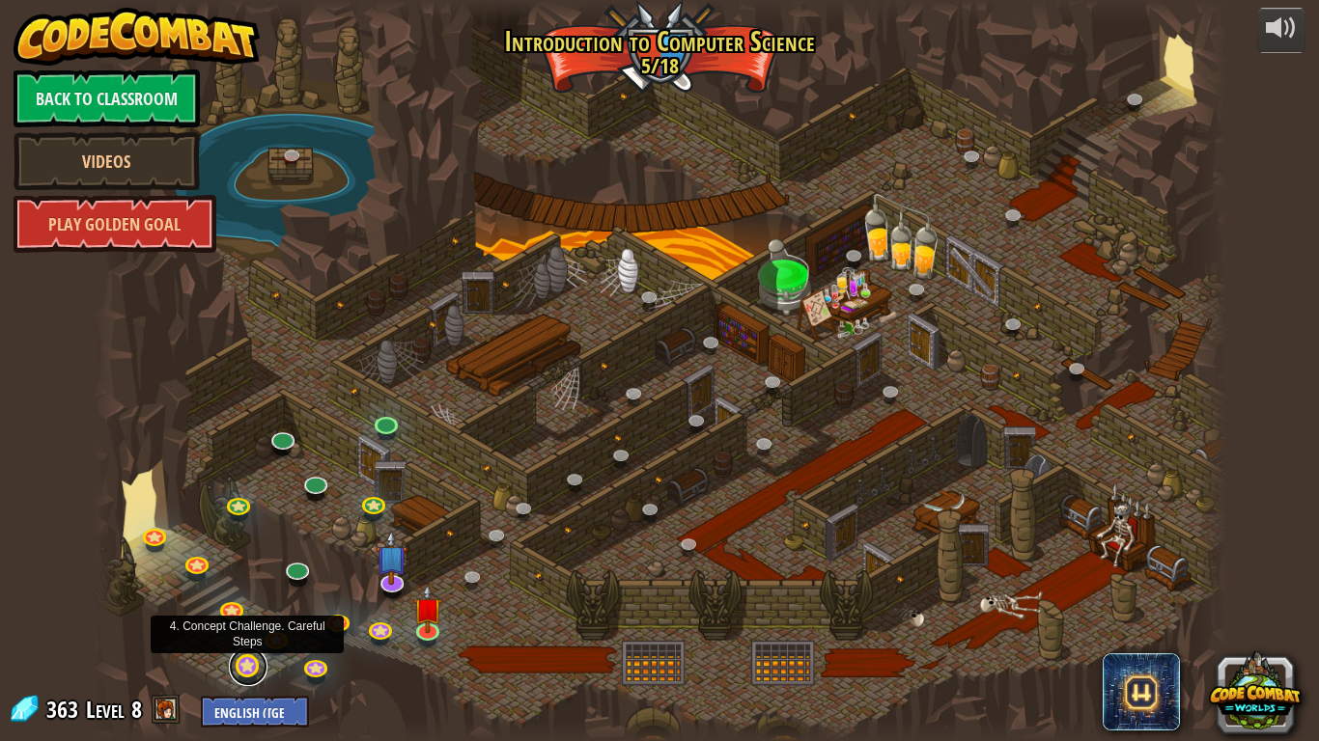
click at [241, 624] on link at bounding box center [248, 667] width 39 height 39
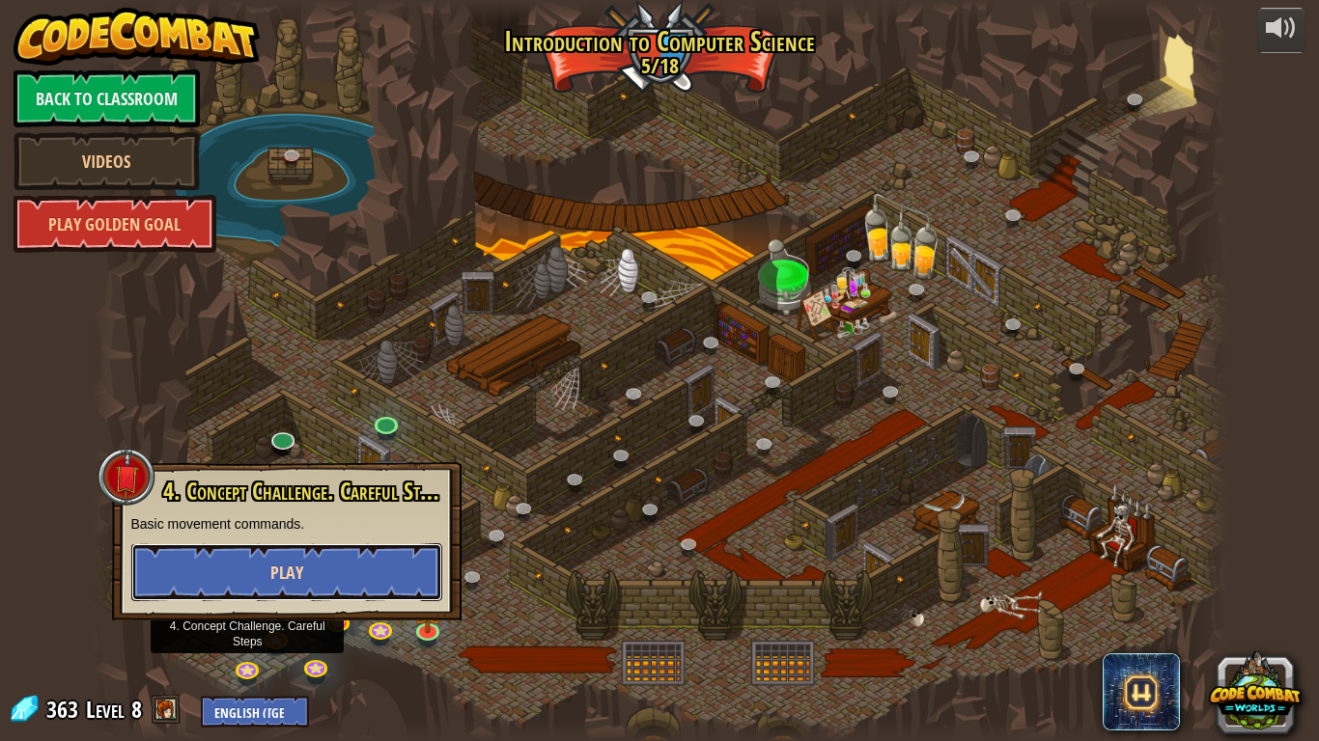
click at [232, 562] on button "Play" at bounding box center [286, 573] width 311 height 58
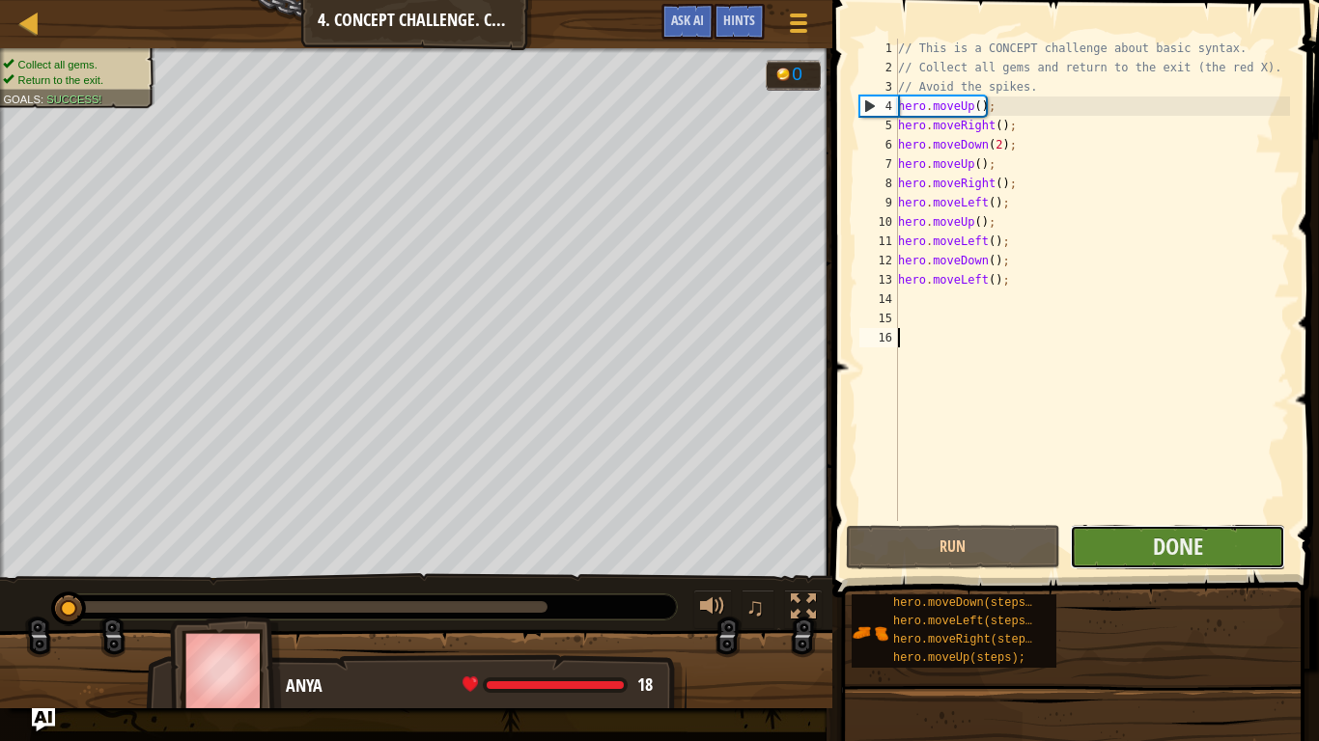
click at [1220, 560] on button "Done" at bounding box center [1177, 547] width 215 height 44
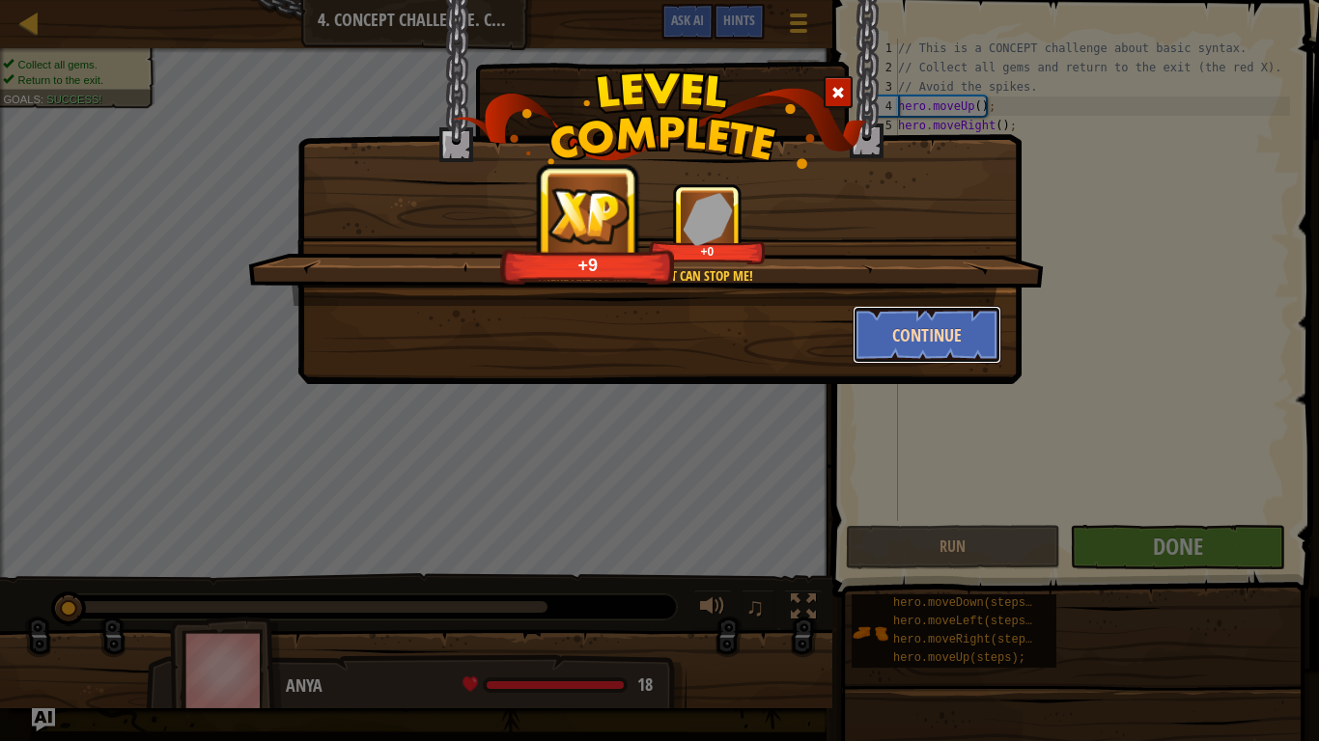
click at [972, 336] on button "Continue" at bounding box center [928, 335] width 150 height 58
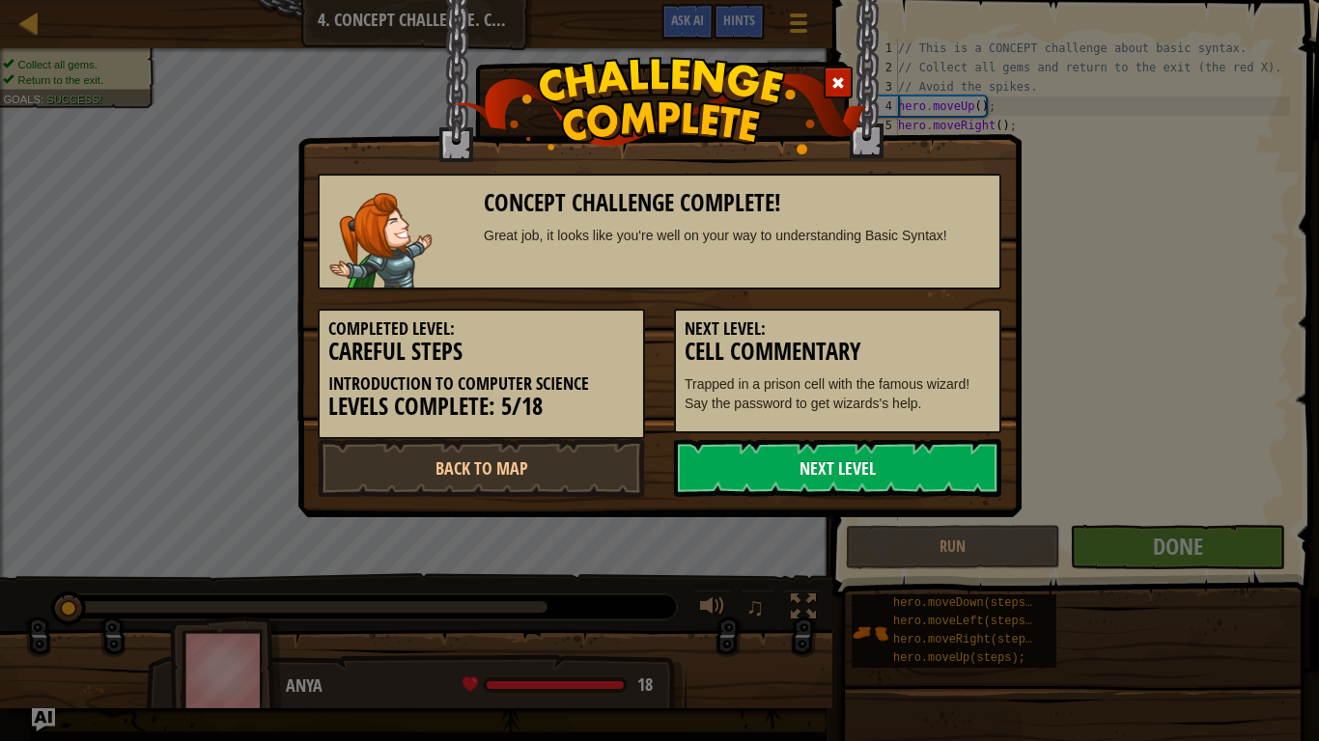
click at [894, 490] on link "Next Level" at bounding box center [837, 468] width 327 height 58
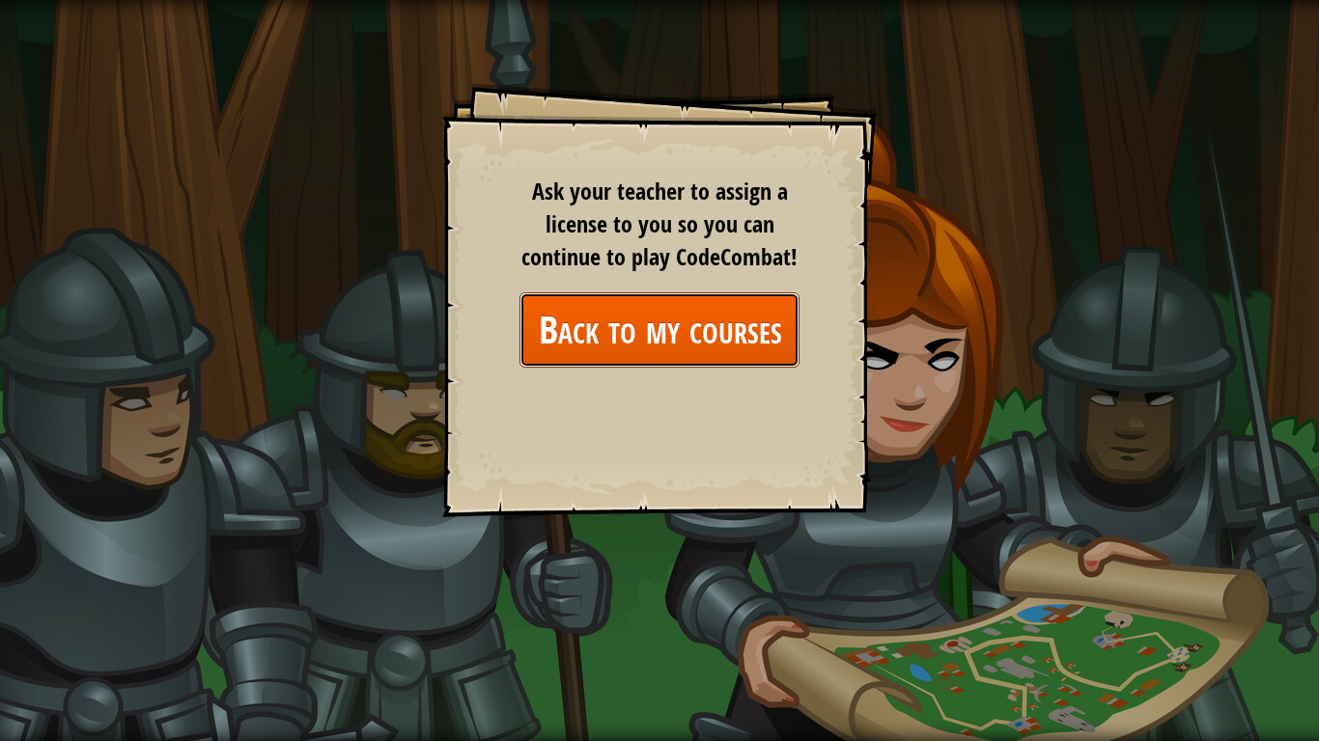
click at [677, 331] on link "Back to my courses" at bounding box center [659, 330] width 280 height 74
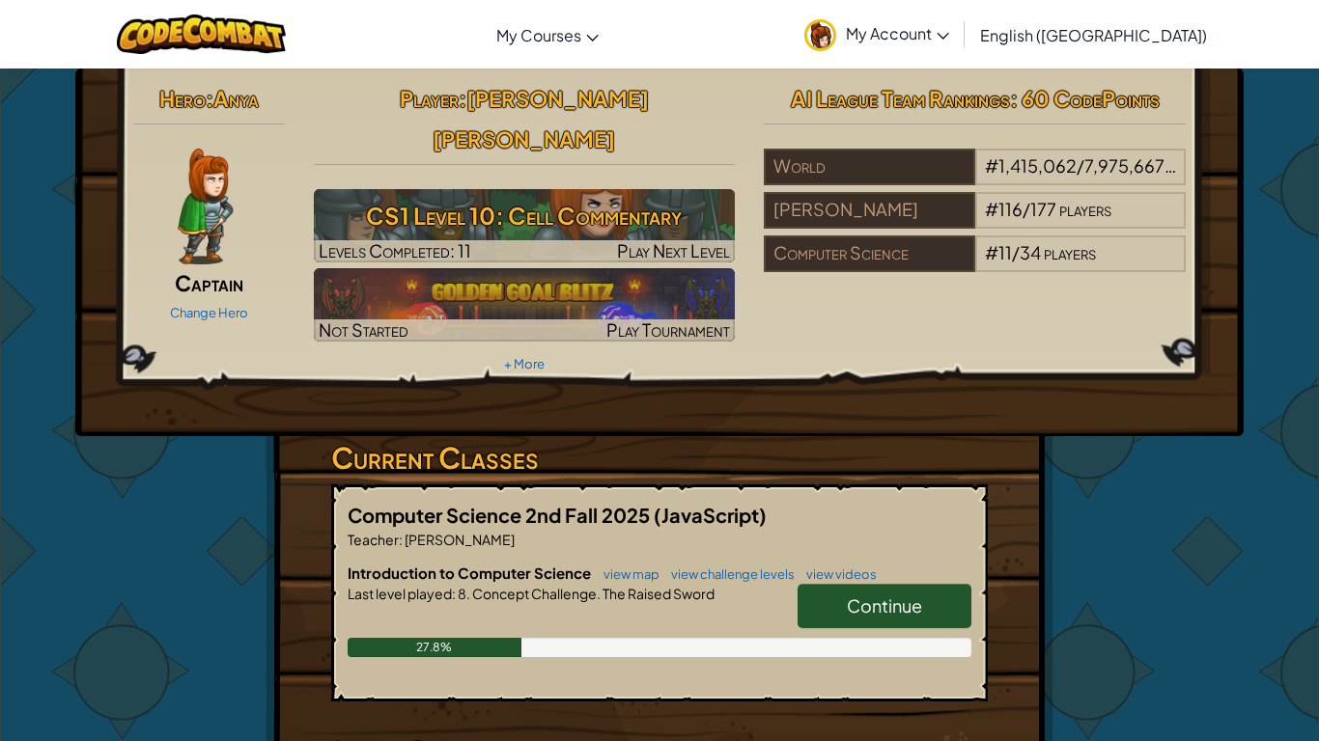
click at [872, 595] on span "Continue" at bounding box center [884, 606] width 75 height 22
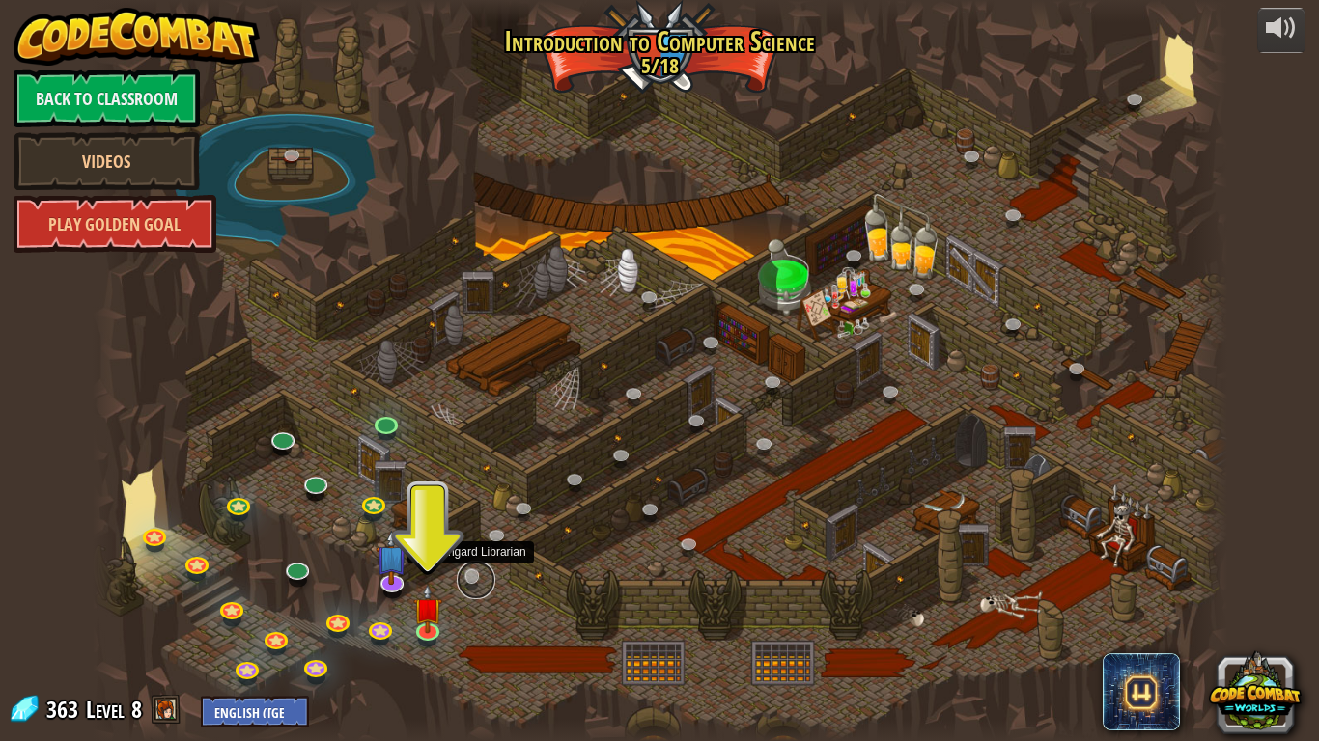
click at [471, 578] on link at bounding box center [476, 580] width 39 height 39
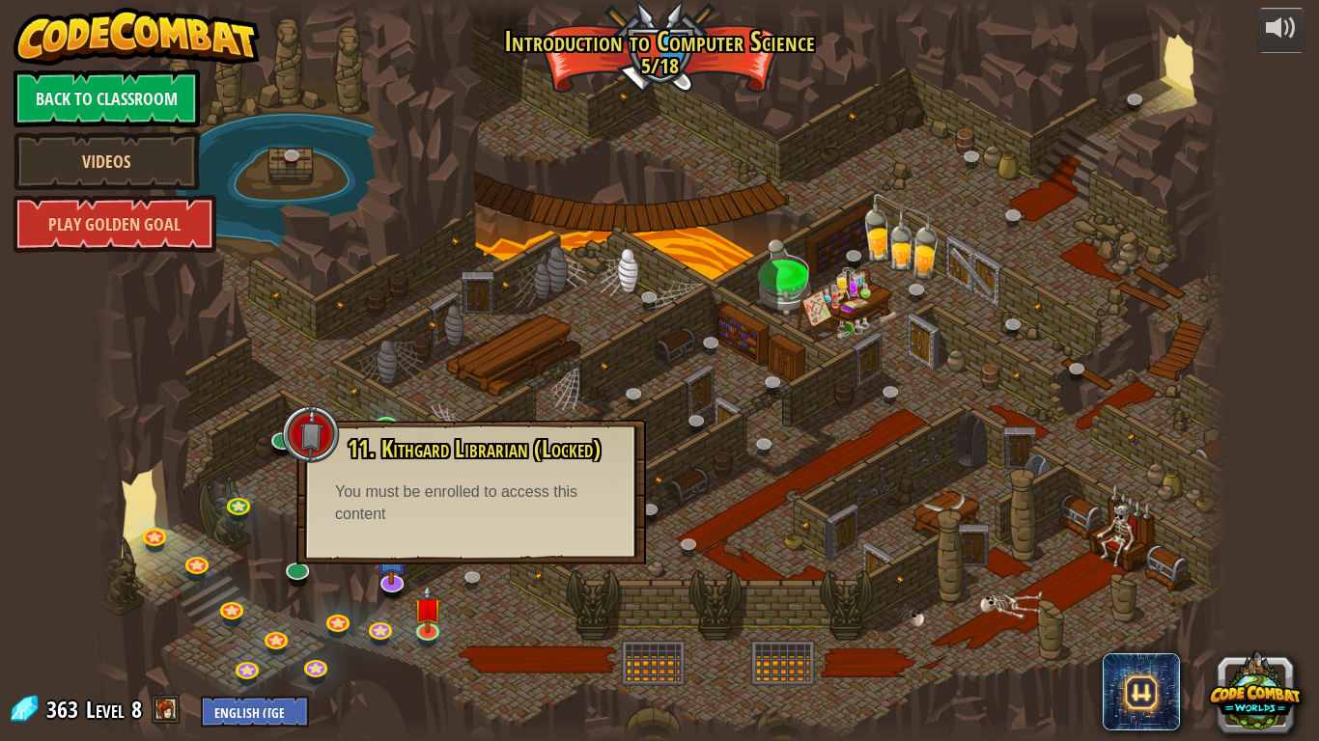
click at [488, 289] on div at bounding box center [660, 370] width 1134 height 741
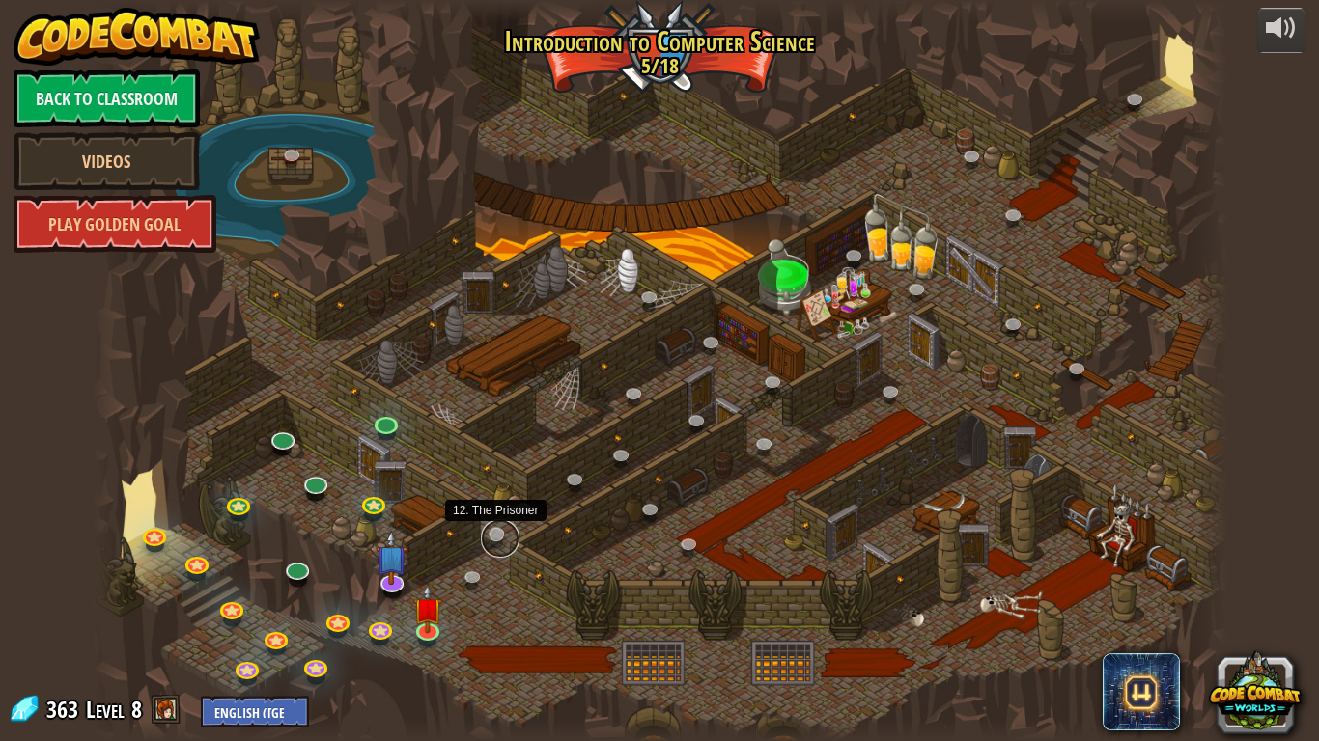
click at [491, 545] on link at bounding box center [500, 538] width 39 height 39
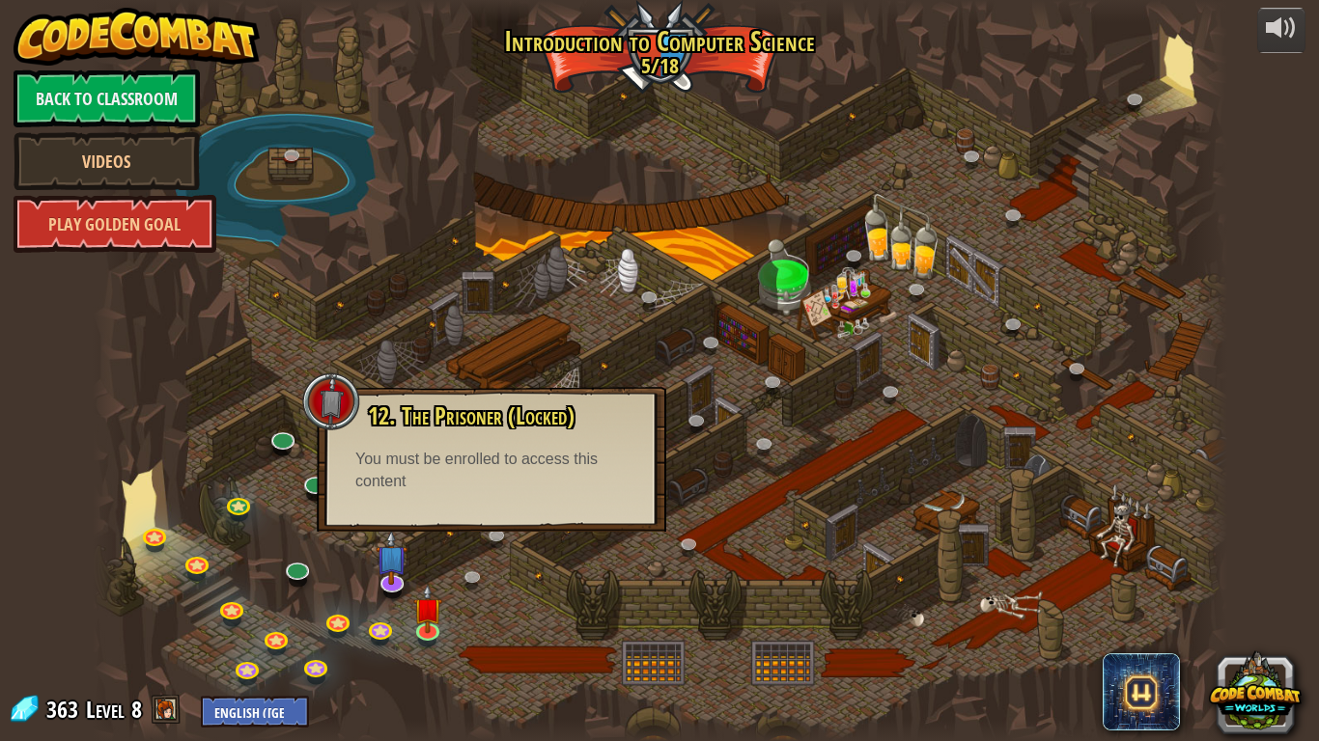
click at [747, 486] on div at bounding box center [660, 370] width 1134 height 741
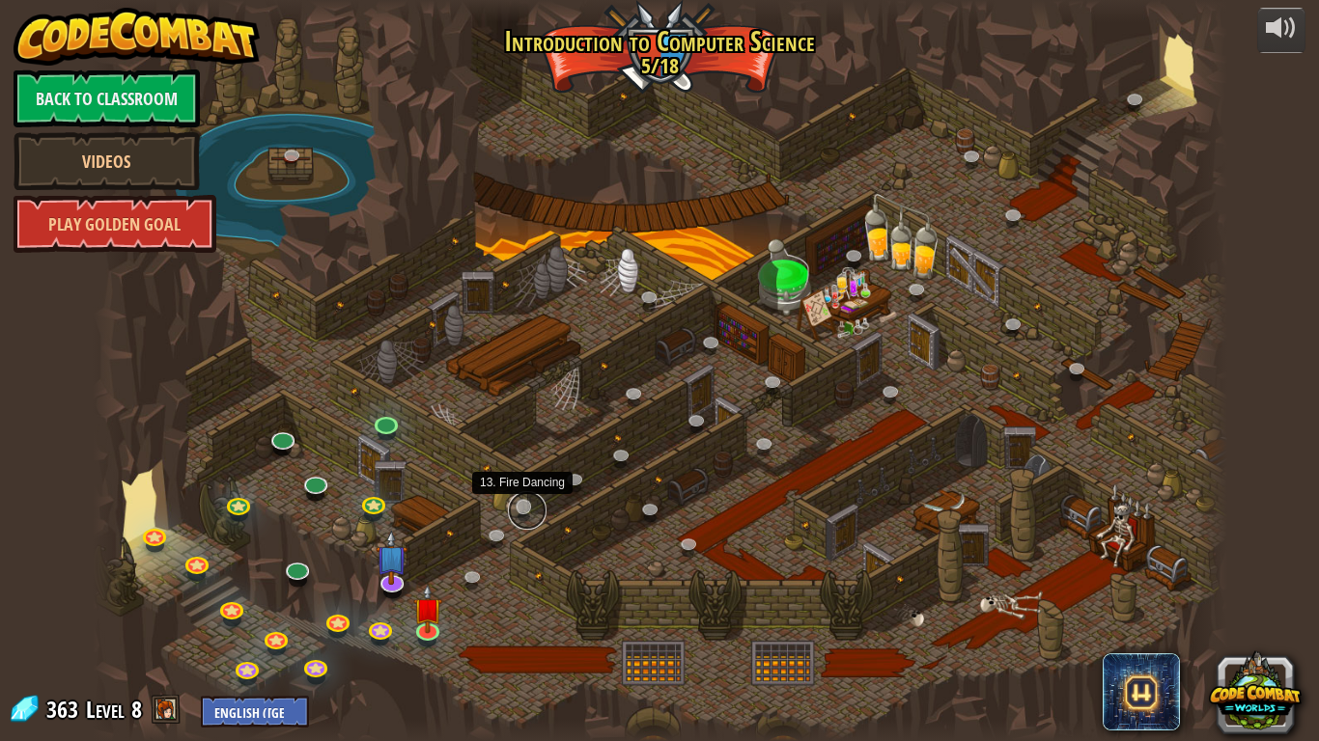
click at [528, 515] on link at bounding box center [527, 510] width 39 height 39
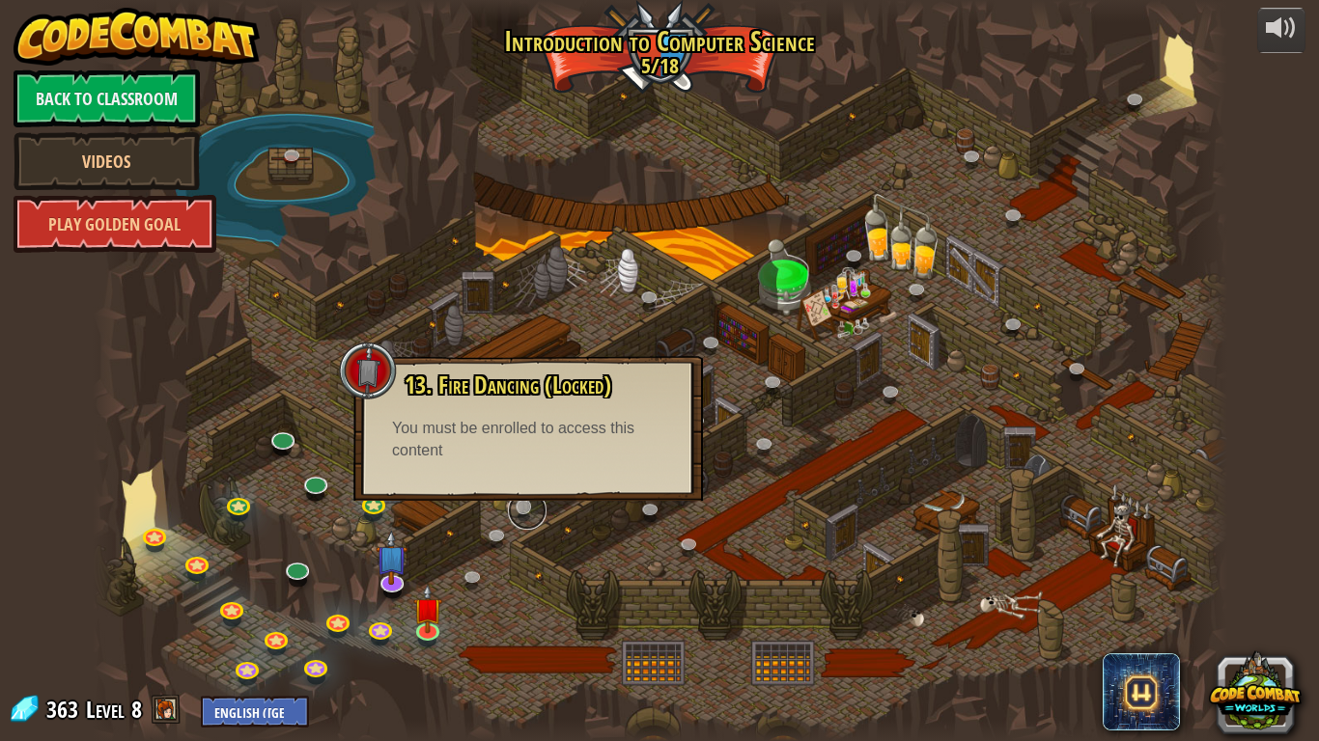
click at [528, 515] on link at bounding box center [527, 510] width 39 height 39
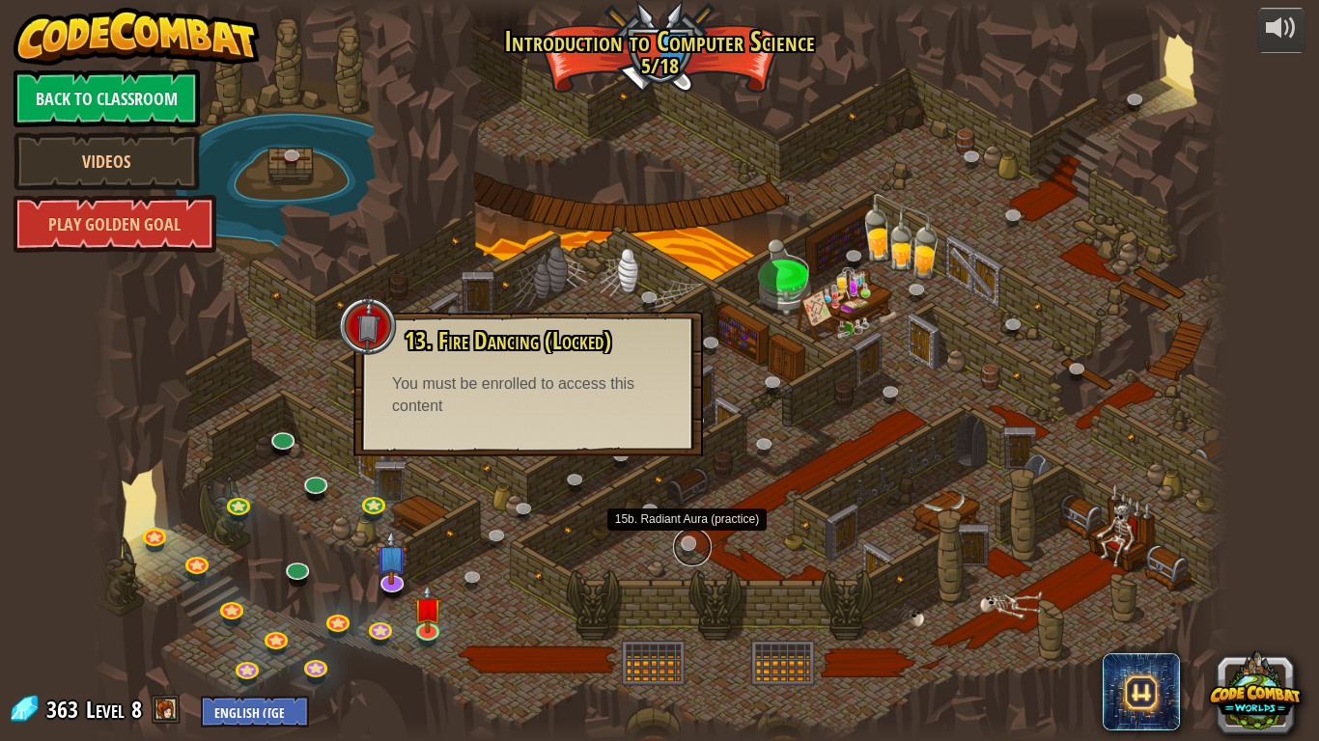
click at [702, 541] on link at bounding box center [692, 547] width 39 height 39
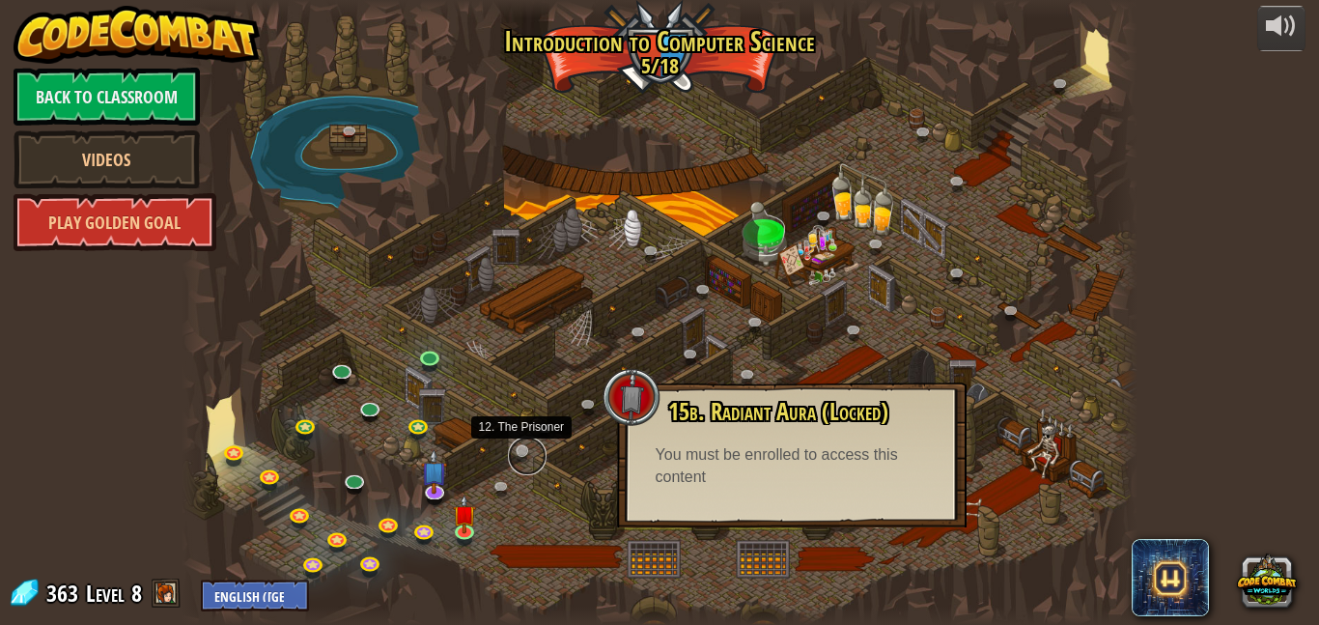
click at [524, 446] on link at bounding box center [527, 455] width 39 height 39
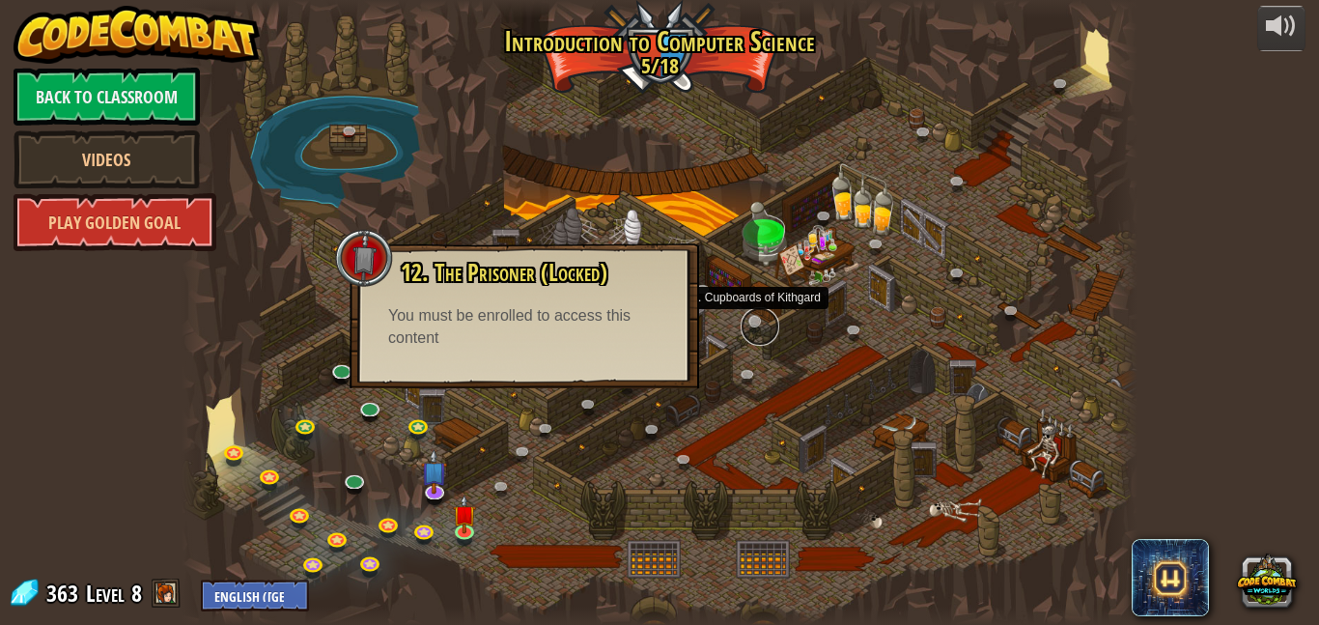
click at [744, 320] on link at bounding box center [760, 326] width 39 height 39
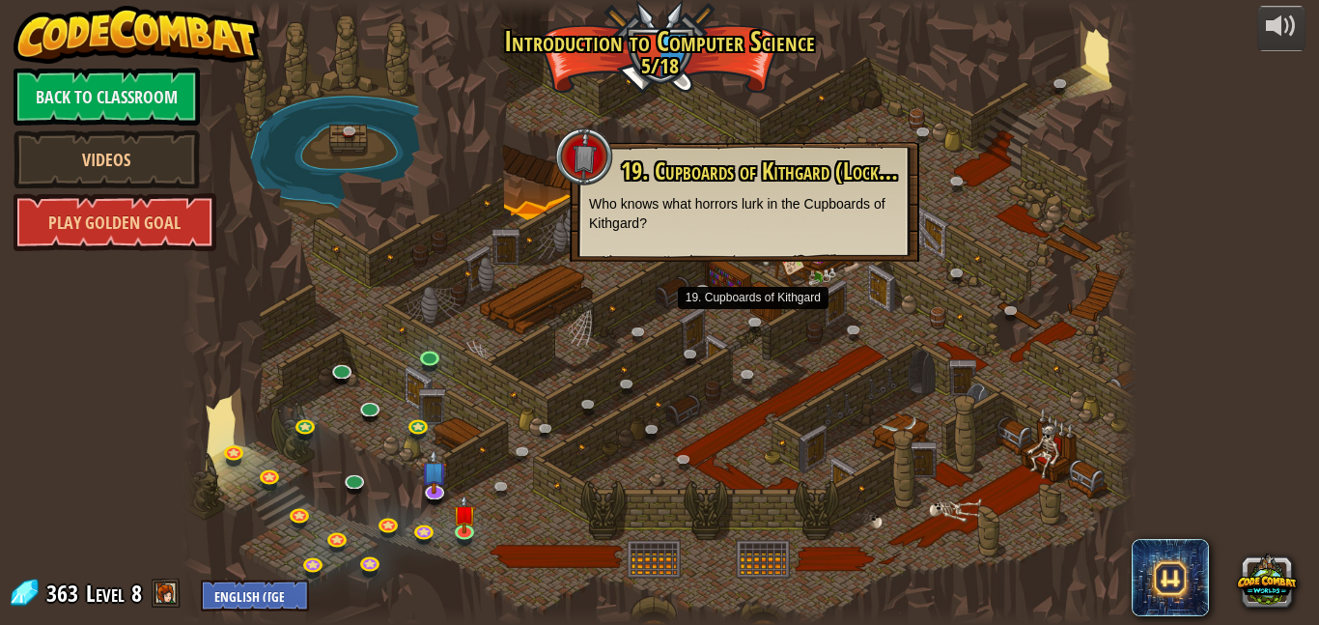
click at [708, 183] on span "19. Cupboards of Kithgard (Locked By Teacher)" at bounding box center [806, 170] width 371 height 33
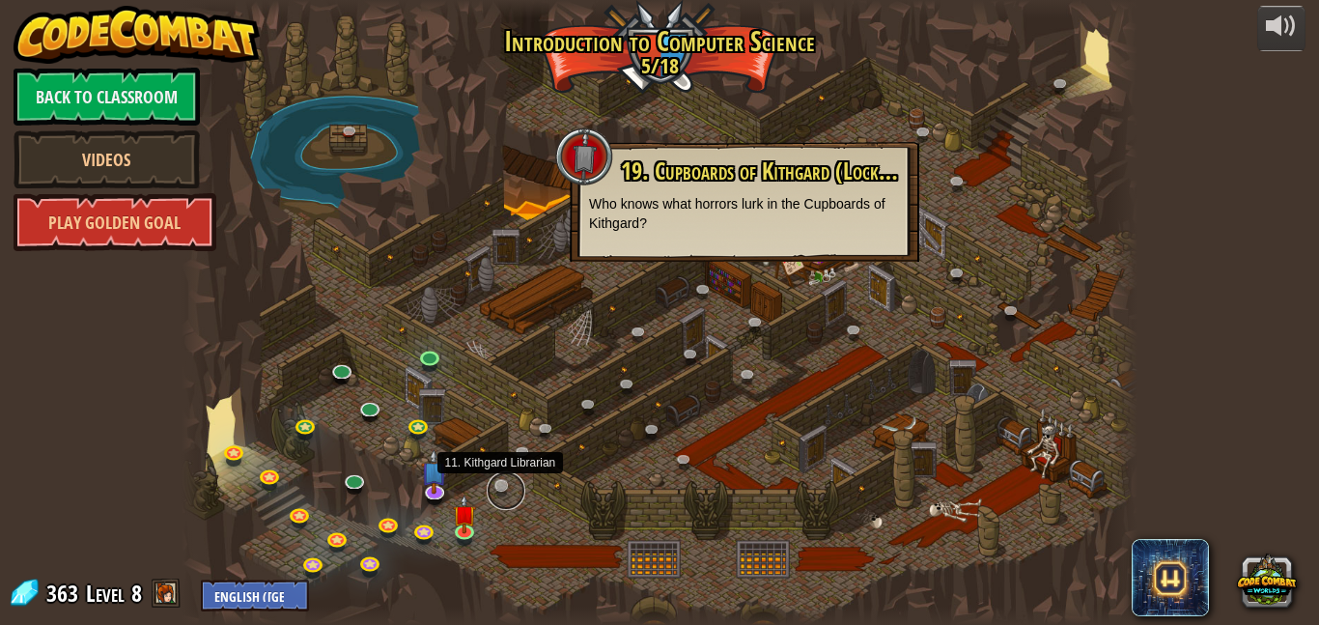
click at [497, 492] on link at bounding box center [506, 490] width 39 height 39
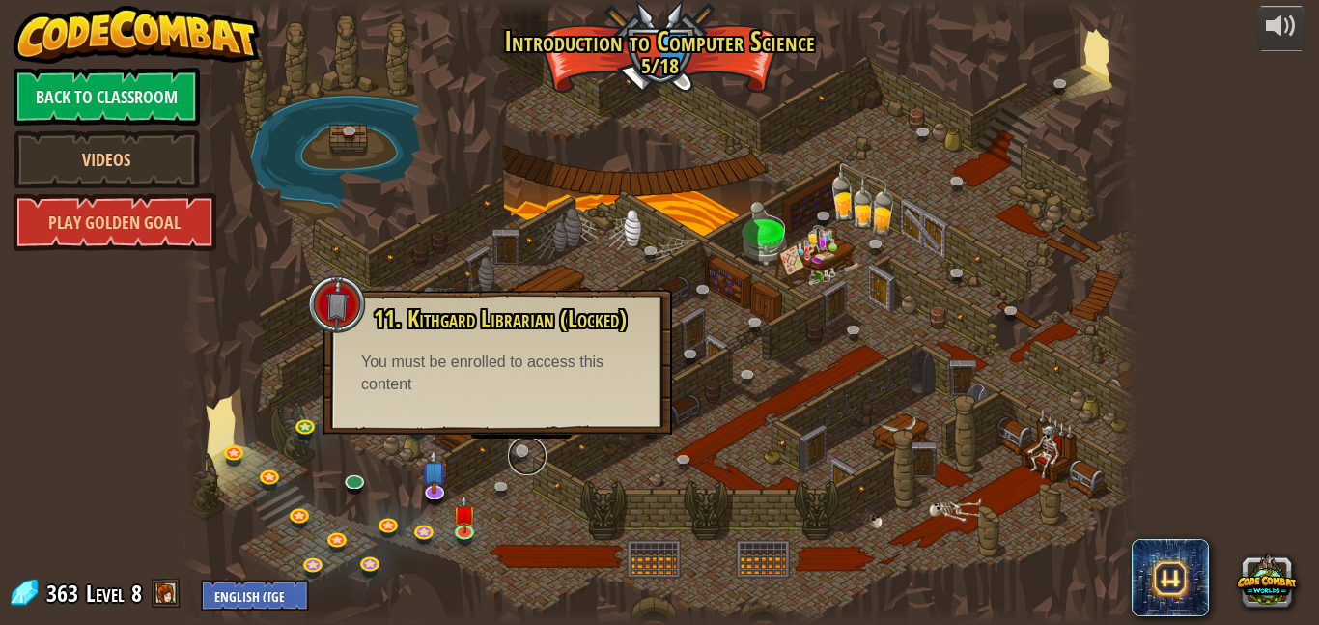
click at [527, 450] on link at bounding box center [527, 455] width 39 height 39
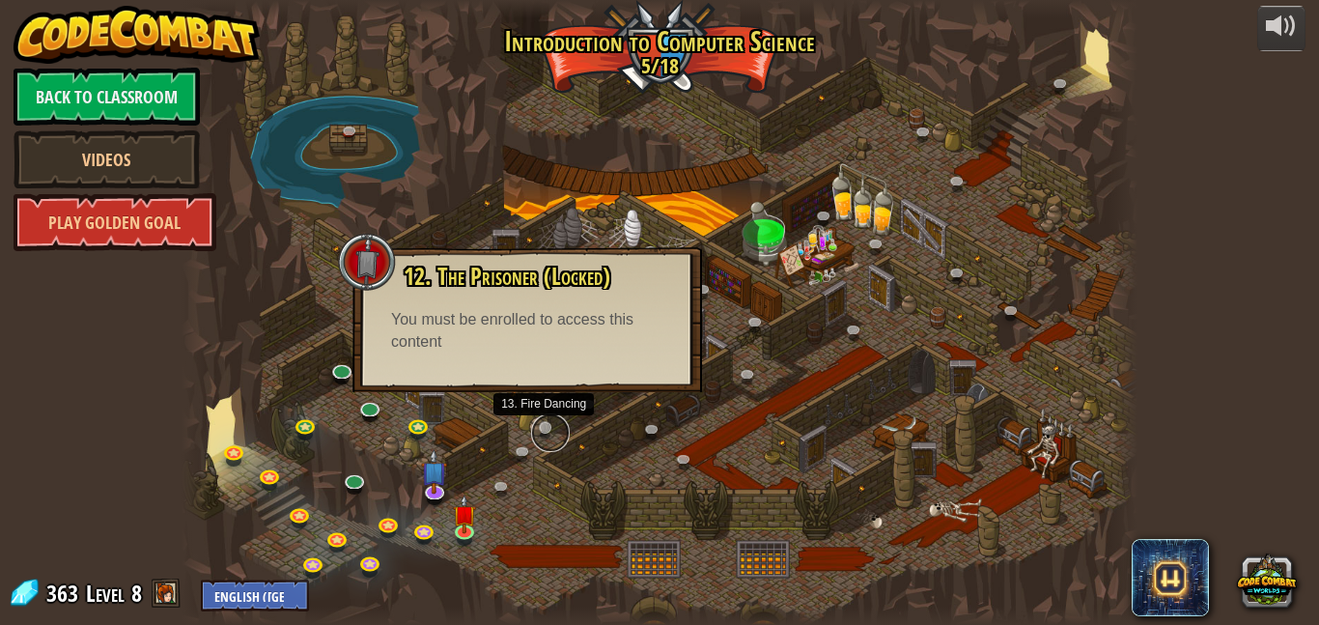
click at [543, 424] on link at bounding box center [550, 432] width 39 height 39
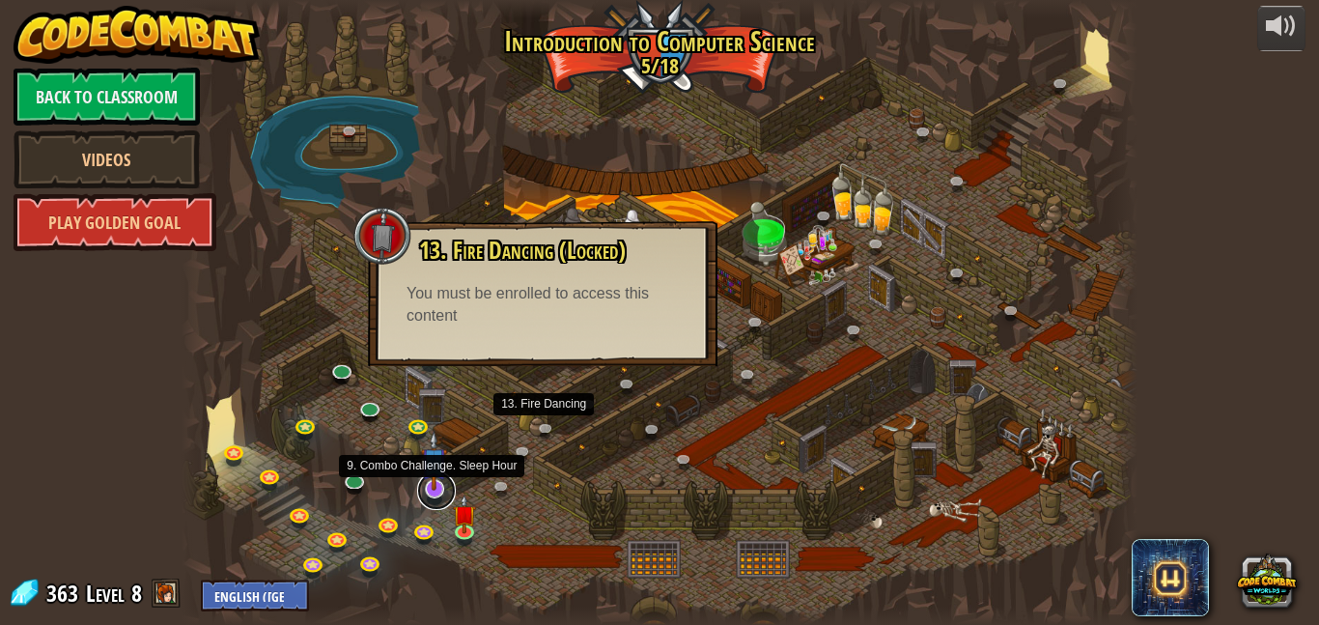
click at [431, 496] on link at bounding box center [436, 490] width 39 height 39
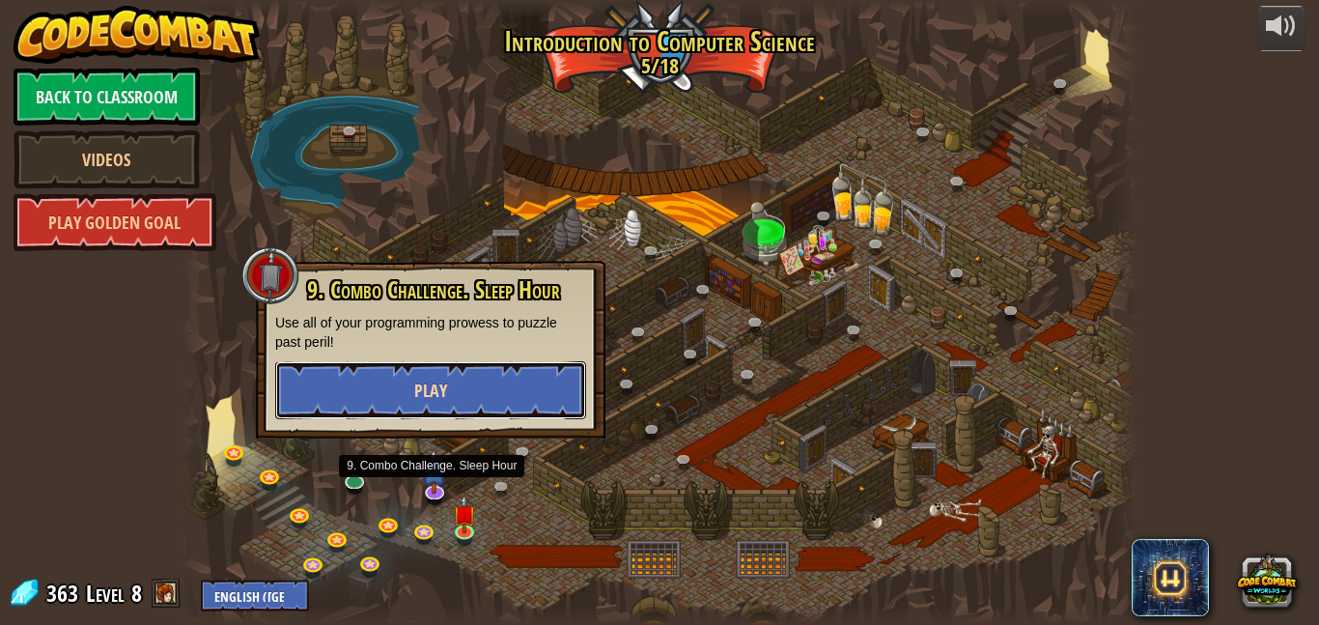
click at [427, 401] on span "Play" at bounding box center [430, 390] width 33 height 24
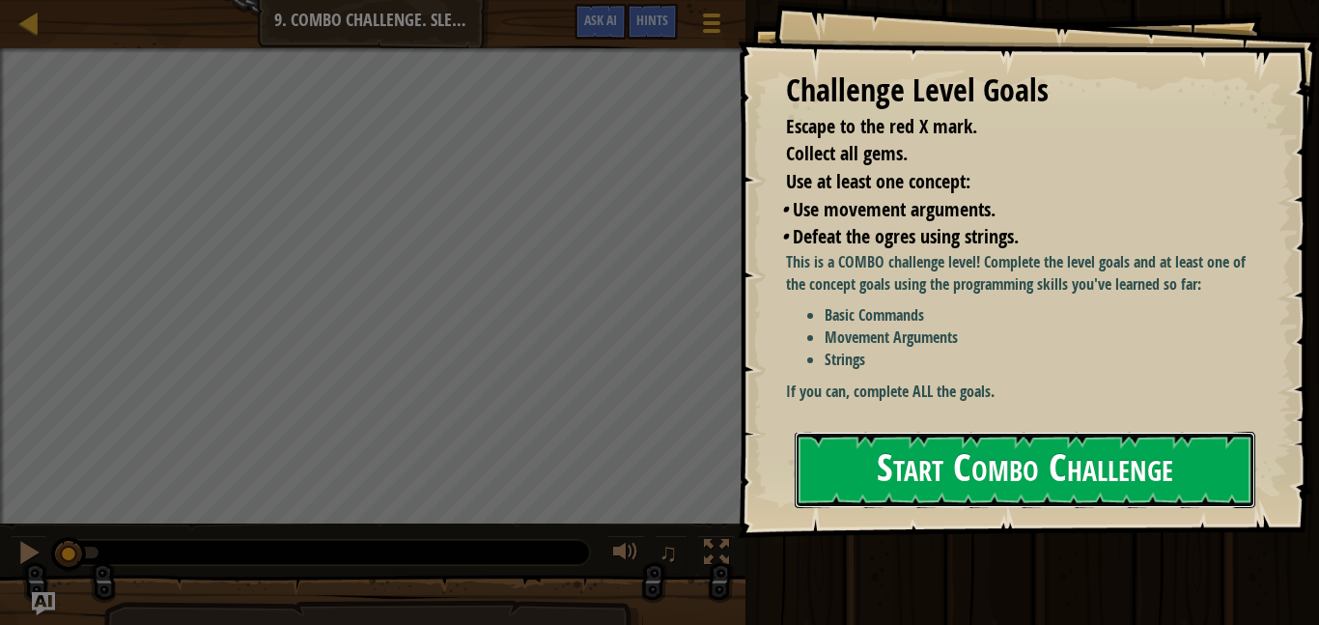
click at [866, 476] on button "Start Combo Challenge" at bounding box center [1025, 470] width 461 height 76
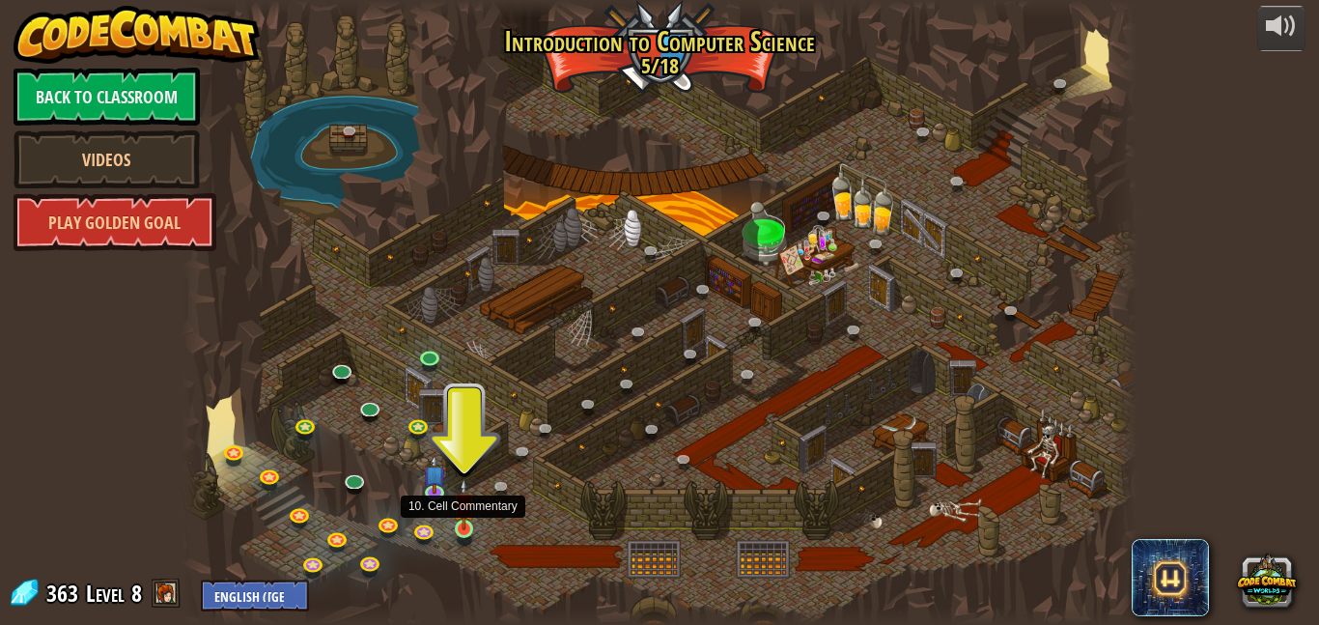
click at [460, 518] on img at bounding box center [464, 504] width 22 height 52
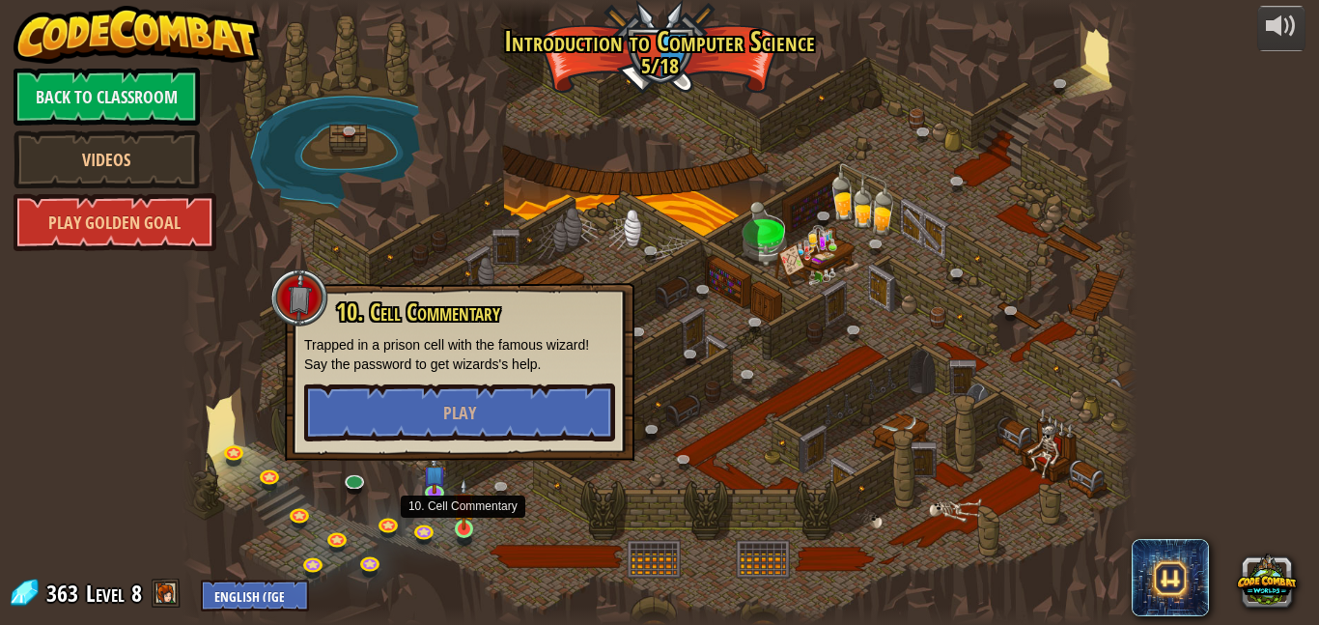
click at [460, 518] on img at bounding box center [464, 504] width 22 height 52
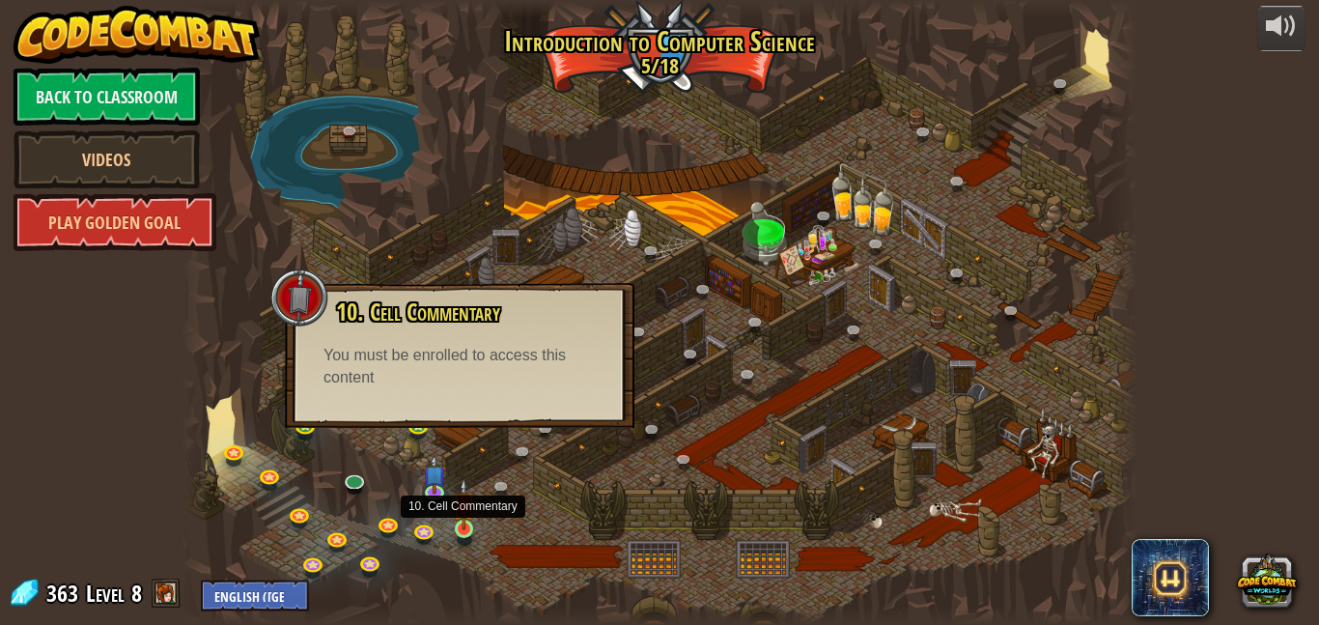
click at [460, 518] on img at bounding box center [464, 504] width 22 height 52
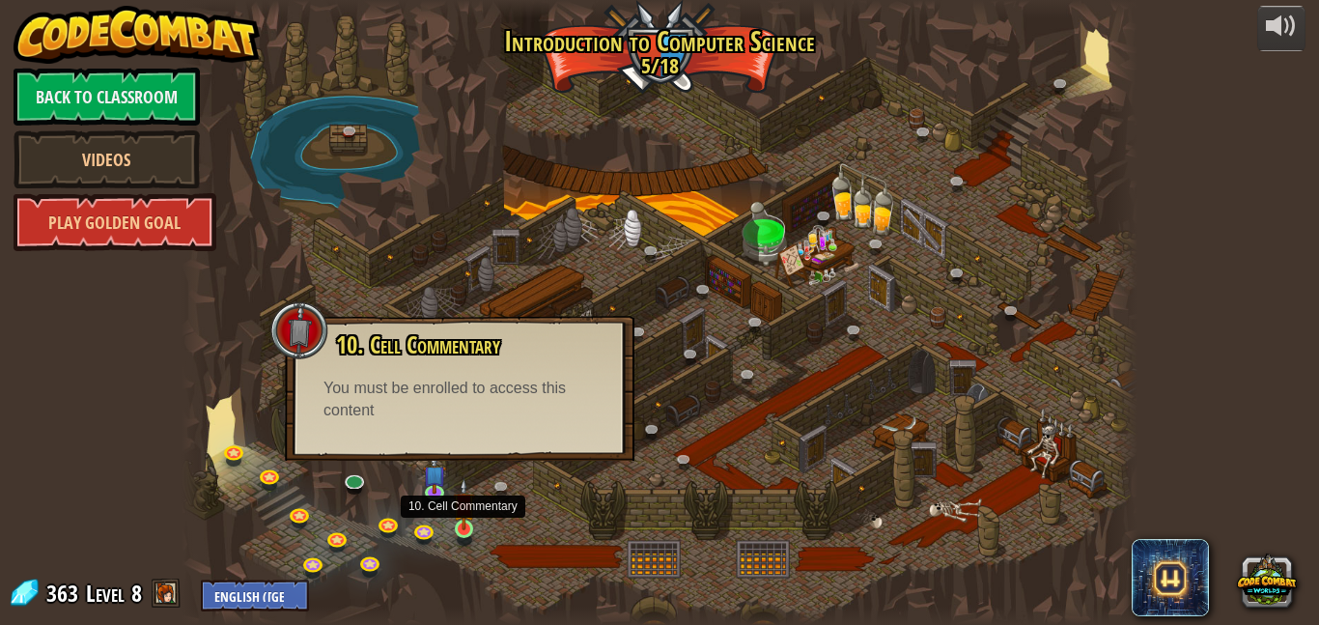
click at [463, 527] on img at bounding box center [464, 504] width 22 height 52
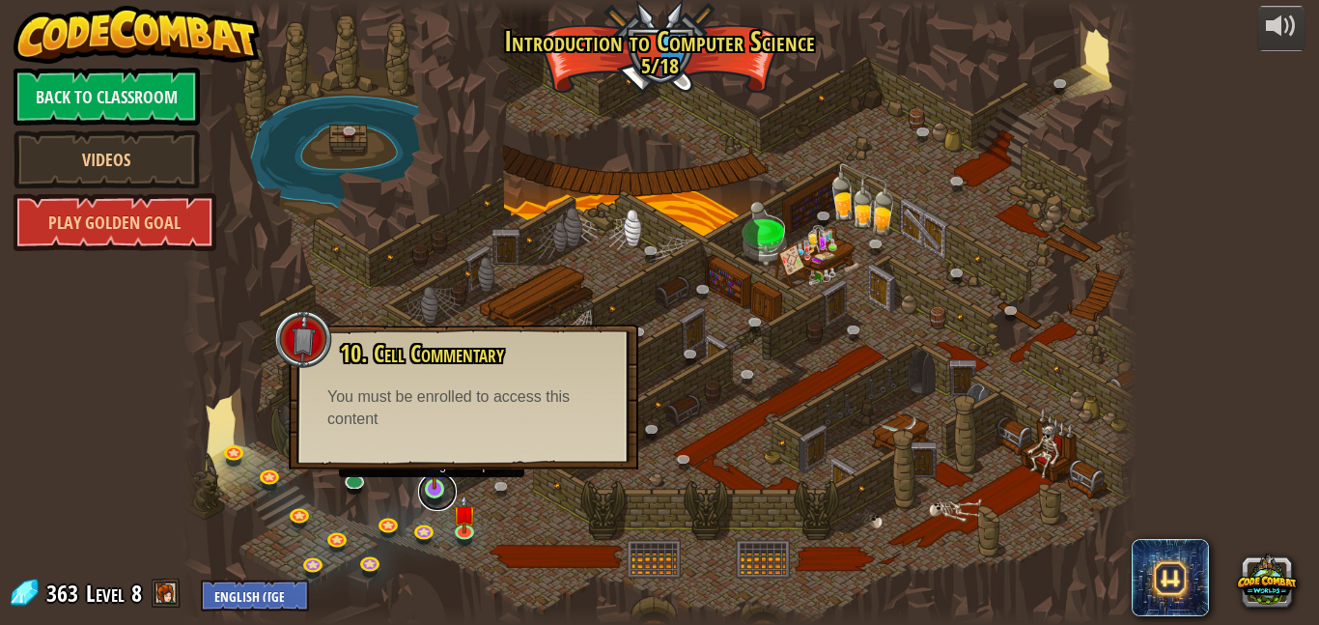
click at [425, 496] on link at bounding box center [437, 491] width 39 height 39
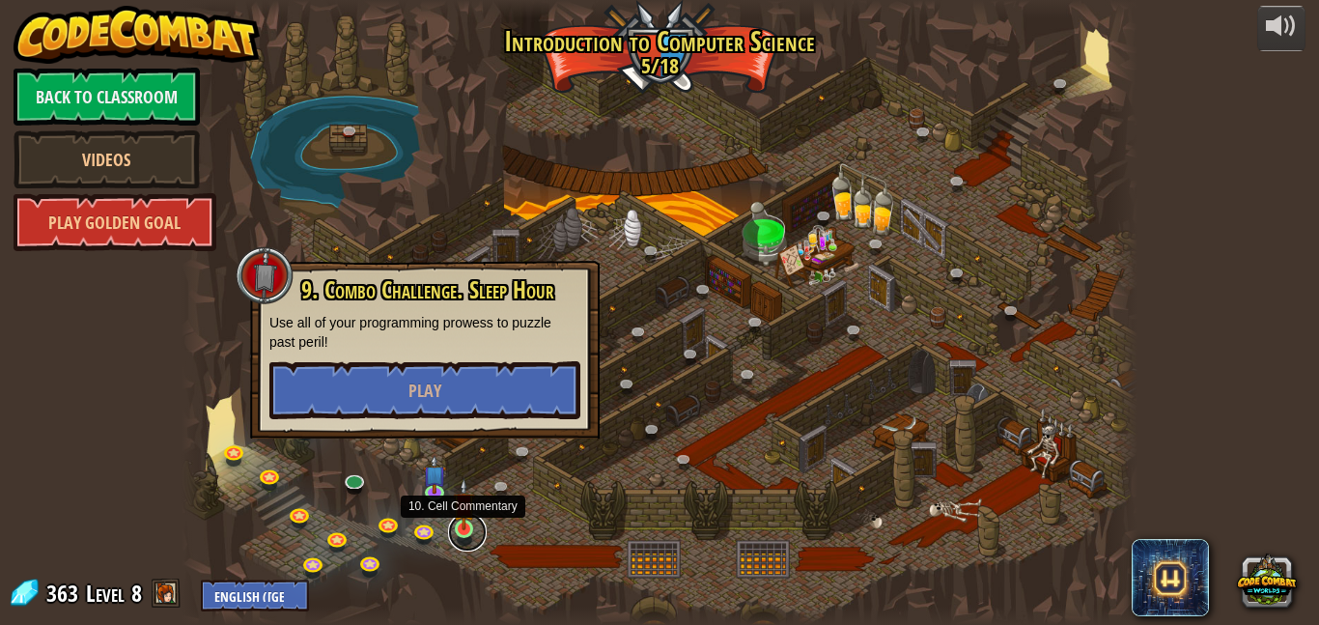
click at [472, 532] on link at bounding box center [467, 532] width 39 height 39
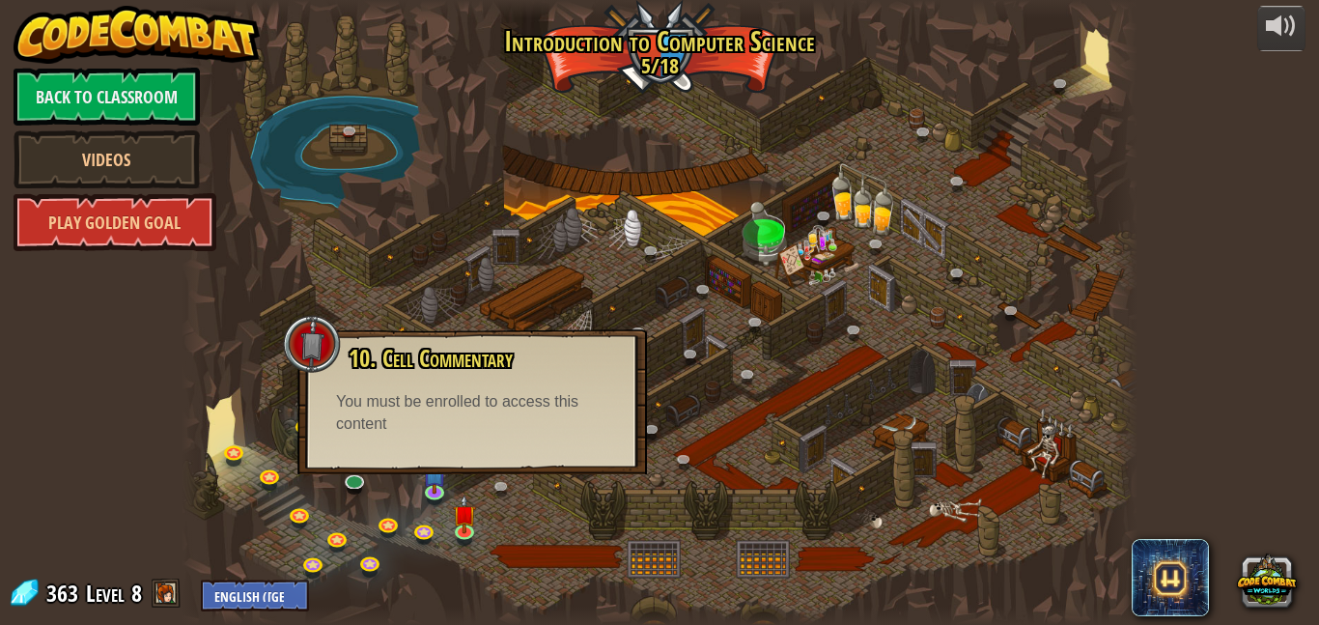
click at [695, 549] on div at bounding box center [660, 312] width 956 height 625
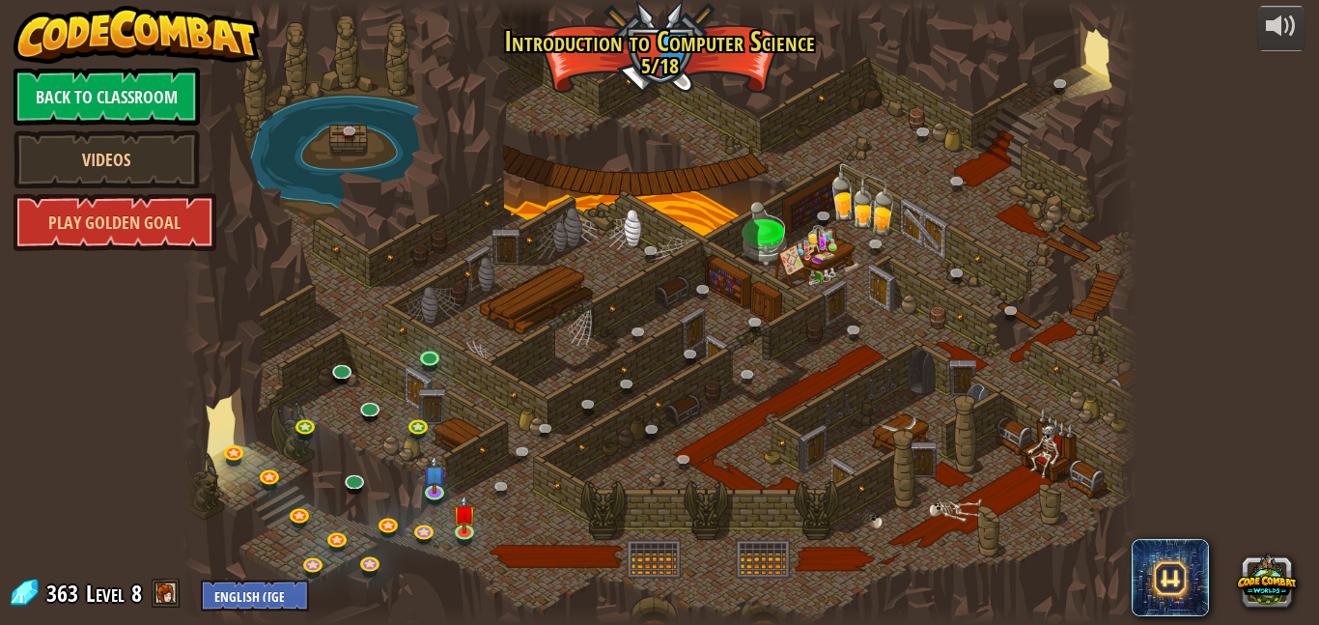
click at [745, 440] on div at bounding box center [660, 312] width 956 height 625
click at [68, 224] on link "Play Golden Goal" at bounding box center [115, 222] width 203 height 58
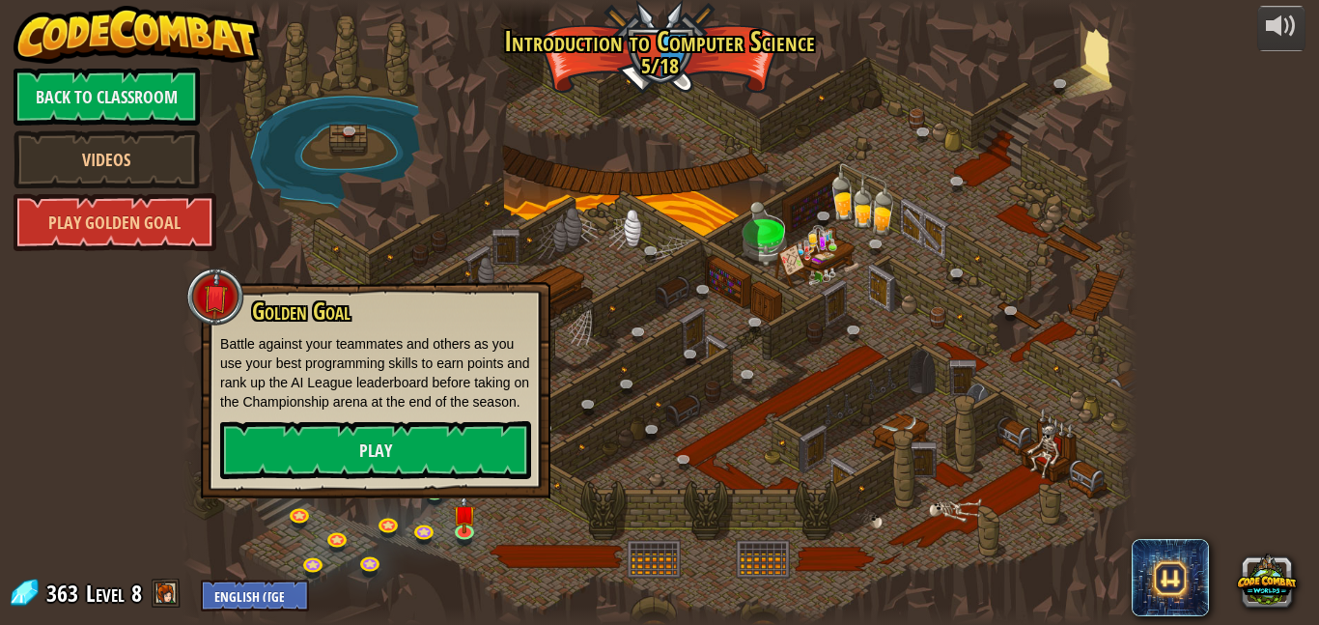
click at [130, 377] on div "powered by Back to Classroom Videos Play Golden Goal 25. [PERSON_NAME] (Locked …" at bounding box center [659, 312] width 1319 height 625
click at [42, 235] on link "Play Golden Goal" at bounding box center [115, 222] width 203 height 58
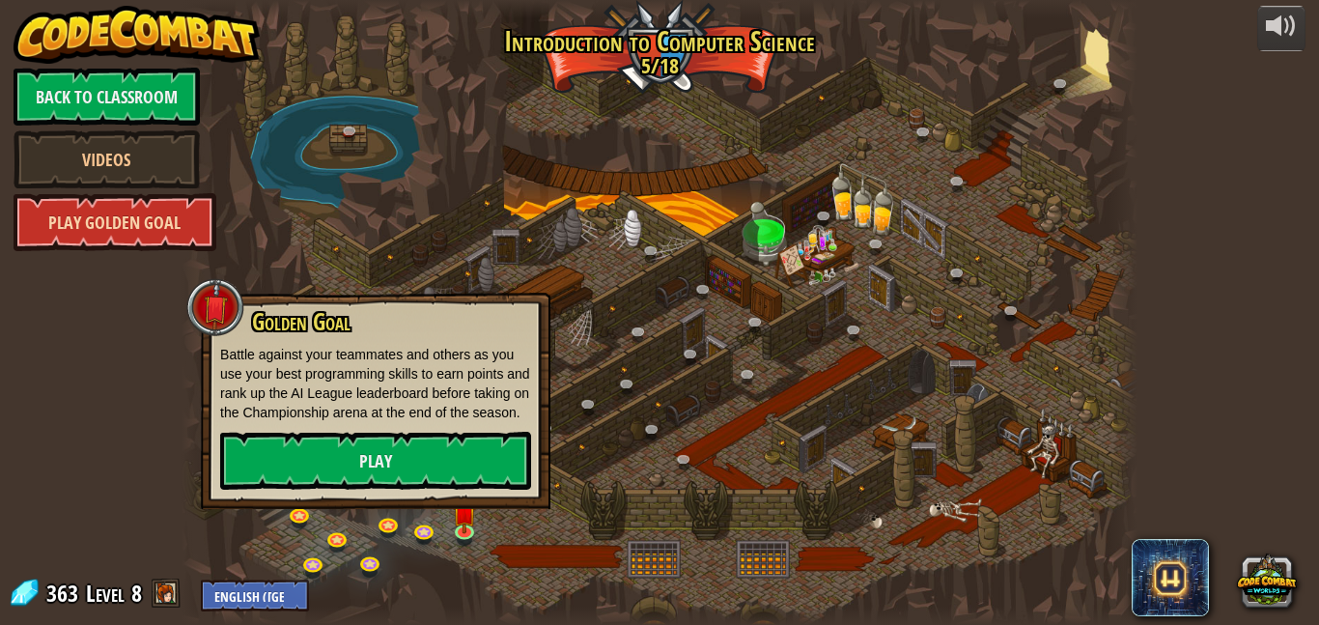
click at [83, 239] on link "Play Golden Goal" at bounding box center [115, 222] width 203 height 58
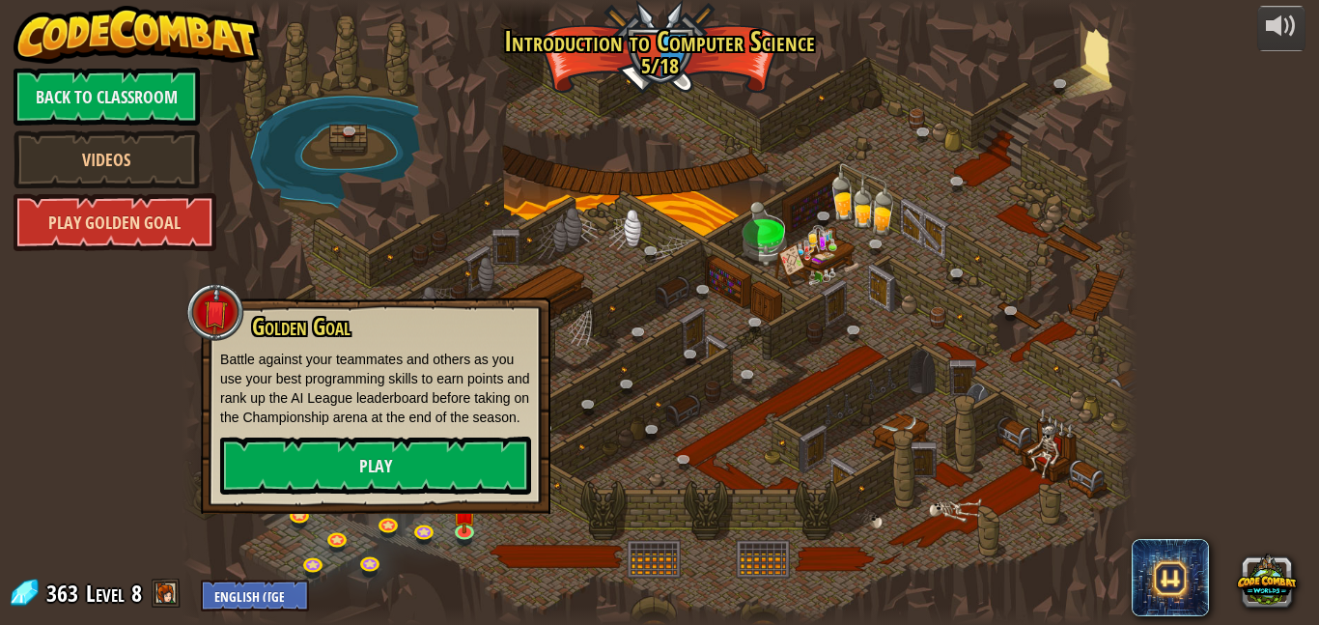
click at [77, 238] on link "Play Golden Goal" at bounding box center [115, 222] width 203 height 58
click at [169, 225] on link "Play Golden Goal" at bounding box center [115, 222] width 203 height 58
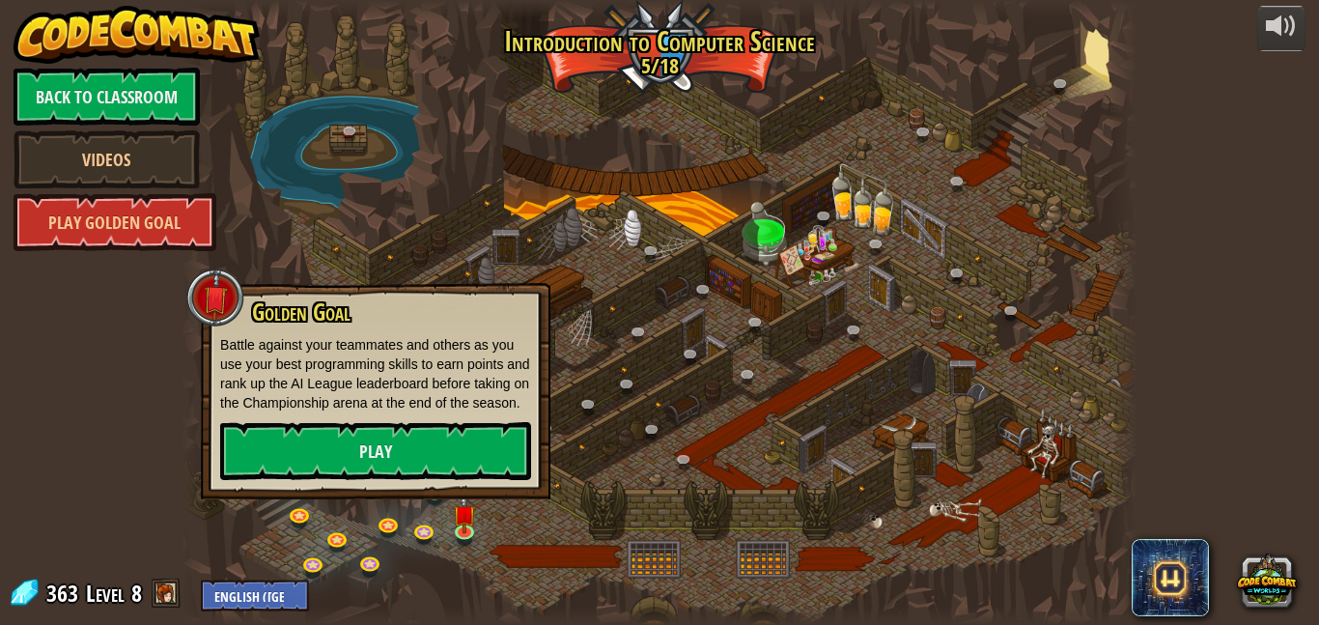
click at [182, 351] on div at bounding box center [196, 312] width 29 height 625
click at [174, 346] on div "powered by Back to Classroom Videos Play Golden Goal 25. [PERSON_NAME] (Locked …" at bounding box center [659, 312] width 1319 height 625
click at [220, 303] on div at bounding box center [215, 297] width 58 height 58
click at [218, 294] on div at bounding box center [215, 297] width 58 height 58
click at [417, 180] on div at bounding box center [660, 312] width 956 height 625
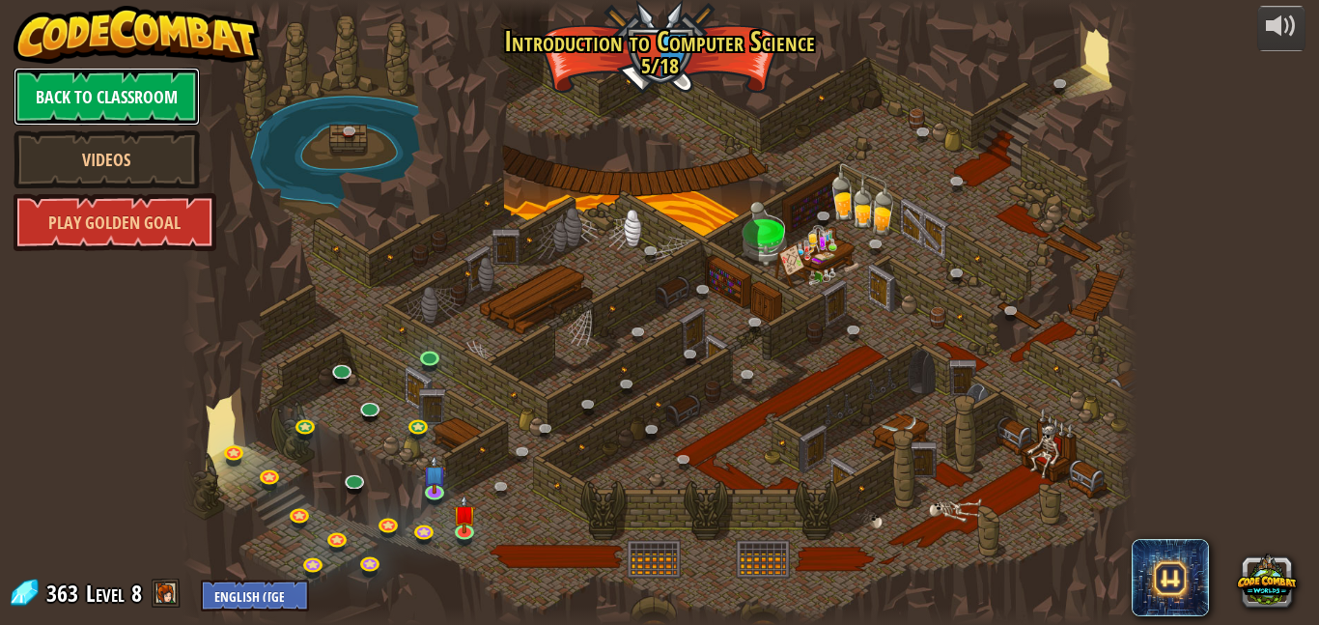
click at [145, 83] on link "Back to Classroom" at bounding box center [107, 97] width 186 height 58
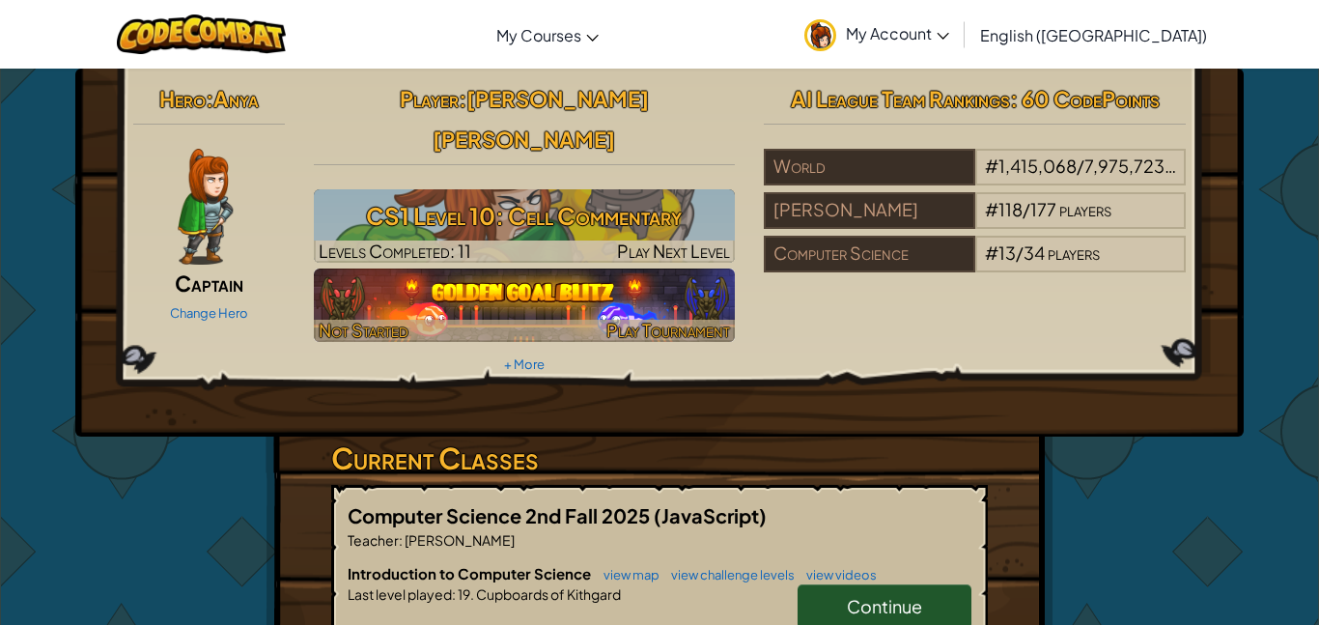
click at [489, 320] on div at bounding box center [525, 331] width 422 height 22
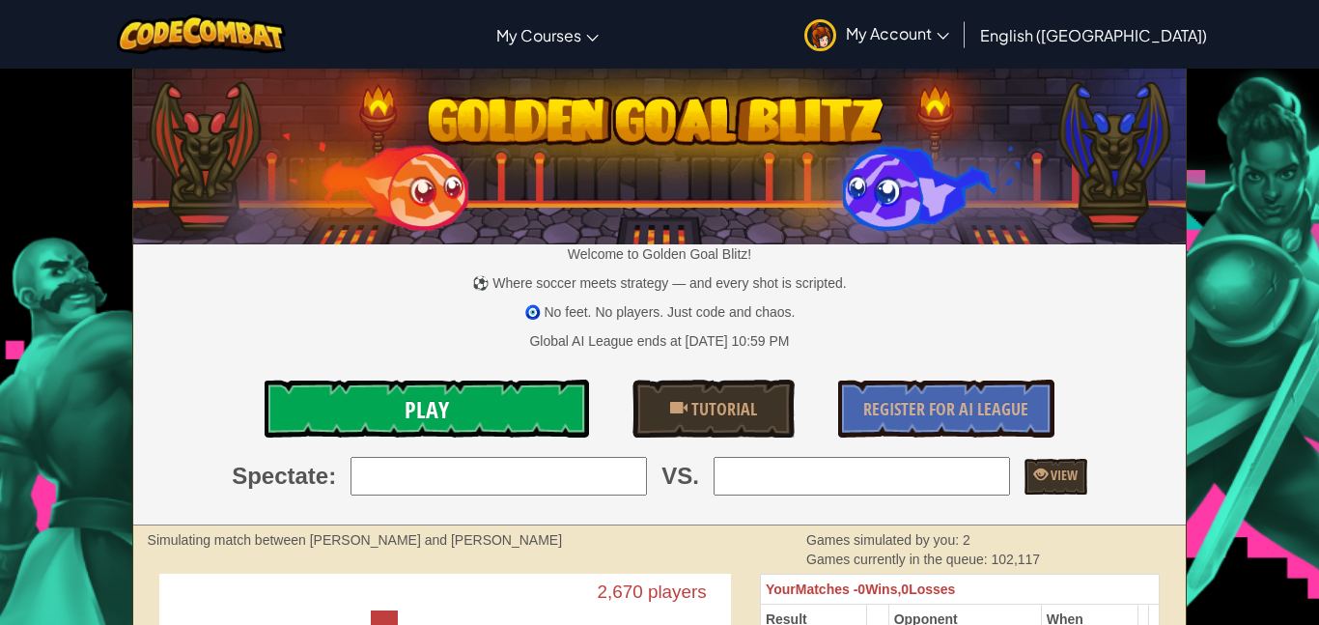
click at [452, 403] on link "Play" at bounding box center [427, 408] width 324 height 58
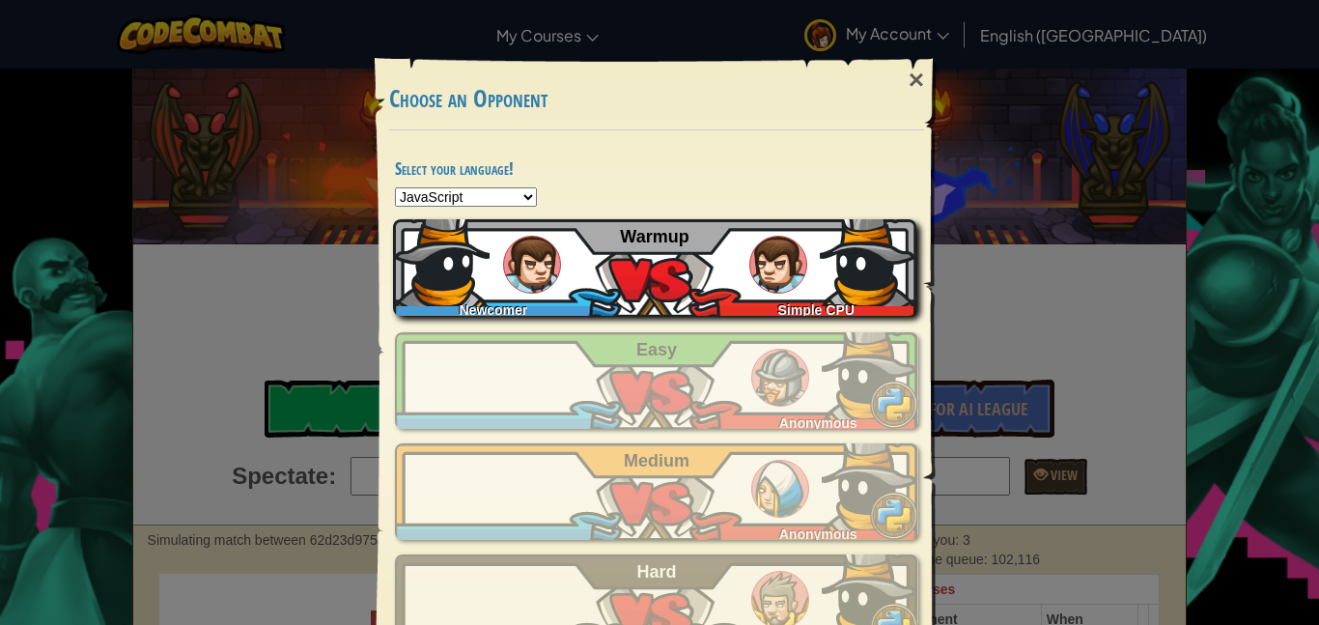
scroll to position [66, 0]
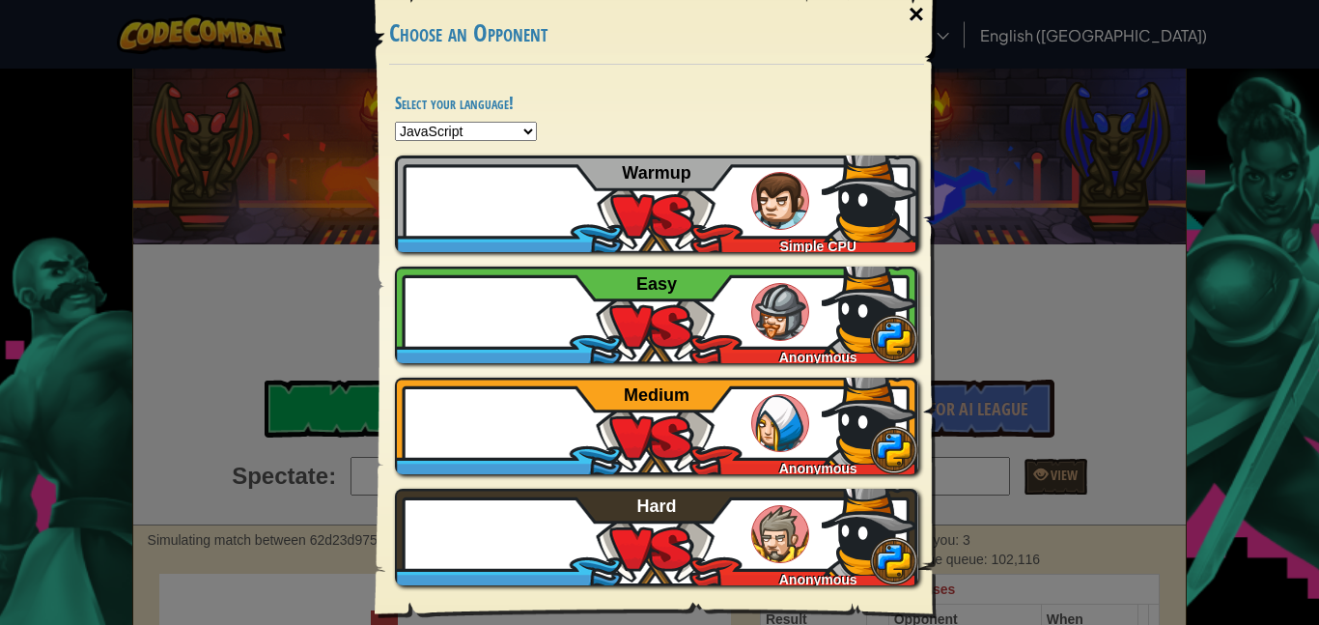
click at [917, 17] on div "×" at bounding box center [916, 14] width 44 height 56
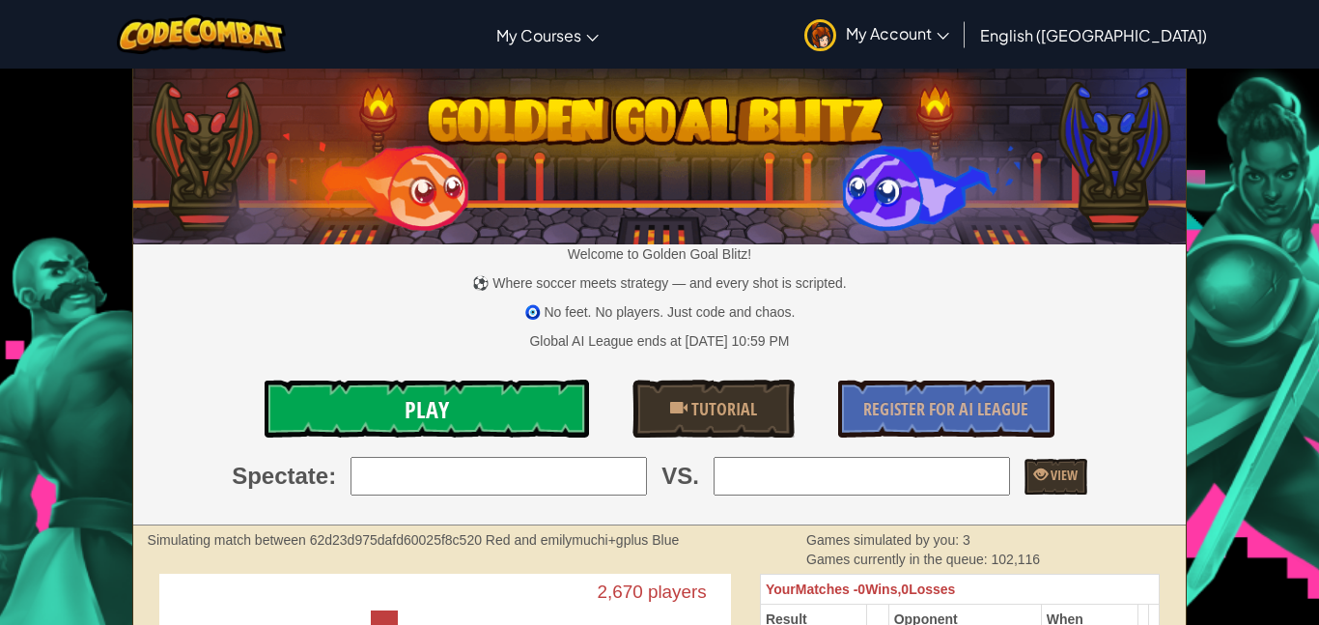
click at [580, 389] on link "Play" at bounding box center [427, 408] width 324 height 58
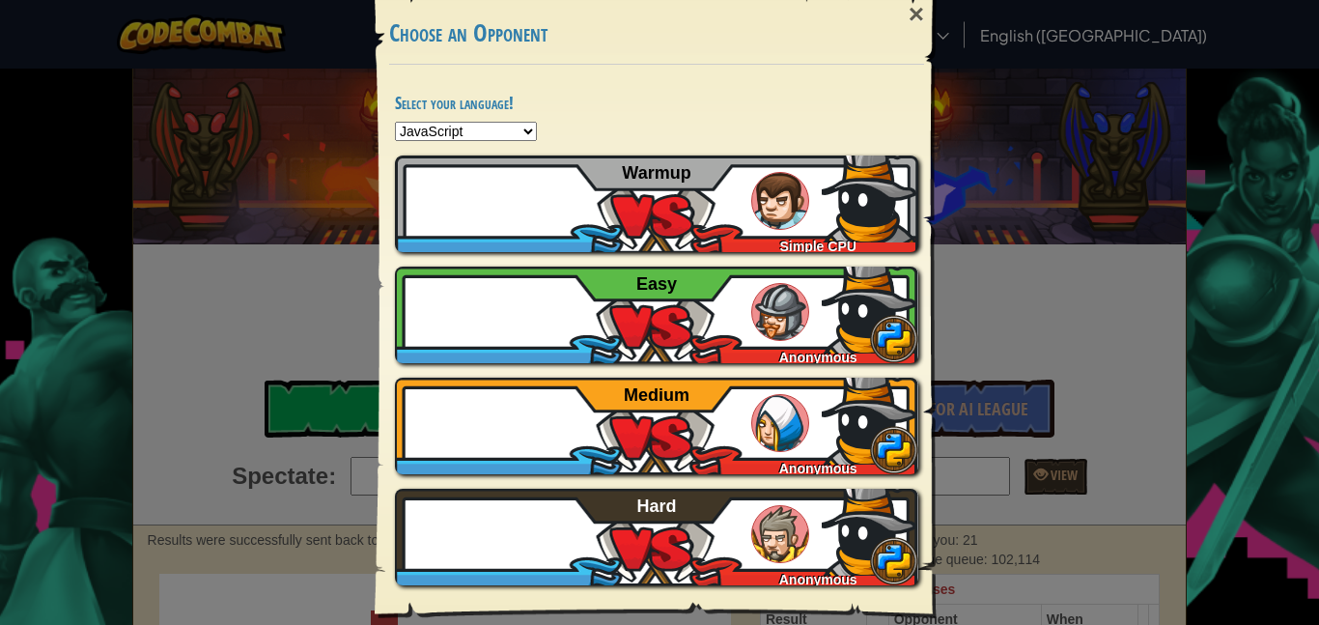
select select "coffeescript"
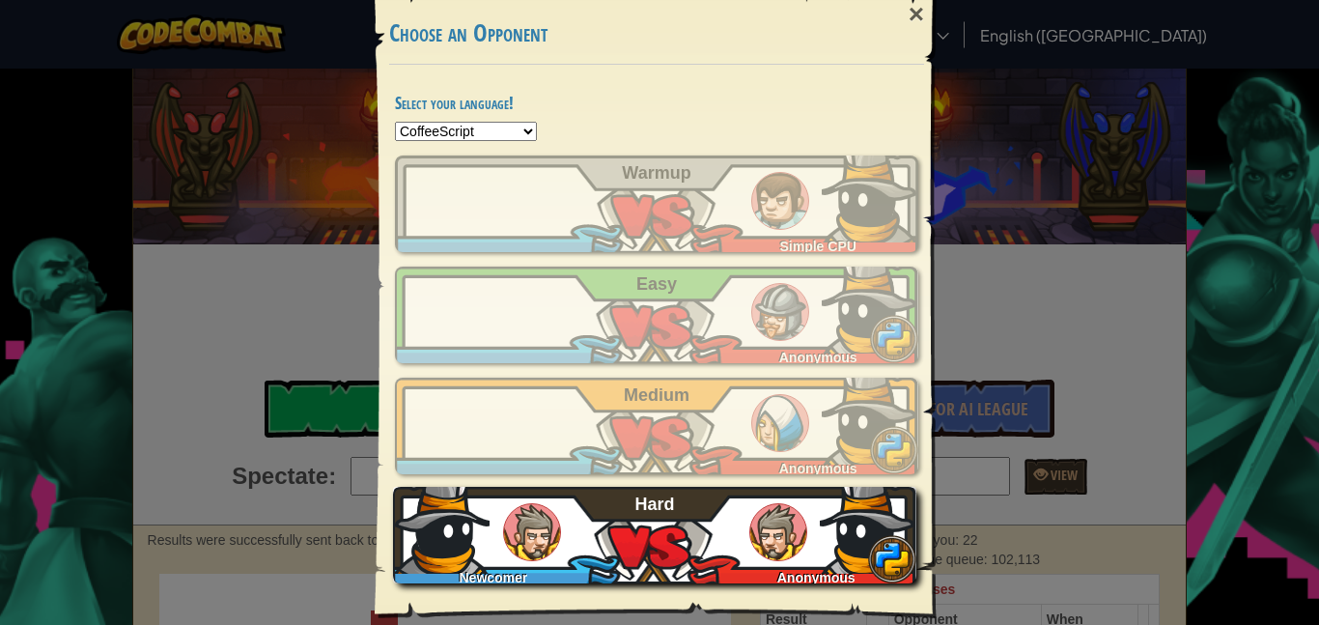
click at [742, 546] on div "Newcomer Anonymous Hard" at bounding box center [654, 535] width 523 height 97
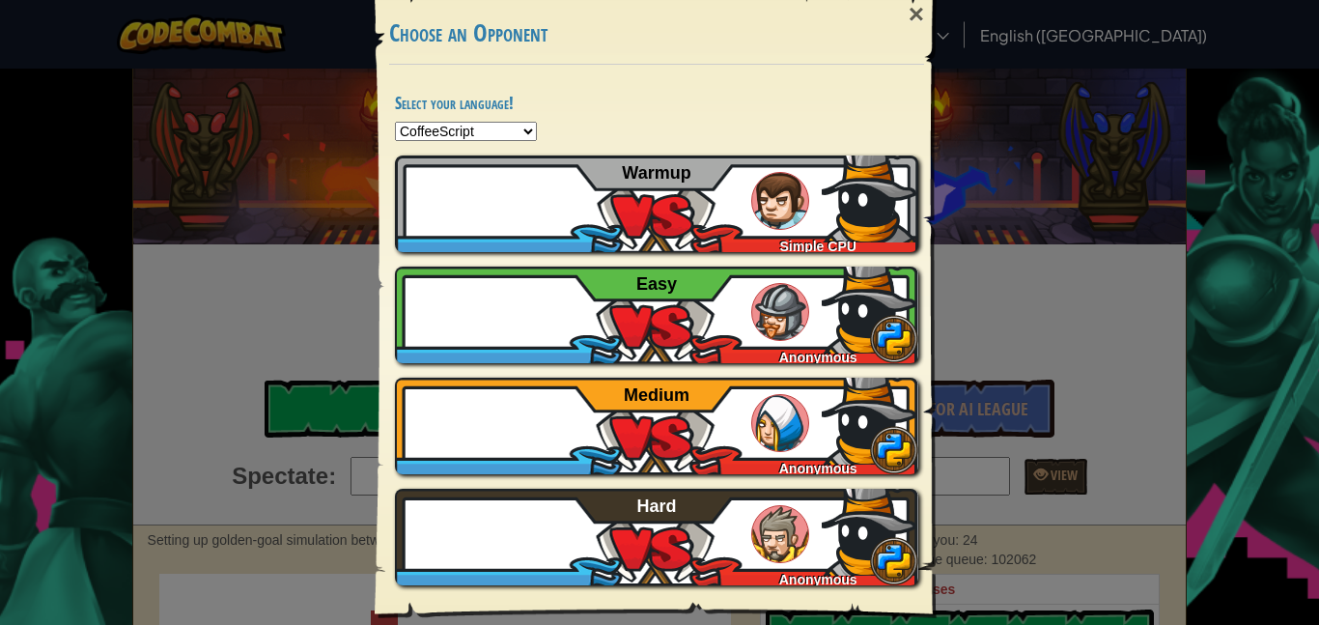
click at [913, 5] on div "×" at bounding box center [916, 14] width 44 height 56
